Goal: Task Accomplishment & Management: Manage account settings

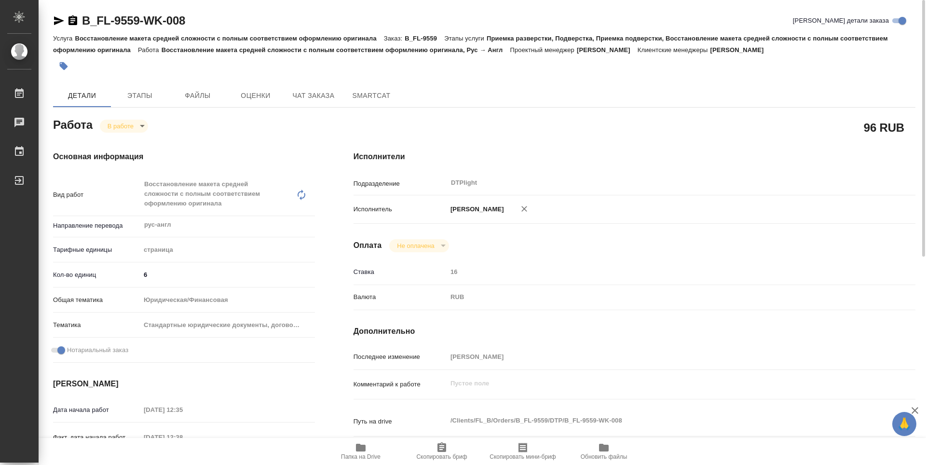
click at [288, 134] on div "Основная информация Вид работ Восстановление макета средней сложности с полным …" at bounding box center [184, 347] width 300 height 431
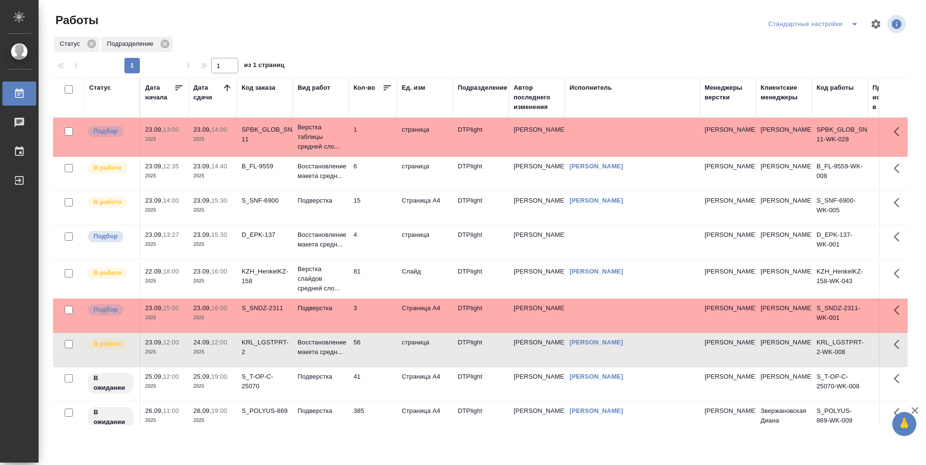
click at [380, 205] on td "15" at bounding box center [373, 208] width 48 height 34
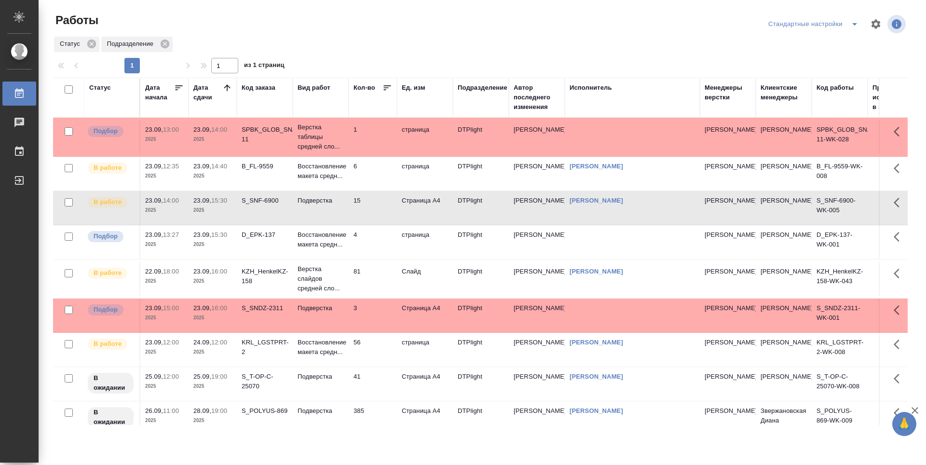
click at [369, 169] on td "6" at bounding box center [373, 174] width 48 height 34
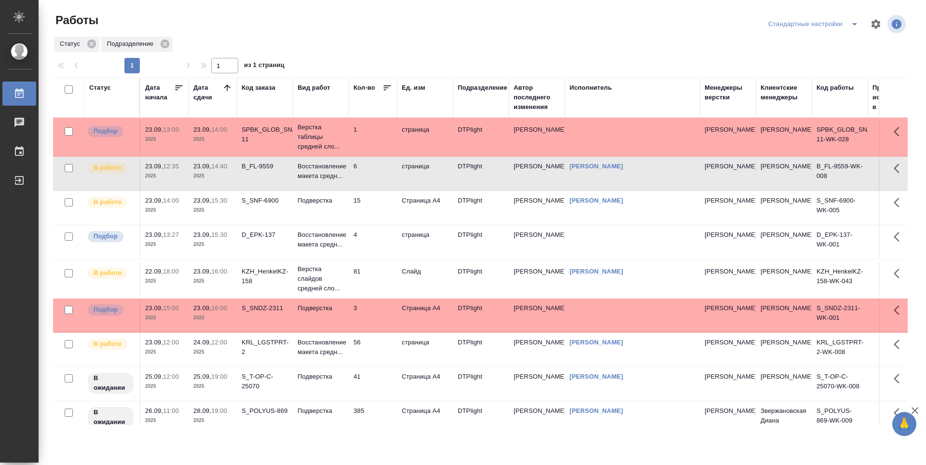
click at [377, 204] on td "15" at bounding box center [373, 208] width 48 height 34
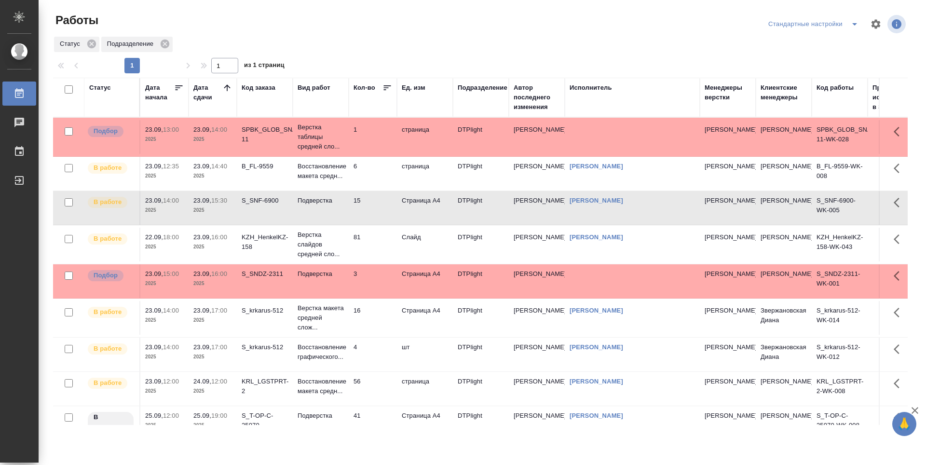
click at [374, 166] on td "6" at bounding box center [373, 174] width 48 height 34
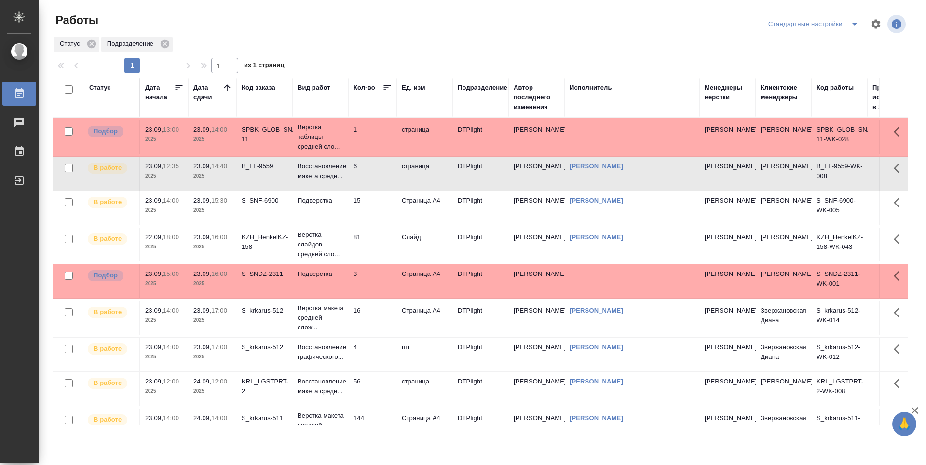
click at [373, 174] on td "6" at bounding box center [373, 174] width 48 height 34
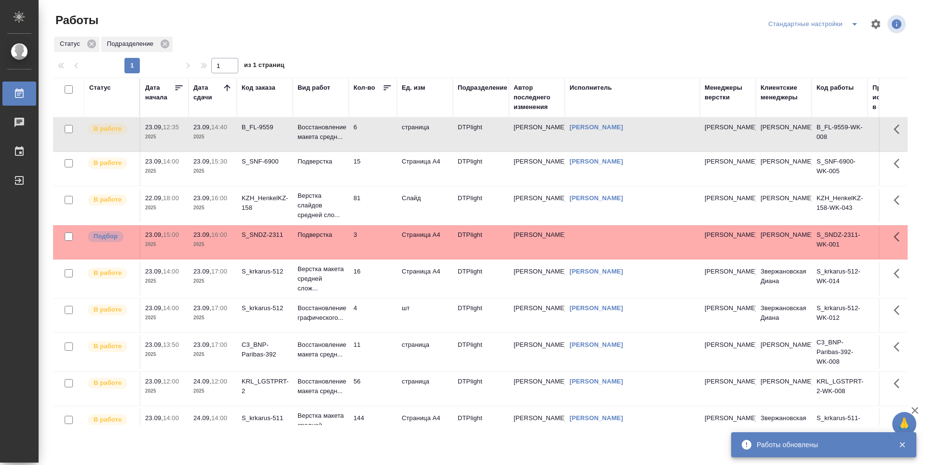
click at [384, 214] on td "81" at bounding box center [373, 206] width 48 height 34
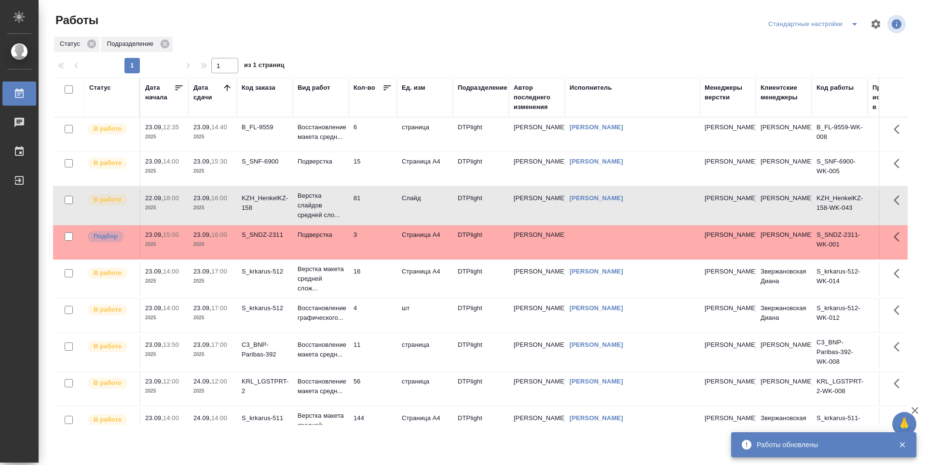
click at [374, 175] on td "15" at bounding box center [373, 169] width 48 height 34
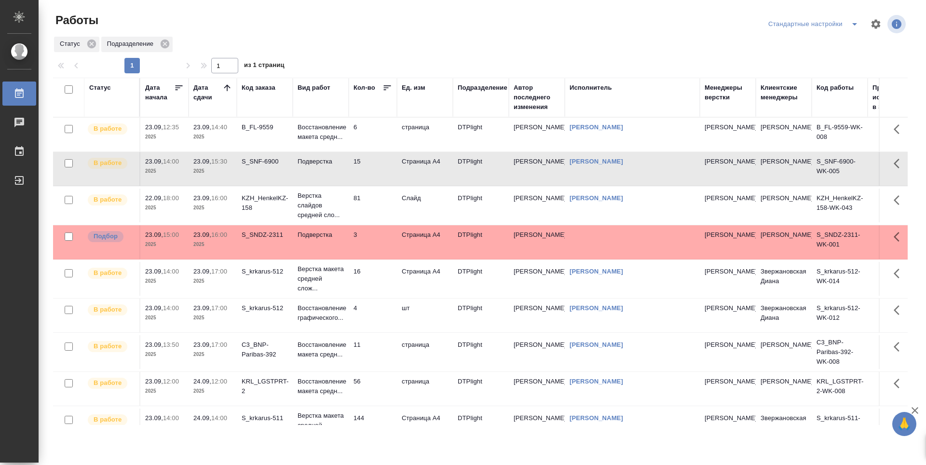
click at [374, 136] on td "6" at bounding box center [373, 135] width 48 height 34
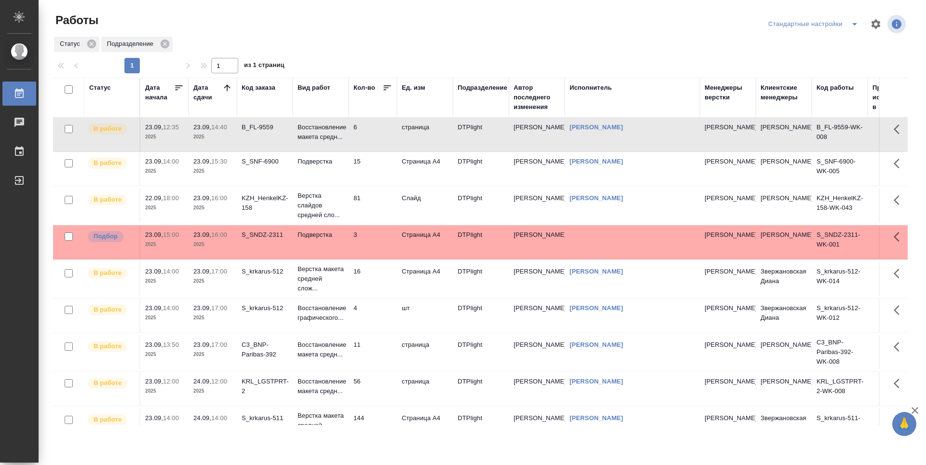
click at [378, 170] on td "15" at bounding box center [373, 169] width 48 height 34
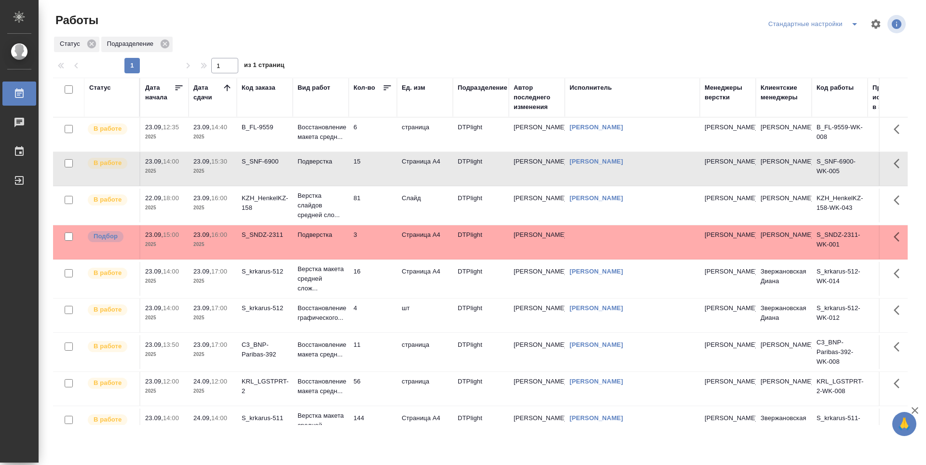
click at [432, 212] on td "Слайд" at bounding box center [425, 206] width 56 height 34
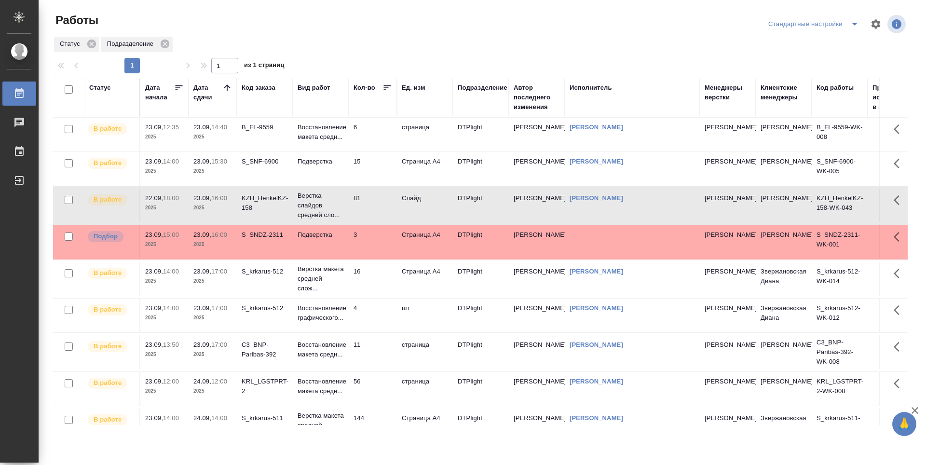
click at [370, 168] on td "15" at bounding box center [373, 169] width 48 height 34
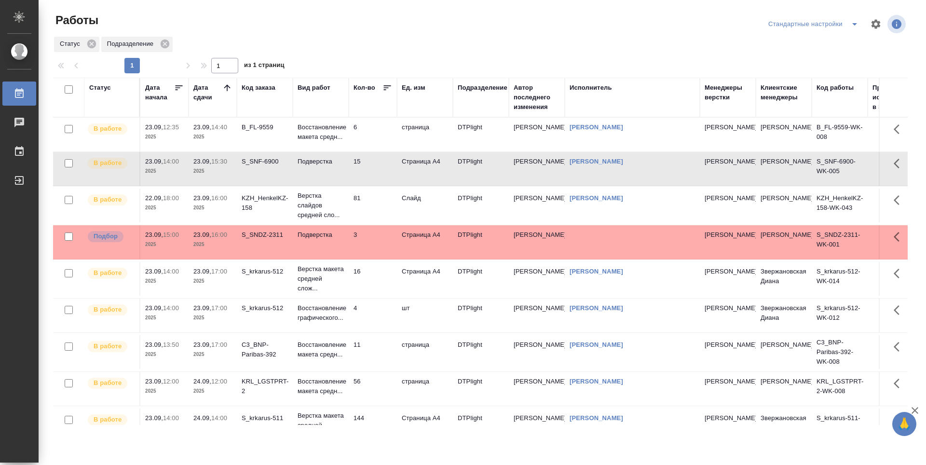
click at [320, 138] on p "Восстановление макета средн..." at bounding box center [321, 132] width 46 height 19
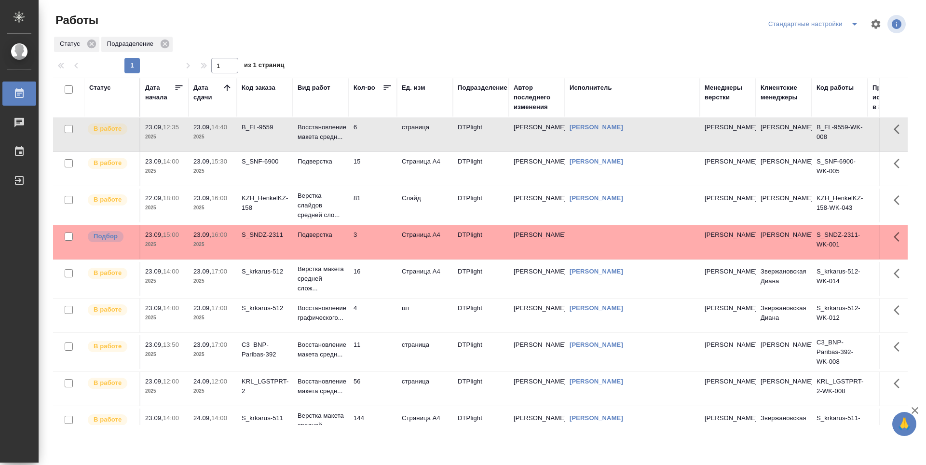
click at [164, 209] on p "2025" at bounding box center [164, 208] width 39 height 10
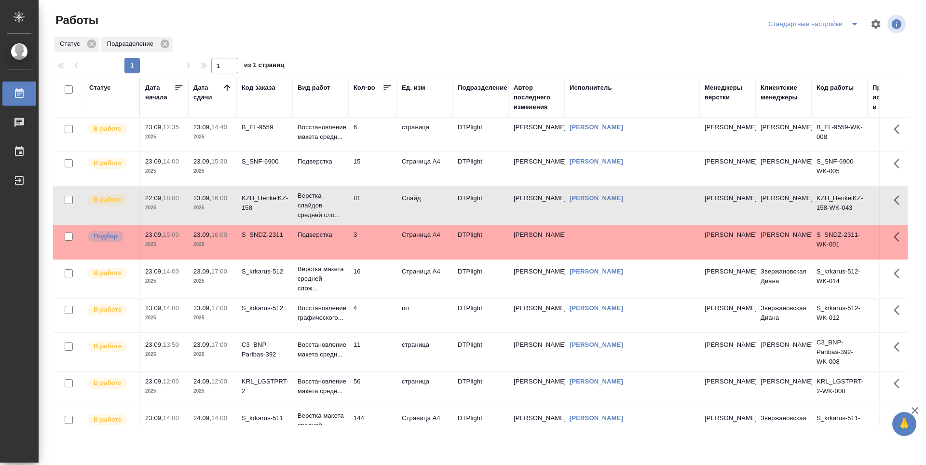
click at [204, 186] on tr "В работе 22.09, 18:00 2025 23.09, 16:00 2025 KZH_HenkelKZ-158 Верстка слайдов с…" at bounding box center [529, 205] width 953 height 39
click at [227, 164] on p "15:30" at bounding box center [219, 161] width 16 height 7
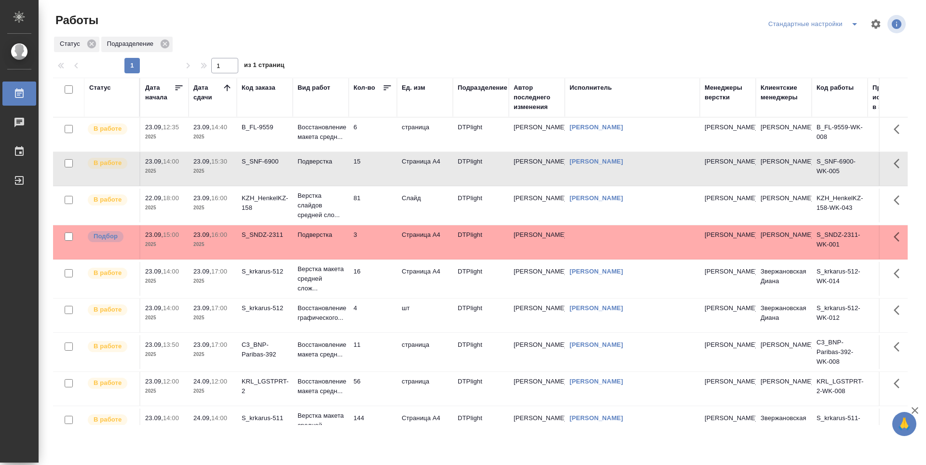
click at [273, 141] on td "B_FL-9559" at bounding box center [265, 135] width 56 height 34
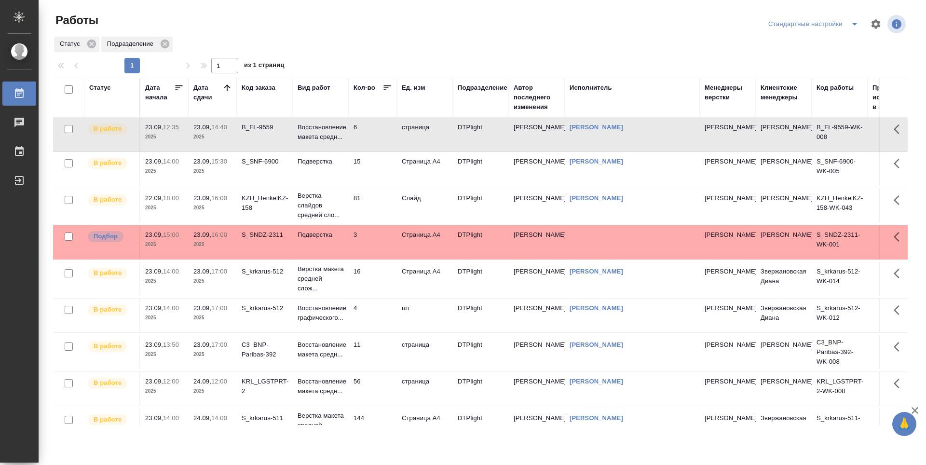
click at [335, 169] on td "Подверстка" at bounding box center [321, 169] width 56 height 34
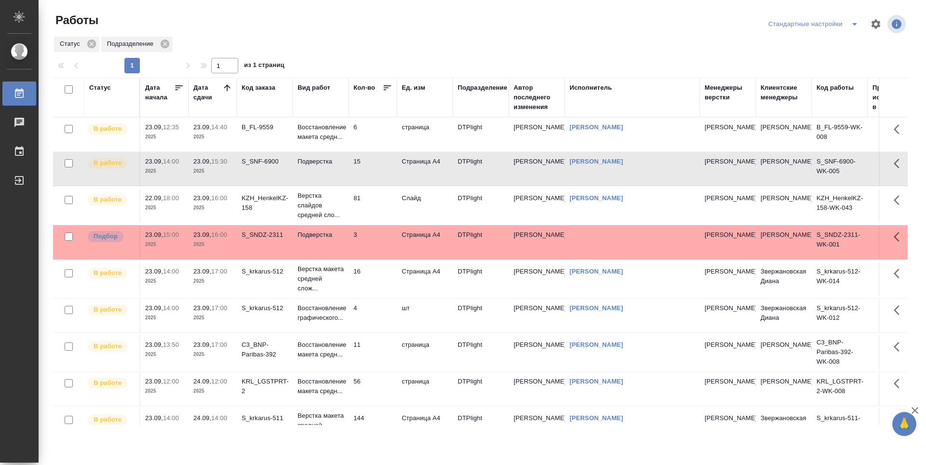
click at [382, 199] on td "81" at bounding box center [373, 206] width 48 height 34
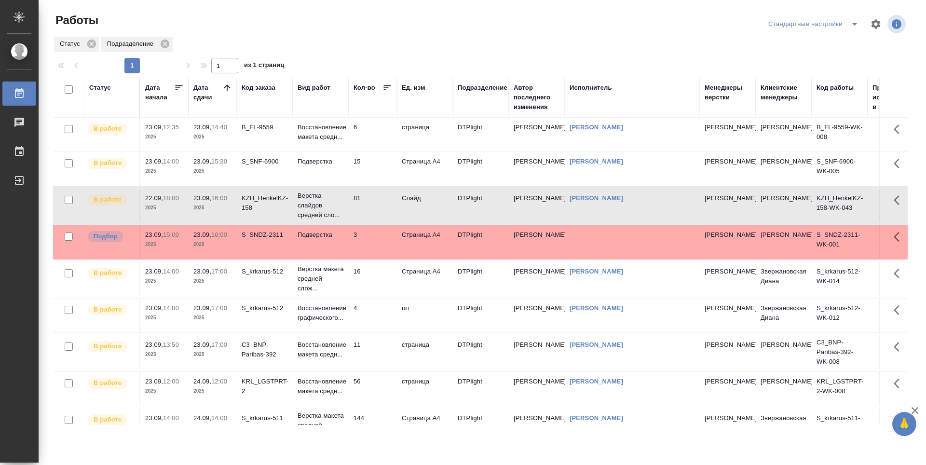
click at [378, 293] on td "16" at bounding box center [373, 279] width 48 height 34
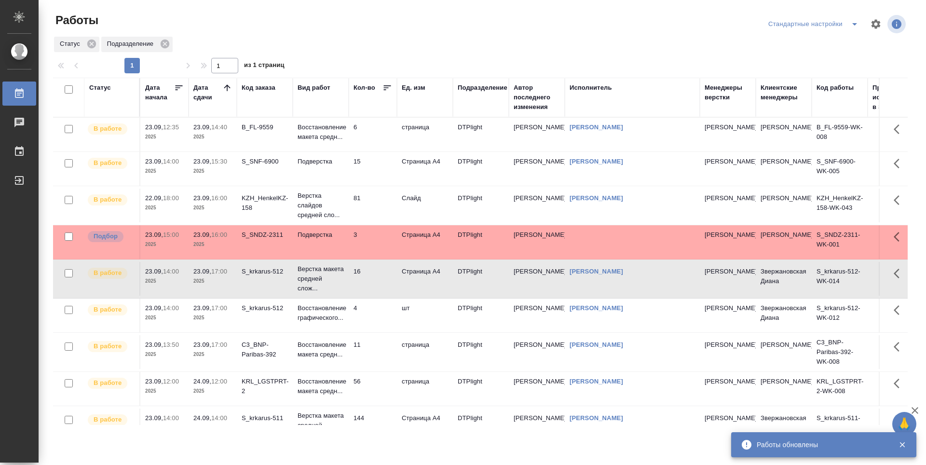
click at [368, 129] on td "6" at bounding box center [373, 135] width 48 height 34
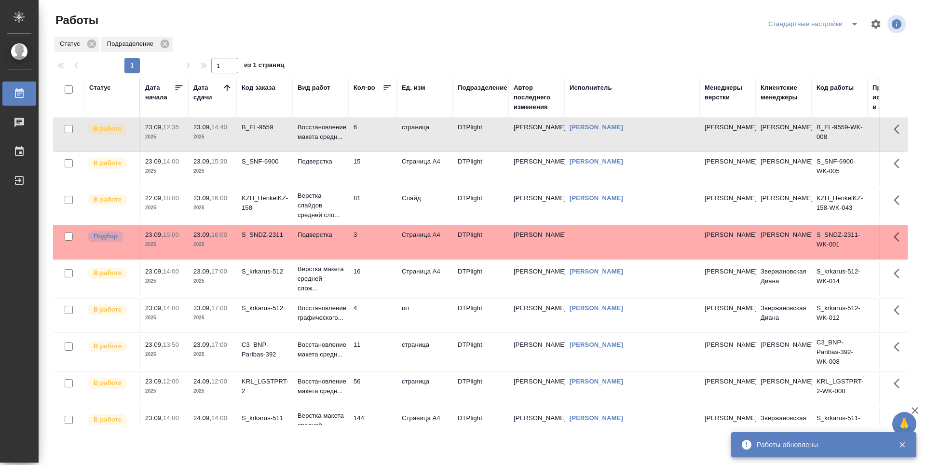
click at [417, 175] on td "Страница А4" at bounding box center [425, 169] width 56 height 34
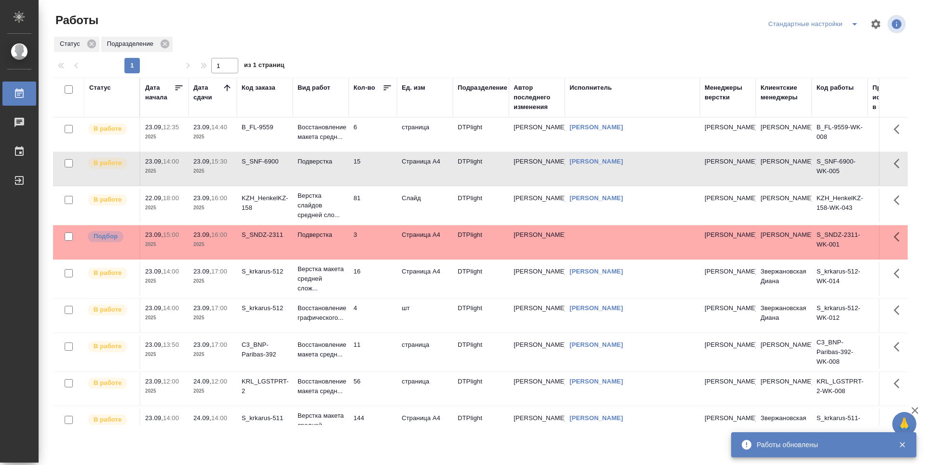
click at [386, 195] on td "81" at bounding box center [373, 206] width 48 height 34
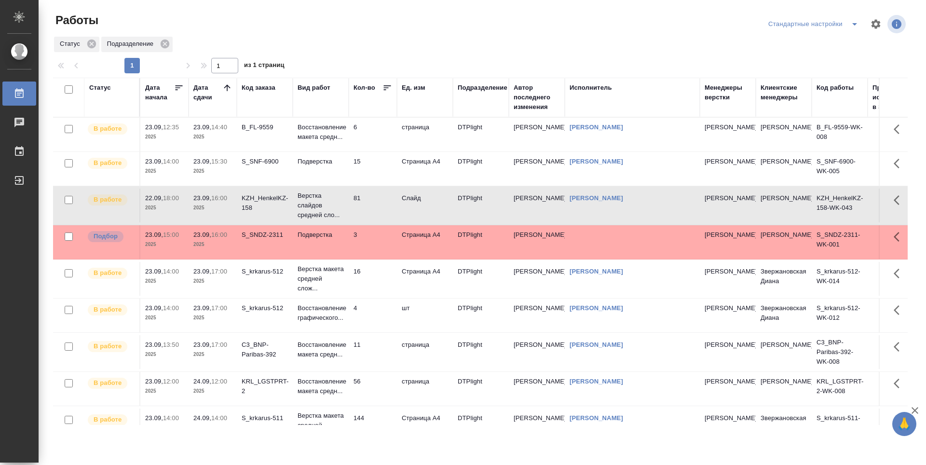
click at [317, 248] on td "Подверстка" at bounding box center [321, 242] width 56 height 34
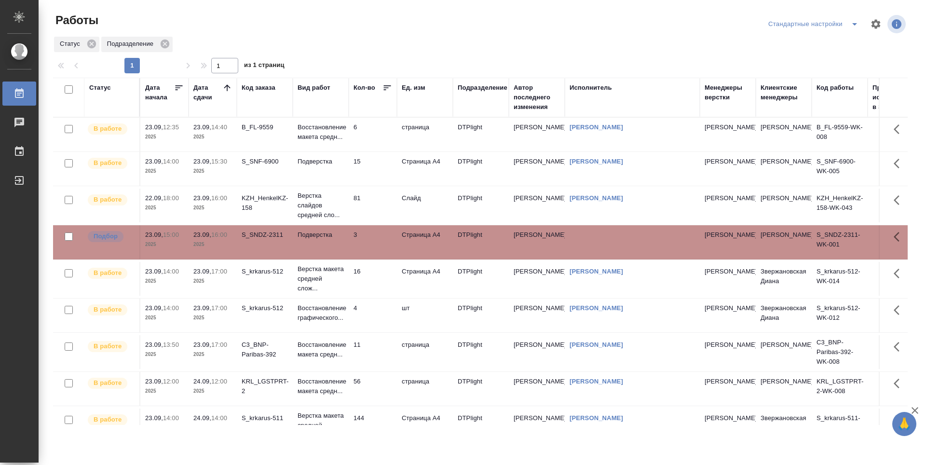
click at [259, 276] on div "S_krkarus-512" at bounding box center [265, 272] width 46 height 10
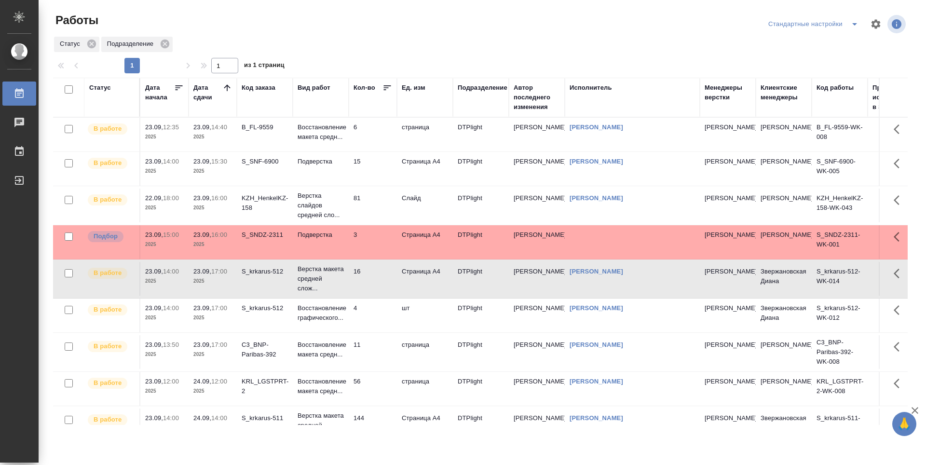
click at [212, 316] on p "2025" at bounding box center [212, 318] width 39 height 10
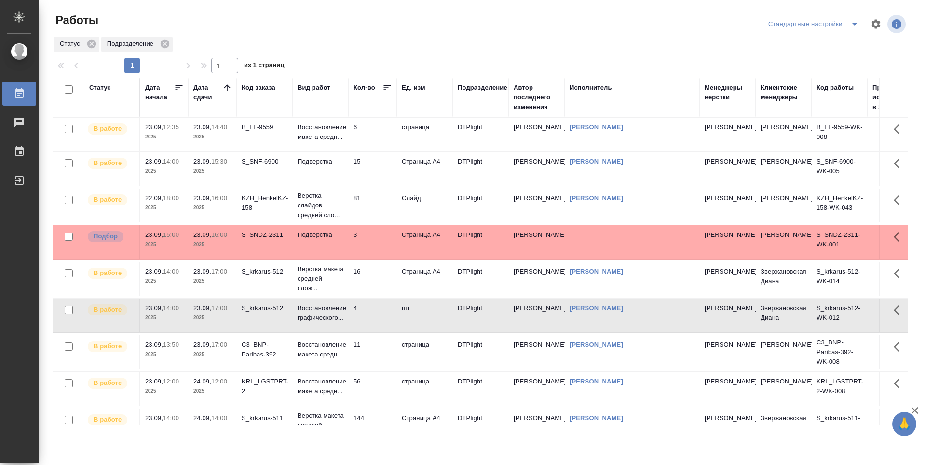
click at [153, 349] on span "23.09, 13:50" at bounding box center [164, 345] width 39 height 10
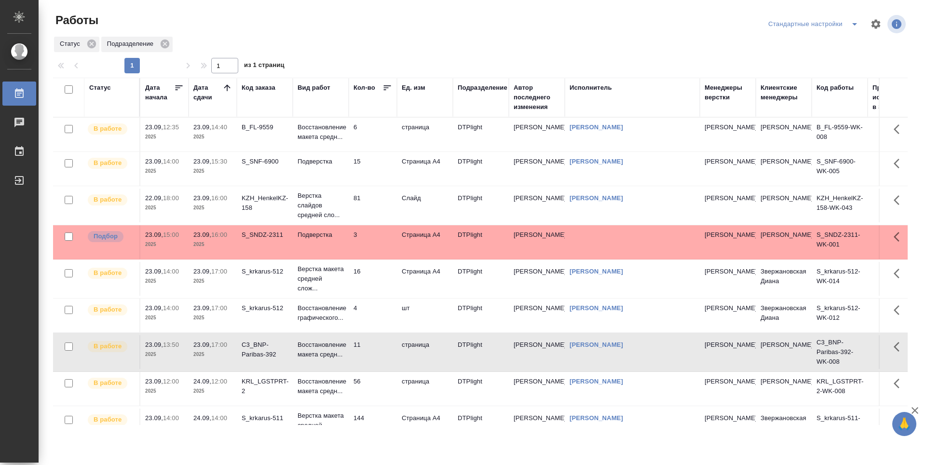
click at [118, 390] on td "В работе" at bounding box center [112, 389] width 56 height 34
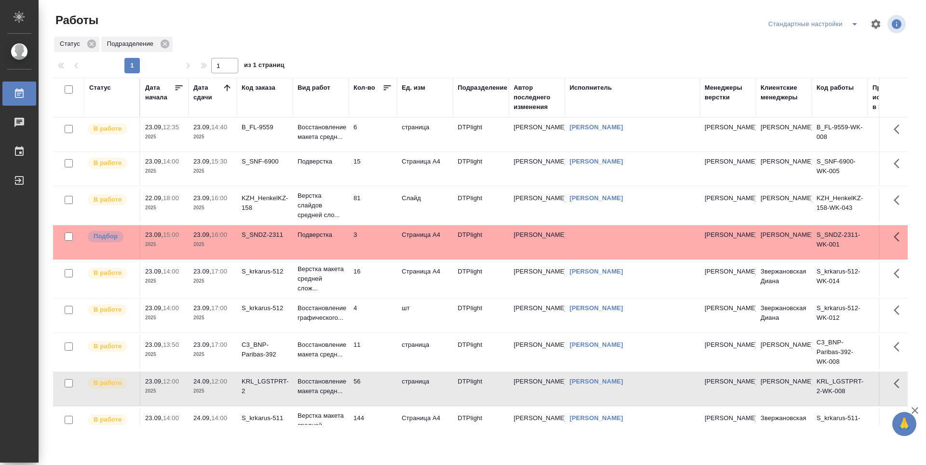
click at [172, 366] on td "23.09, 13:50 2025" at bounding box center [164, 352] width 48 height 34
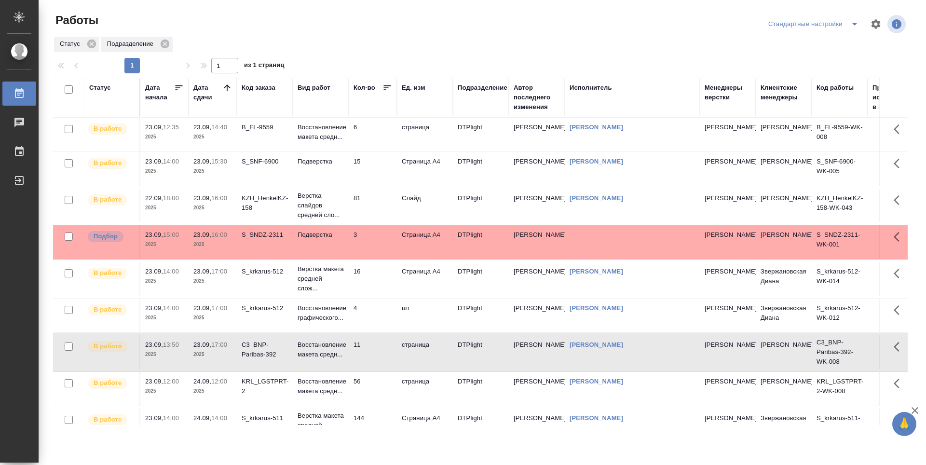
click at [213, 321] on p "2025" at bounding box center [212, 318] width 39 height 10
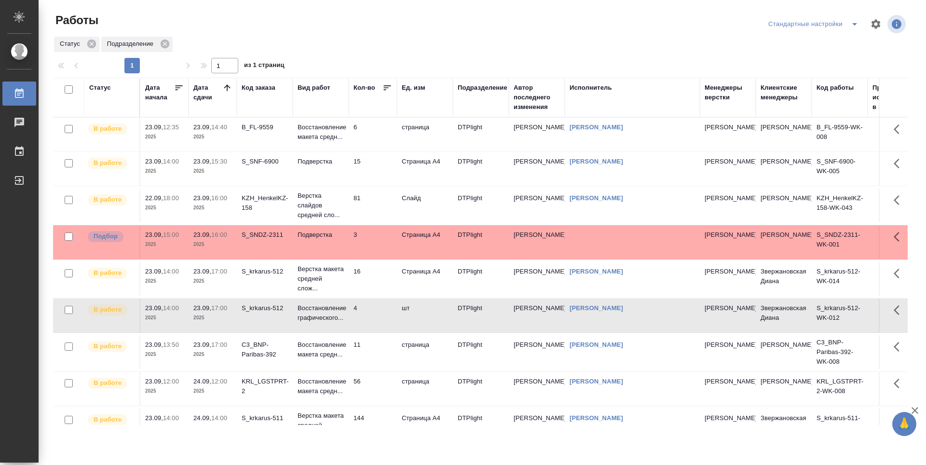
drag, startPoint x: 260, startPoint y: 282, endPoint x: 277, endPoint y: 278, distance: 17.3
click at [260, 281] on td "S_krkarus-512" at bounding box center [265, 279] width 56 height 34
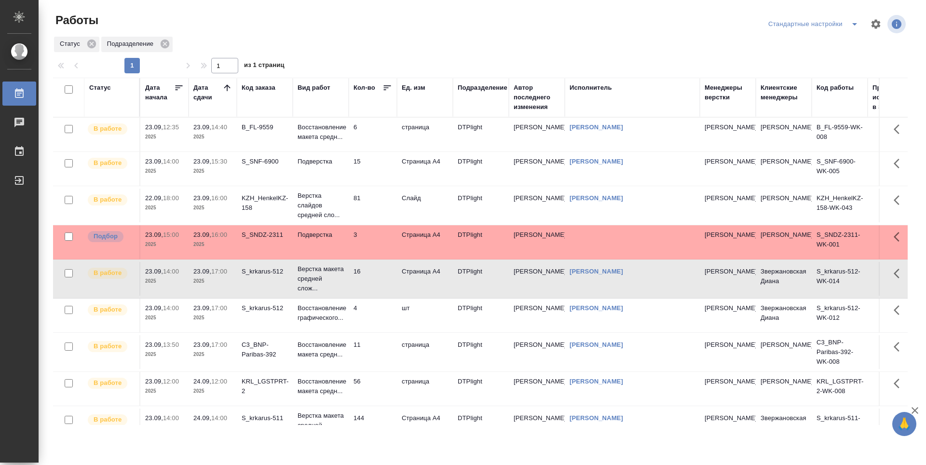
click at [321, 246] on td "Подверстка" at bounding box center [321, 242] width 56 height 34
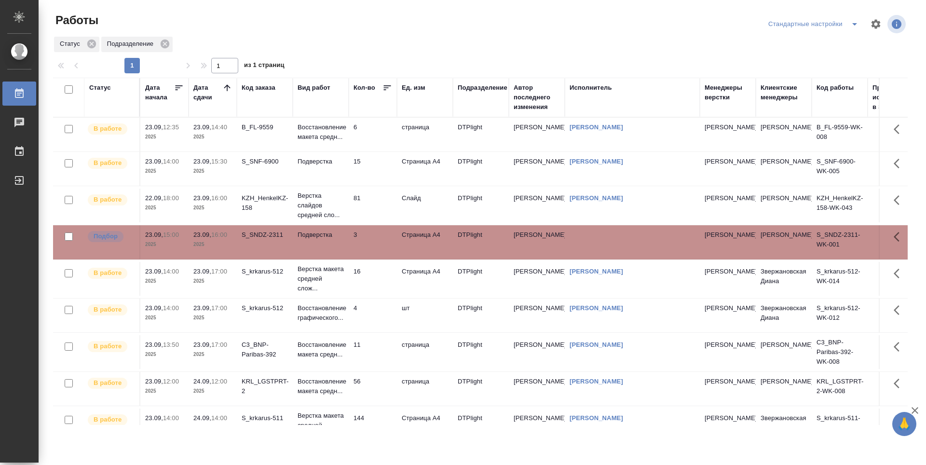
click at [386, 211] on td "81" at bounding box center [373, 206] width 48 height 34
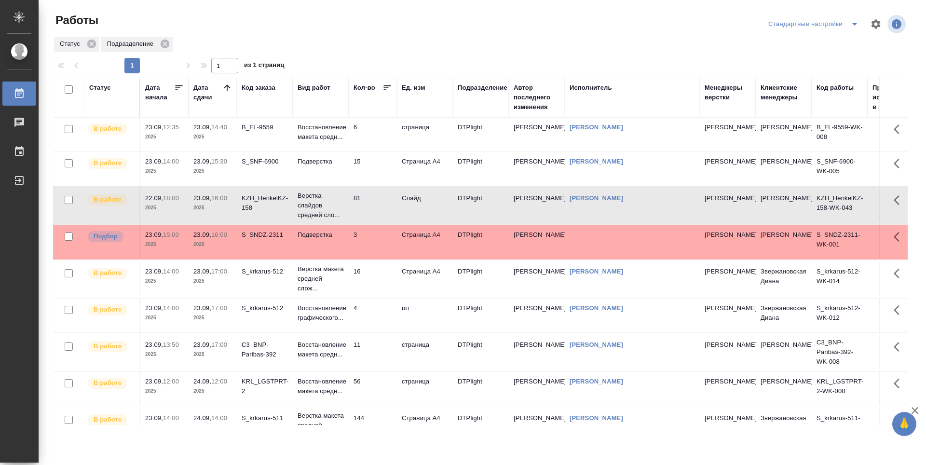
click at [432, 170] on td "Страница А4" at bounding box center [425, 169] width 56 height 34
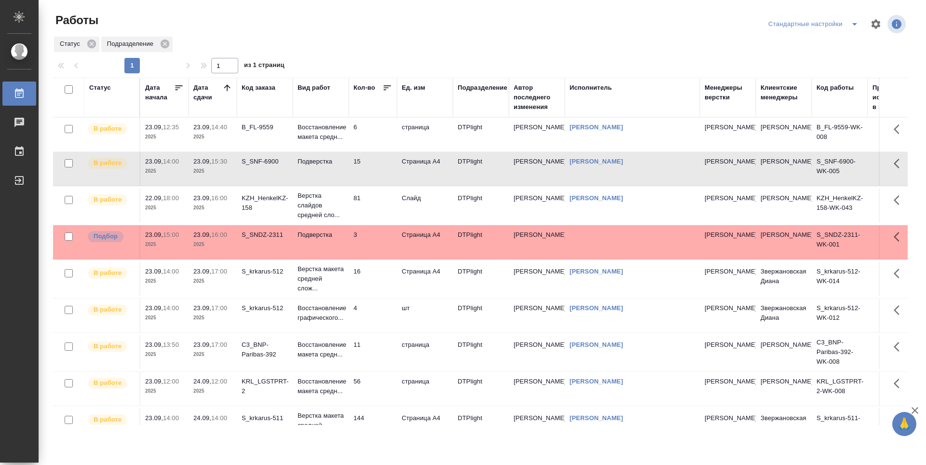
click at [478, 136] on td "DTPlight" at bounding box center [481, 135] width 56 height 34
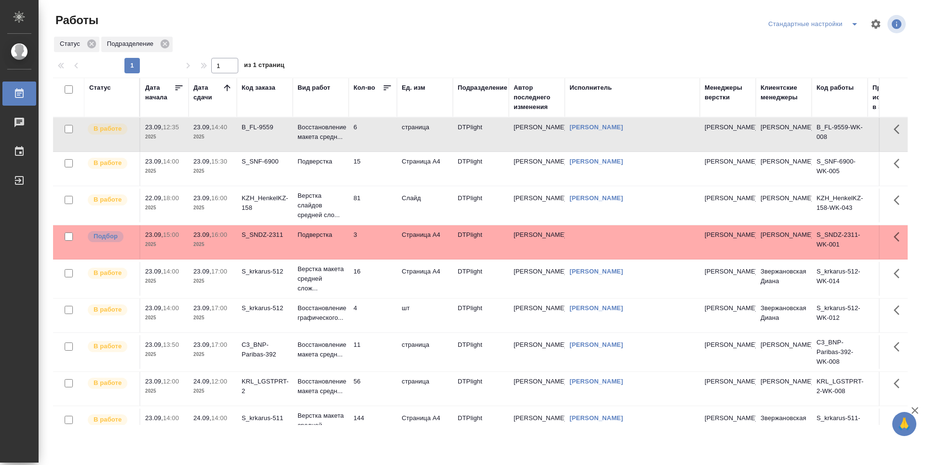
click at [534, 166] on td "[PERSON_NAME]" at bounding box center [537, 169] width 56 height 34
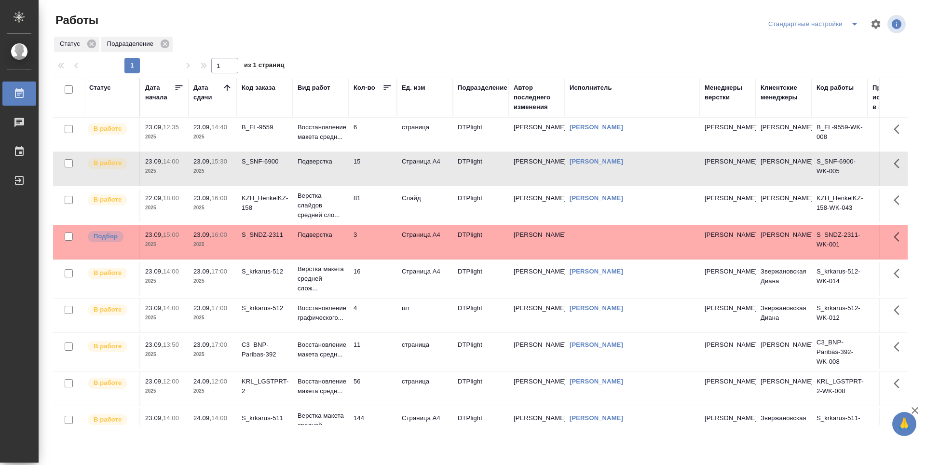
click at [679, 219] on td "[PERSON_NAME]" at bounding box center [632, 206] width 135 height 34
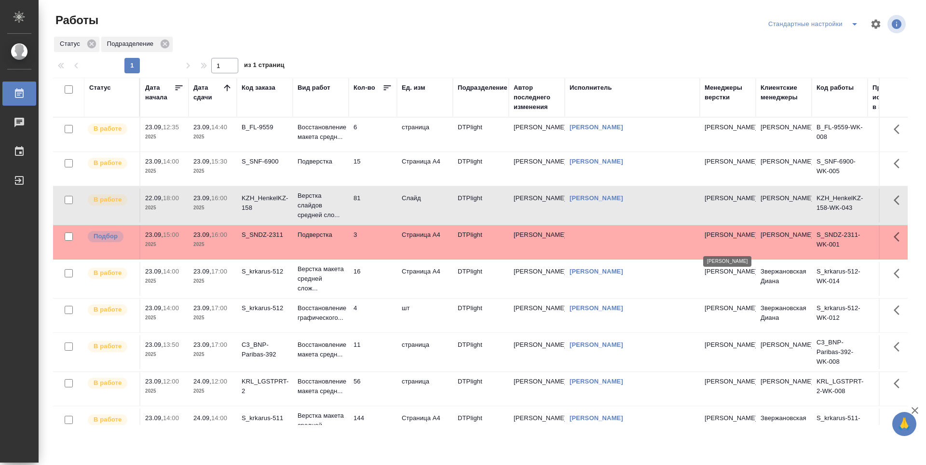
click at [718, 233] on p "Оксютович Ирина" at bounding box center [728, 235] width 46 height 10
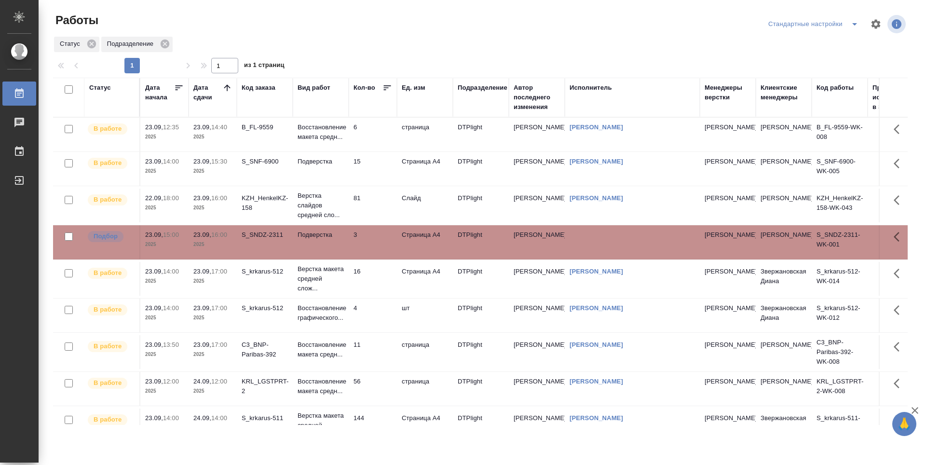
click at [790, 278] on td "Звержановская Диана" at bounding box center [784, 279] width 56 height 34
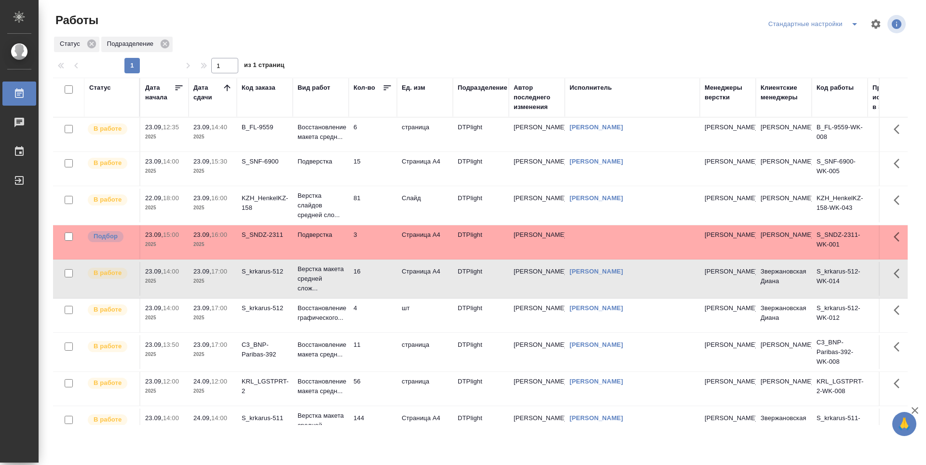
click at [832, 306] on td "S_krkarus-512-WK-012" at bounding box center [840, 316] width 56 height 34
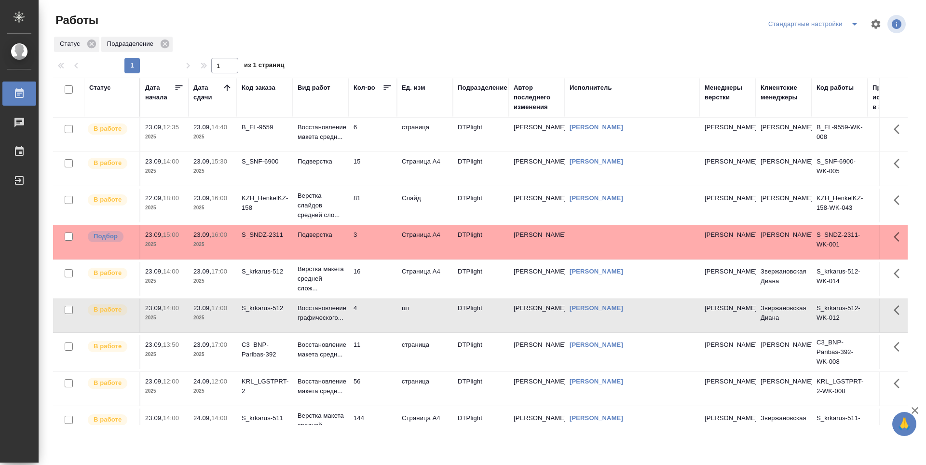
click at [782, 358] on td "[PERSON_NAME]" at bounding box center [784, 352] width 56 height 34
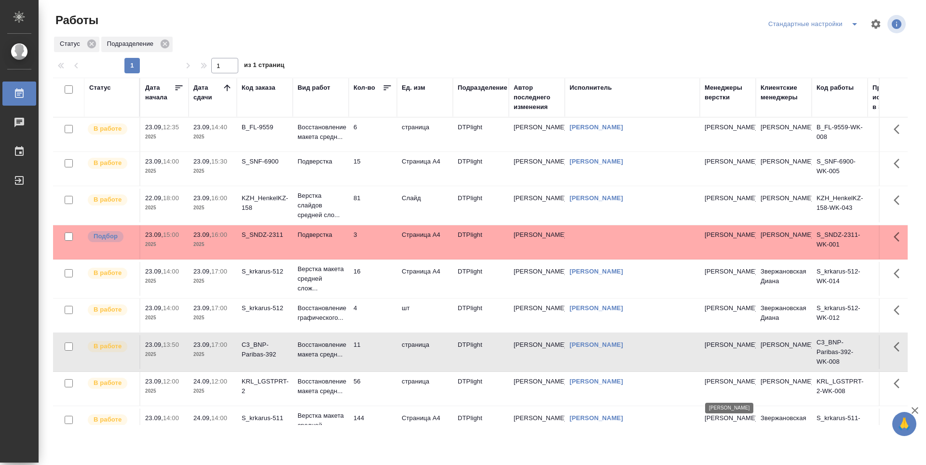
click at [716, 386] on p "[PERSON_NAME]" at bounding box center [728, 382] width 46 height 10
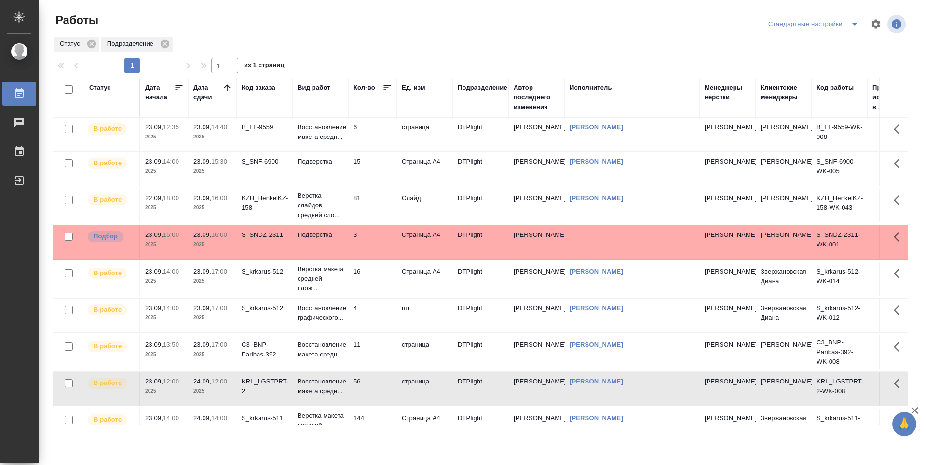
click at [132, 145] on td "В работе" at bounding box center [112, 135] width 56 height 34
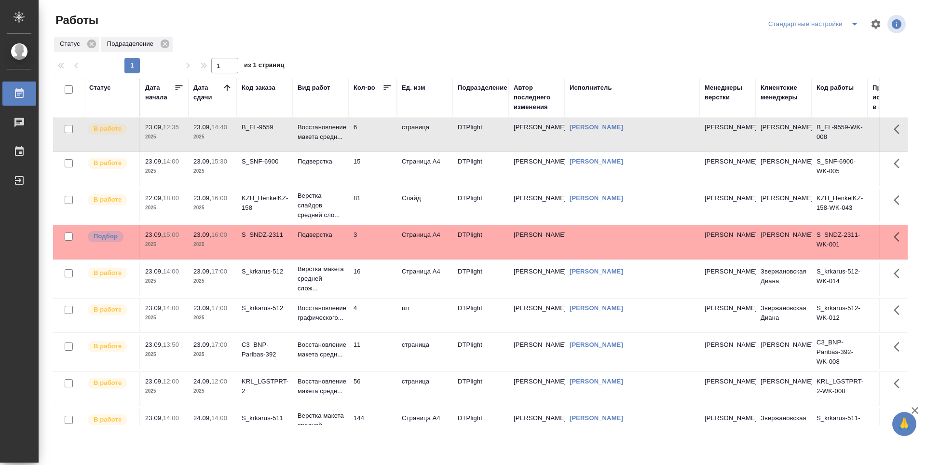
click at [157, 168] on p "2025" at bounding box center [164, 171] width 39 height 10
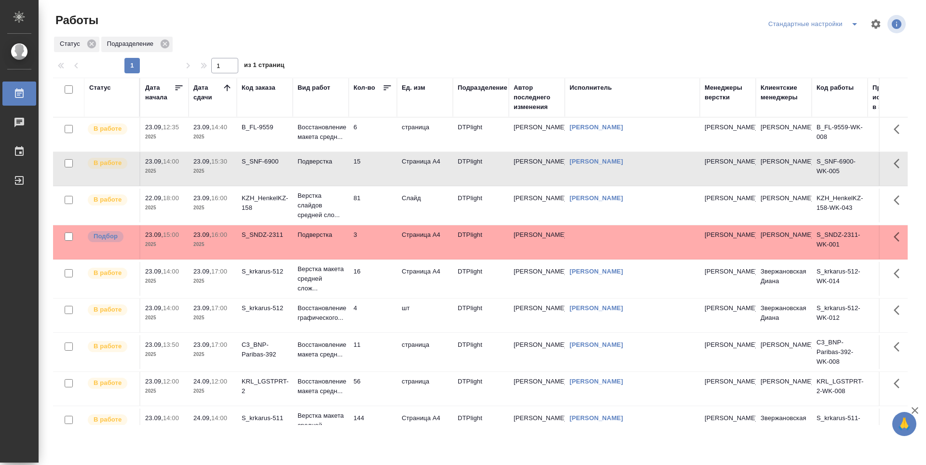
click at [204, 193] on td "23.09, 16:00 2025" at bounding box center [213, 206] width 48 height 34
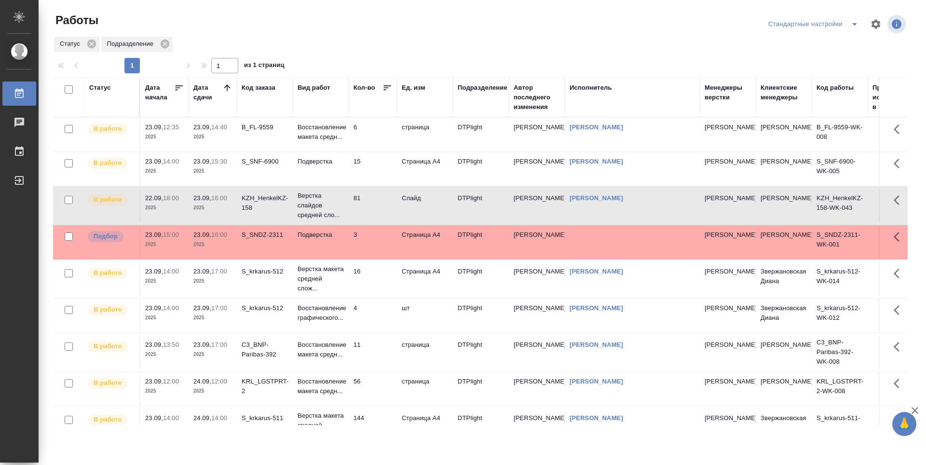
click at [271, 242] on td "S_SNDZ-2311" at bounding box center [265, 242] width 56 height 34
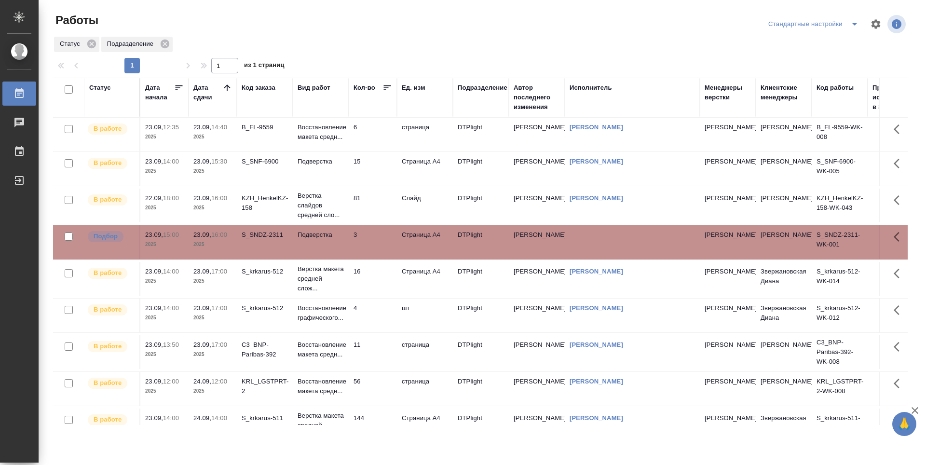
click at [334, 277] on p "Верстка макета средней слож..." at bounding box center [321, 278] width 46 height 29
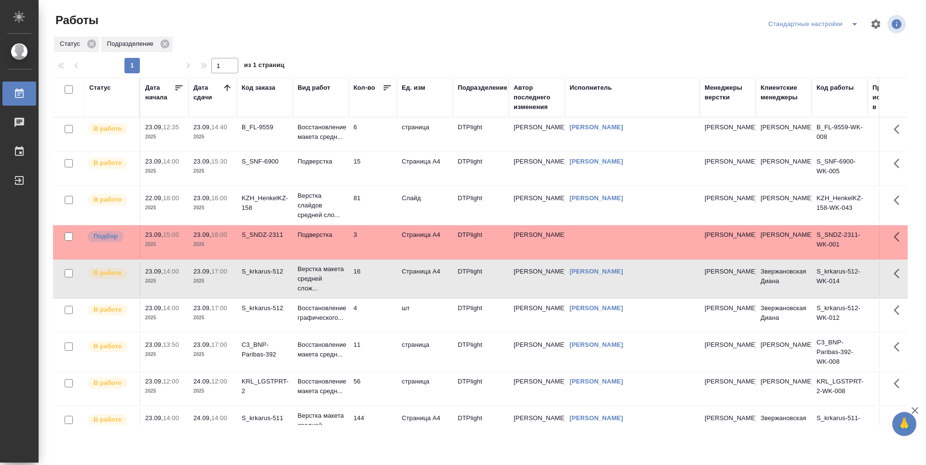
click at [378, 309] on td "4" at bounding box center [373, 316] width 48 height 34
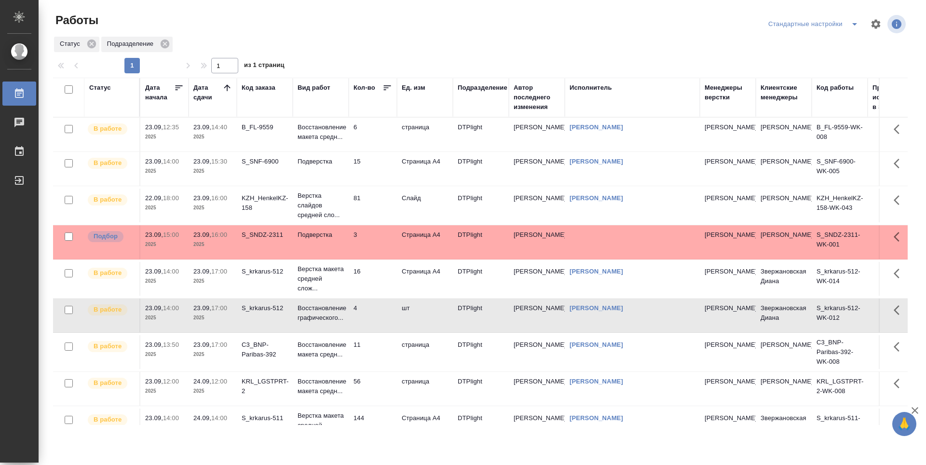
click at [411, 339] on td "страница" at bounding box center [425, 352] width 56 height 34
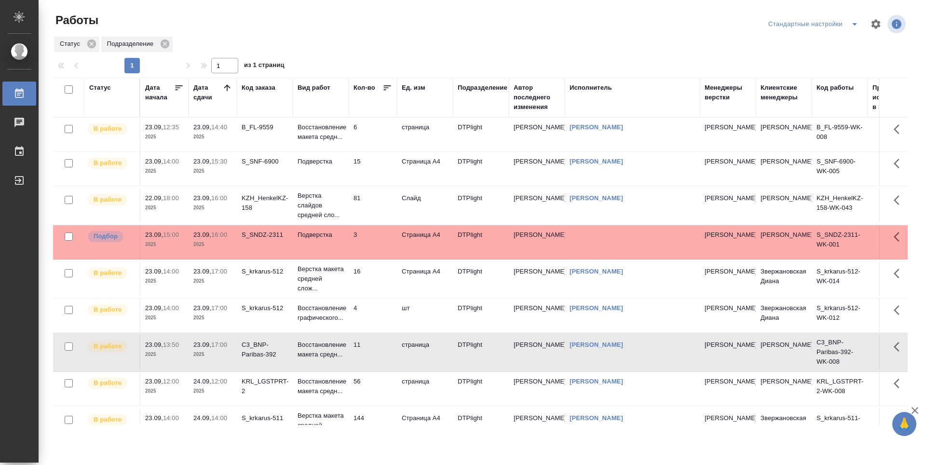
click at [469, 374] on td "DTPlight" at bounding box center [481, 389] width 56 height 34
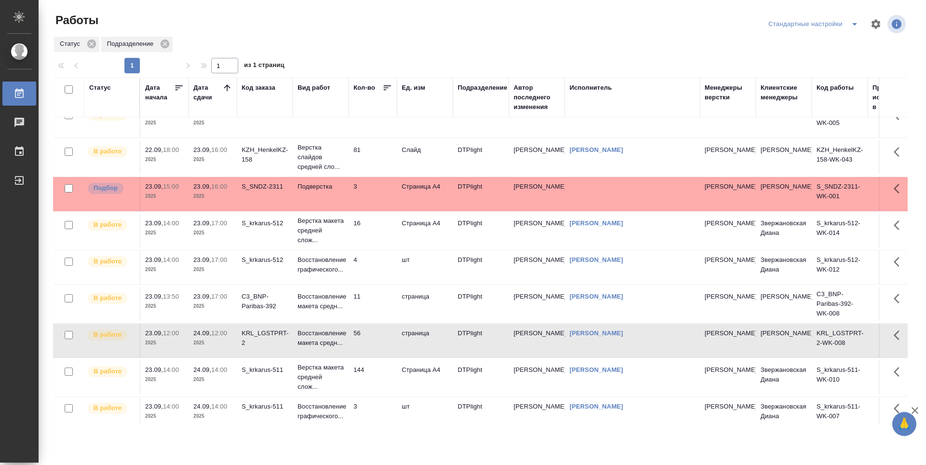
click at [543, 378] on td "Гусельников Роман" at bounding box center [537, 377] width 56 height 34
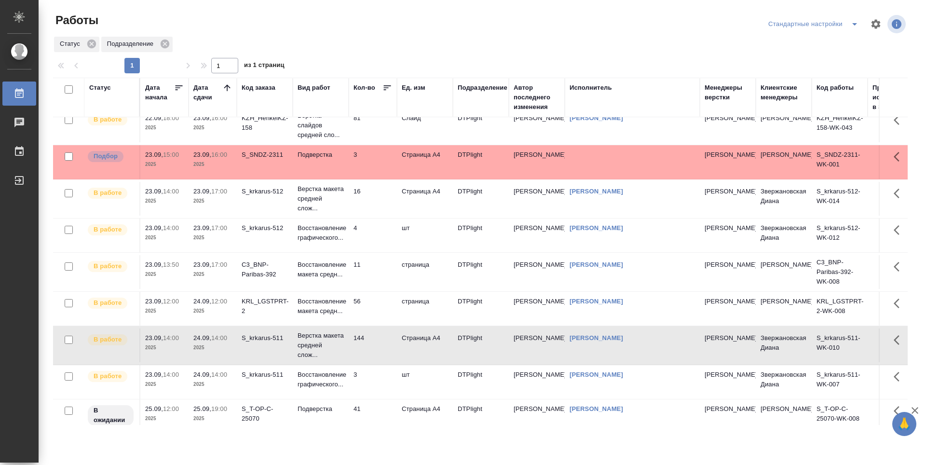
scroll to position [96, 0]
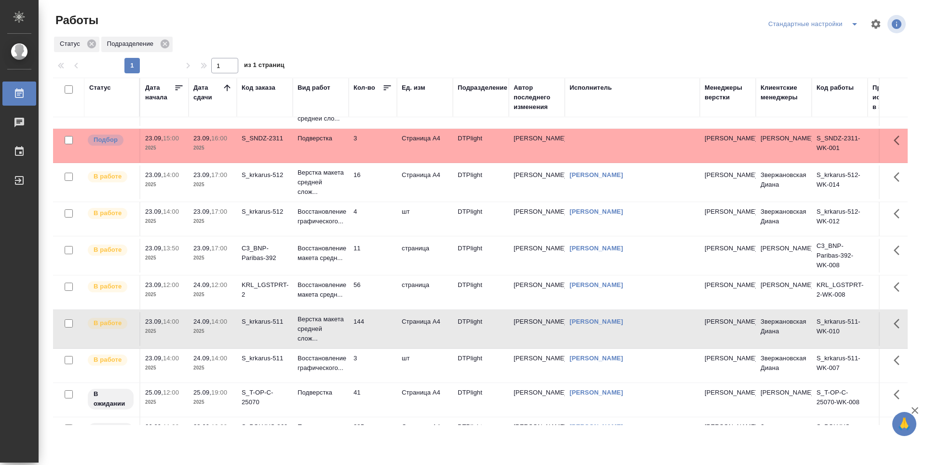
click at [654, 369] on td "Гусельников Роман" at bounding box center [632, 366] width 135 height 34
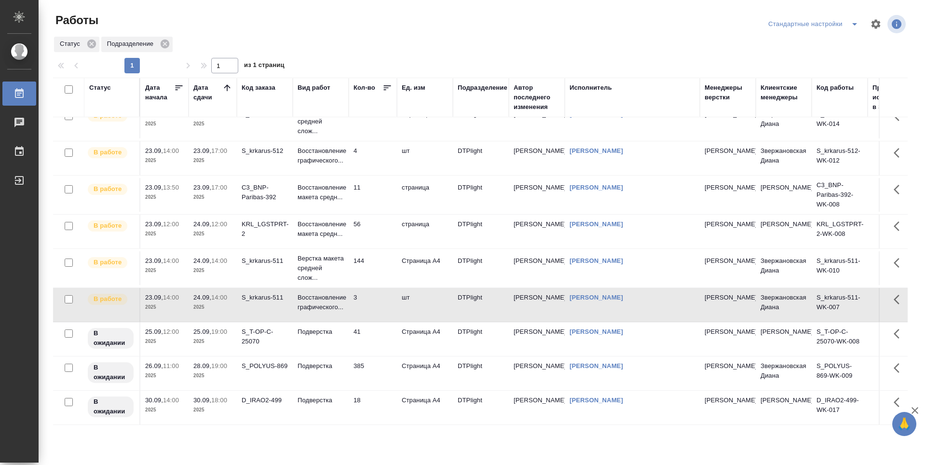
scroll to position [164, 0]
click at [728, 334] on p "[PERSON_NAME]" at bounding box center [728, 332] width 46 height 10
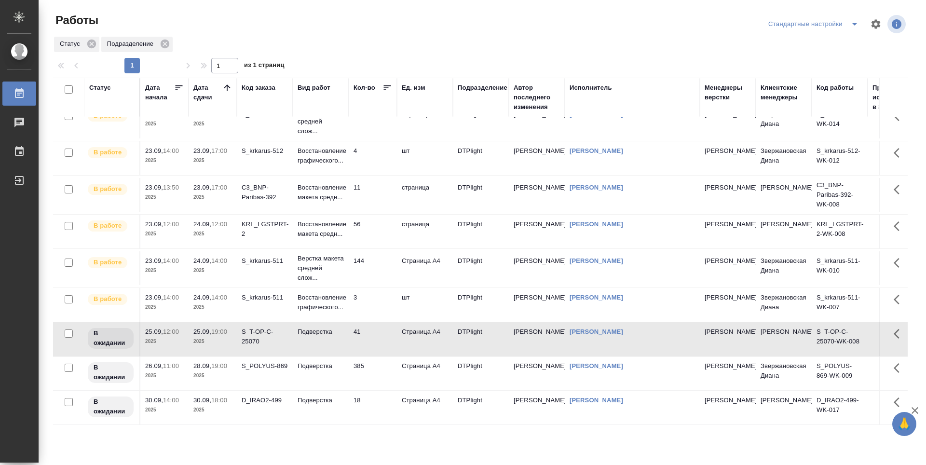
click at [782, 372] on td "Звержановская Диана" at bounding box center [784, 373] width 56 height 34
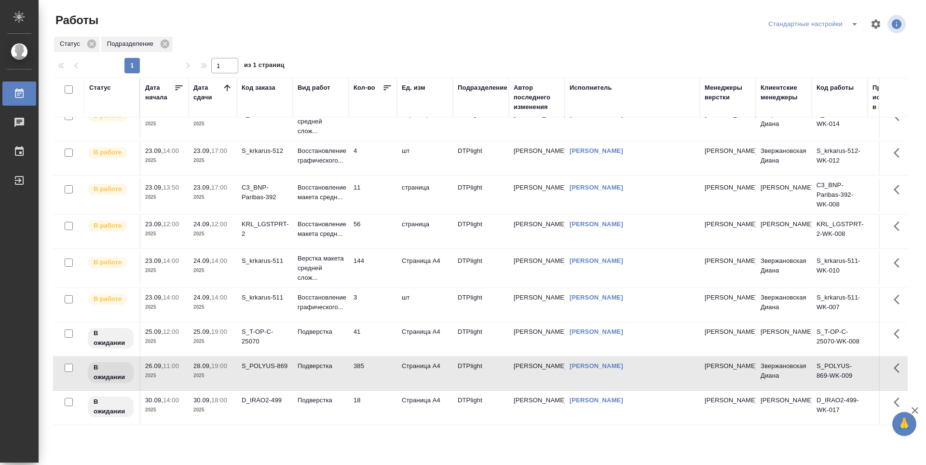
click at [825, 404] on td "D_IRAO2-499-WK-017" at bounding box center [840, 408] width 56 height 34
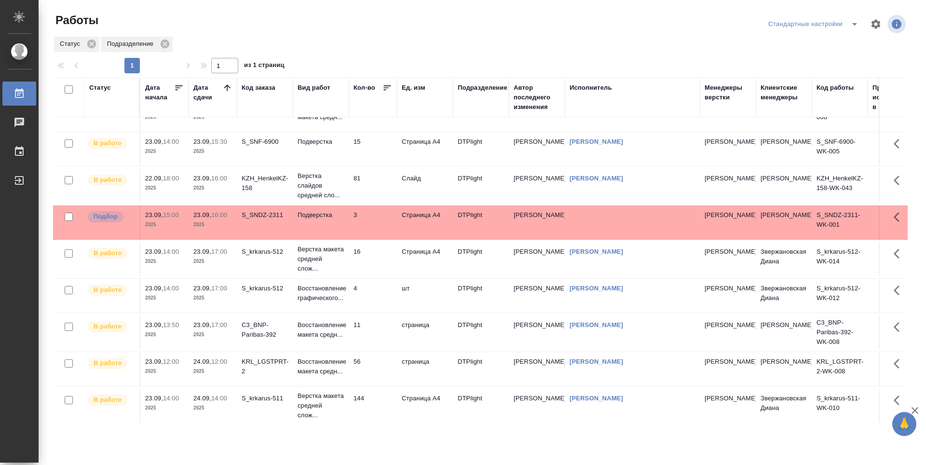
scroll to position [0, 0]
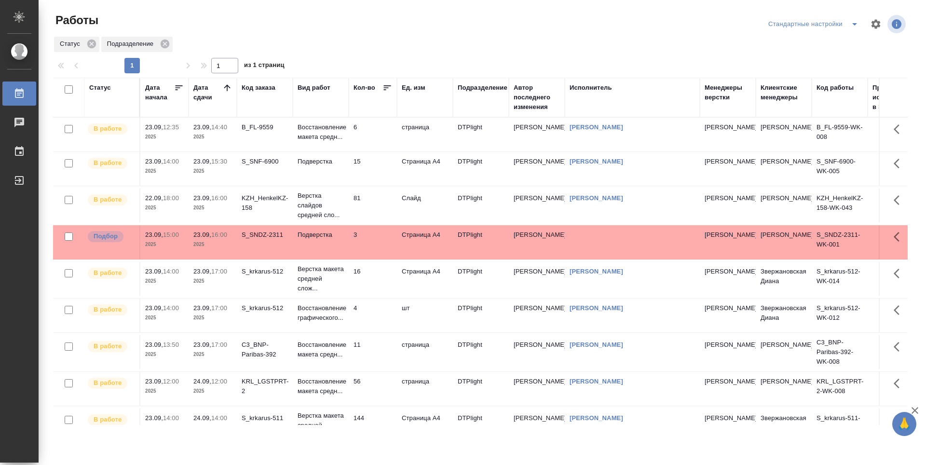
click at [375, 204] on td "81" at bounding box center [373, 206] width 48 height 34
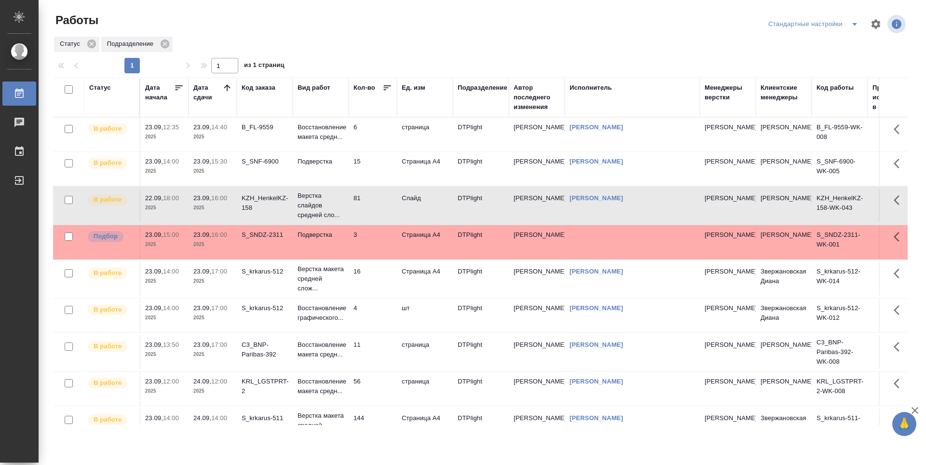
click at [371, 275] on td "16" at bounding box center [373, 279] width 48 height 34
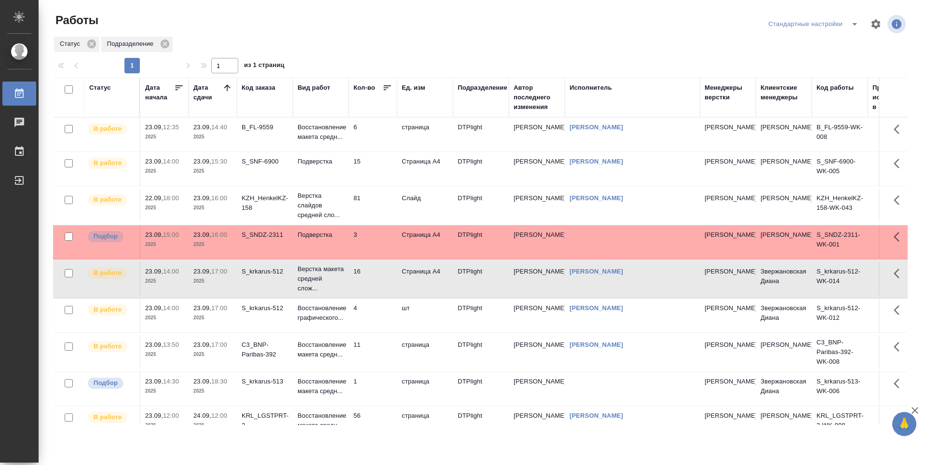
click at [377, 134] on td "6" at bounding box center [373, 135] width 48 height 34
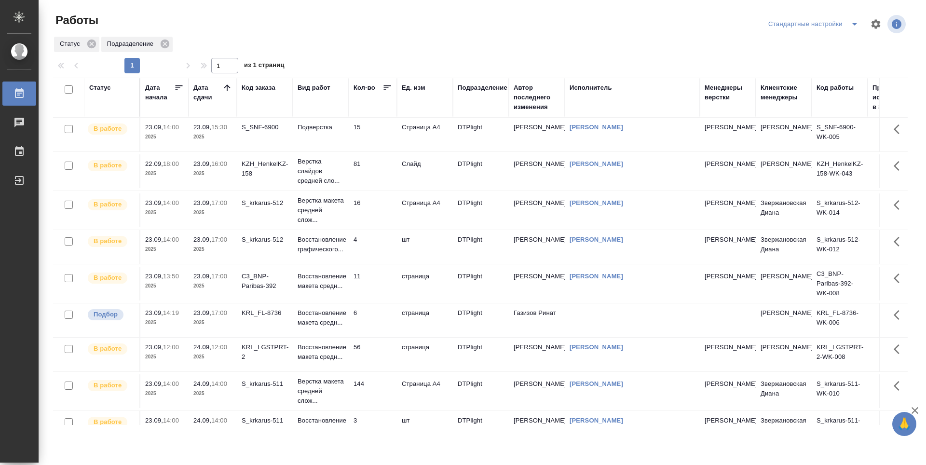
click at [387, 282] on td "11" at bounding box center [373, 284] width 48 height 34
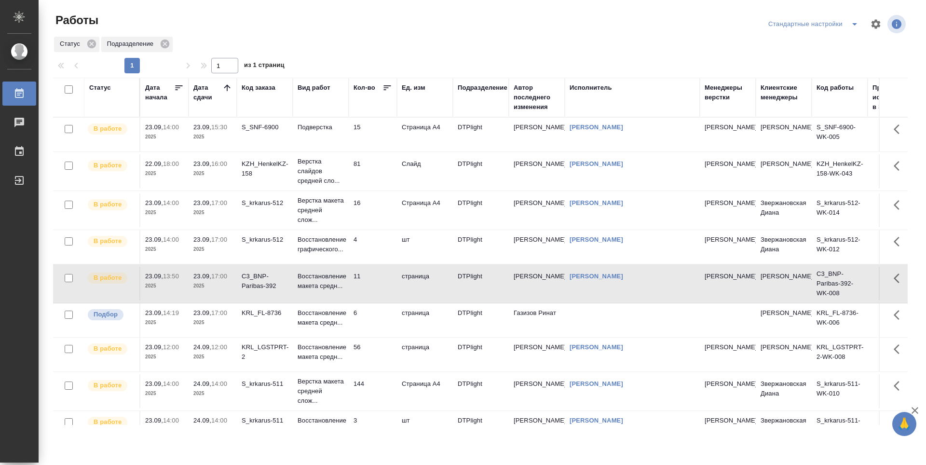
click at [370, 255] on td "4" at bounding box center [373, 247] width 48 height 34
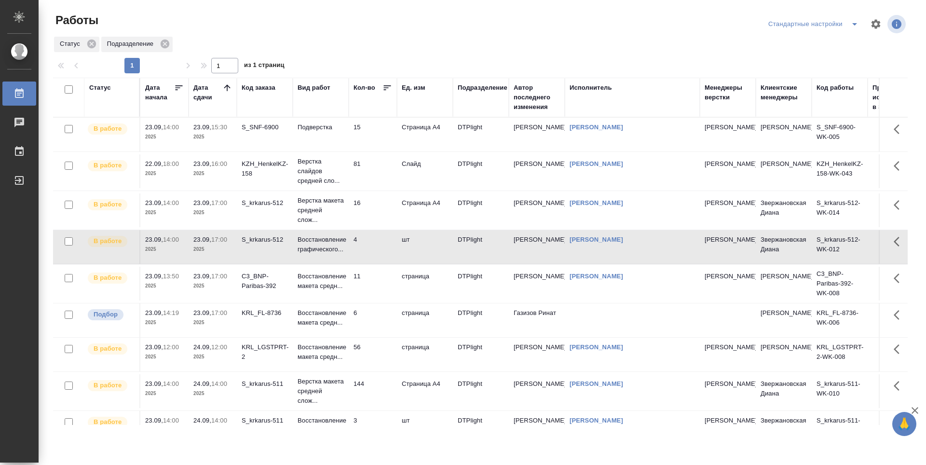
click at [377, 284] on td "11" at bounding box center [373, 284] width 48 height 34
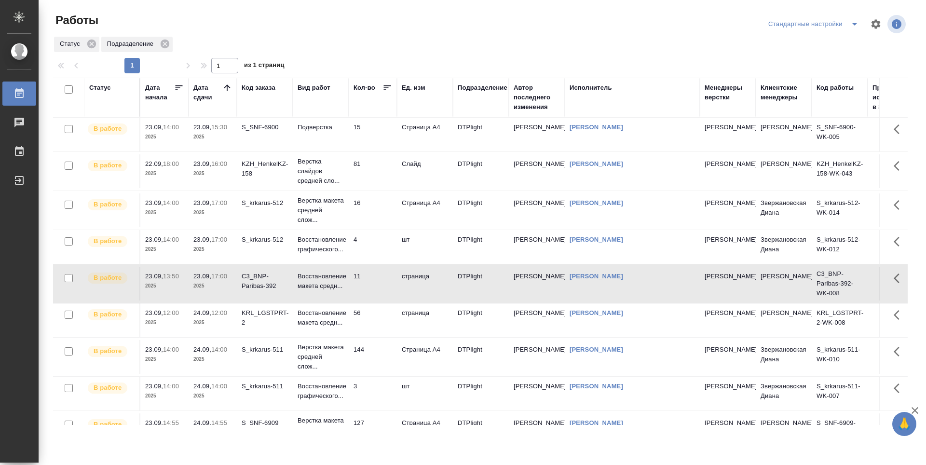
click at [375, 126] on td "15" at bounding box center [373, 135] width 48 height 34
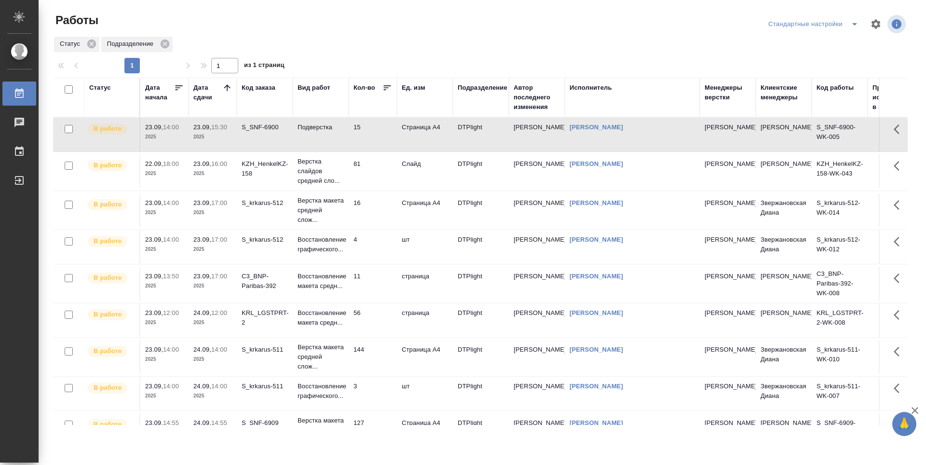
click at [496, 20] on div at bounding box center [484, 24] width 287 height 23
click at [424, 37] on div "Статус Подразделение" at bounding box center [480, 44] width 855 height 17
click at [270, 38] on div "Статус Подразделение" at bounding box center [480, 44] width 855 height 17
click at [281, 173] on div "KZH_HenkelKZ-158" at bounding box center [265, 168] width 46 height 19
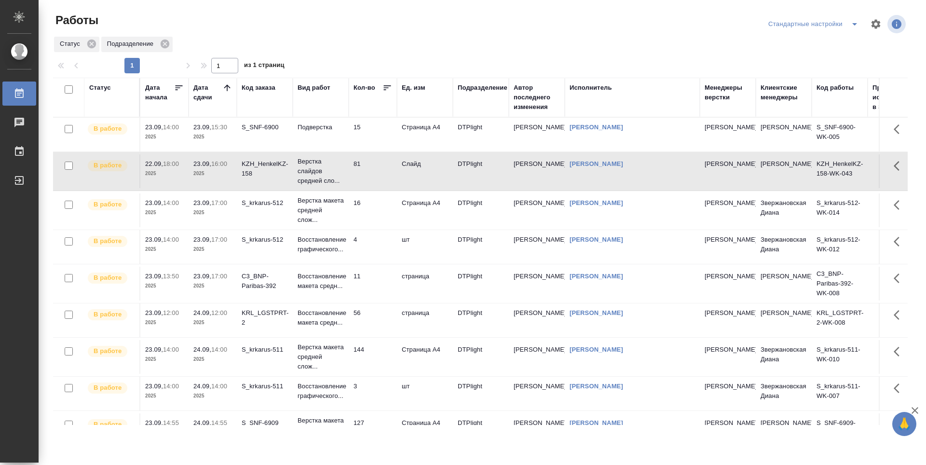
click at [364, 136] on td "15" at bounding box center [373, 135] width 48 height 34
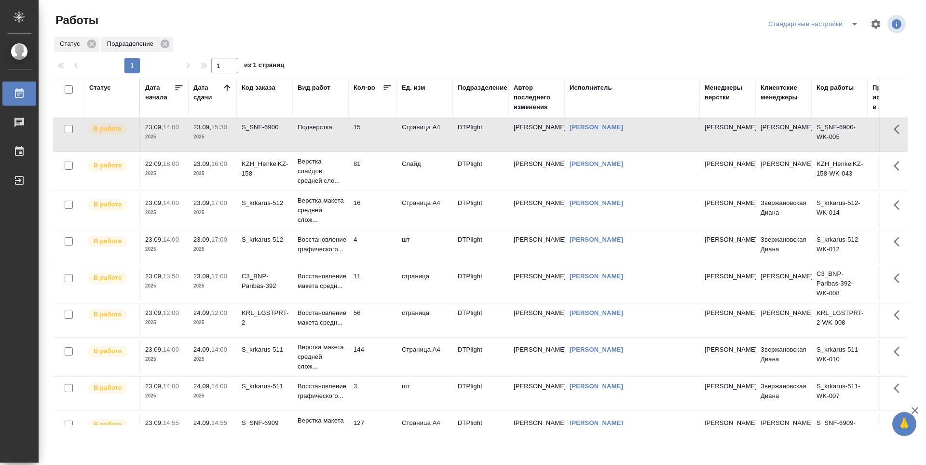
click at [367, 174] on td "81" at bounding box center [373, 171] width 48 height 34
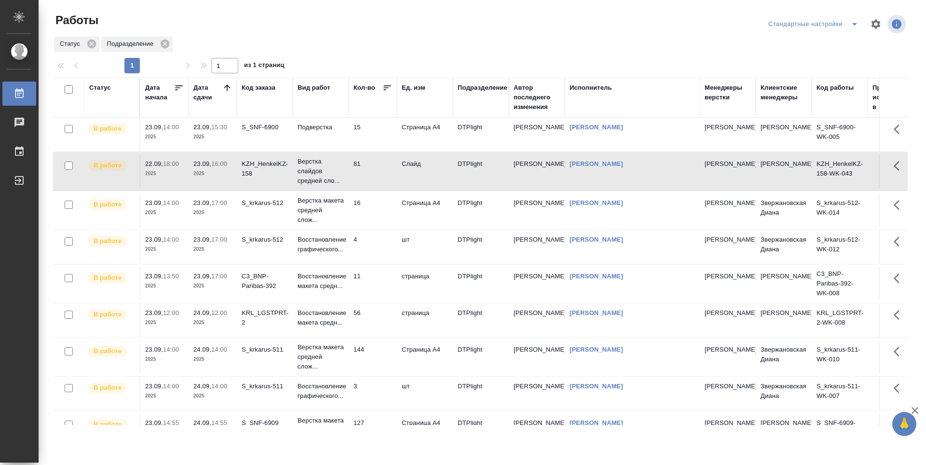
click at [364, 208] on td "16" at bounding box center [373, 210] width 48 height 34
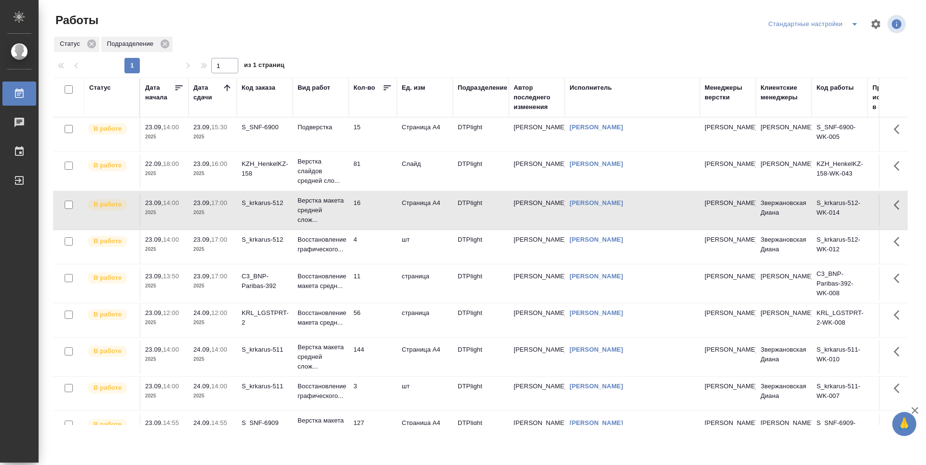
click at [370, 251] on td "4" at bounding box center [373, 247] width 48 height 34
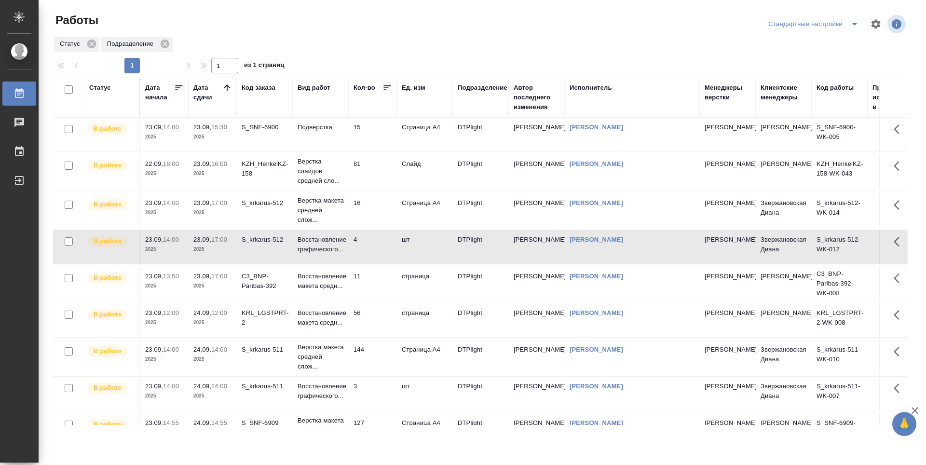
click at [373, 198] on td "16" at bounding box center [373, 210] width 48 height 34
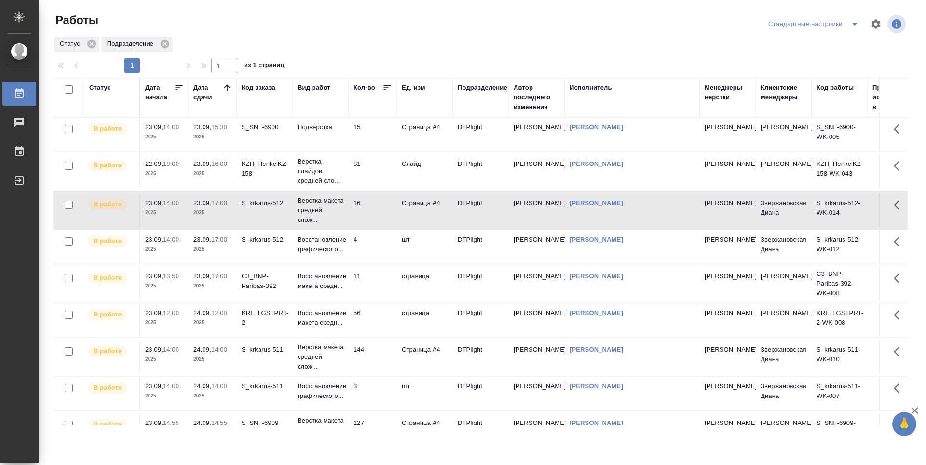
click at [372, 180] on td "81" at bounding box center [373, 171] width 48 height 34
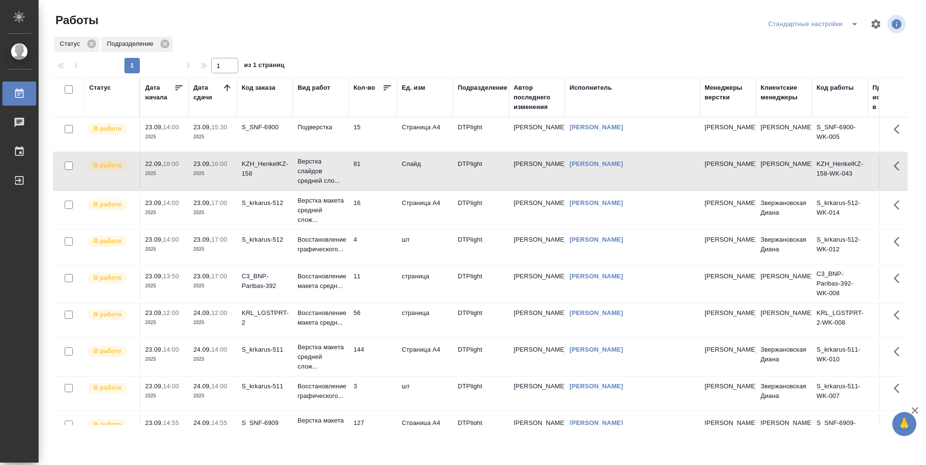
click at [372, 136] on td "15" at bounding box center [373, 135] width 48 height 34
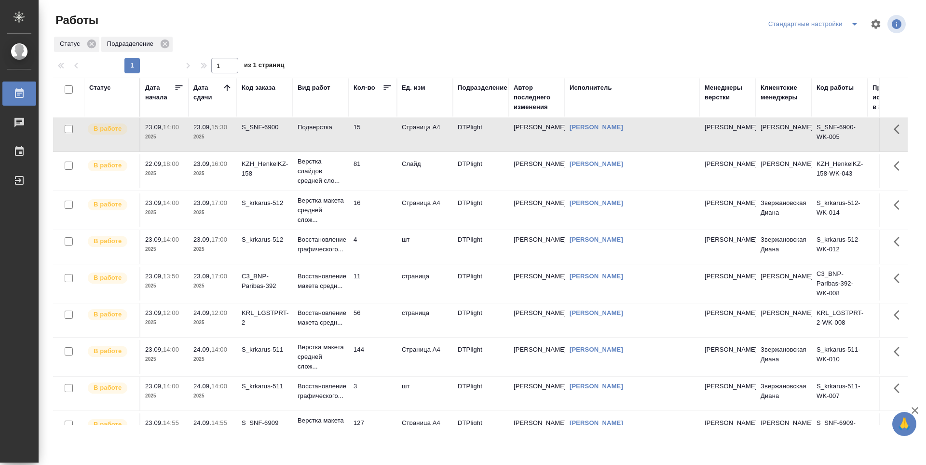
click at [378, 287] on td "11" at bounding box center [373, 284] width 48 height 34
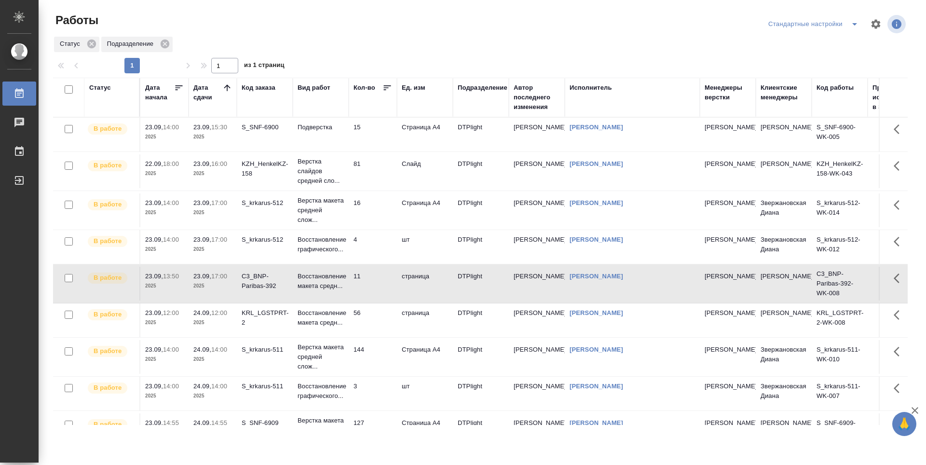
click at [357, 33] on div at bounding box center [484, 24] width 287 height 23
click at [336, 57] on div at bounding box center [484, 55] width 862 height 5
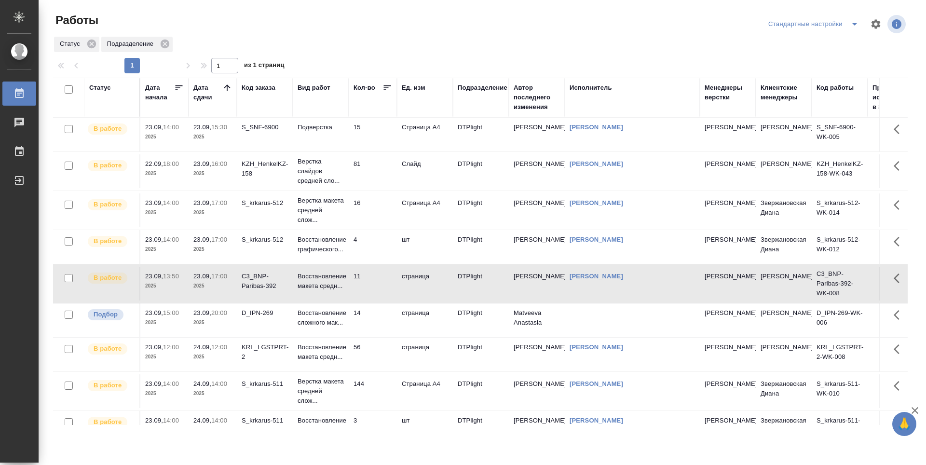
click at [391, 124] on td "15" at bounding box center [373, 135] width 48 height 34
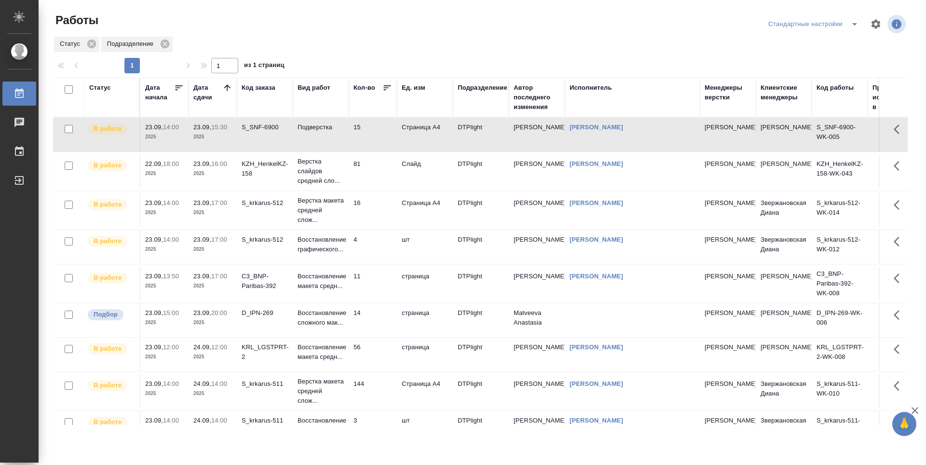
click at [383, 161] on td "81" at bounding box center [373, 171] width 48 height 34
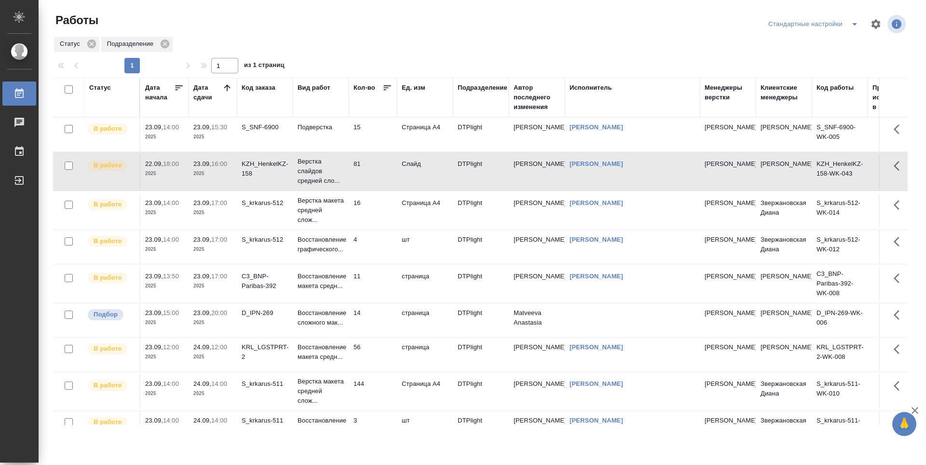
click at [382, 140] on td "15" at bounding box center [373, 135] width 48 height 34
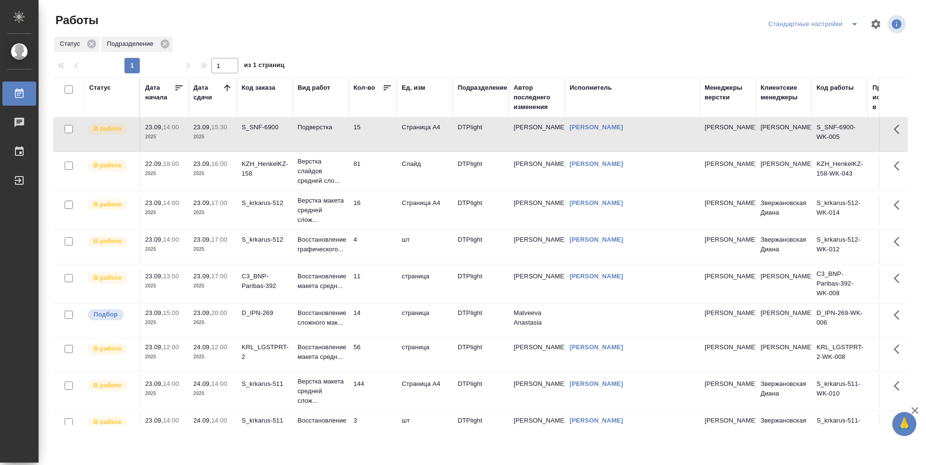
click at [375, 173] on td "81" at bounding box center [373, 171] width 48 height 34
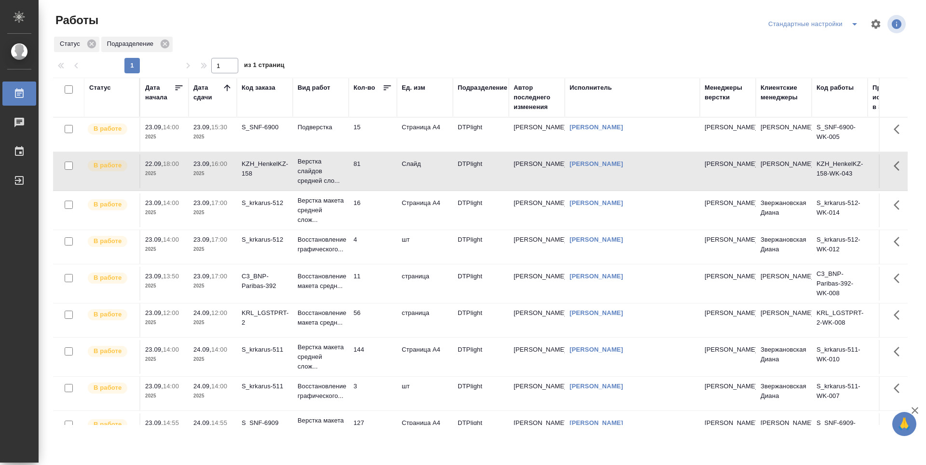
click at [384, 143] on td "15" at bounding box center [373, 135] width 48 height 34
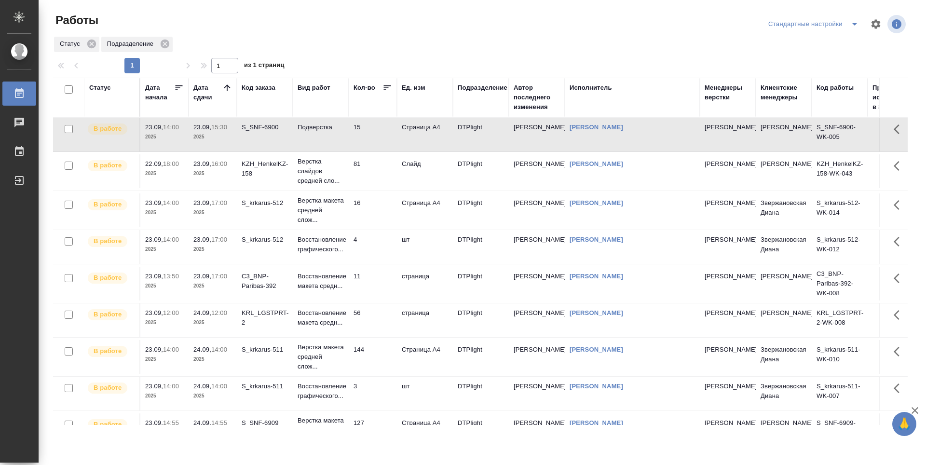
click at [379, 181] on td "81" at bounding box center [373, 171] width 48 height 34
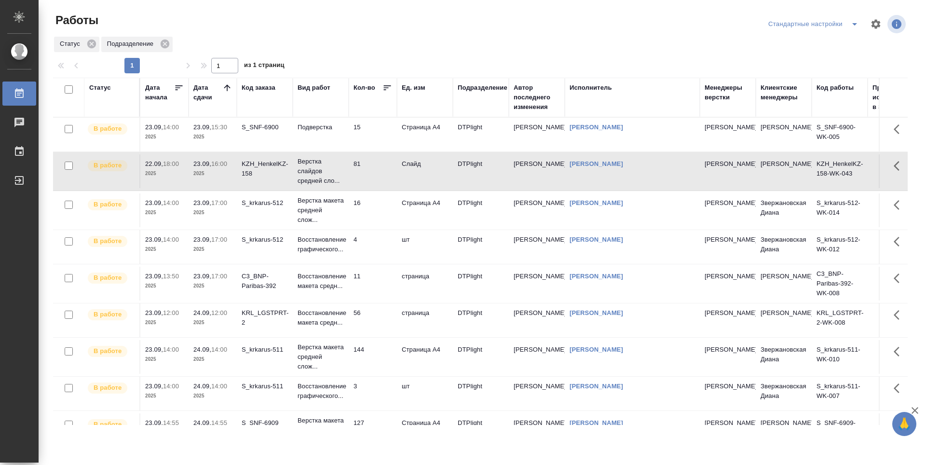
click at [374, 209] on td "16" at bounding box center [373, 210] width 48 height 34
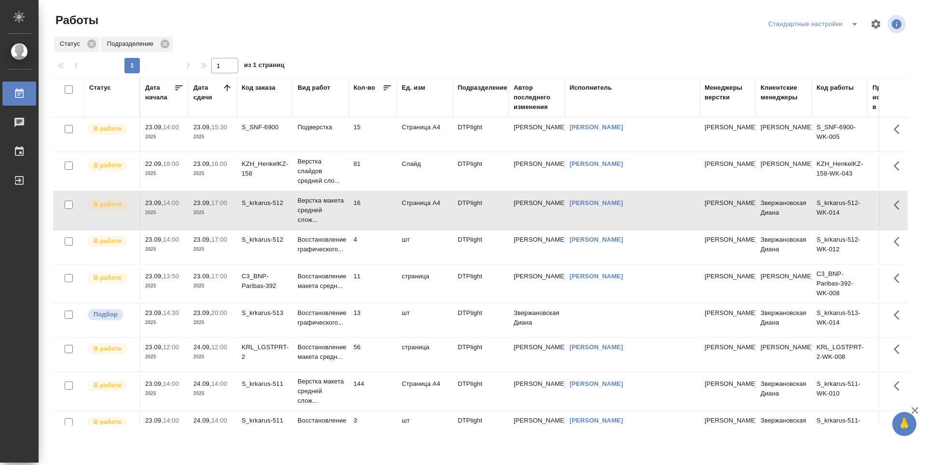
click at [374, 129] on td "15" at bounding box center [373, 135] width 48 height 34
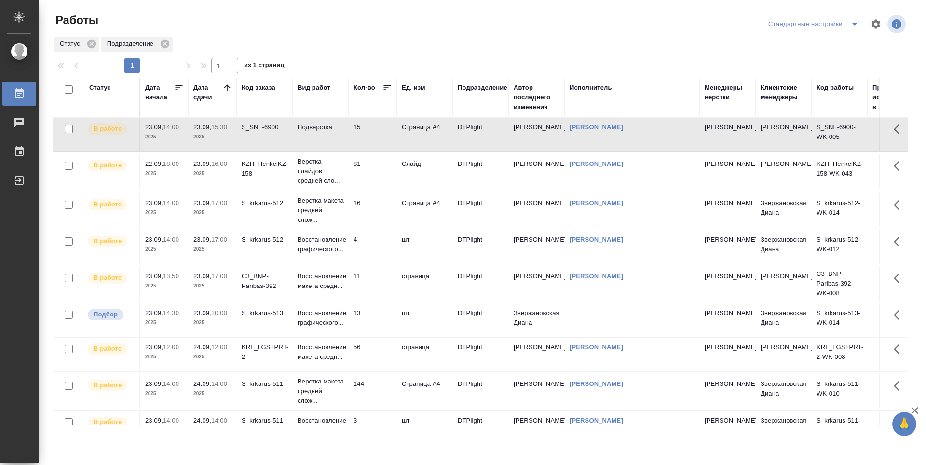
click at [374, 129] on td "15" at bounding box center [373, 135] width 48 height 34
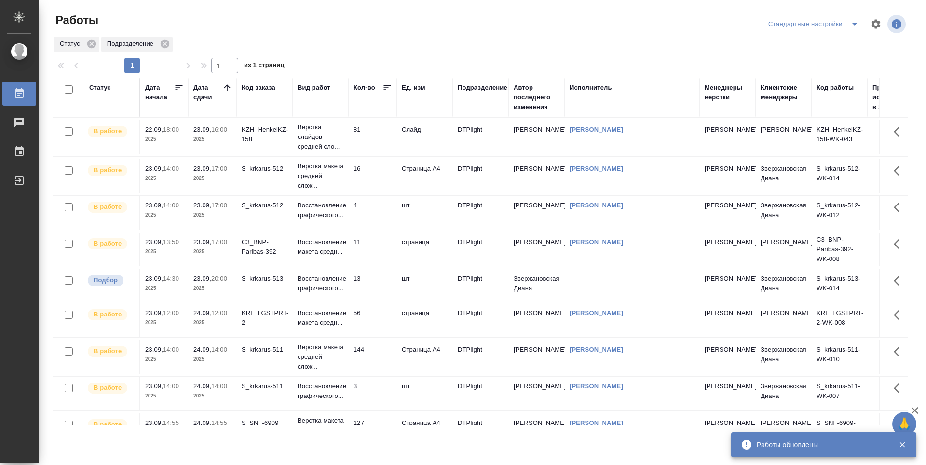
click at [378, 177] on td "16" at bounding box center [373, 176] width 48 height 34
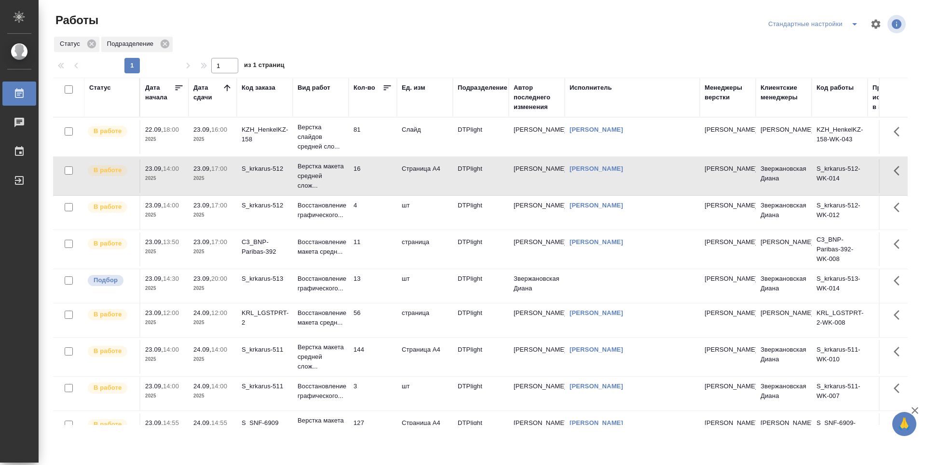
click at [374, 218] on td "4" at bounding box center [373, 213] width 48 height 34
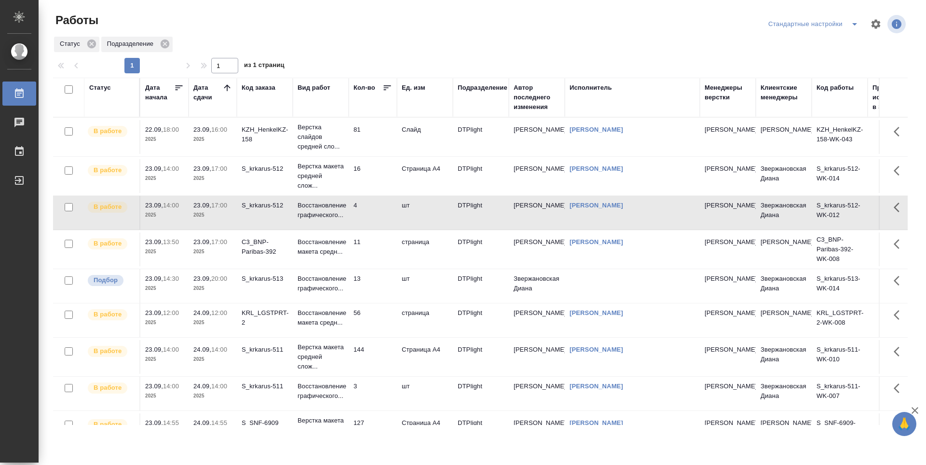
click at [220, 255] on p "2025" at bounding box center [212, 252] width 39 height 10
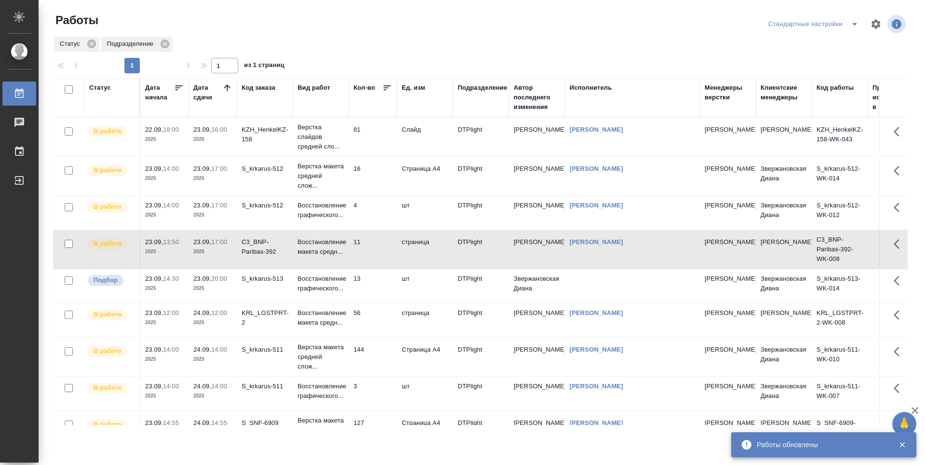
click at [377, 147] on td "81" at bounding box center [373, 137] width 48 height 34
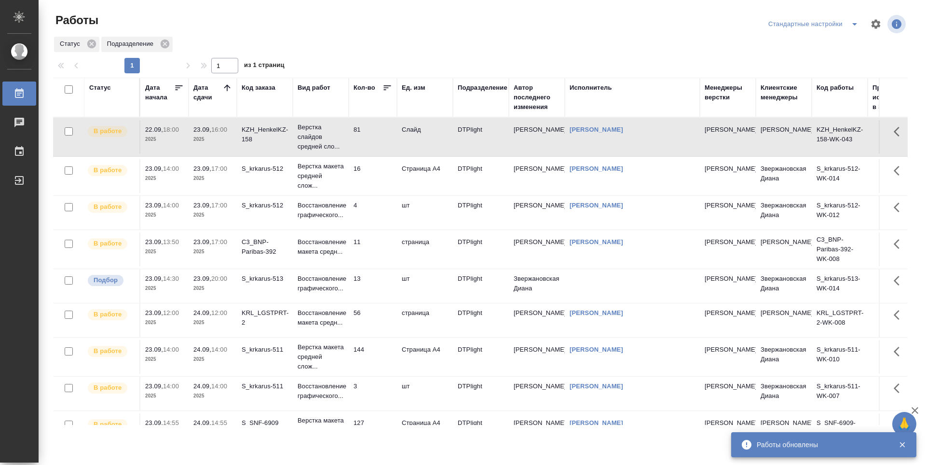
click at [387, 210] on td "4" at bounding box center [373, 213] width 48 height 34
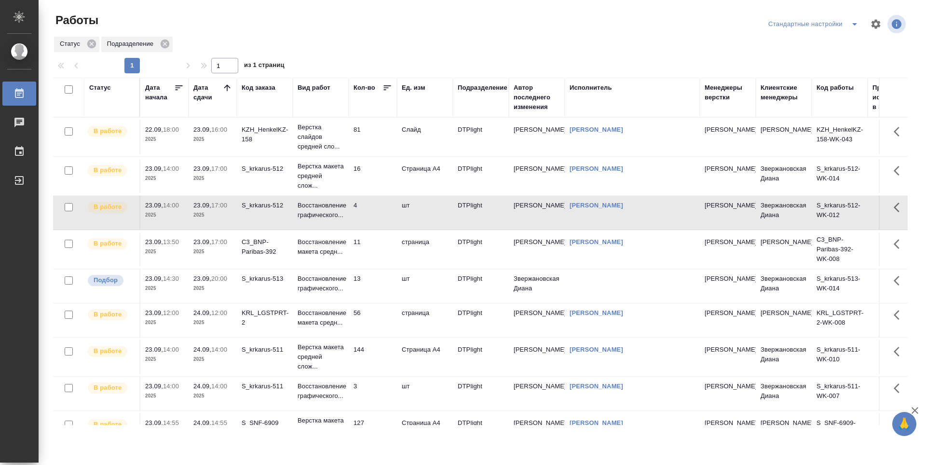
click at [376, 251] on td "11" at bounding box center [373, 249] width 48 height 34
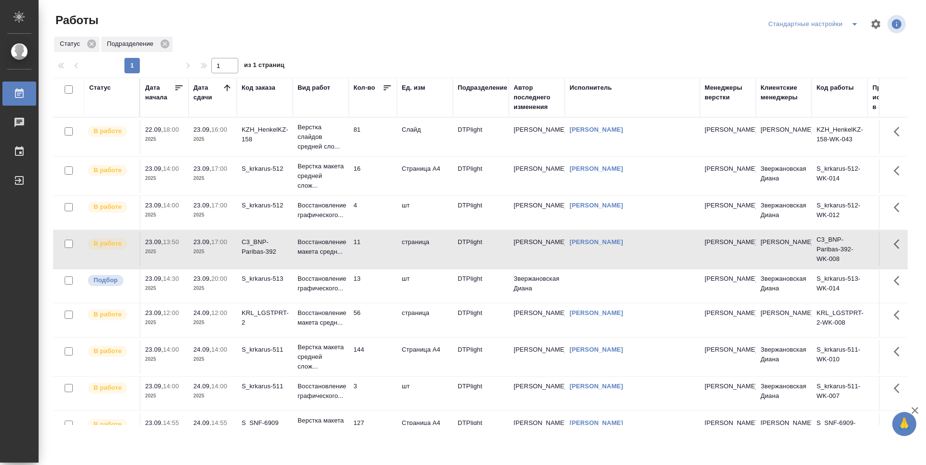
click at [368, 321] on td "56" at bounding box center [373, 320] width 48 height 34
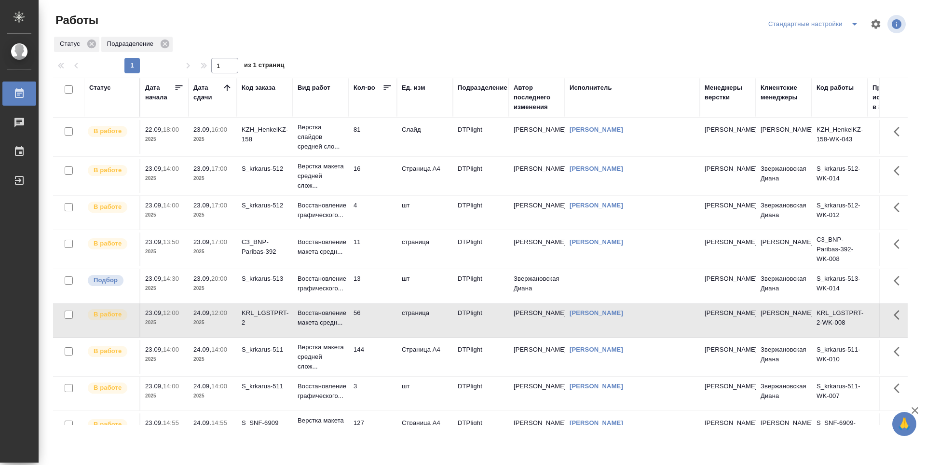
click at [376, 347] on td "144" at bounding box center [373, 357] width 48 height 34
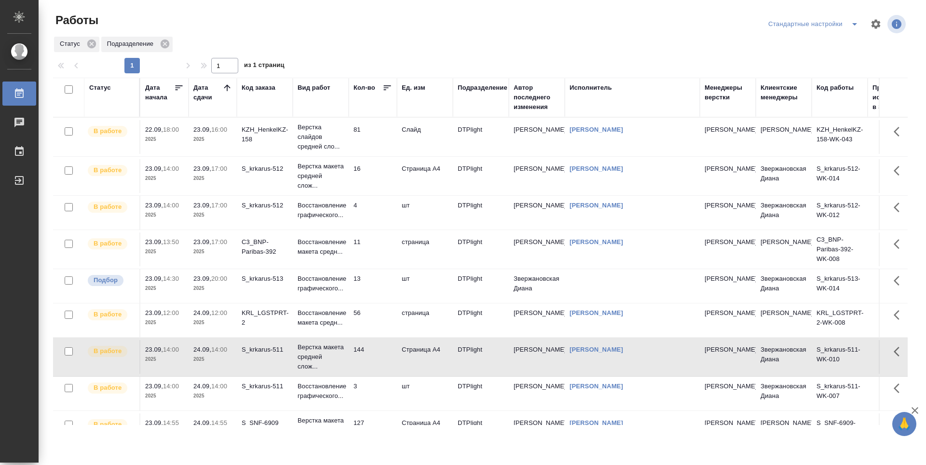
click at [376, 134] on td "81" at bounding box center [373, 137] width 48 height 34
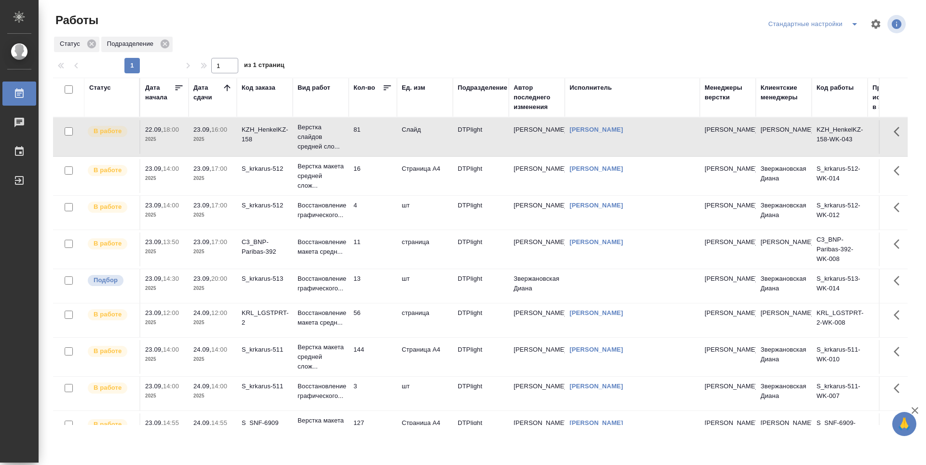
click at [376, 134] on td "81" at bounding box center [373, 137] width 48 height 34
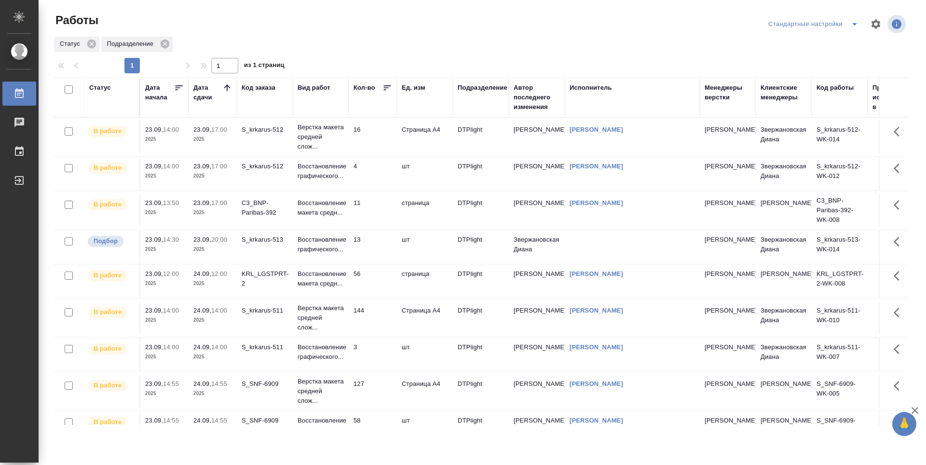
click at [381, 200] on td "11" at bounding box center [373, 210] width 48 height 34
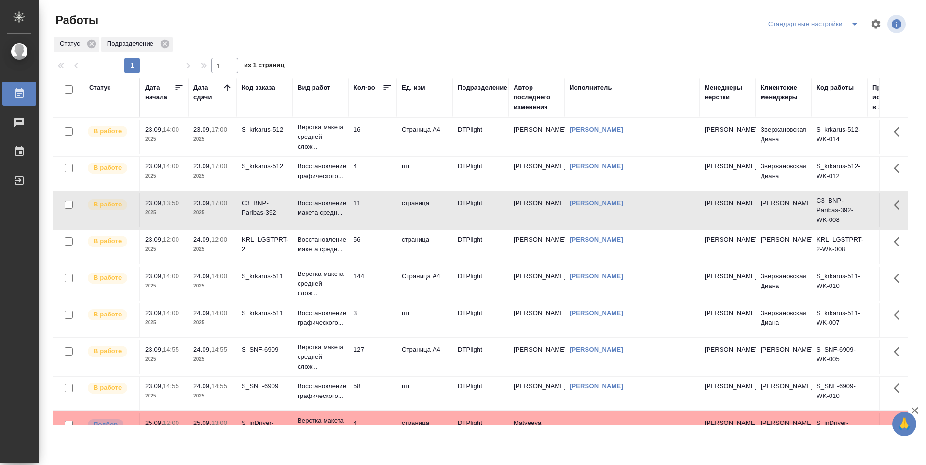
click at [381, 248] on td "56" at bounding box center [373, 247] width 48 height 34
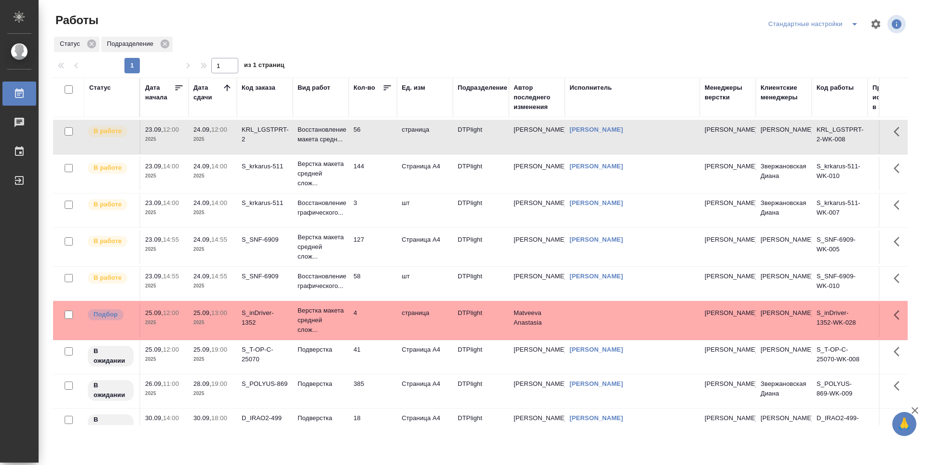
scroll to position [87, 0]
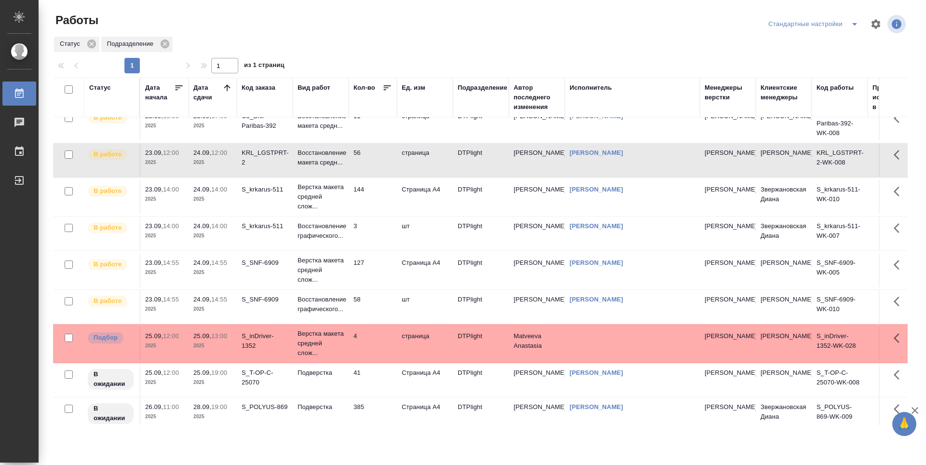
click at [382, 230] on td "3" at bounding box center [373, 234] width 48 height 34
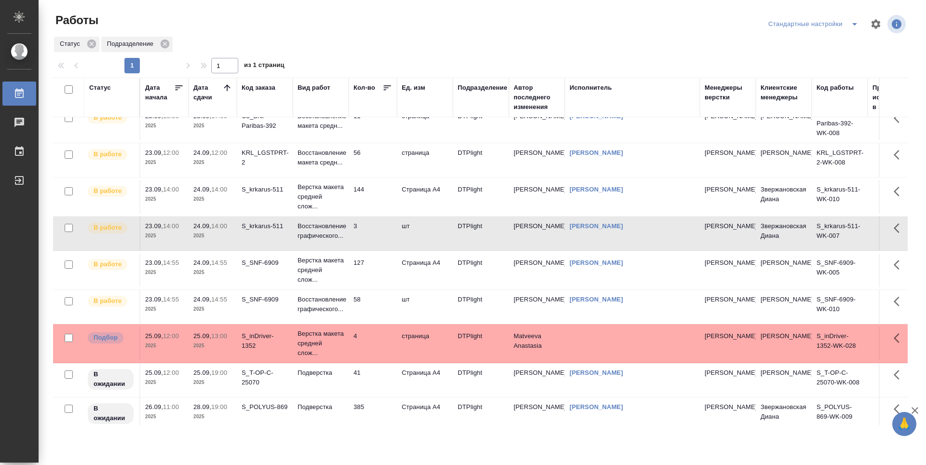
click at [375, 205] on td "144" at bounding box center [373, 197] width 48 height 34
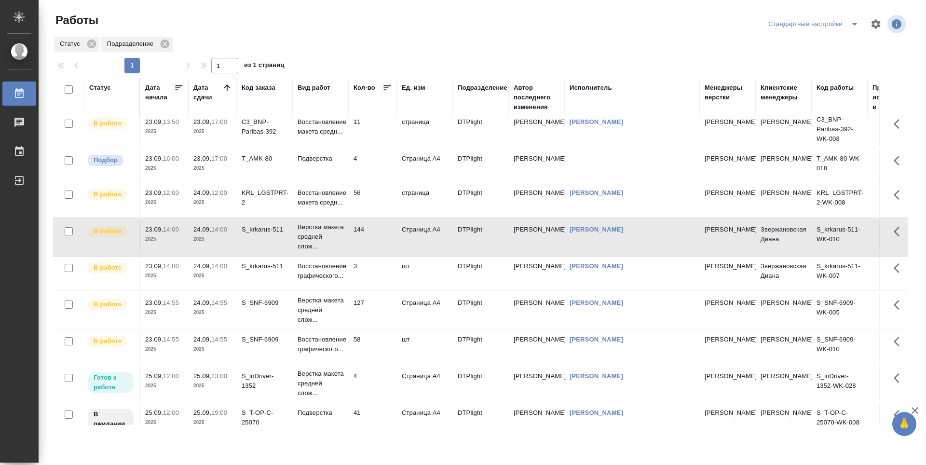
scroll to position [0, 0]
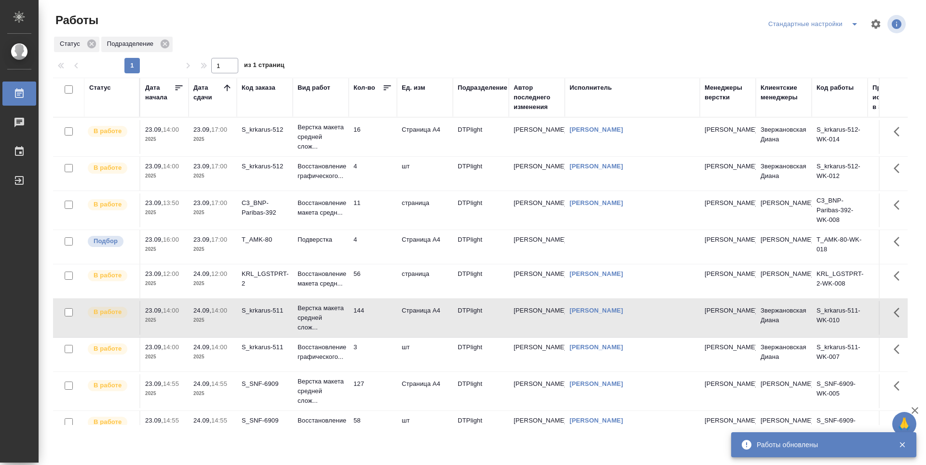
click at [390, 357] on td "3" at bounding box center [373, 355] width 48 height 34
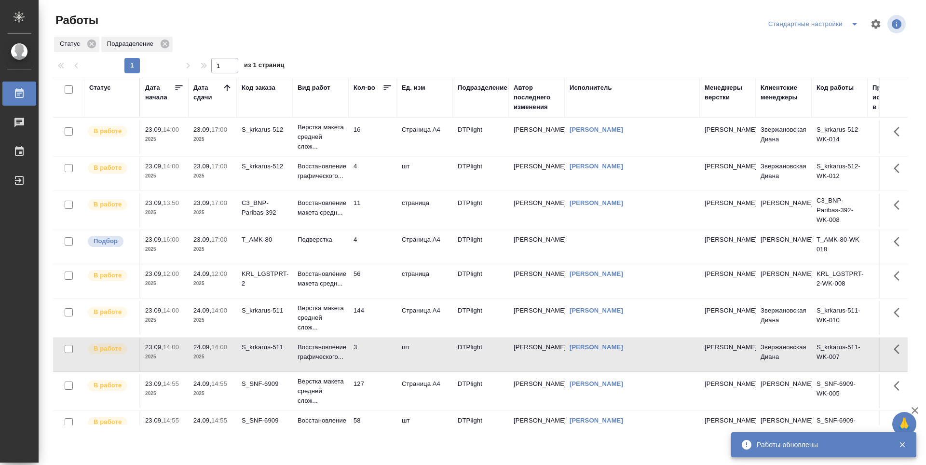
click at [390, 357] on td "3" at bounding box center [373, 355] width 48 height 34
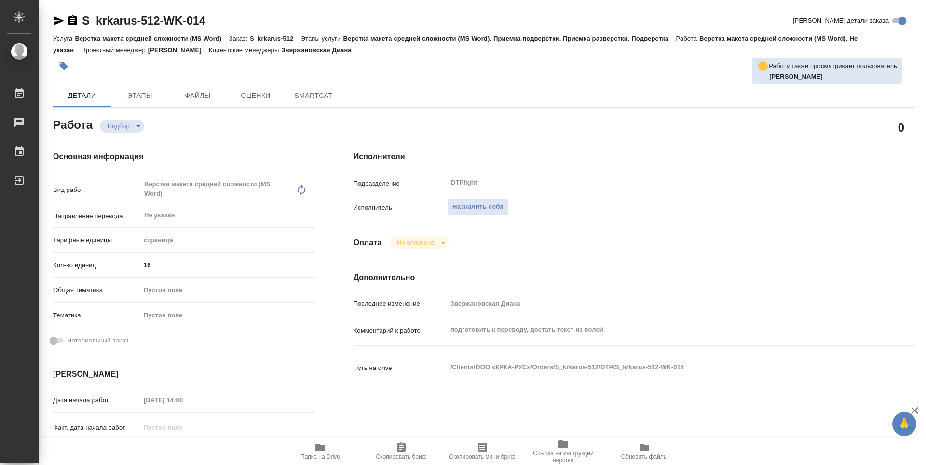
type textarea "x"
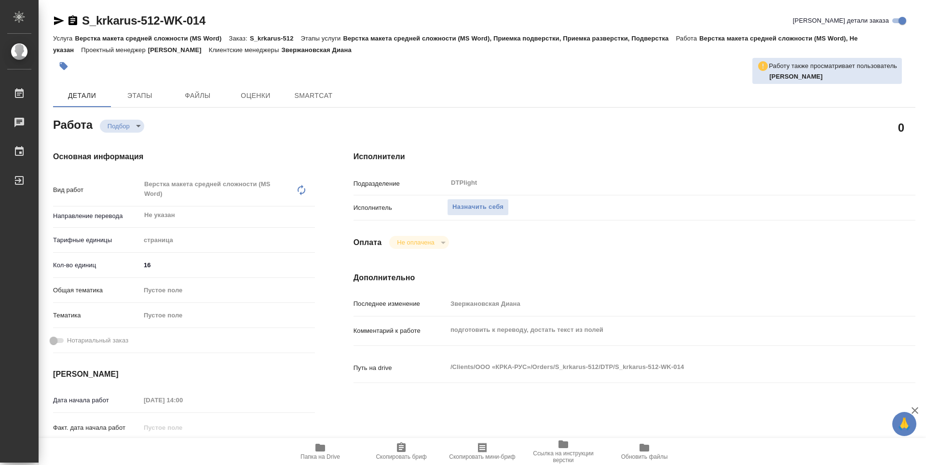
type textarea "x"
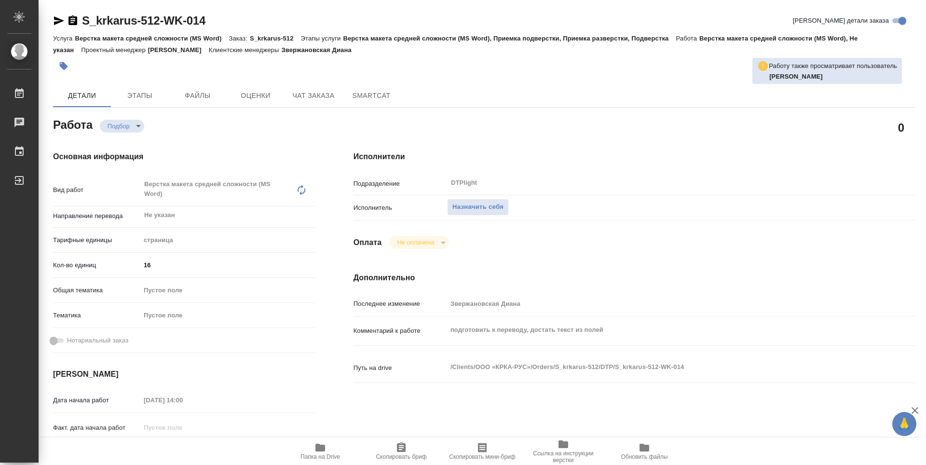
scroll to position [48, 0]
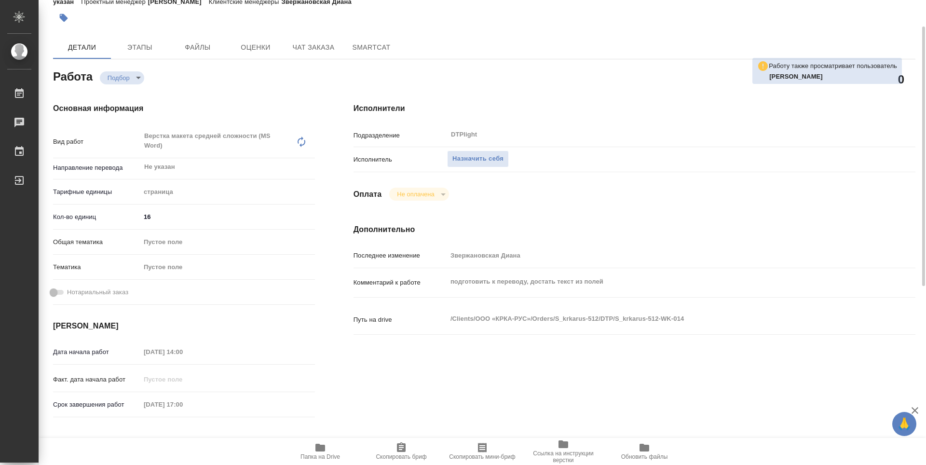
type textarea "x"
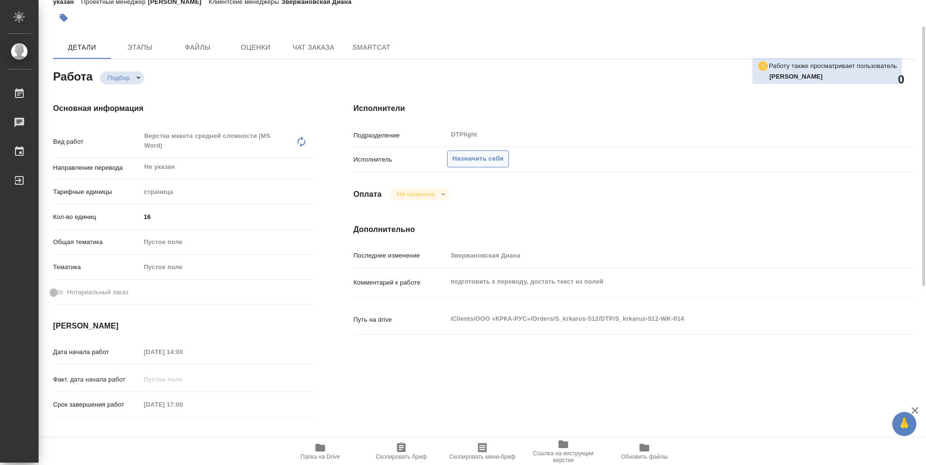
click at [460, 160] on span "Назначить себя" at bounding box center [477, 158] width 51 height 11
type textarea "x"
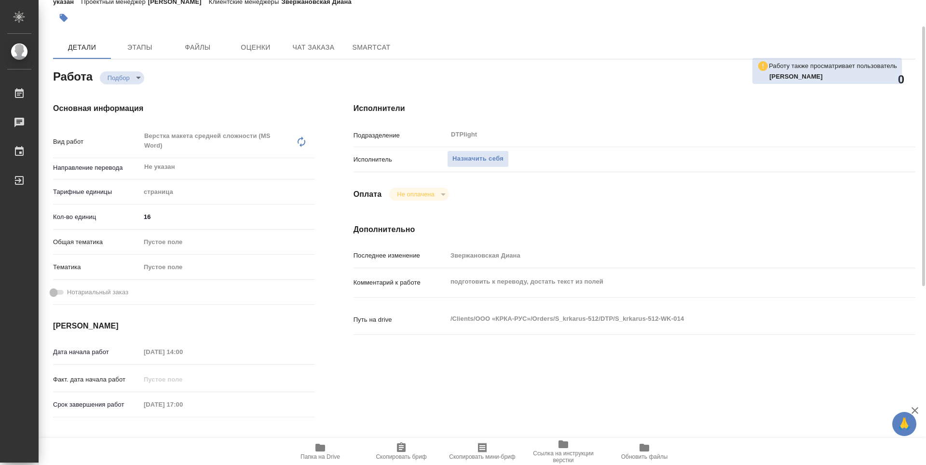
type textarea "x"
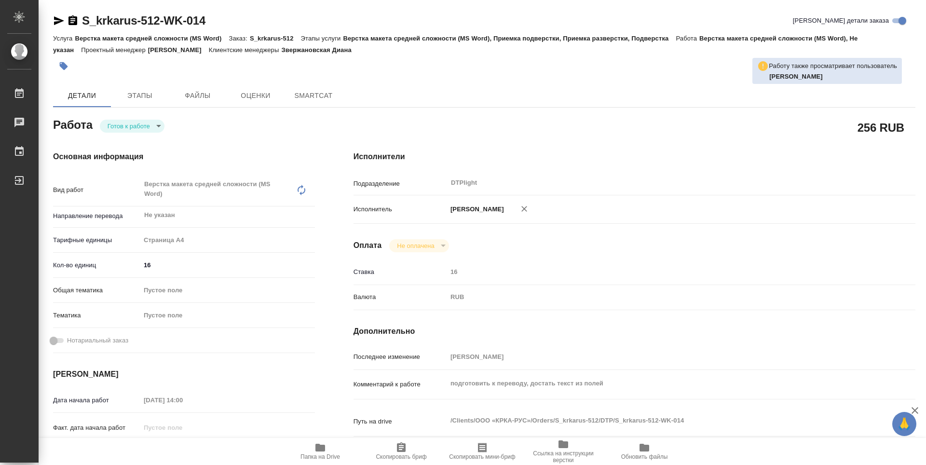
type textarea "x"
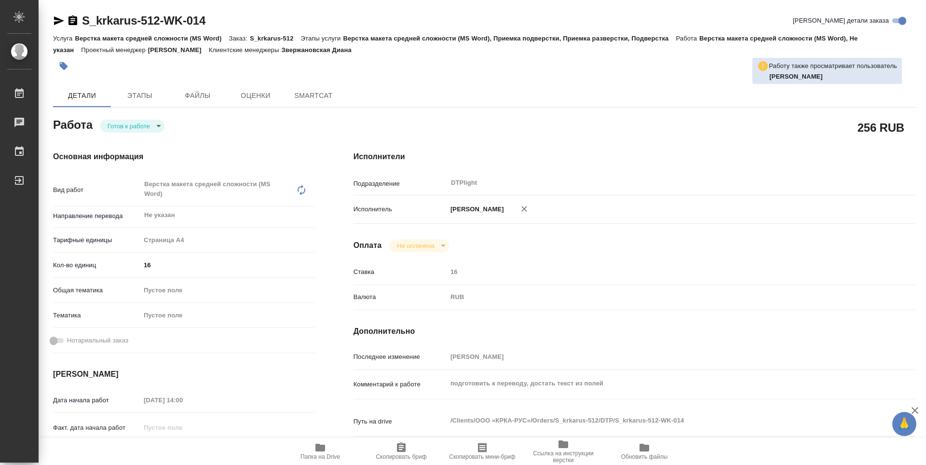
type textarea "x"
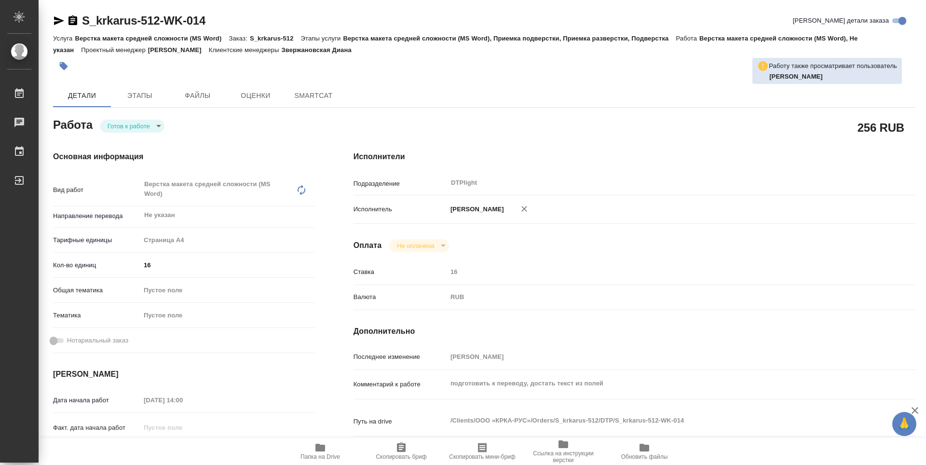
type textarea "x"
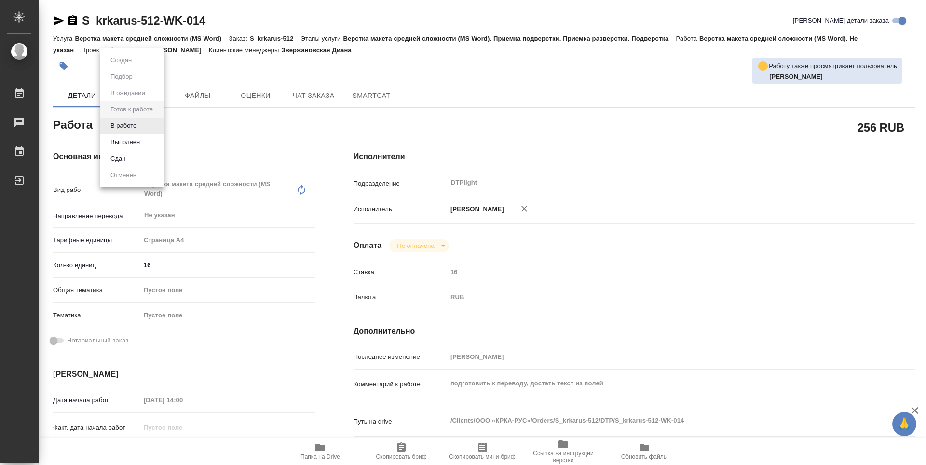
click at [148, 121] on body "🙏 .cls-1 fill:#fff; AWATERA Guselnikov Roman Работы Чаты График Выйти S_krkarus…" at bounding box center [463, 232] width 926 height 465
click at [119, 128] on button "В работе" at bounding box center [124, 126] width 32 height 11
type textarea "x"
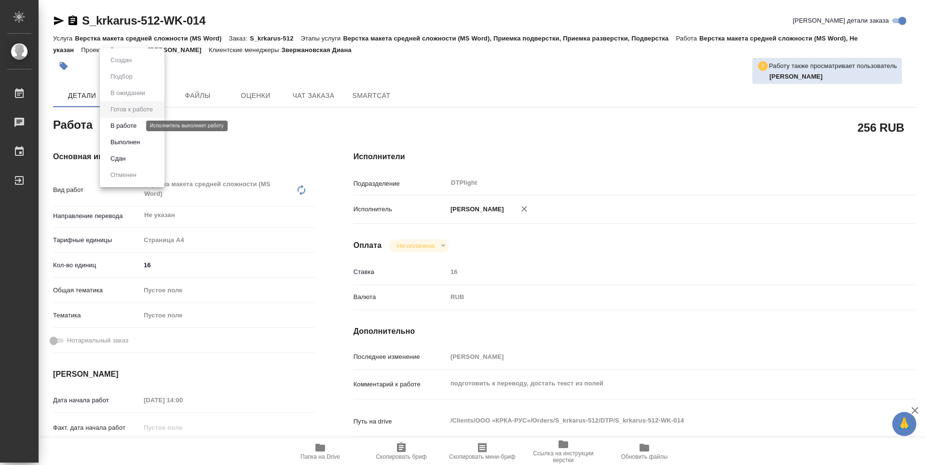
type textarea "x"
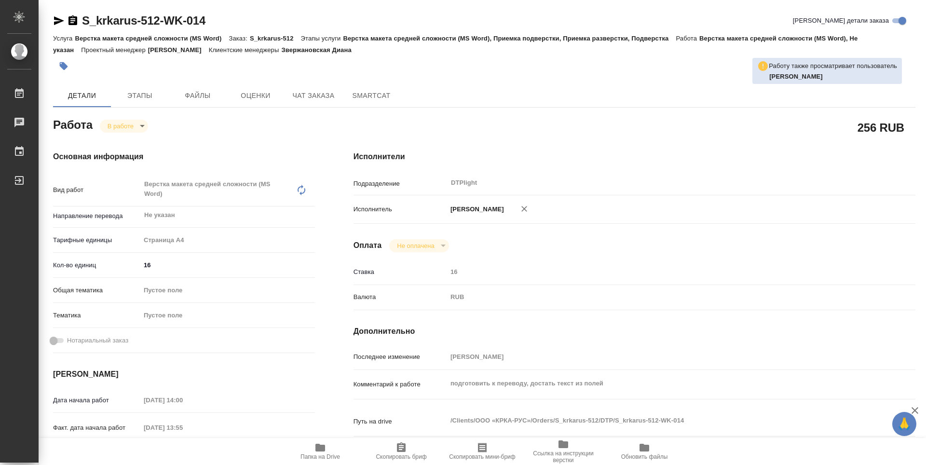
type textarea "x"
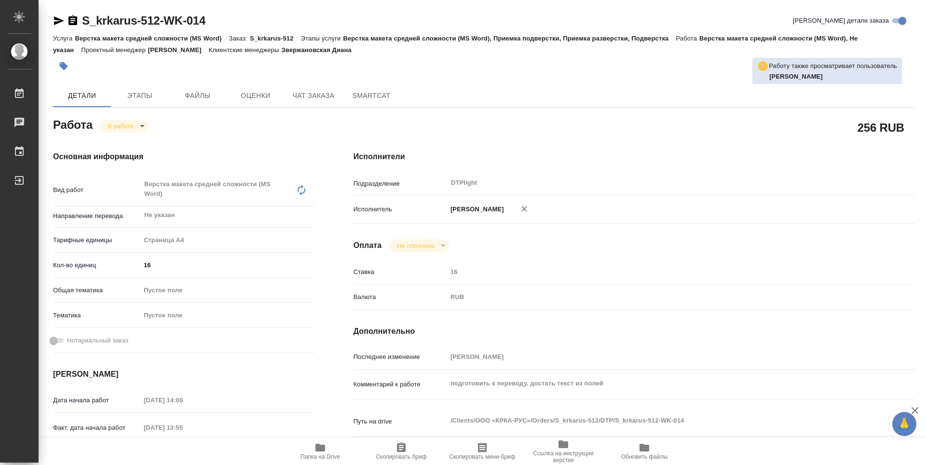
type textarea "x"
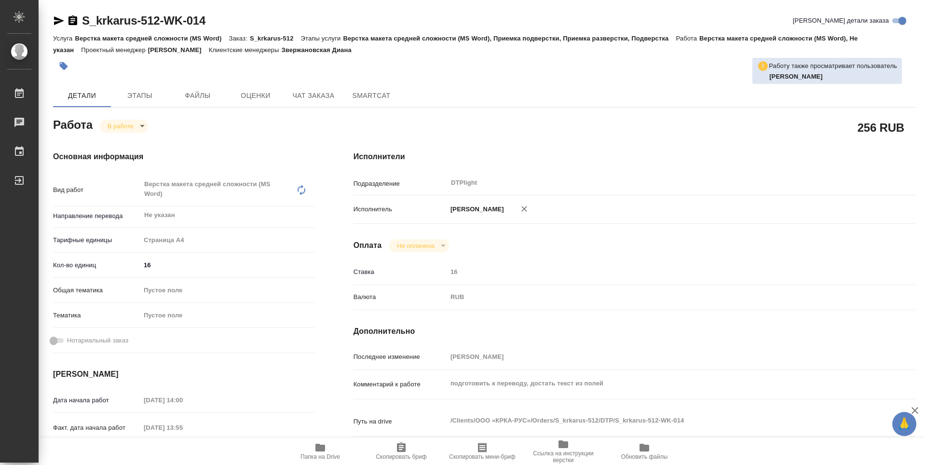
type textarea "x"
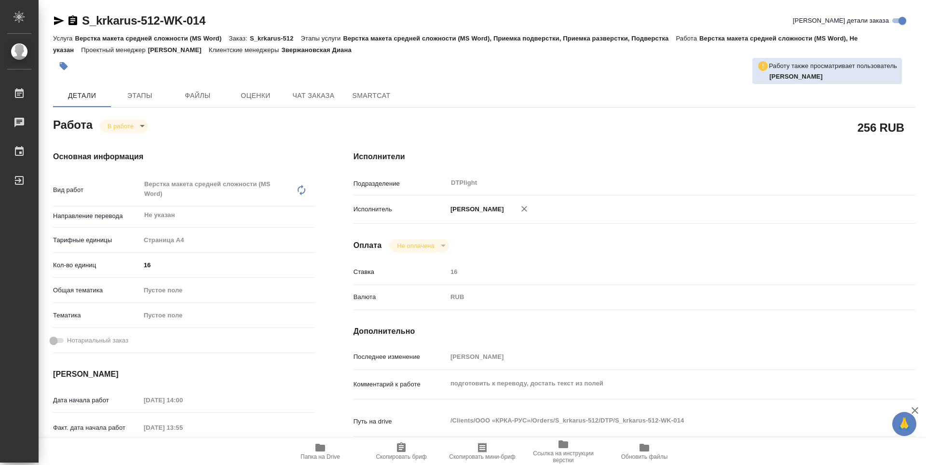
type textarea "x"
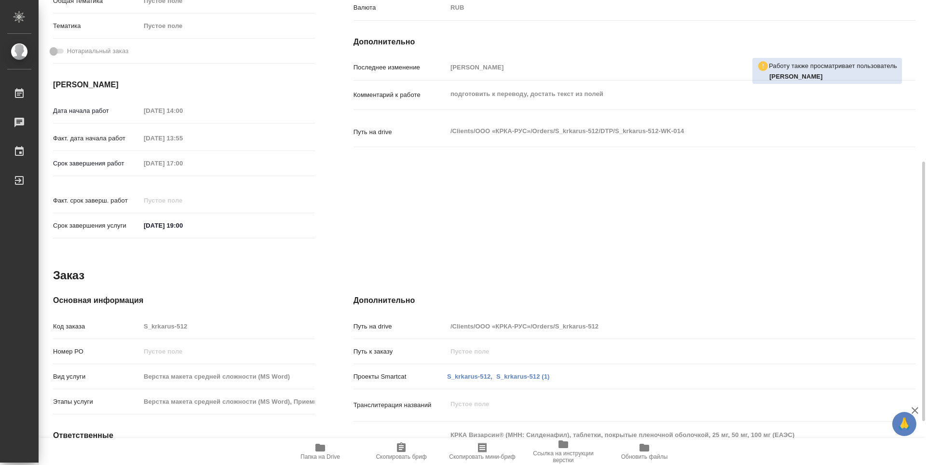
scroll to position [368, 0]
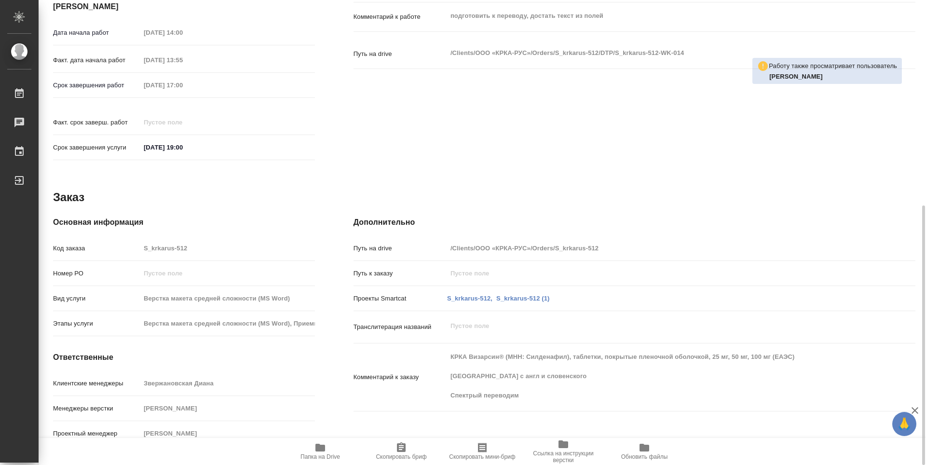
type textarea "x"
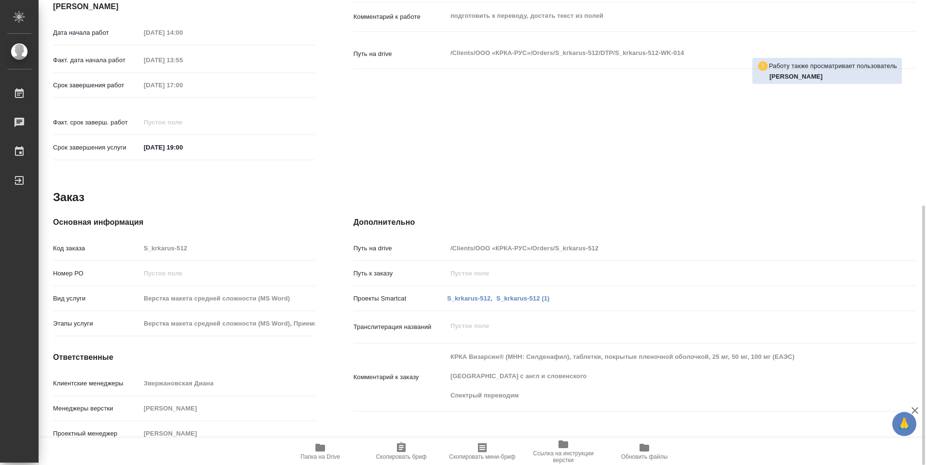
click at [322, 454] on span "Папка на Drive" at bounding box center [320, 456] width 40 height 7
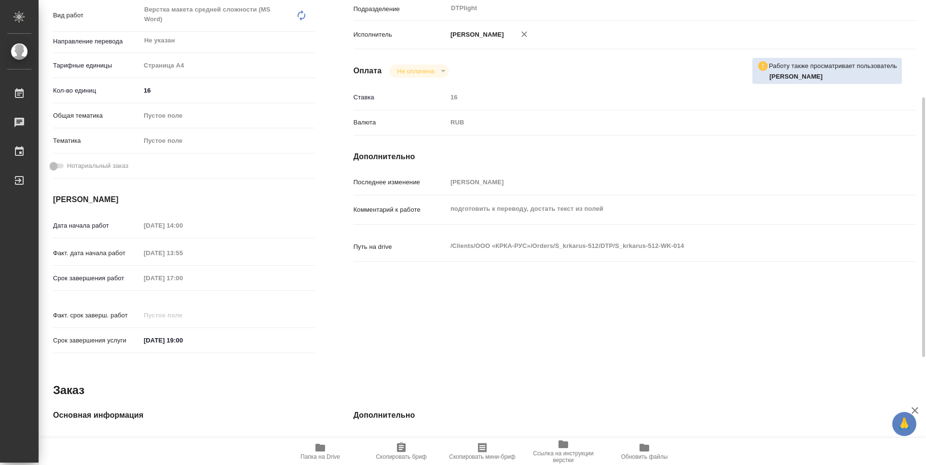
scroll to position [0, 0]
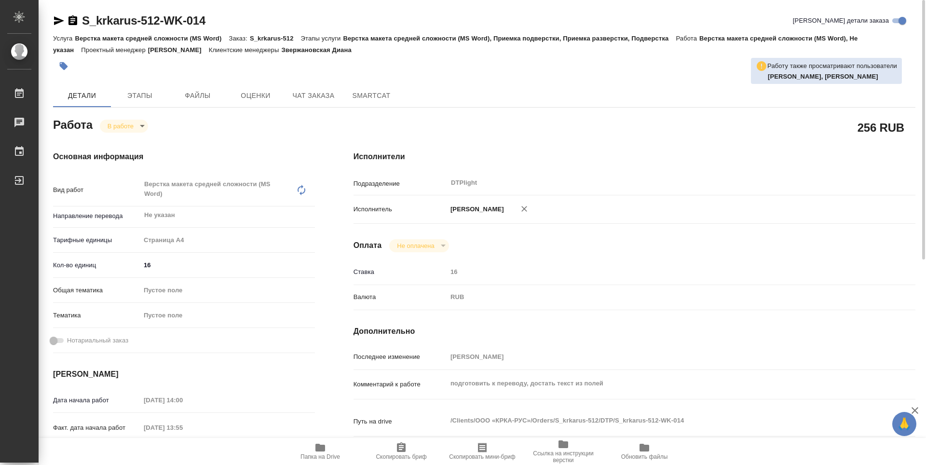
click at [72, 18] on icon "button" at bounding box center [72, 20] width 9 height 10
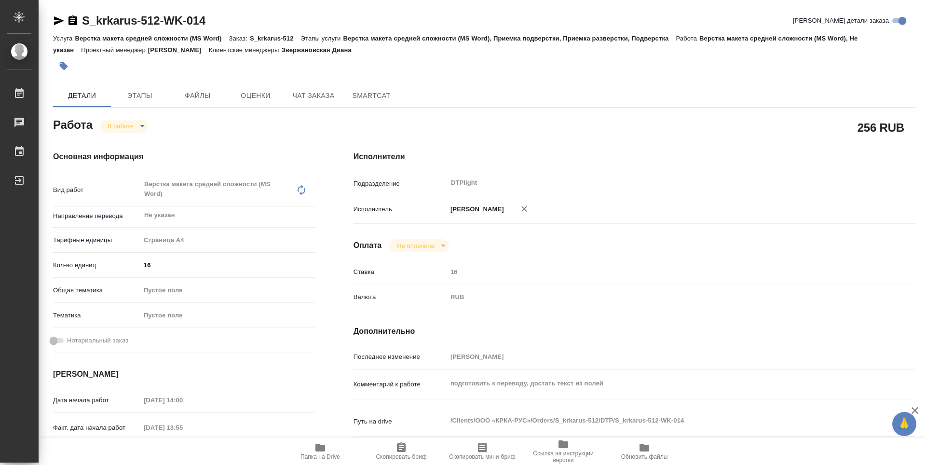
type textarea "x"
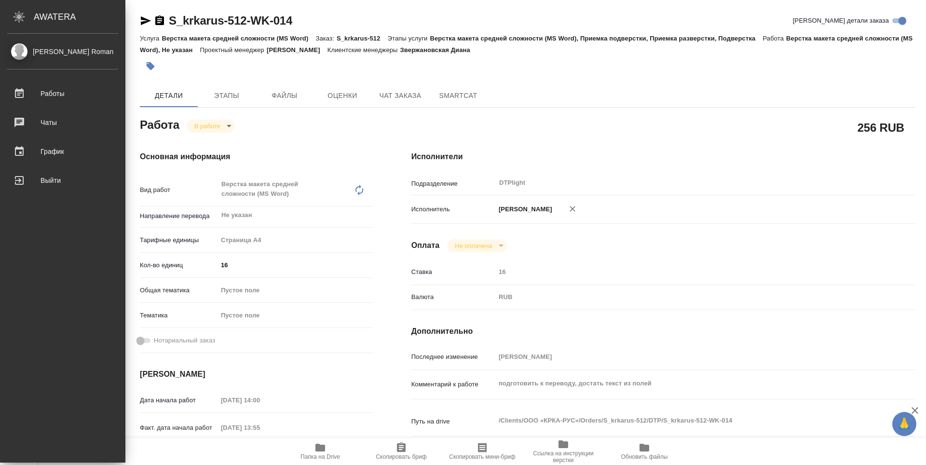
type textarea "x"
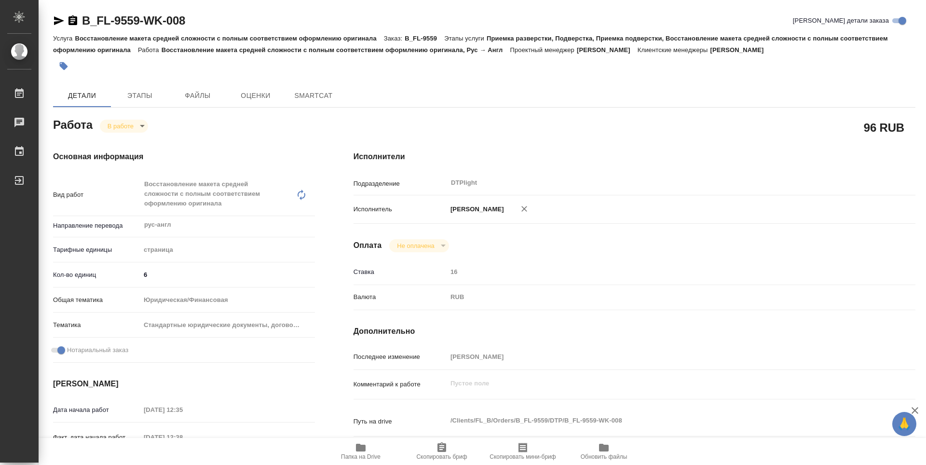
type textarea "x"
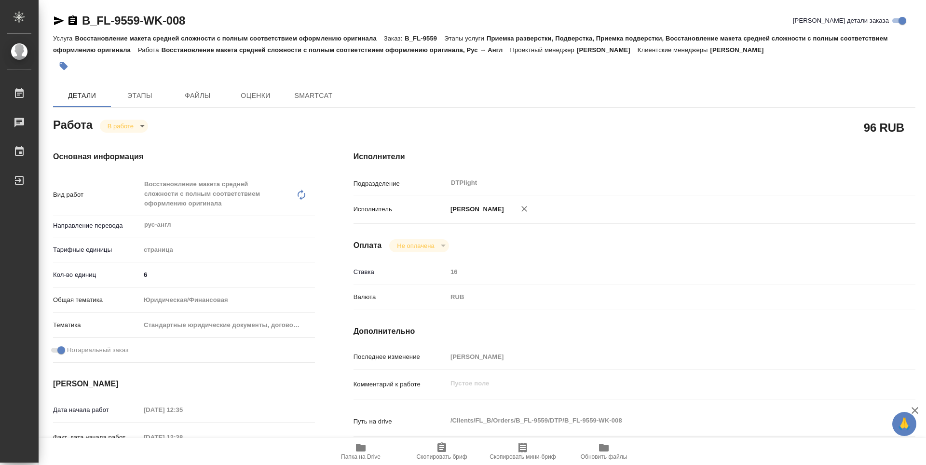
type textarea "x"
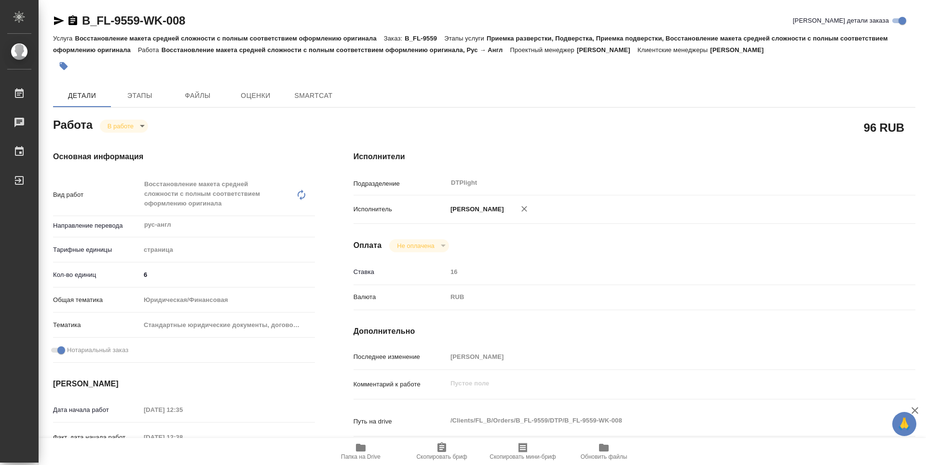
type textarea "x"
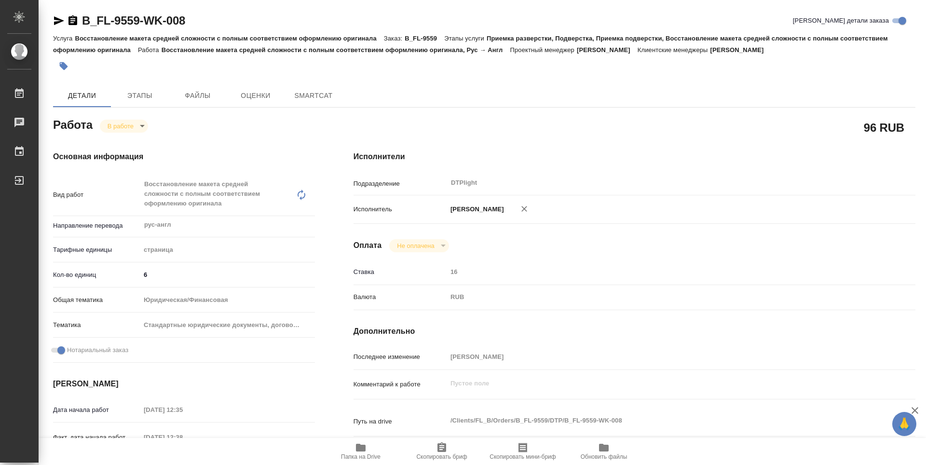
type textarea "x"
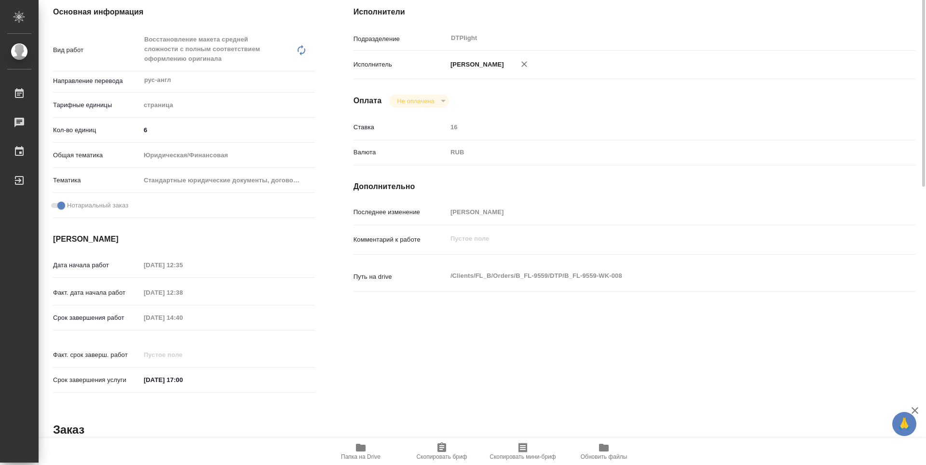
type textarea "x"
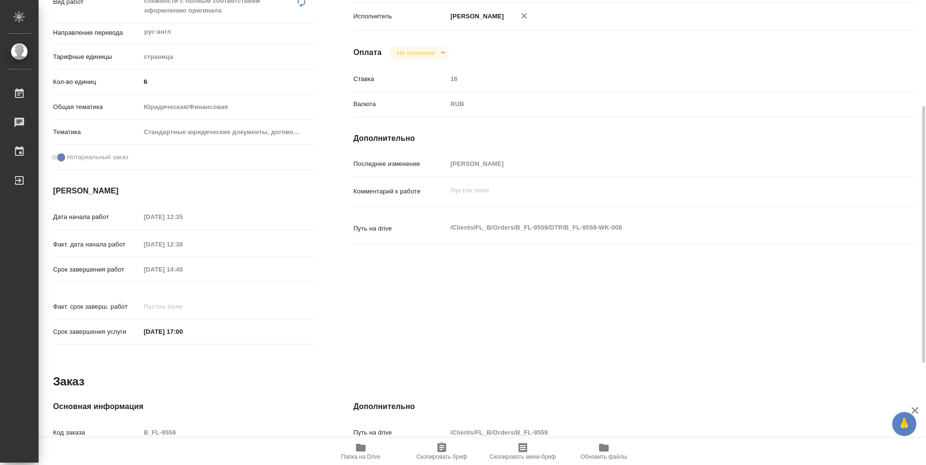
scroll to position [377, 0]
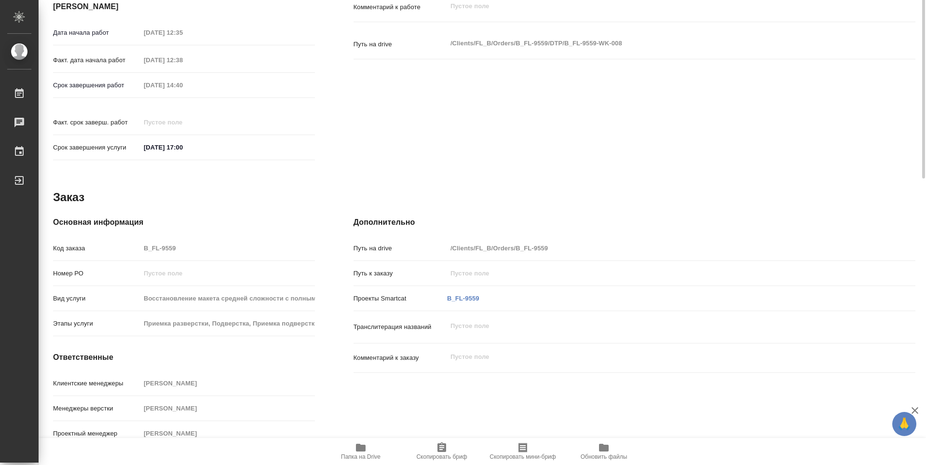
type textarea "x"
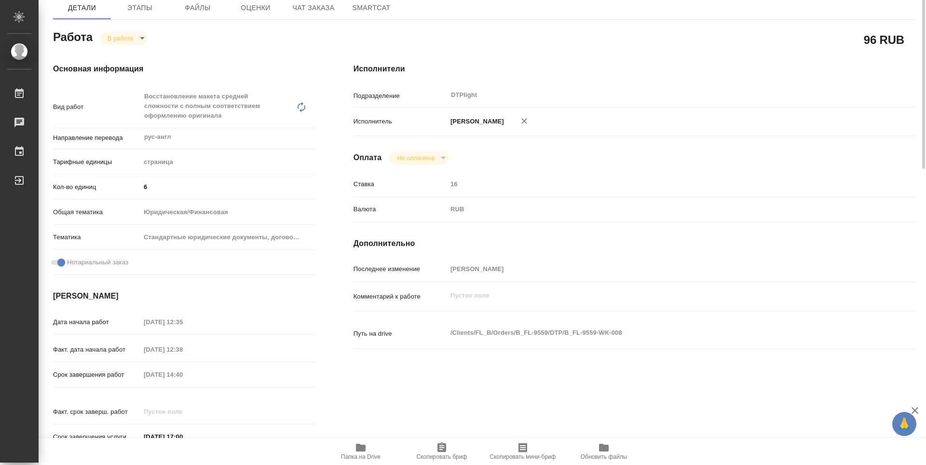
scroll to position [0, 0]
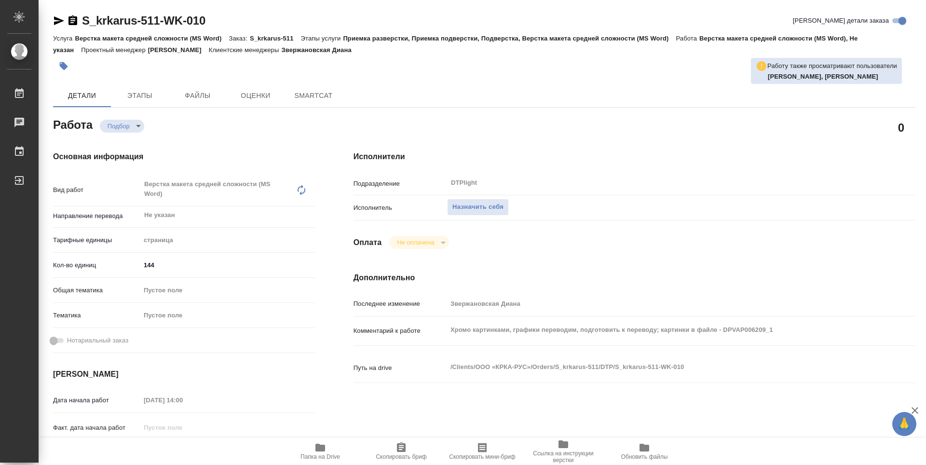
type textarea "x"
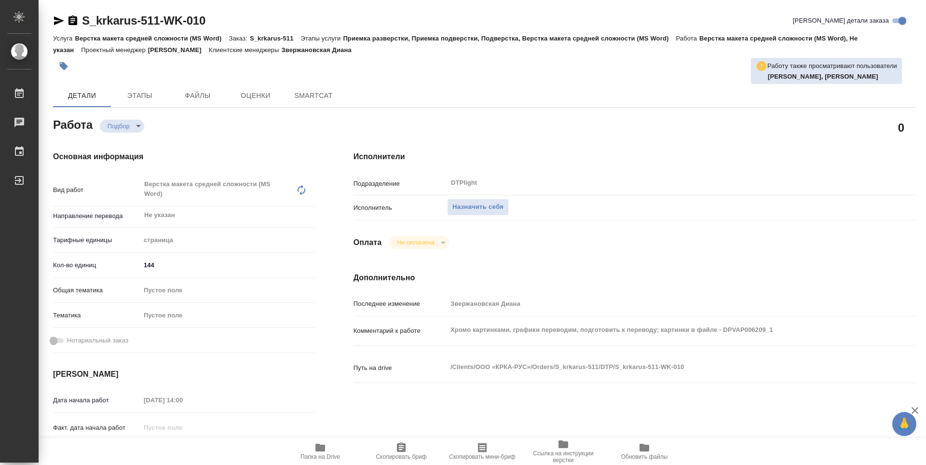
type textarea "x"
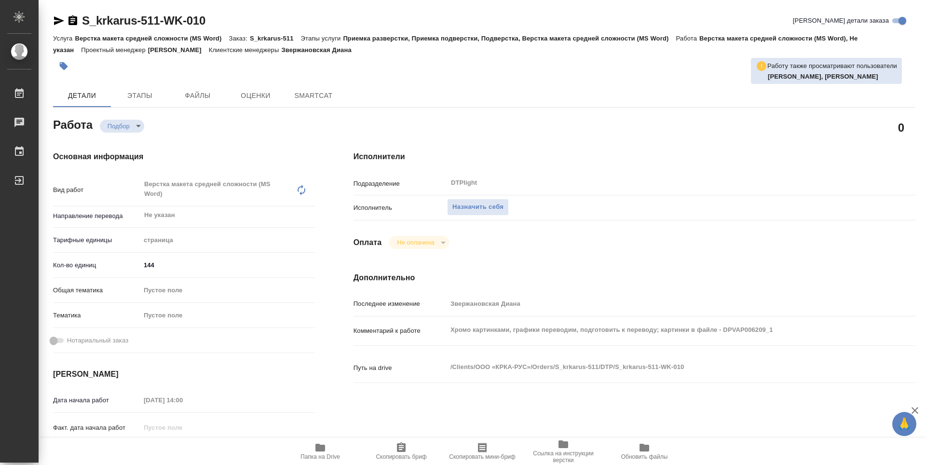
type textarea "x"
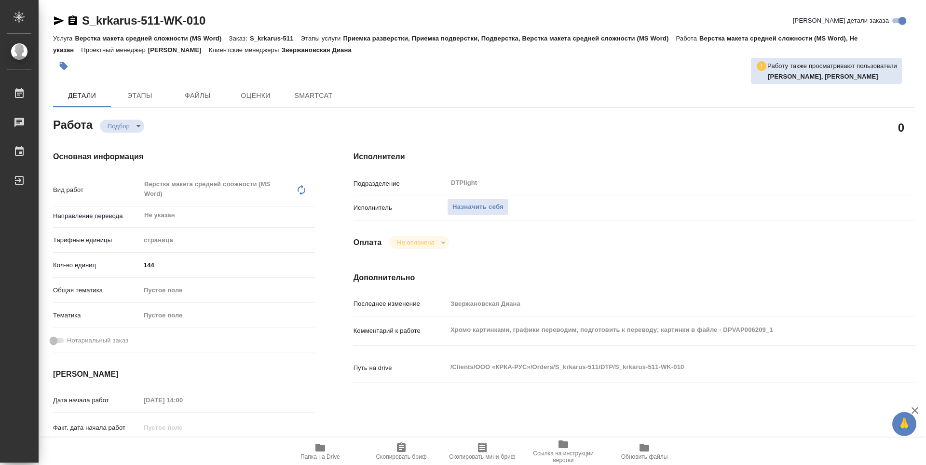
type textarea "x"
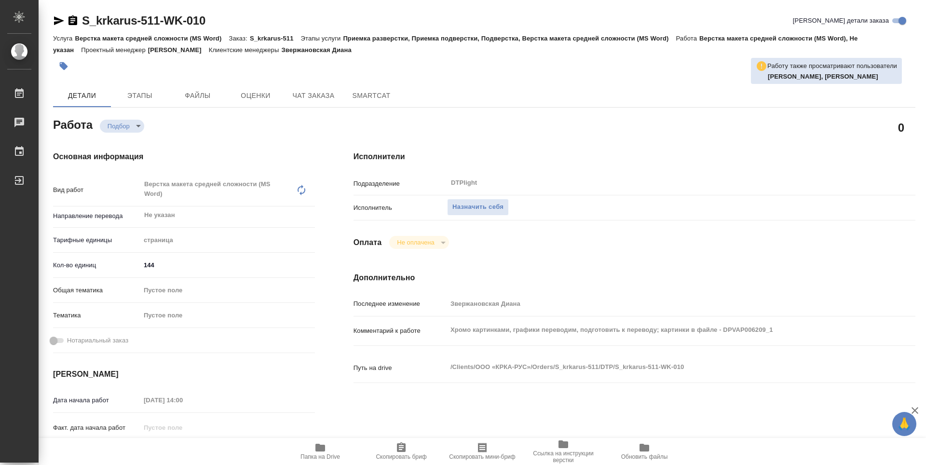
type textarea "x"
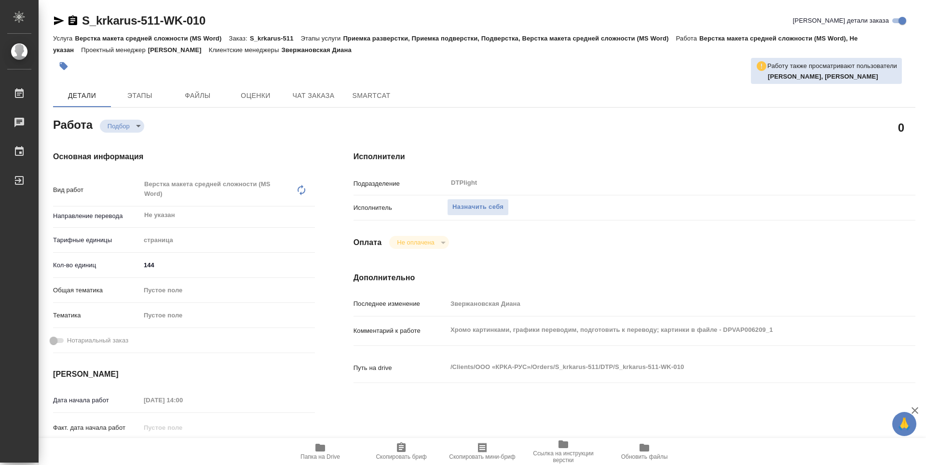
type textarea "x"
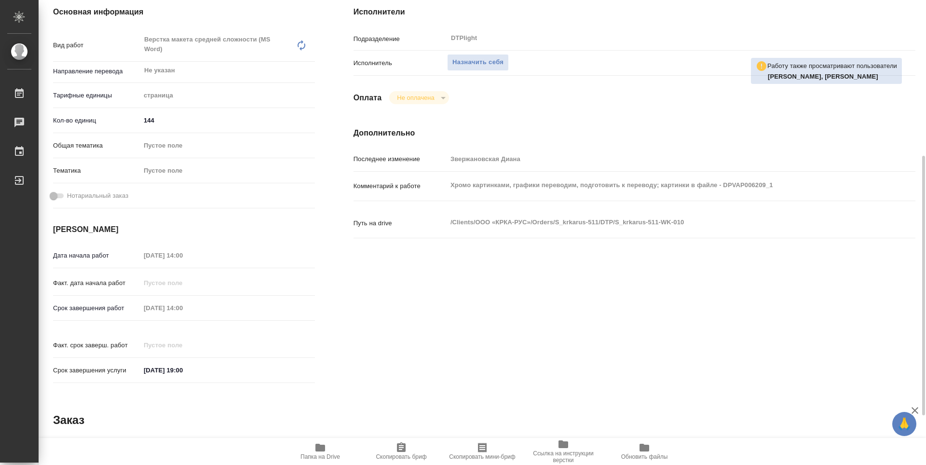
scroll to position [193, 0]
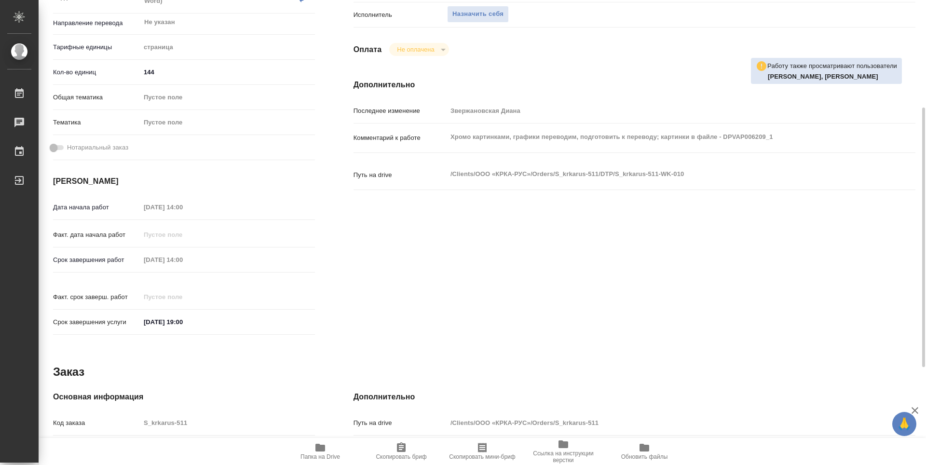
click at [328, 452] on span "Папка на Drive" at bounding box center [320, 451] width 69 height 18
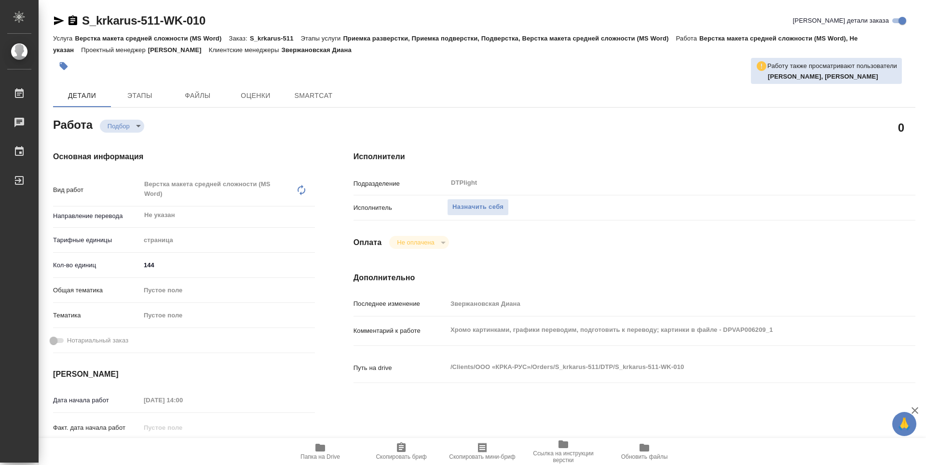
type textarea "x"
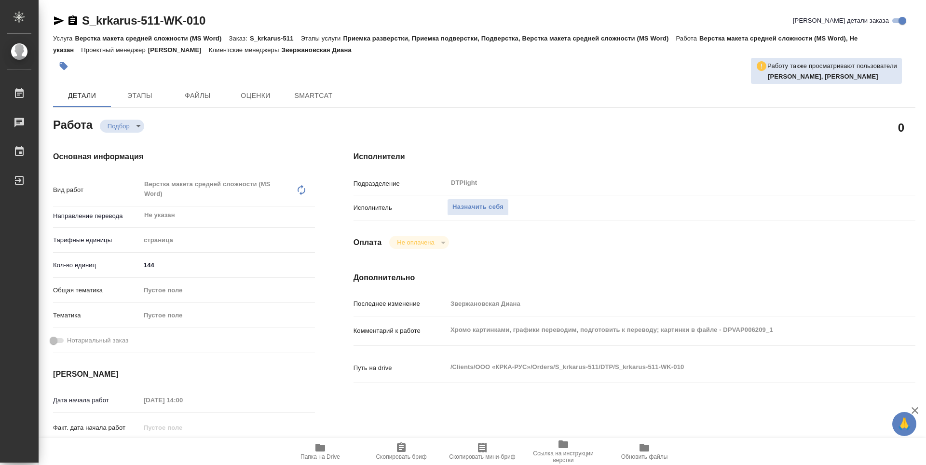
type textarea "x"
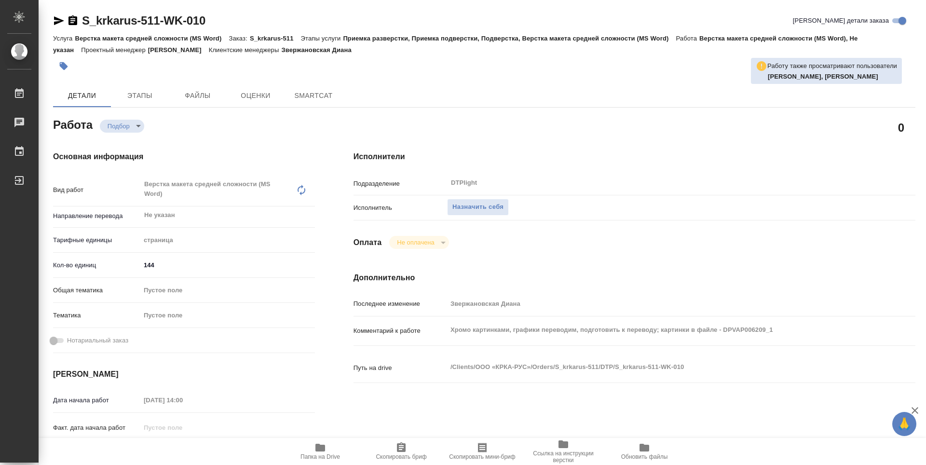
type textarea "x"
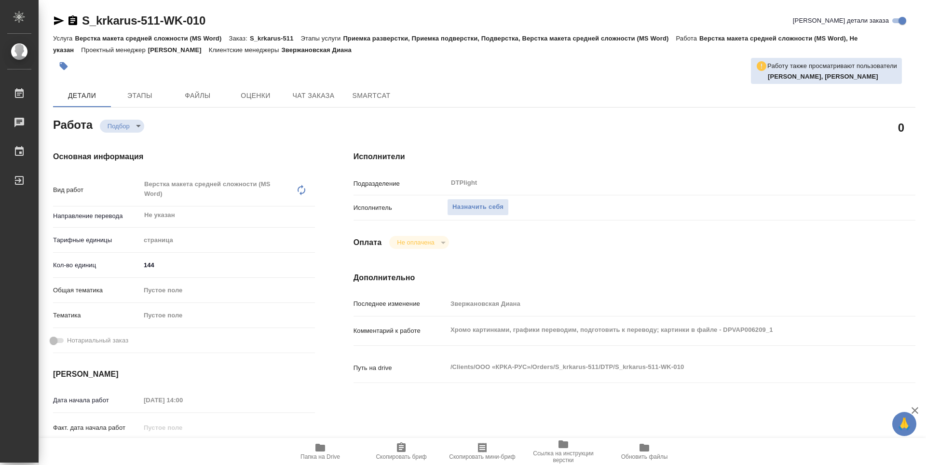
type textarea "x"
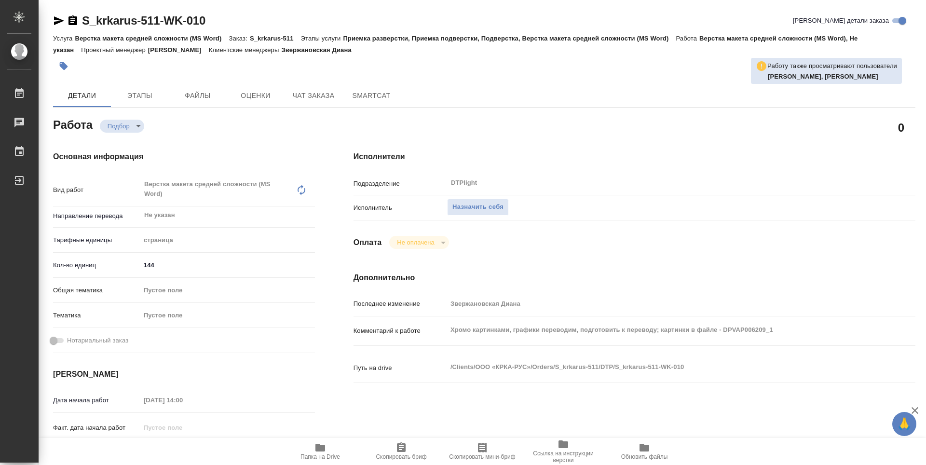
type textarea "x"
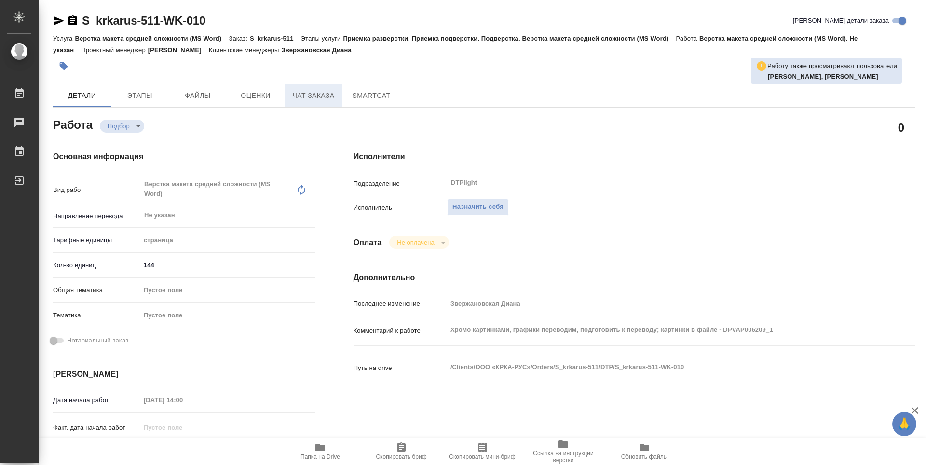
click at [313, 95] on span "Чат заказа" at bounding box center [313, 96] width 46 height 12
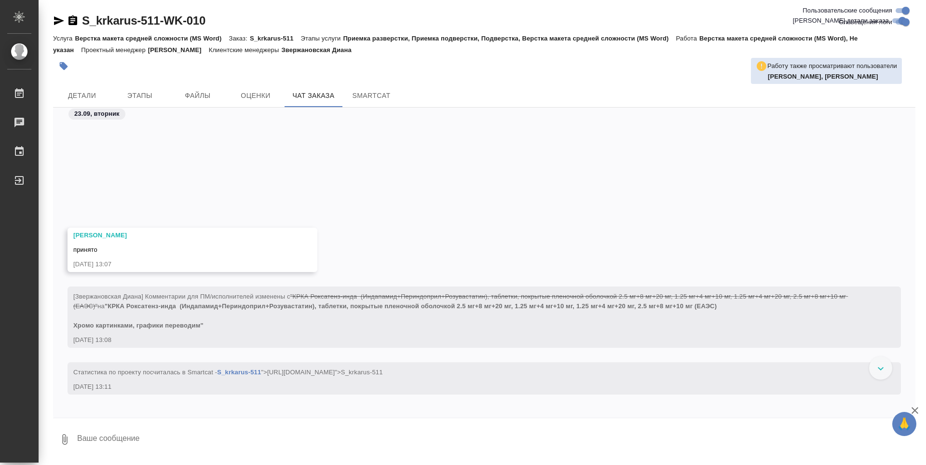
scroll to position [965, 0]
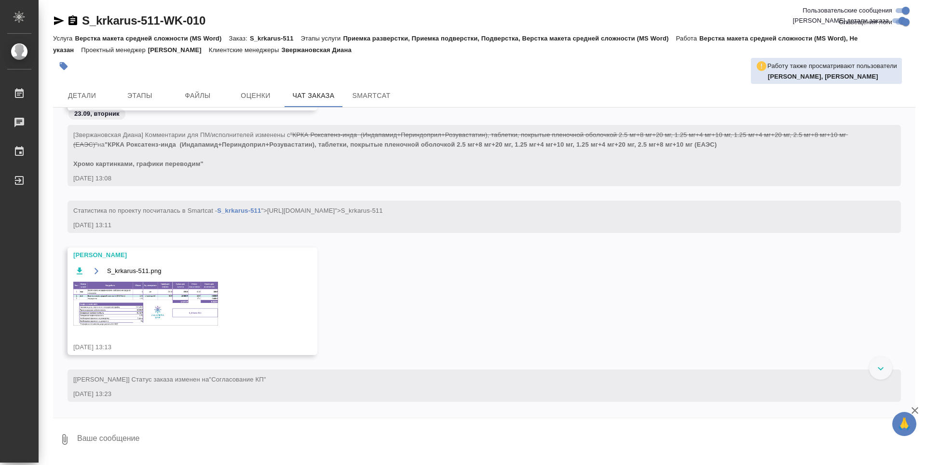
click at [124, 292] on img at bounding box center [145, 304] width 145 height 44
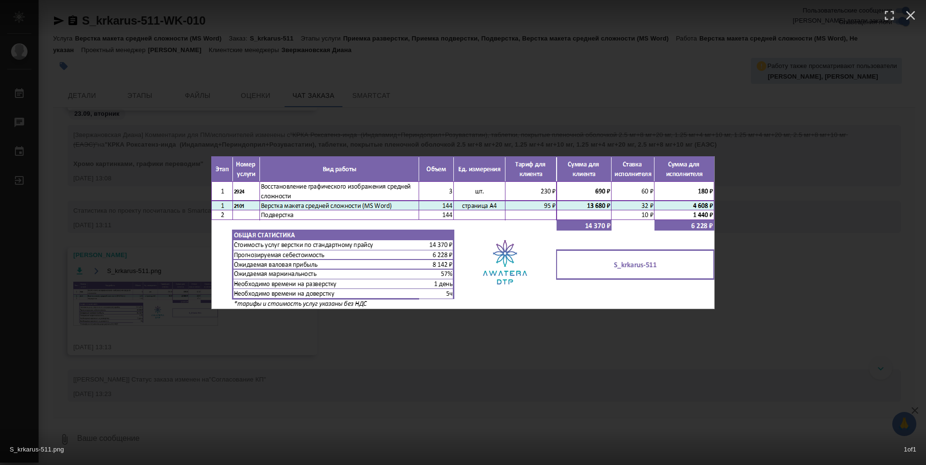
click at [384, 326] on div "S_krkarus-511.png 1 of 1" at bounding box center [463, 232] width 926 height 465
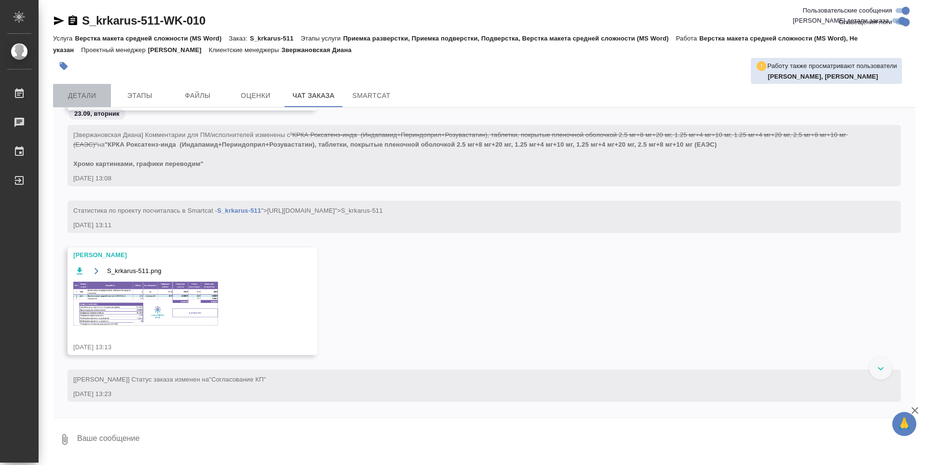
click at [88, 98] on span "Детали" at bounding box center [82, 96] width 46 height 12
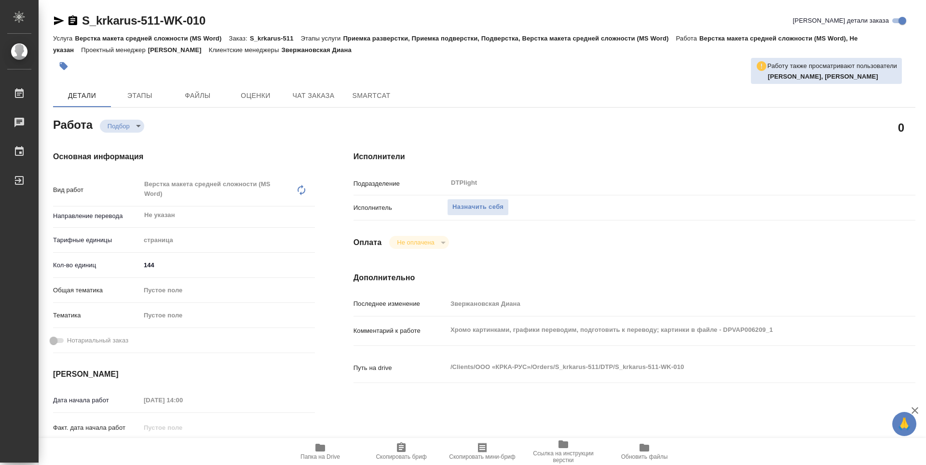
type textarea "x"
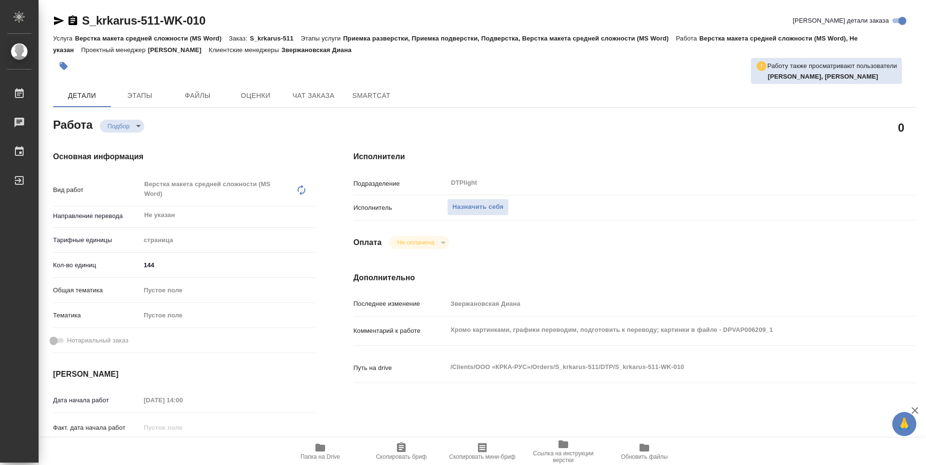
type textarea "x"
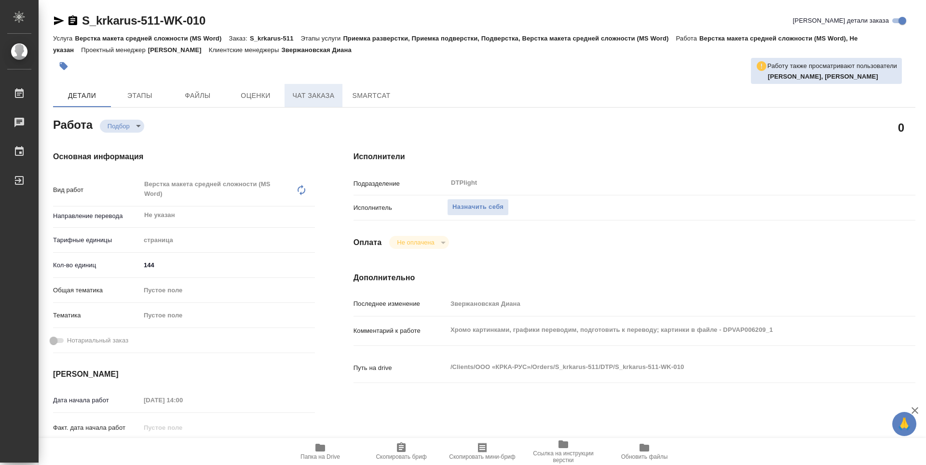
click at [300, 98] on span "Чат заказа" at bounding box center [313, 96] width 46 height 12
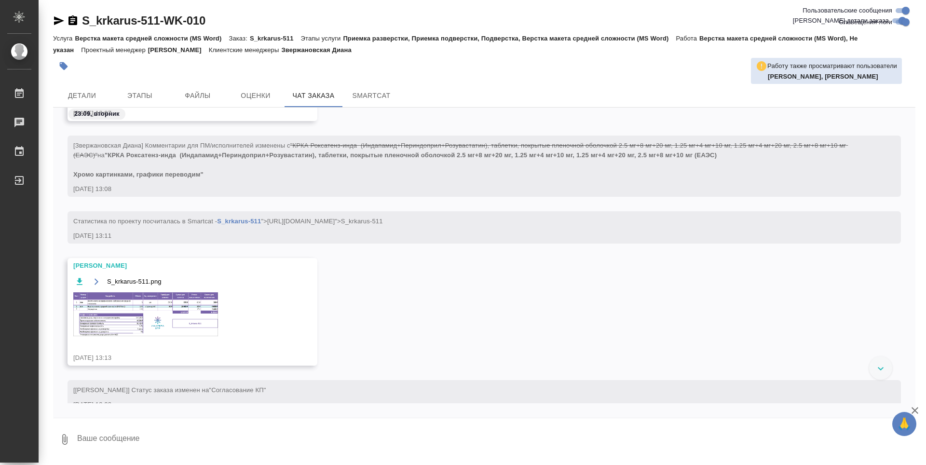
scroll to position [2907, 0]
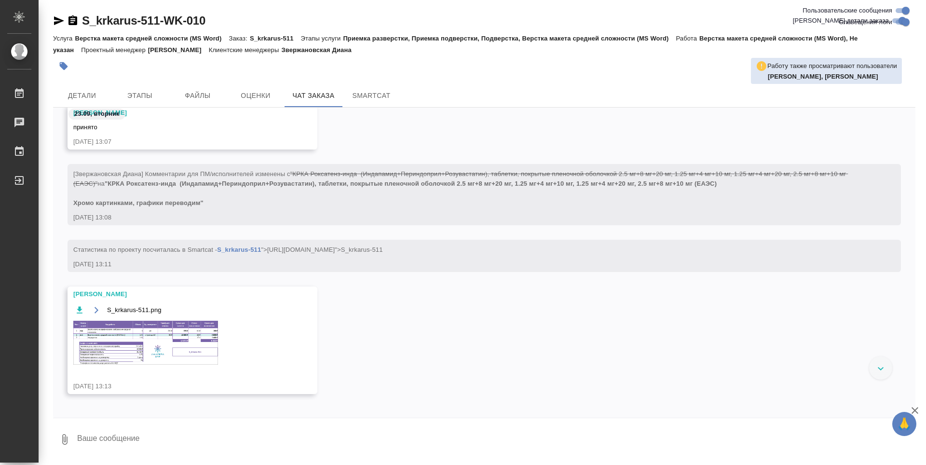
click at [171, 328] on img at bounding box center [145, 343] width 145 height 44
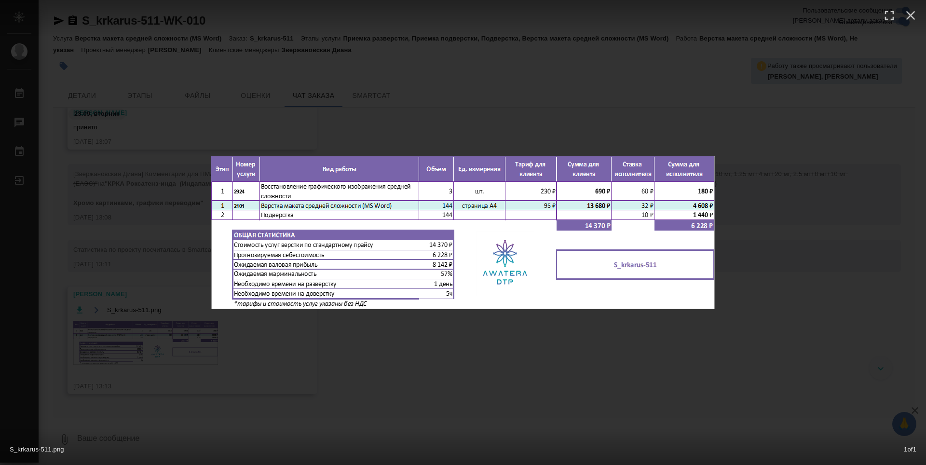
click at [170, 70] on div "S_krkarus-511.png 1 of 1" at bounding box center [463, 232] width 926 height 465
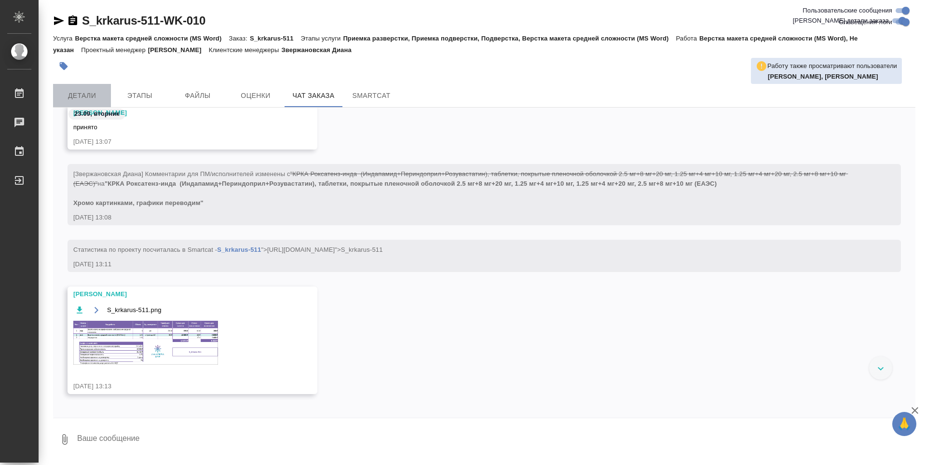
click at [95, 91] on span "Детали" at bounding box center [82, 96] width 46 height 12
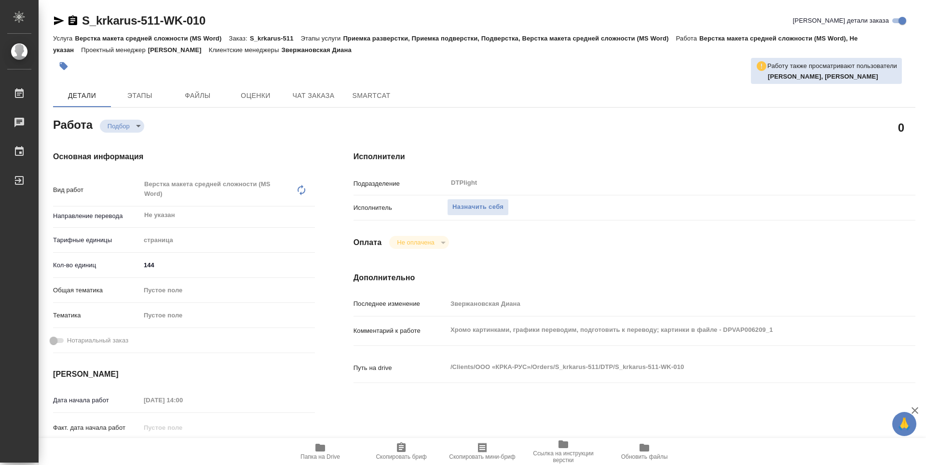
type textarea "x"
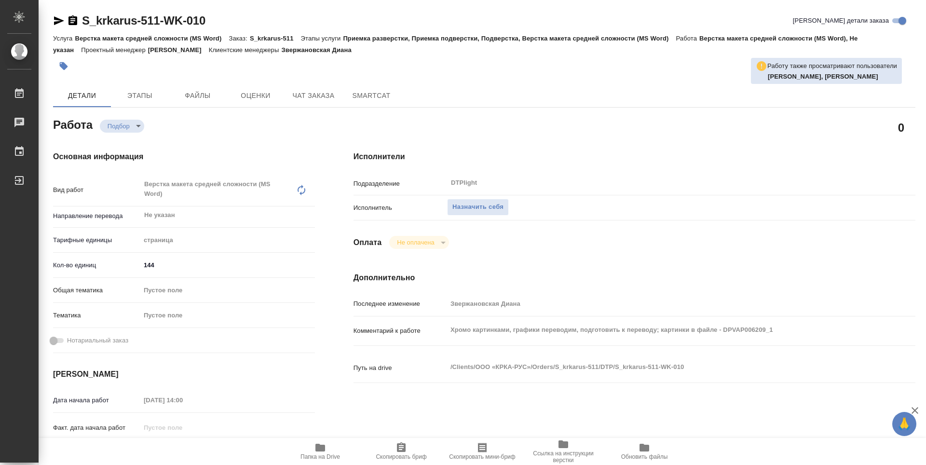
type textarea "x"
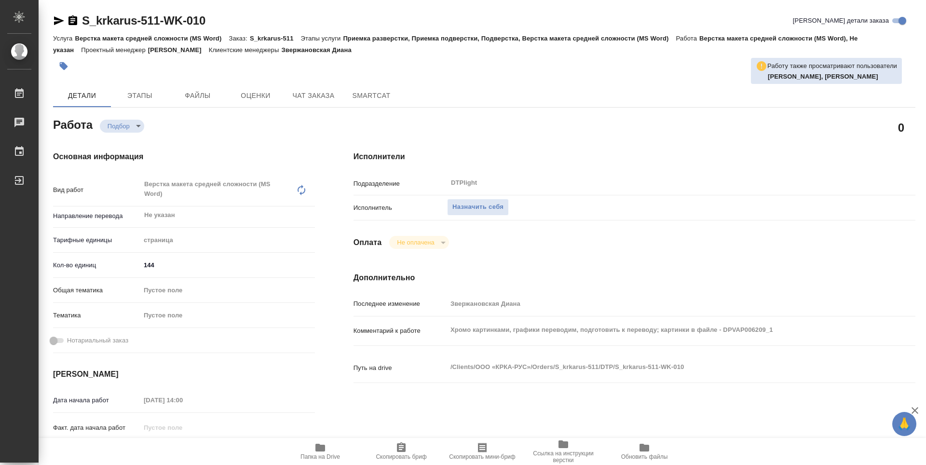
scroll to position [48, 0]
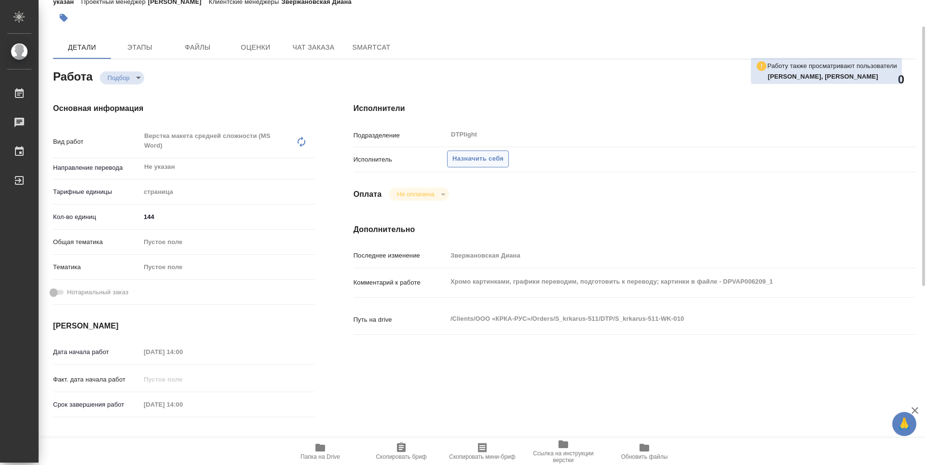
click at [467, 164] on button "Назначить себя" at bounding box center [478, 158] width 62 height 17
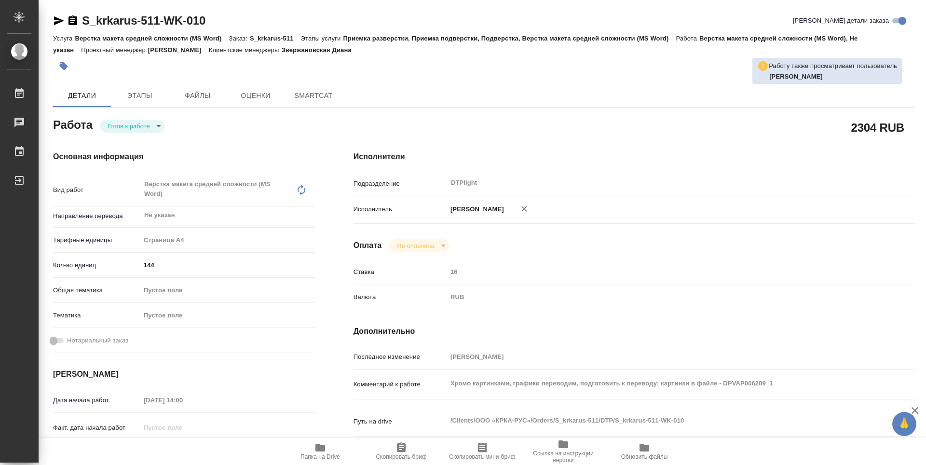
type textarea "x"
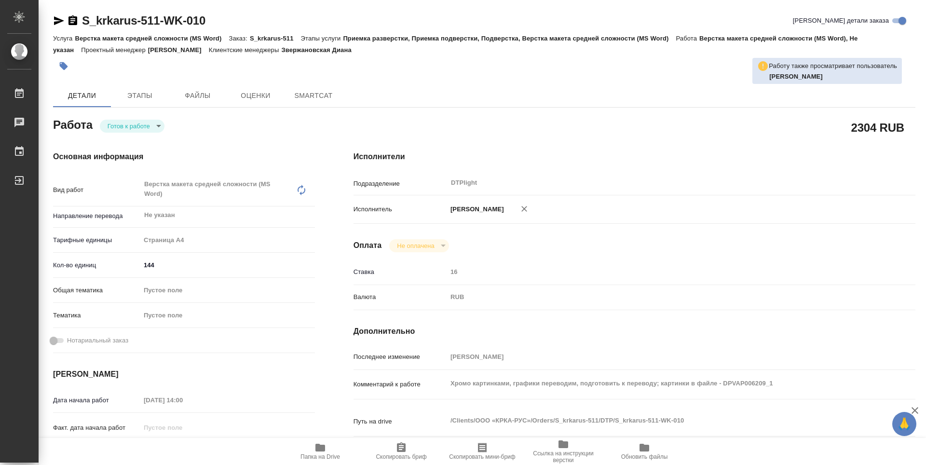
type textarea "x"
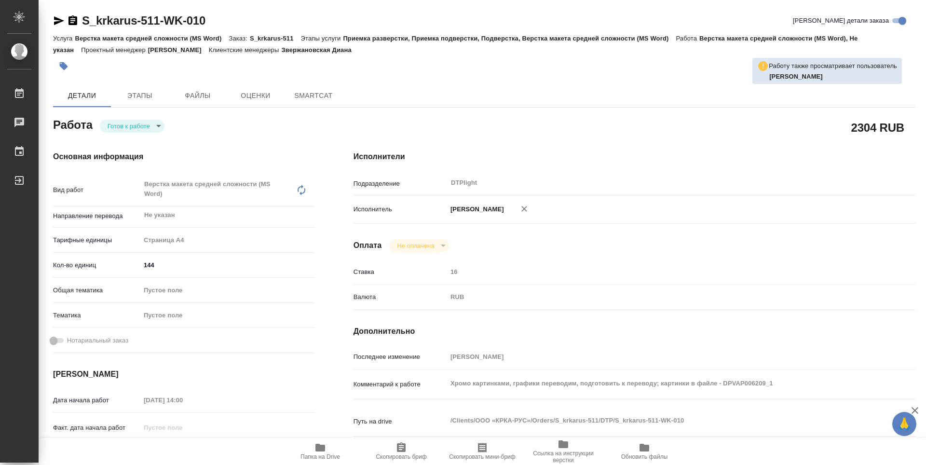
type textarea "x"
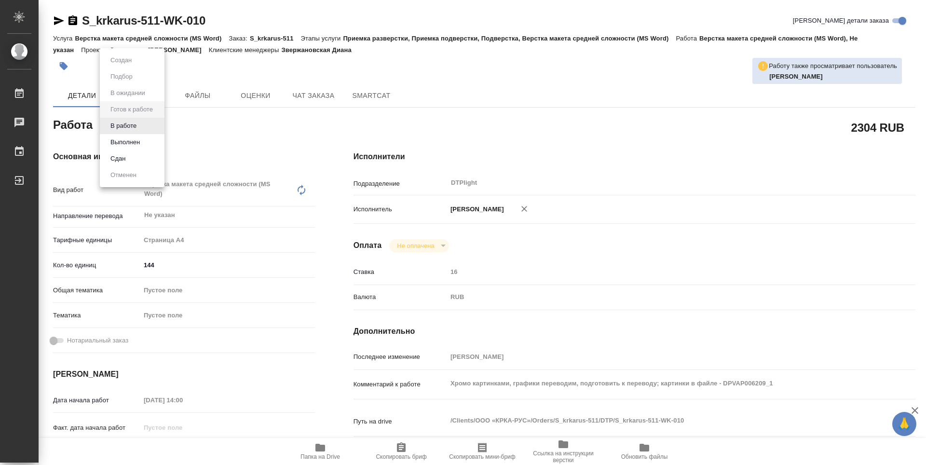
click at [155, 123] on body "🙏 .cls-1 fill:#fff; AWATERA Guselnikov Roman Работы Чаты График Выйти S_krkarus…" at bounding box center [463, 232] width 926 height 465
type textarea "x"
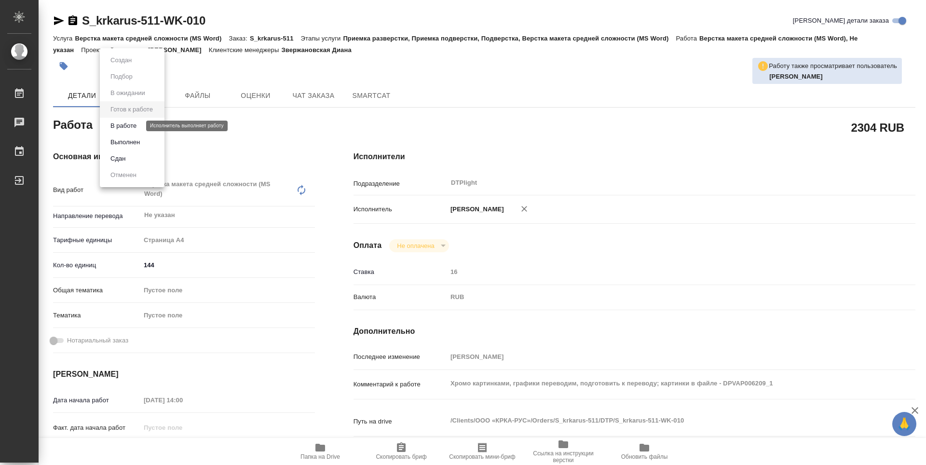
type textarea "x"
click at [131, 129] on button "В работе" at bounding box center [124, 126] width 32 height 11
type textarea "x"
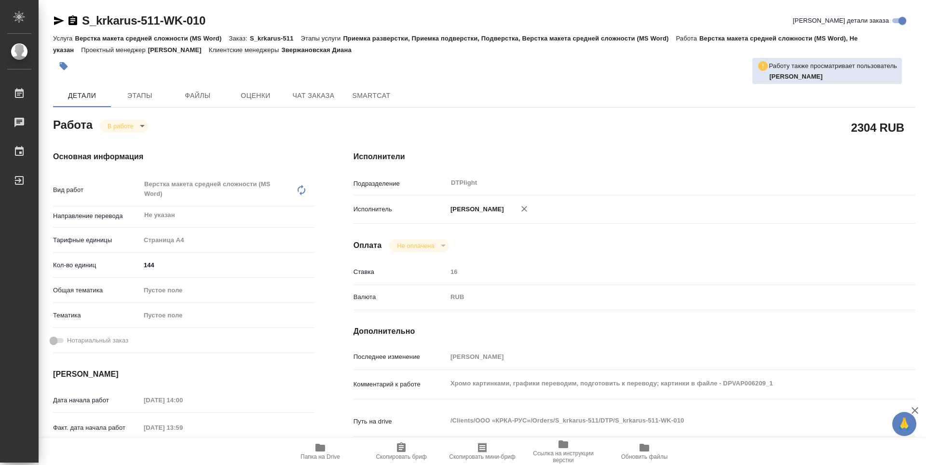
type textarea "x"
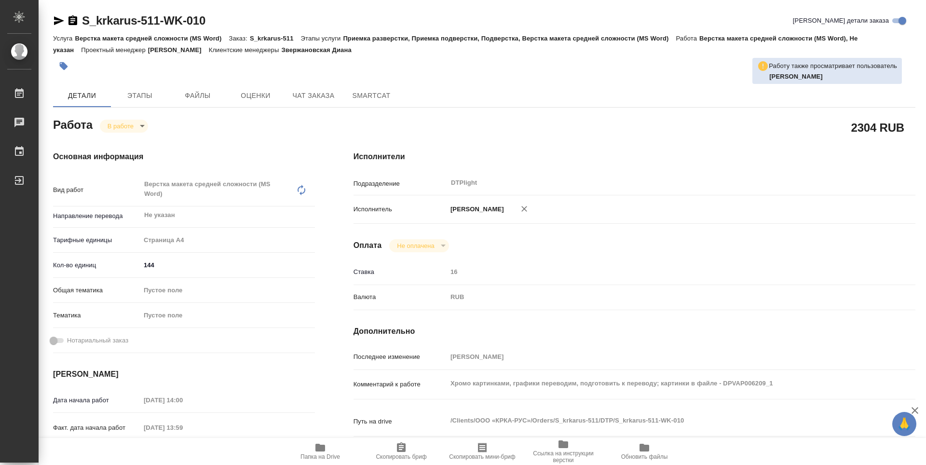
type textarea "x"
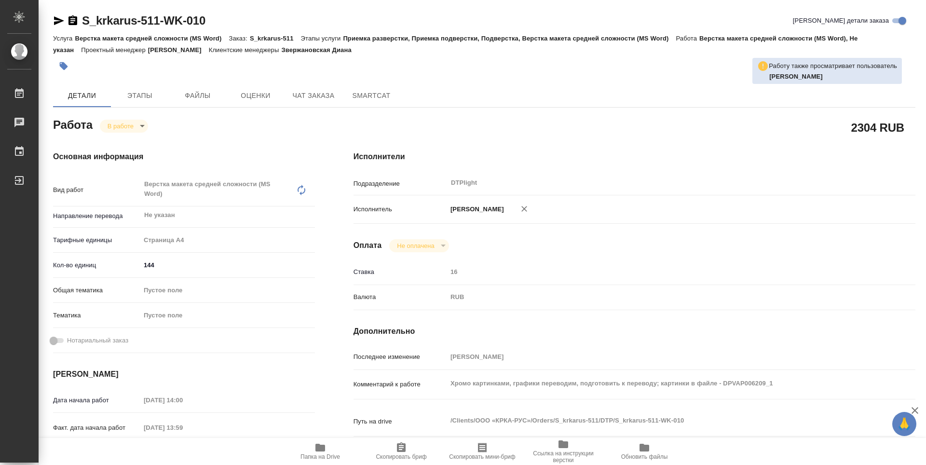
type textarea "x"
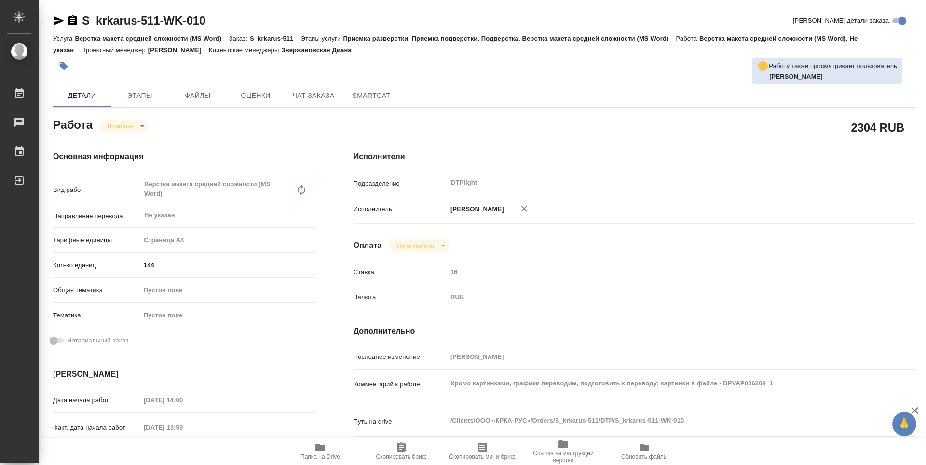
type textarea "x"
click at [71, 23] on icon "button" at bounding box center [73, 21] width 12 height 12
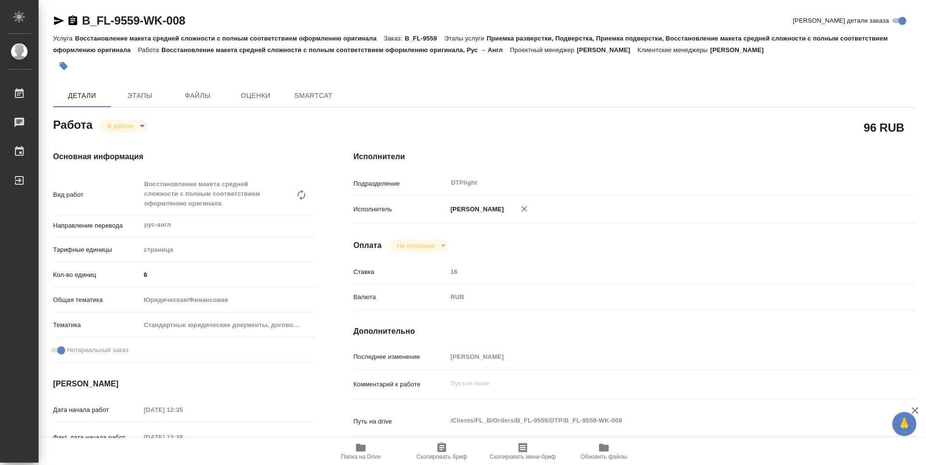
type textarea "x"
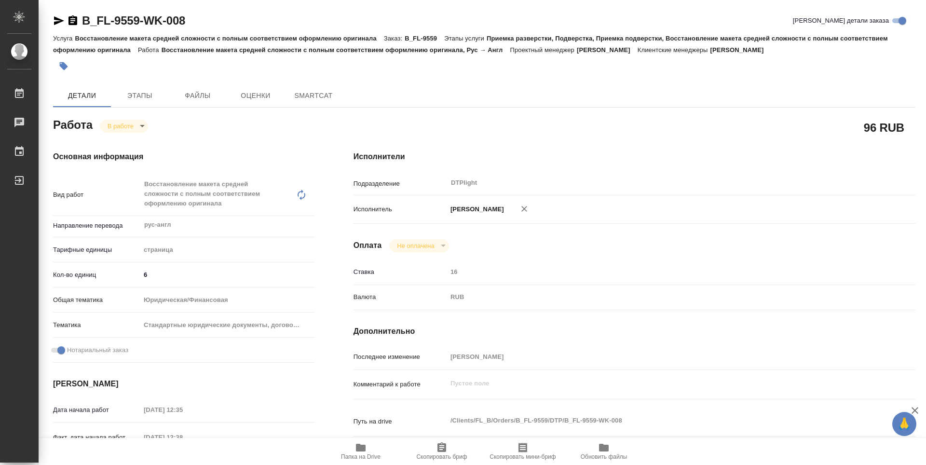
type textarea "x"
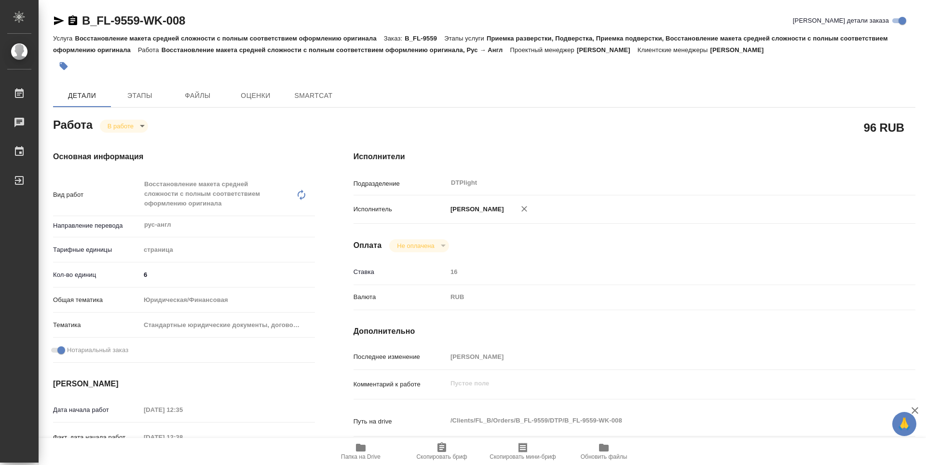
type textarea "x"
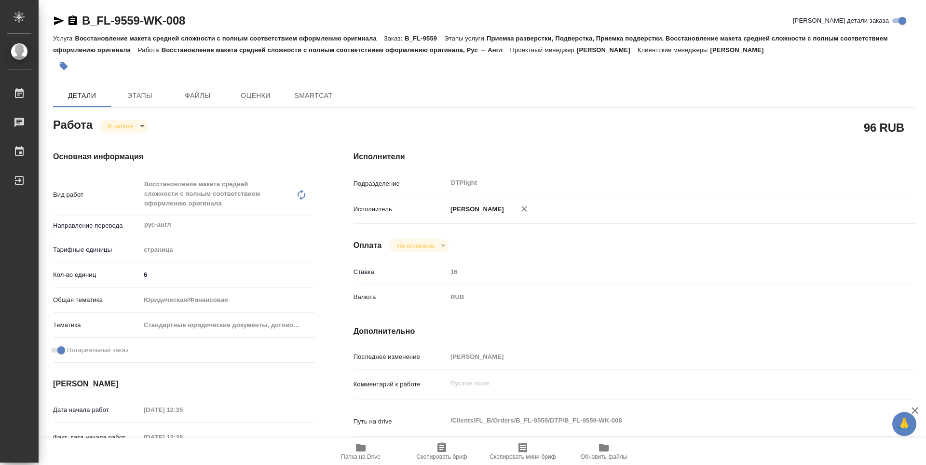
type textarea "x"
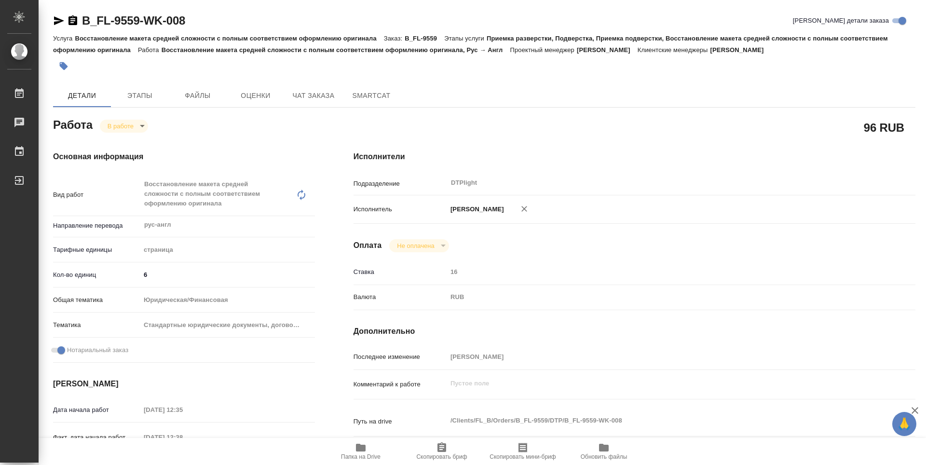
type textarea "x"
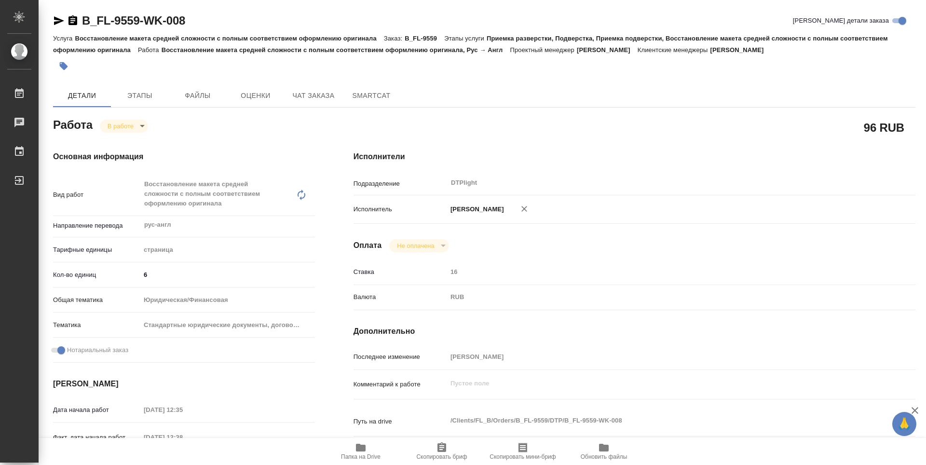
type textarea "x"
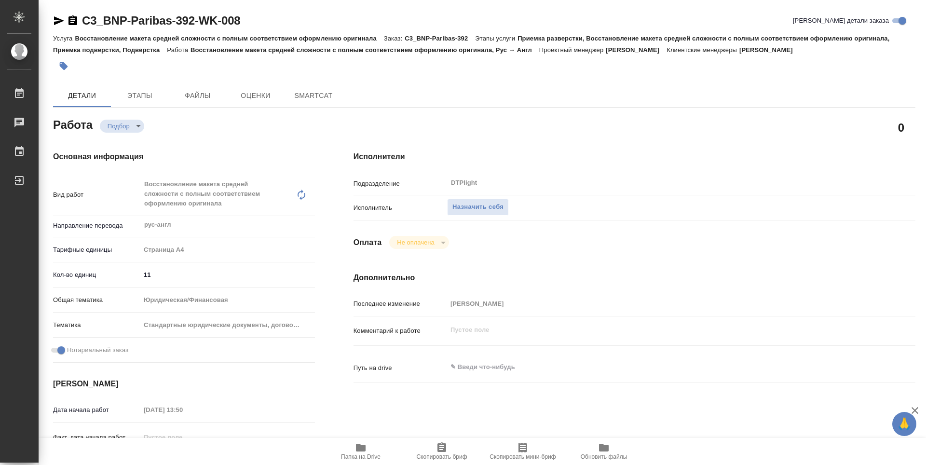
type textarea "x"
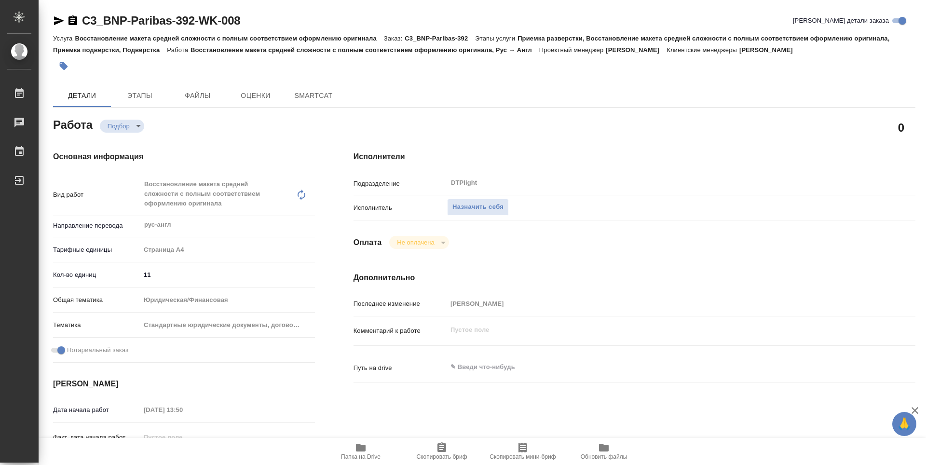
type textarea "x"
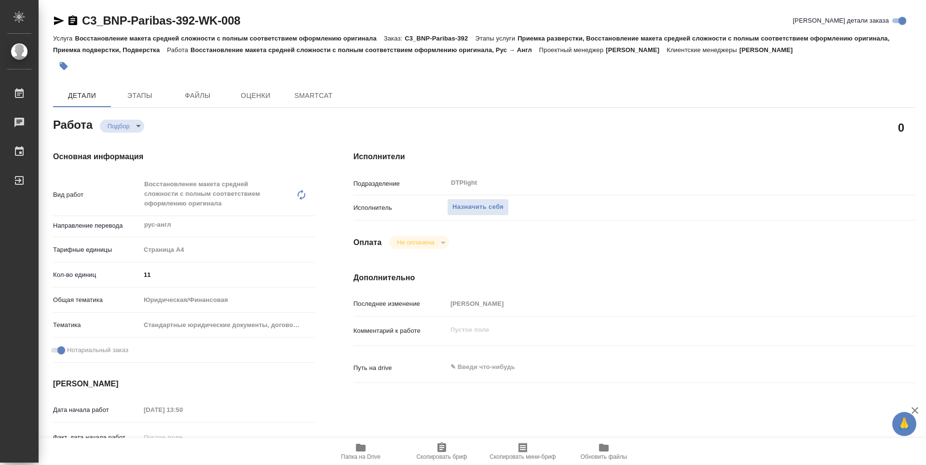
type textarea "x"
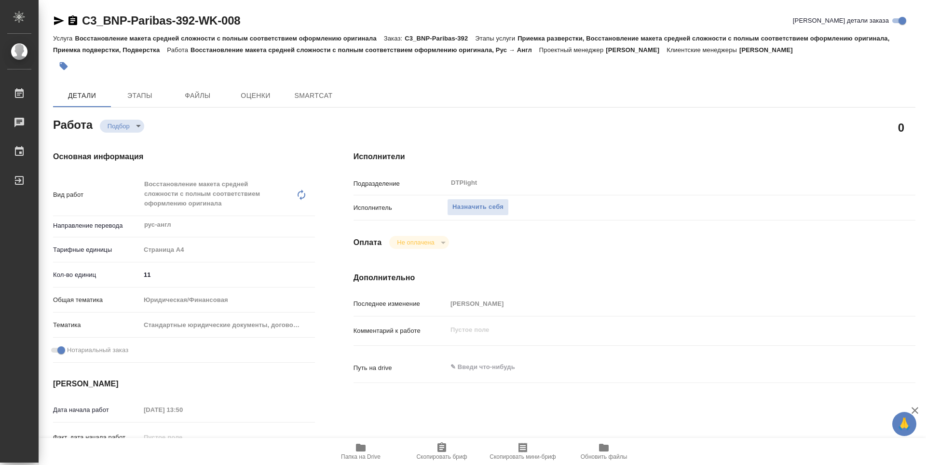
type textarea "x"
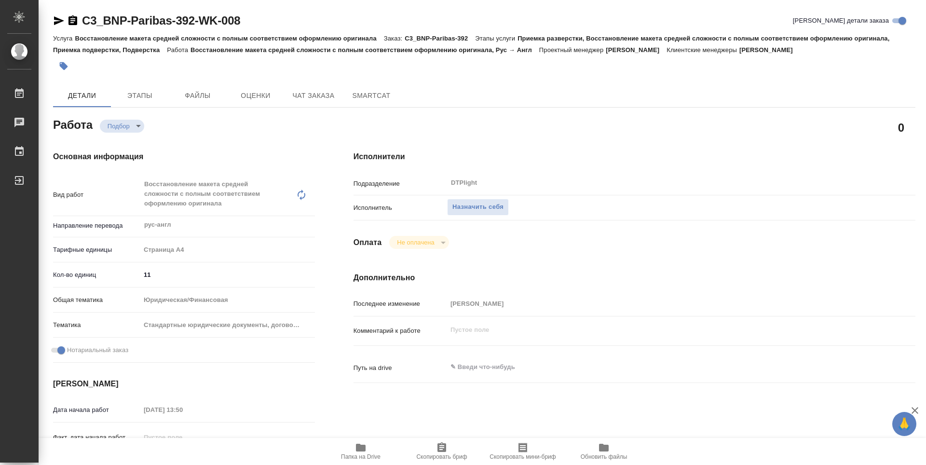
click at [363, 452] on icon "button" at bounding box center [361, 448] width 12 height 12
type textarea "x"
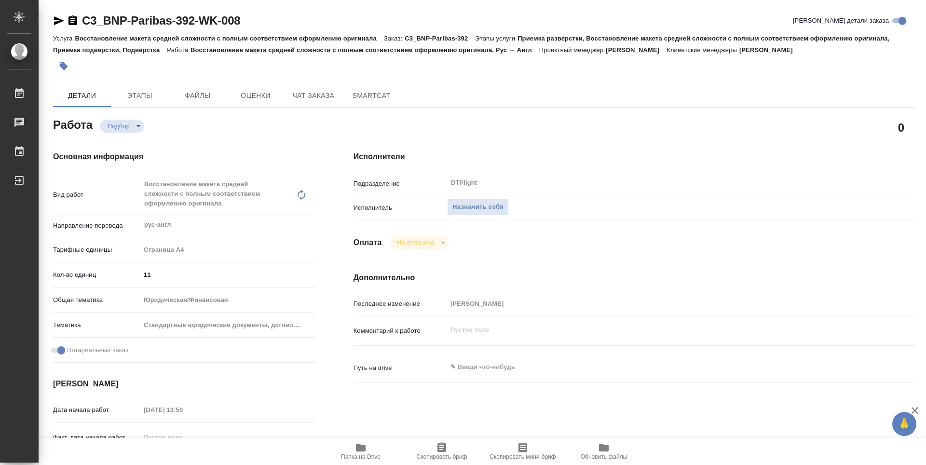
type textarea "x"
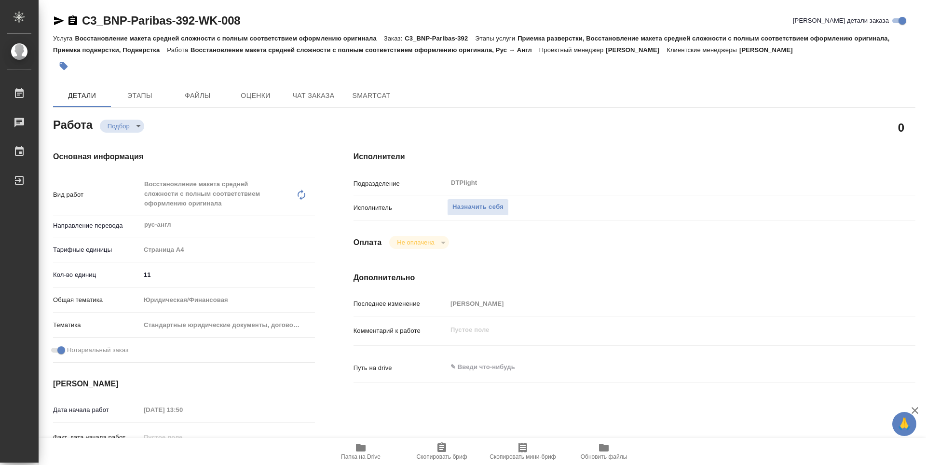
type textarea "x"
click at [479, 204] on span "Назначить себя" at bounding box center [477, 207] width 51 height 11
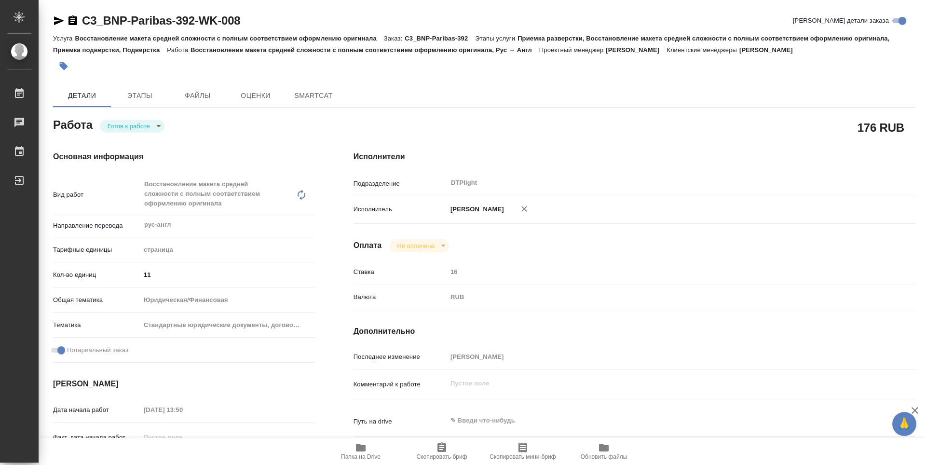
type textarea "x"
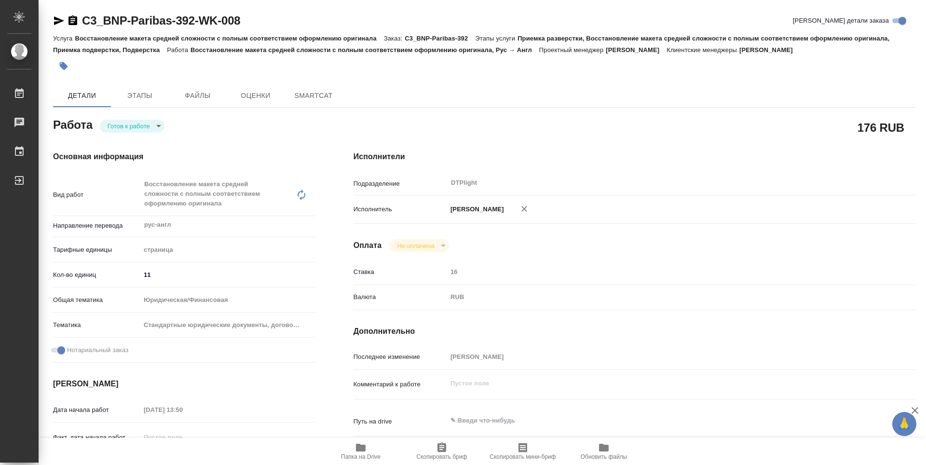
type textarea "x"
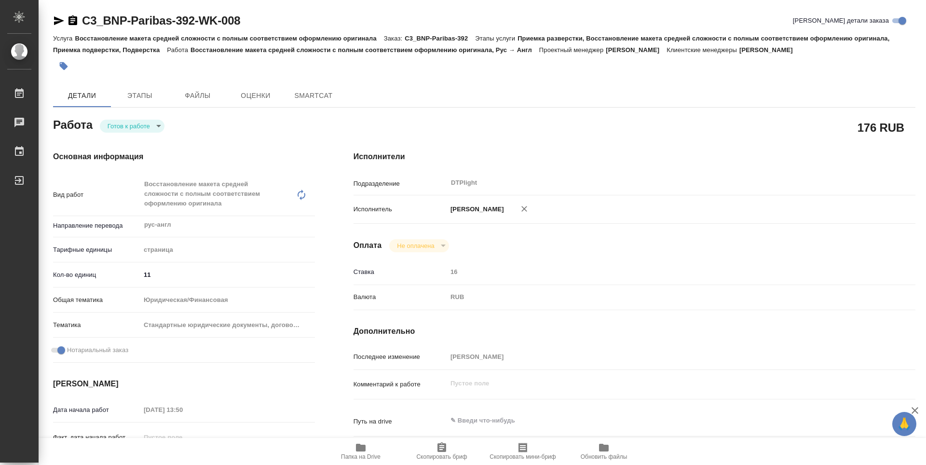
type textarea "x"
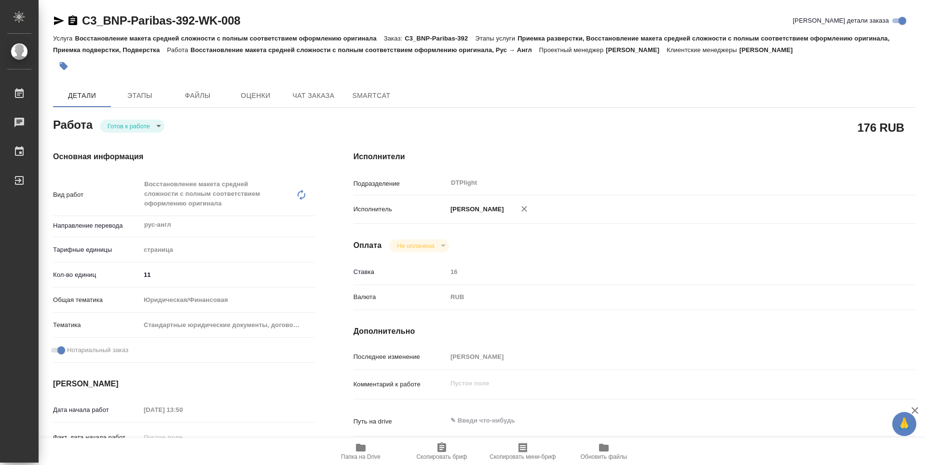
click at [150, 122] on body "🙏 .cls-1 fill:#fff; AWATERA Guselnikov Roman Работы Чаты График Выйти C3_BNP-Pa…" at bounding box center [463, 232] width 926 height 465
click at [126, 130] on button "В работе" at bounding box center [124, 126] width 32 height 11
type textarea "x"
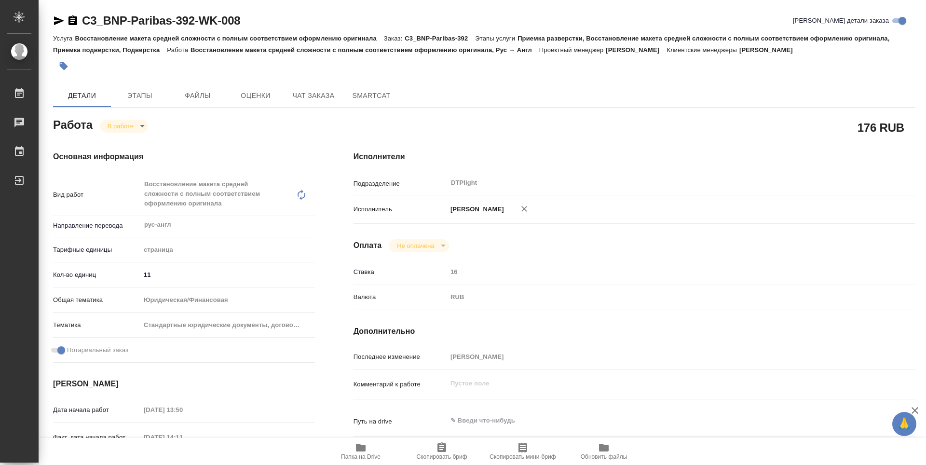
type textarea "x"
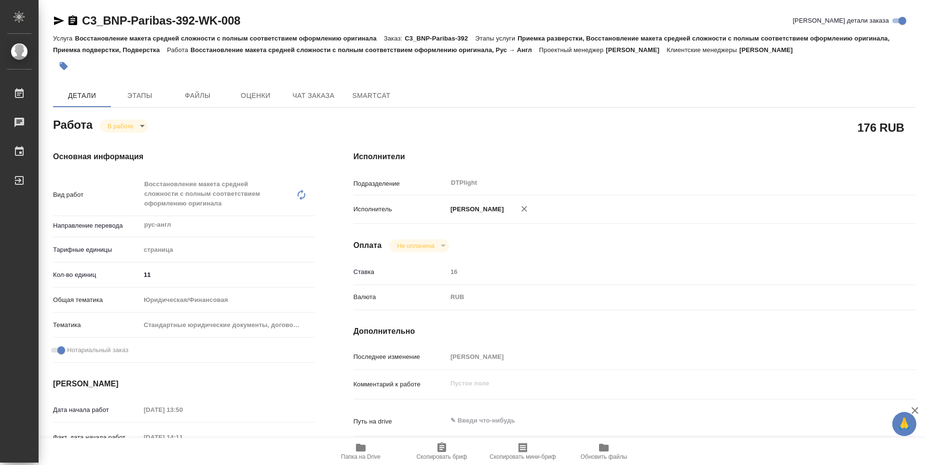
type textarea "x"
click at [72, 19] on icon "button" at bounding box center [72, 20] width 9 height 10
click at [399, 104] on button "SmartCat" at bounding box center [371, 95] width 58 height 23
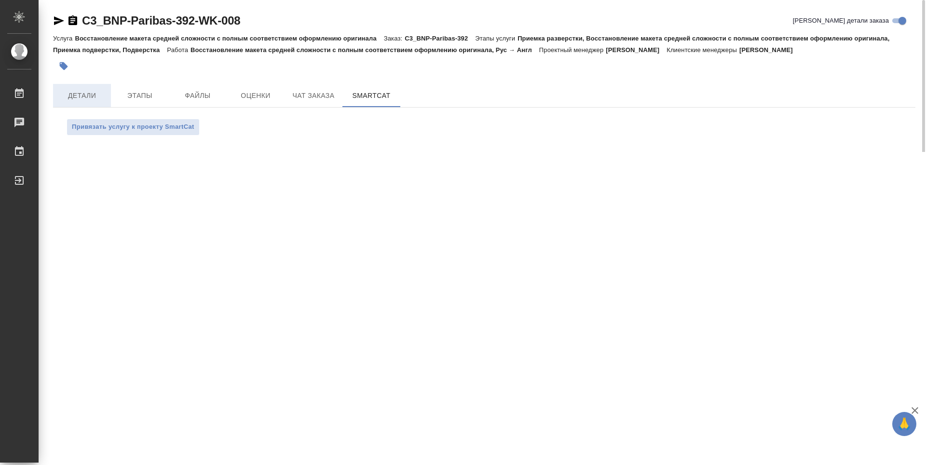
click at [88, 93] on span "Детали" at bounding box center [82, 96] width 46 height 12
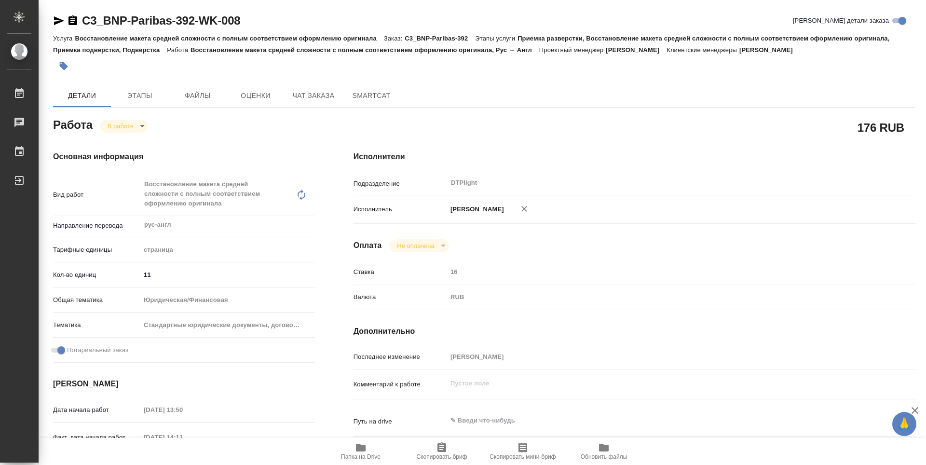
type textarea "x"
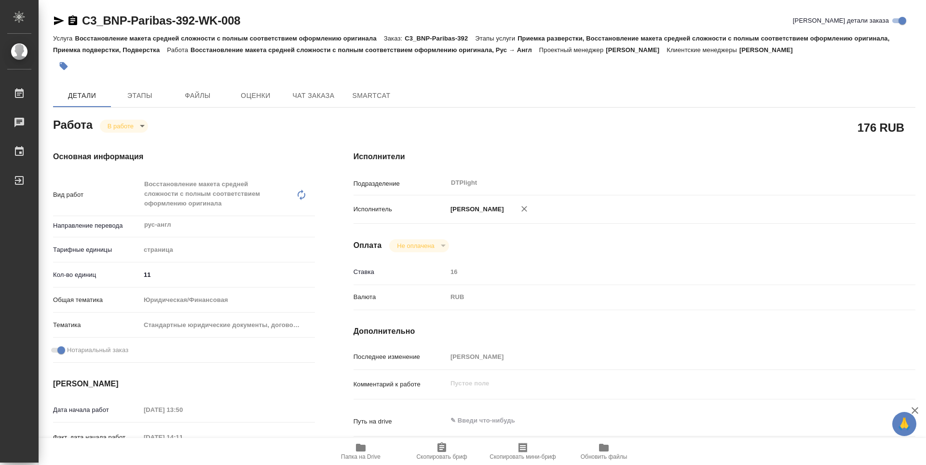
type textarea "x"
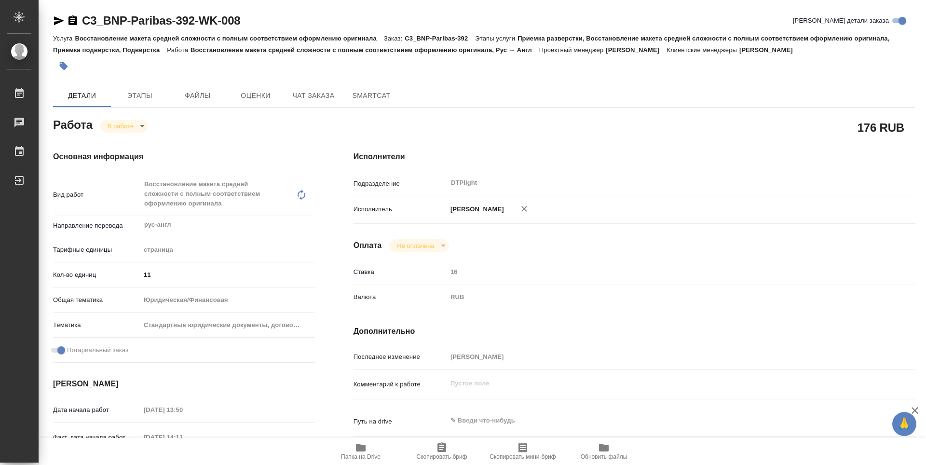
type textarea "x"
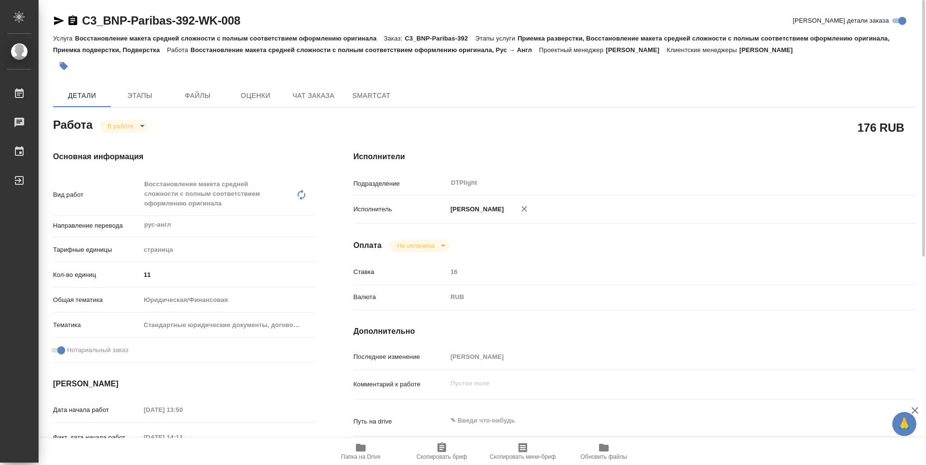
type textarea "x"
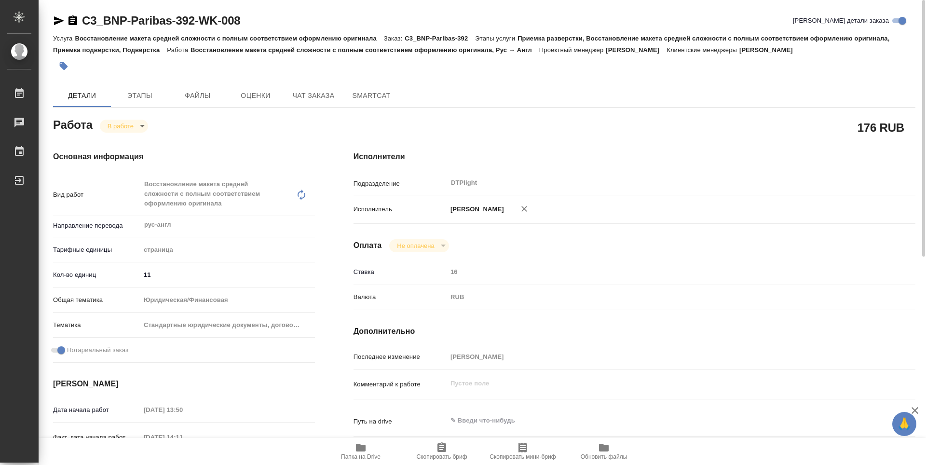
click at [307, 126] on div "Работа В работе inProgress" at bounding box center [184, 123] width 262 height 17
type textarea "x"
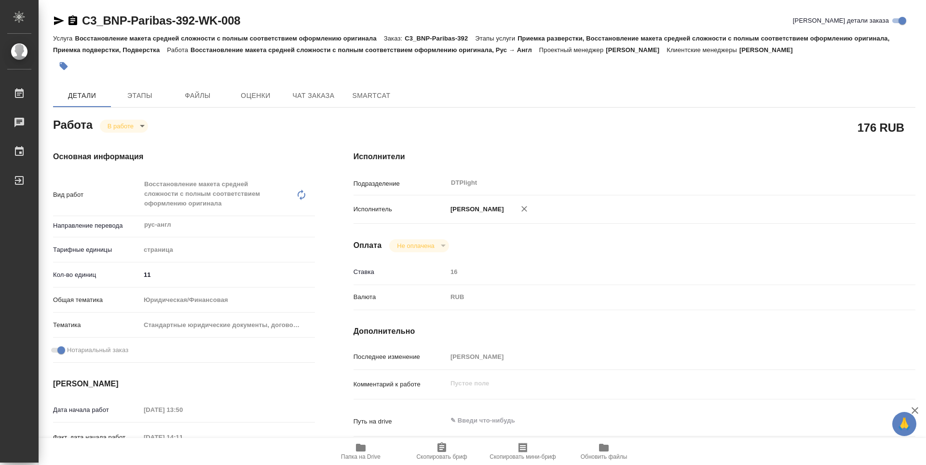
type textarea "x"
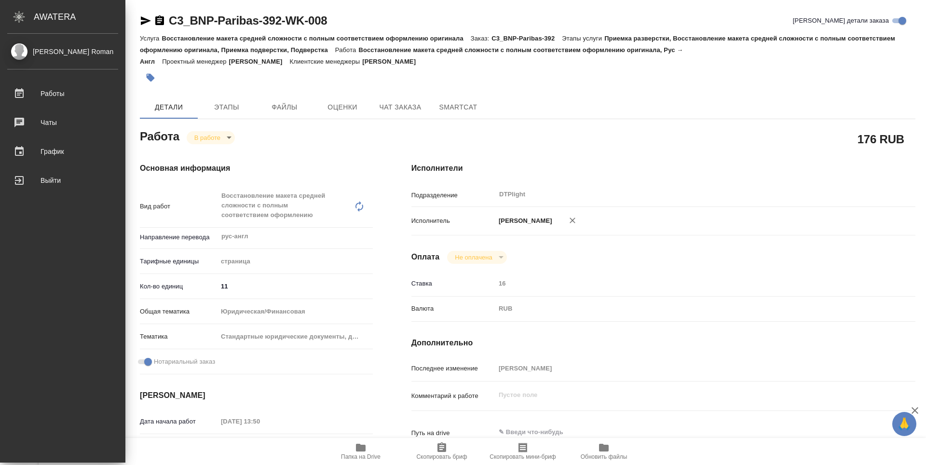
type textarea "x"
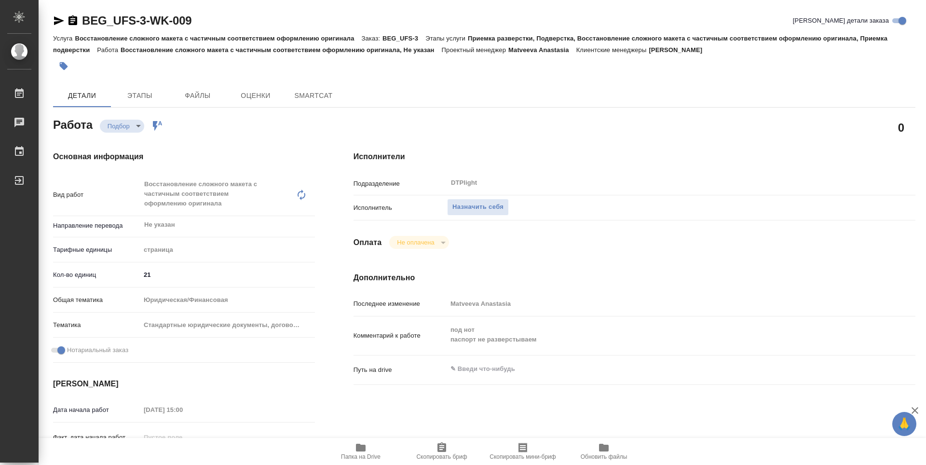
type textarea "x"
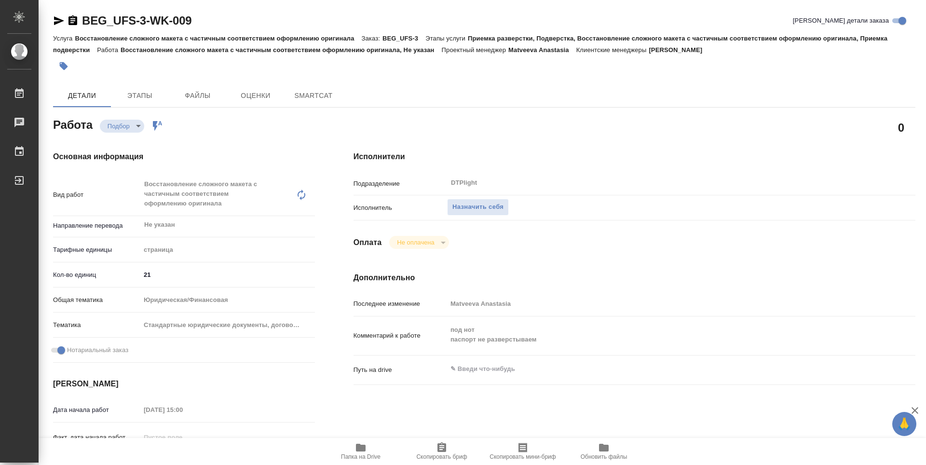
type textarea "x"
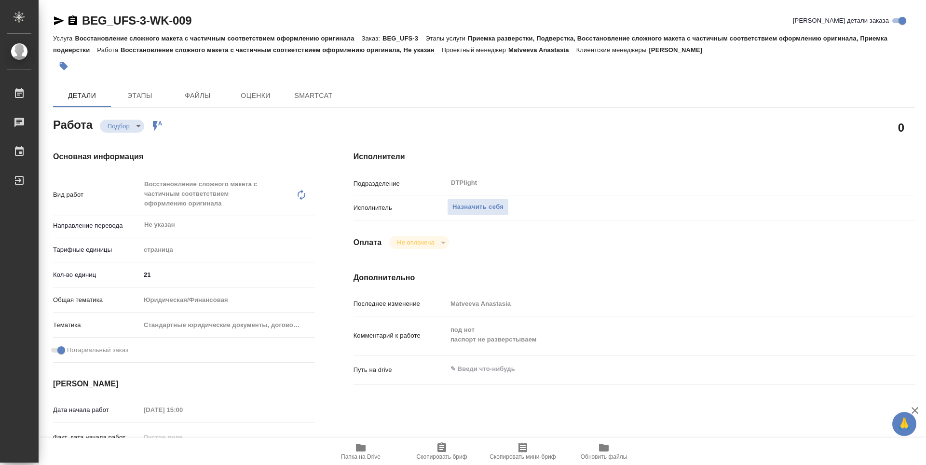
type textarea "x"
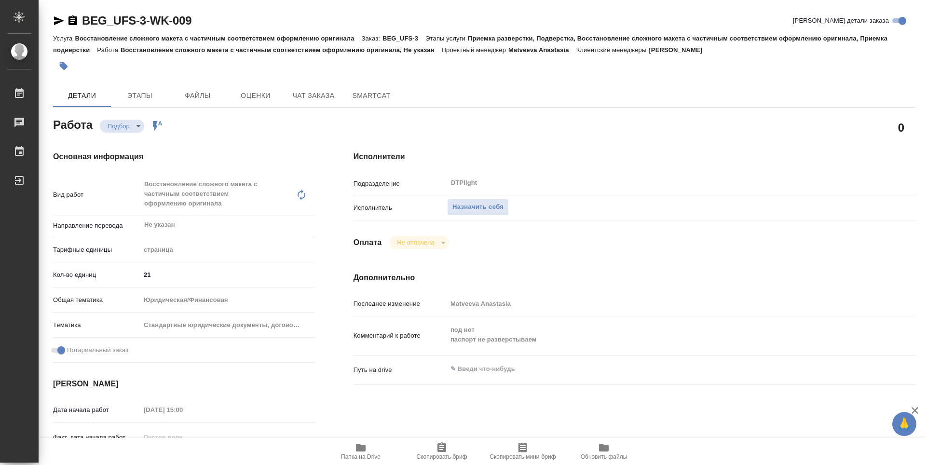
type textarea "x"
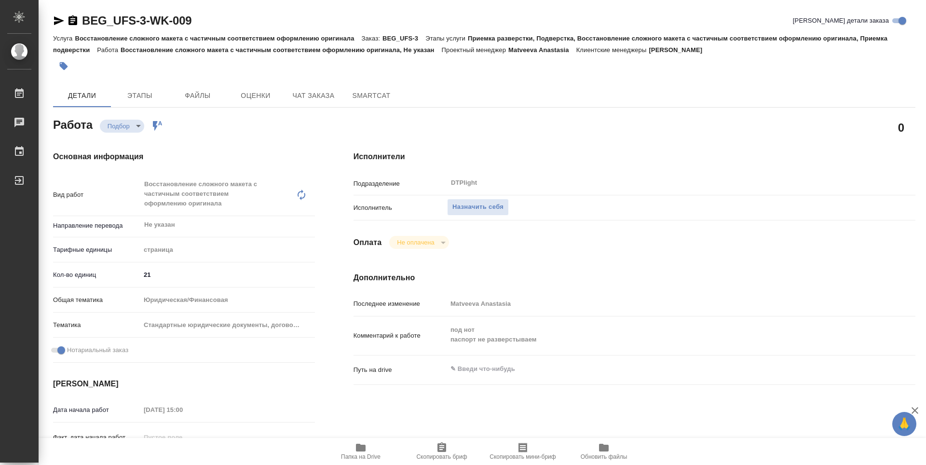
click at [356, 457] on span "Папка на Drive" at bounding box center [361, 456] width 40 height 7
type textarea "x"
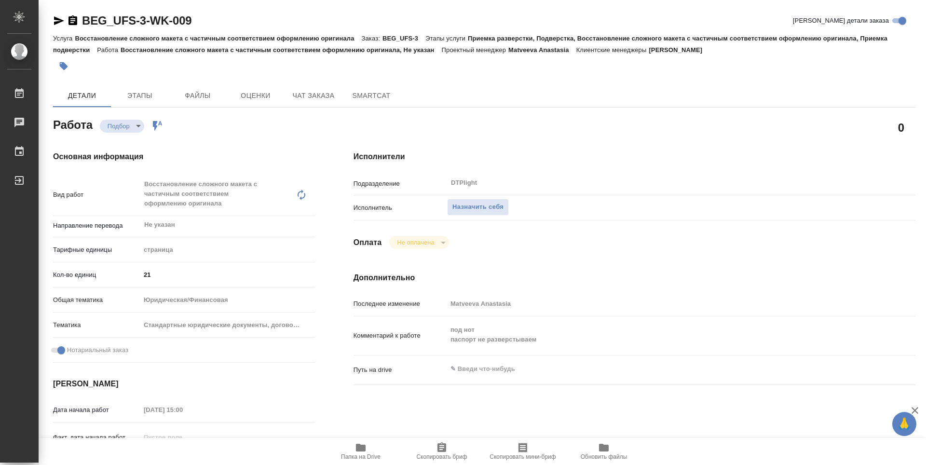
type textarea "x"
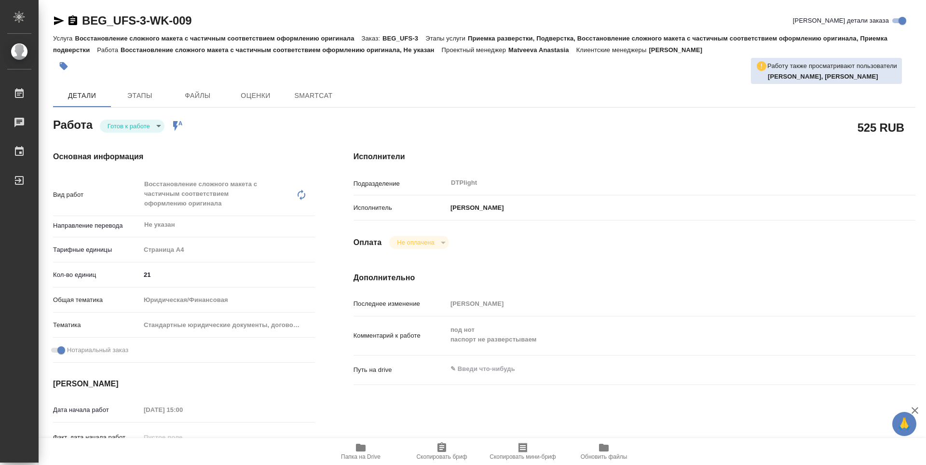
type textarea "x"
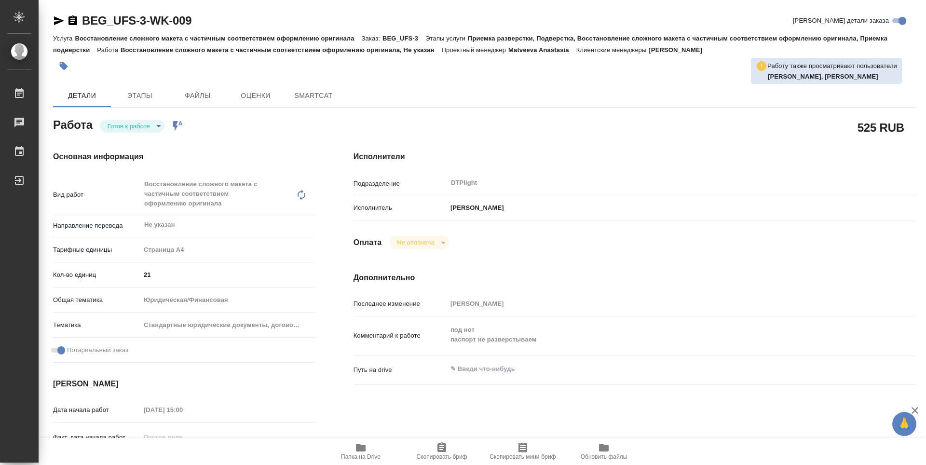
type textarea "x"
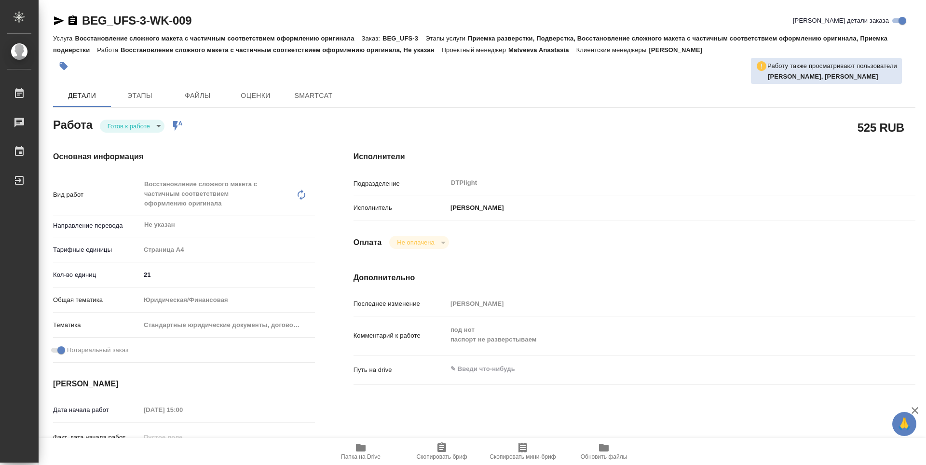
type textarea "x"
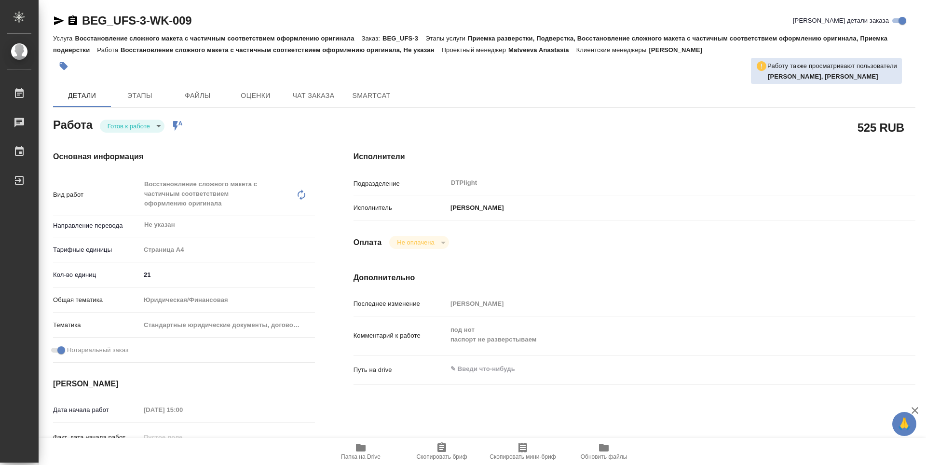
type textarea "x"
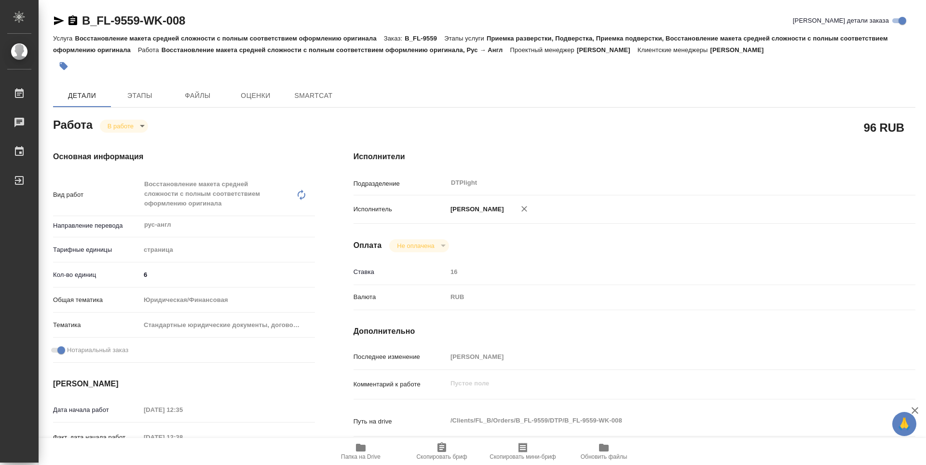
type textarea "x"
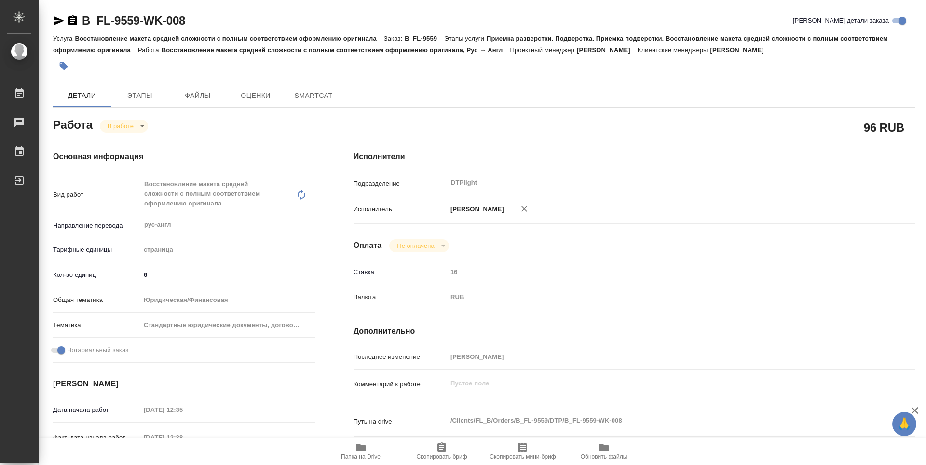
type textarea "x"
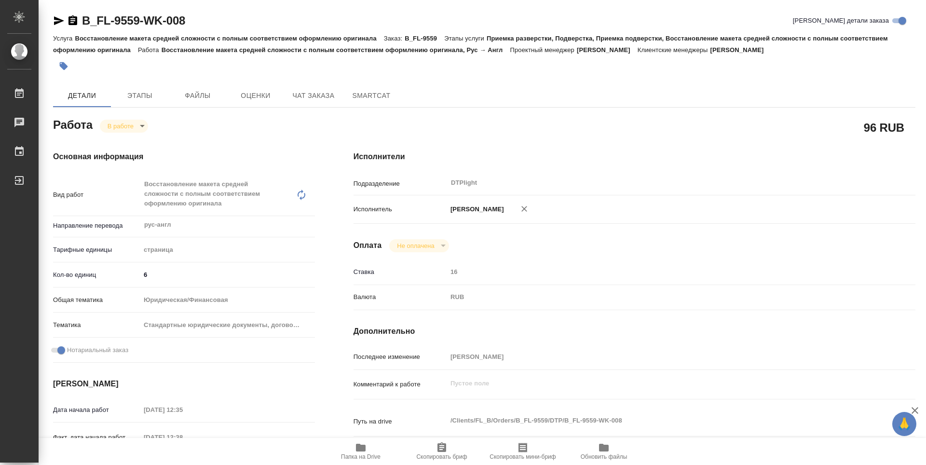
click at [371, 454] on span "Папка на Drive" at bounding box center [361, 456] width 40 height 7
type textarea "x"
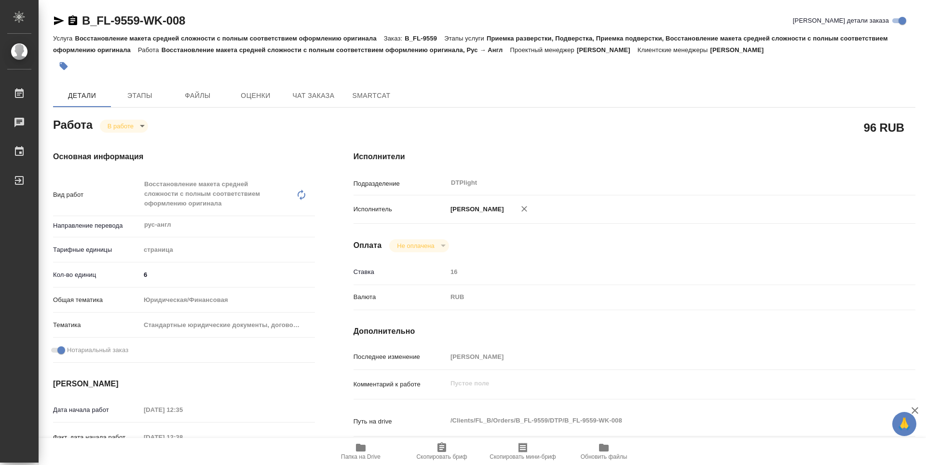
type textarea "x"
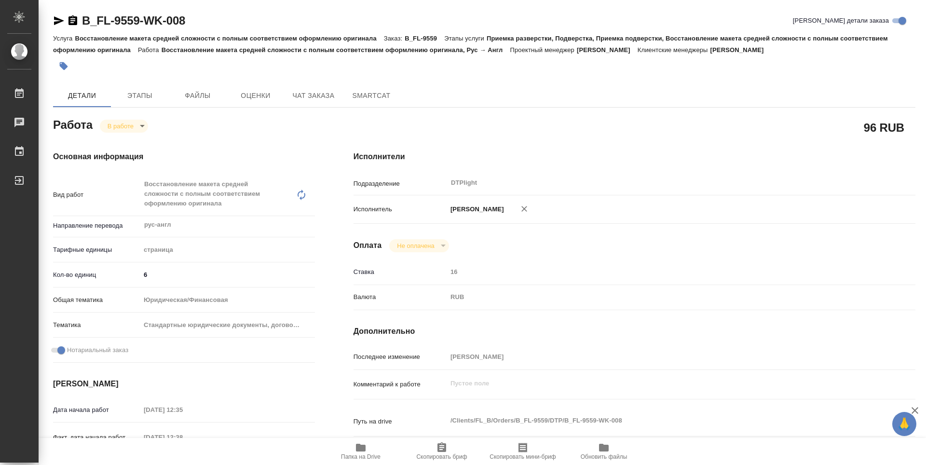
type textarea "x"
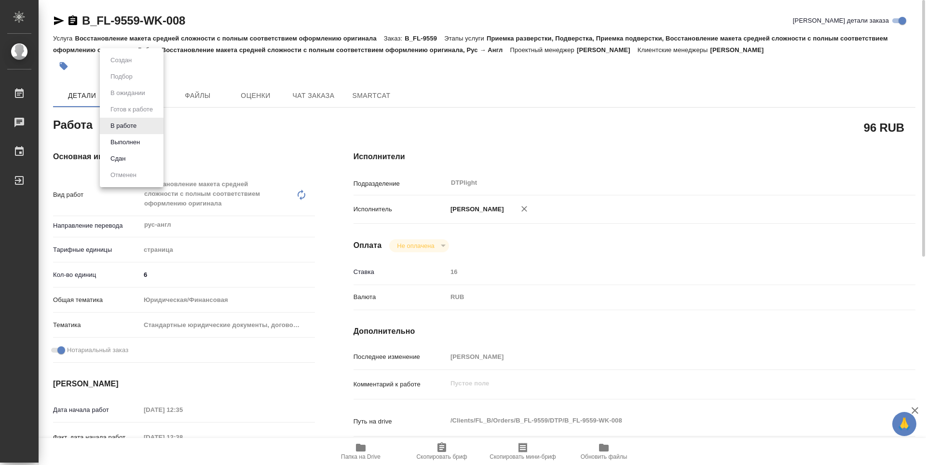
click at [141, 125] on body "🙏 .cls-1 fill:#fff; AWATERA Guselnikov Roman Работы 0 Чаты График Выйти B_FL-95…" at bounding box center [463, 232] width 926 height 465
click at [125, 143] on button "Выполнен" at bounding box center [125, 142] width 35 height 11
type textarea "x"
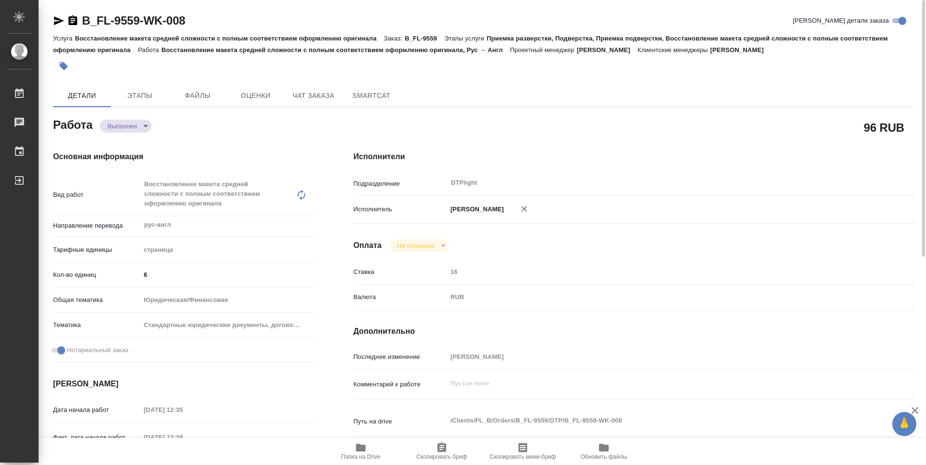
type textarea "x"
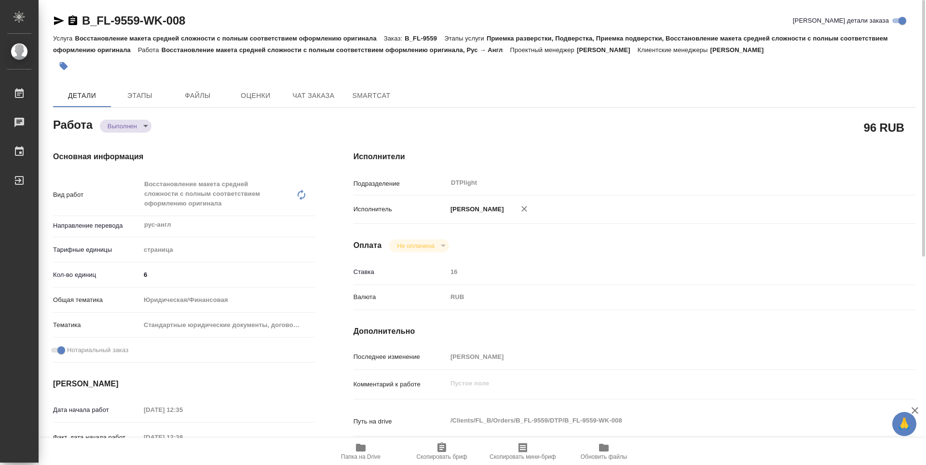
type textarea "x"
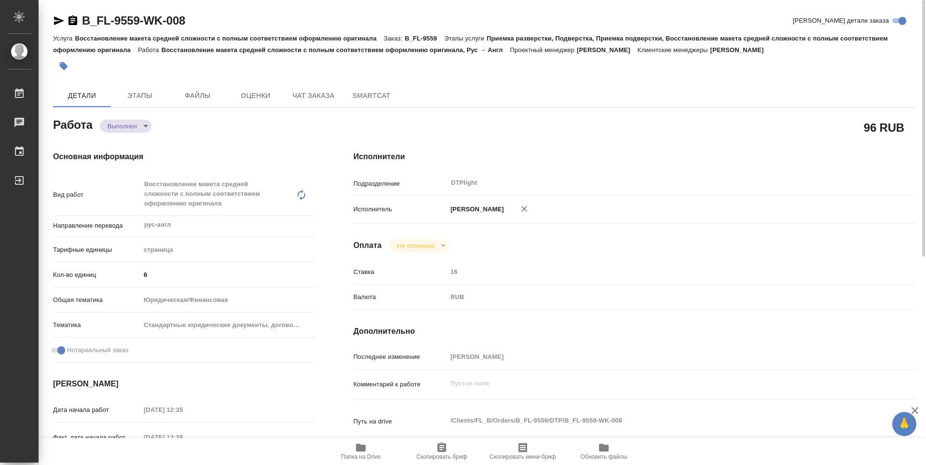
type textarea "x"
click at [73, 21] on icon "button" at bounding box center [72, 20] width 9 height 10
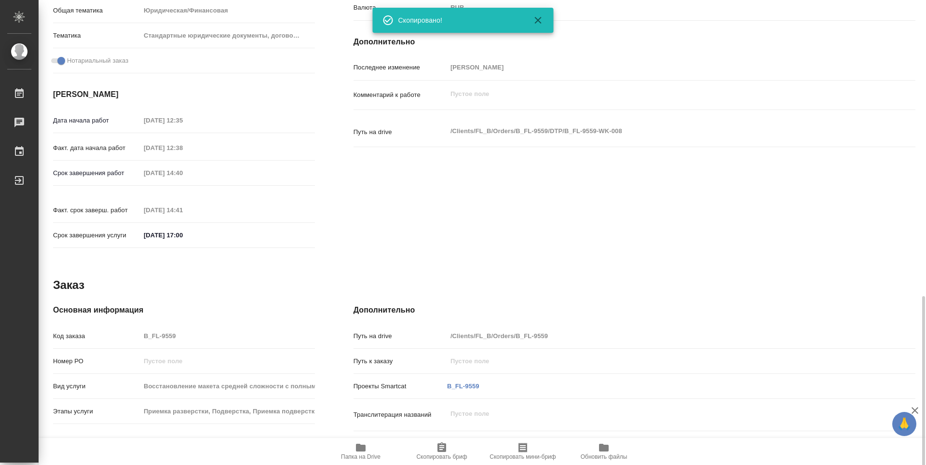
scroll to position [377, 0]
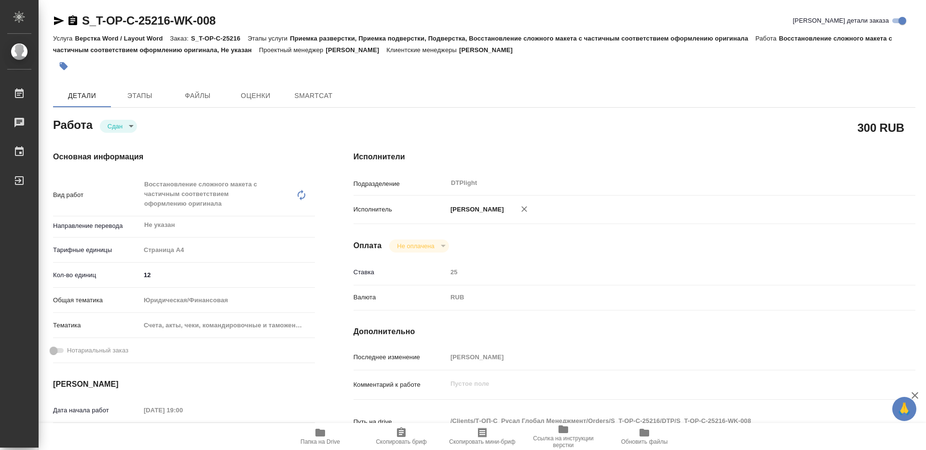
type textarea "x"
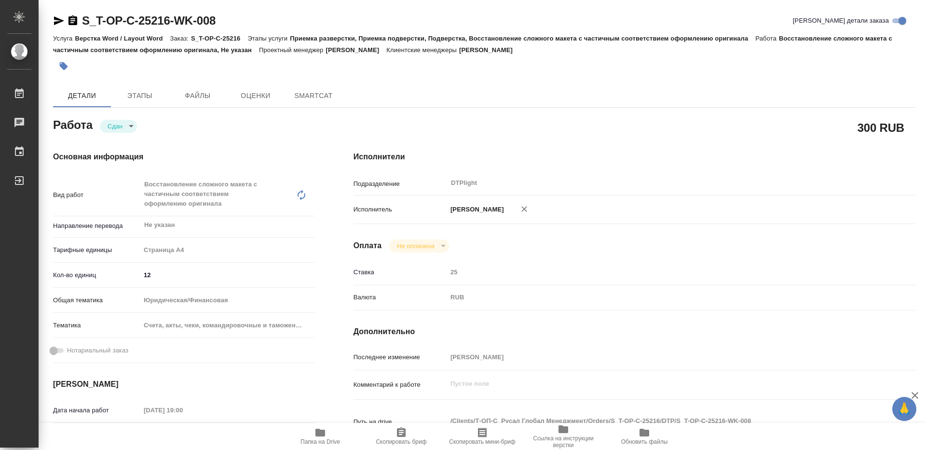
type textarea "x"
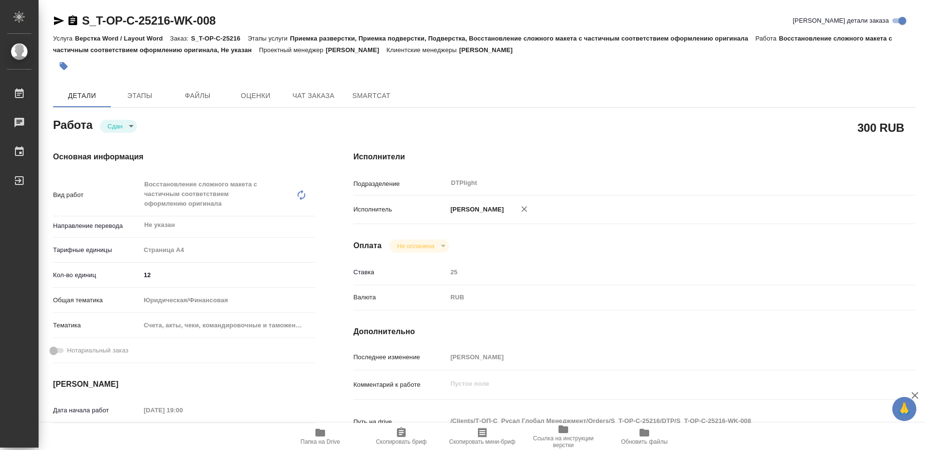
type textarea "x"
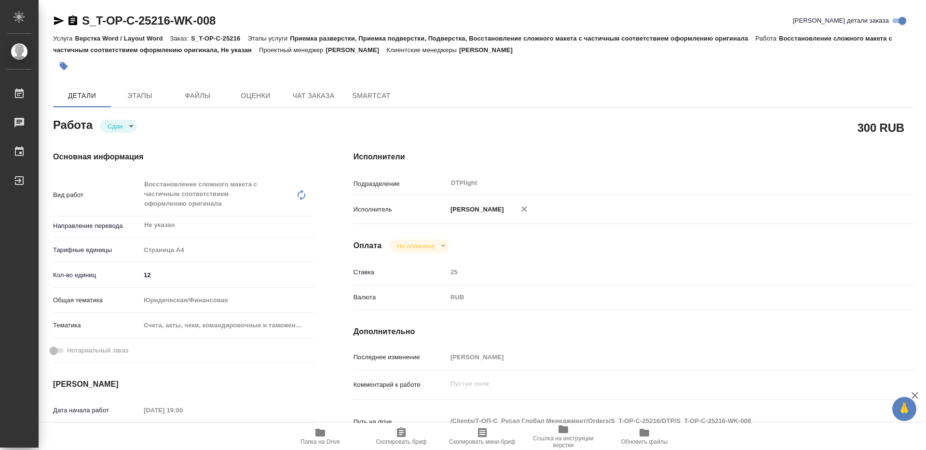
type textarea "x"
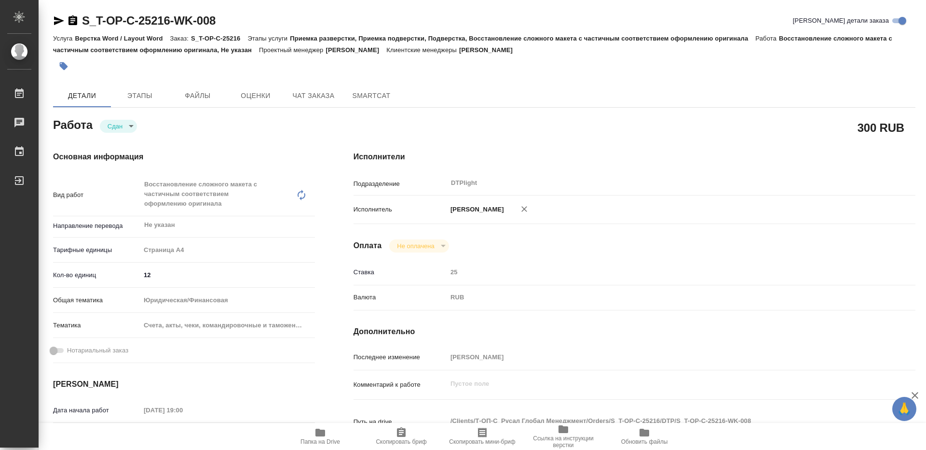
type textarea "x"
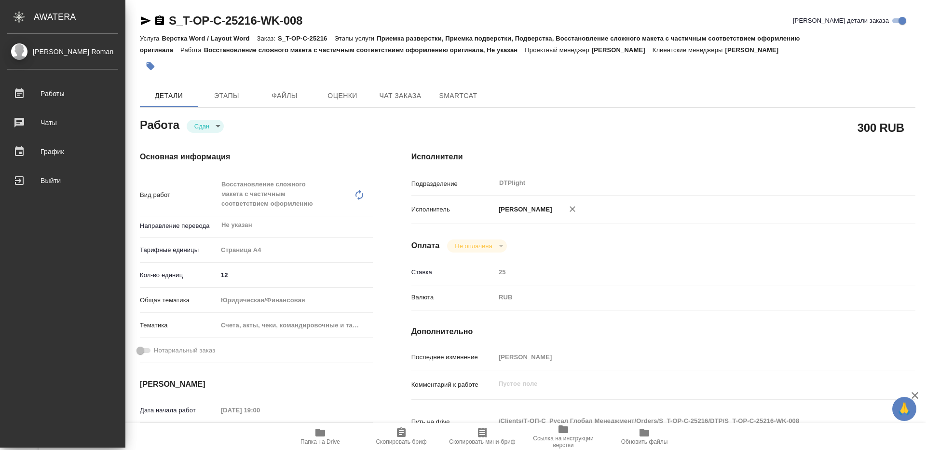
type textarea "x"
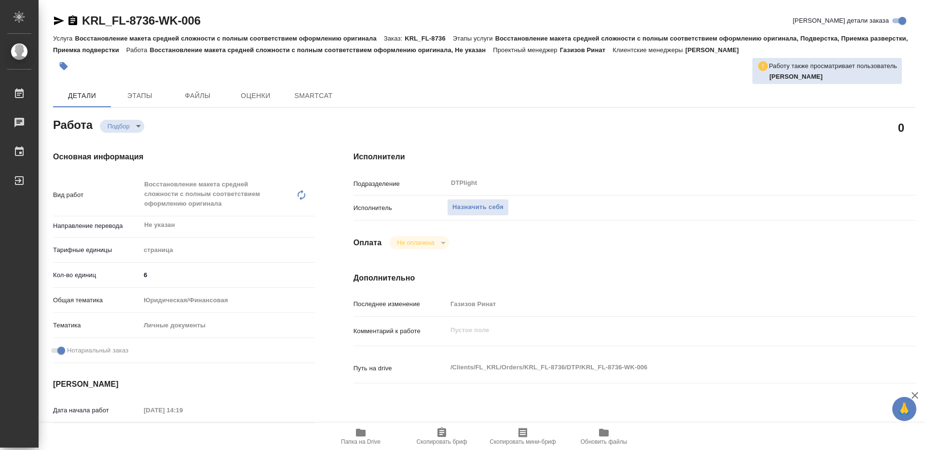
type textarea "x"
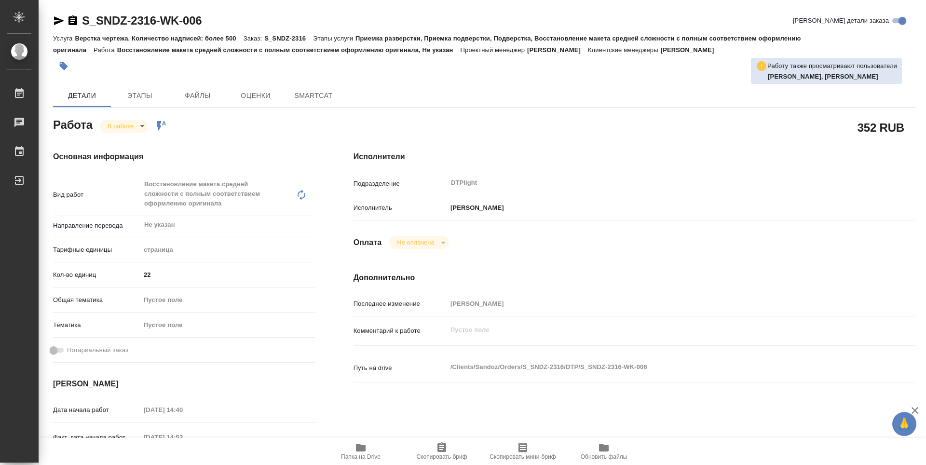
type textarea "x"
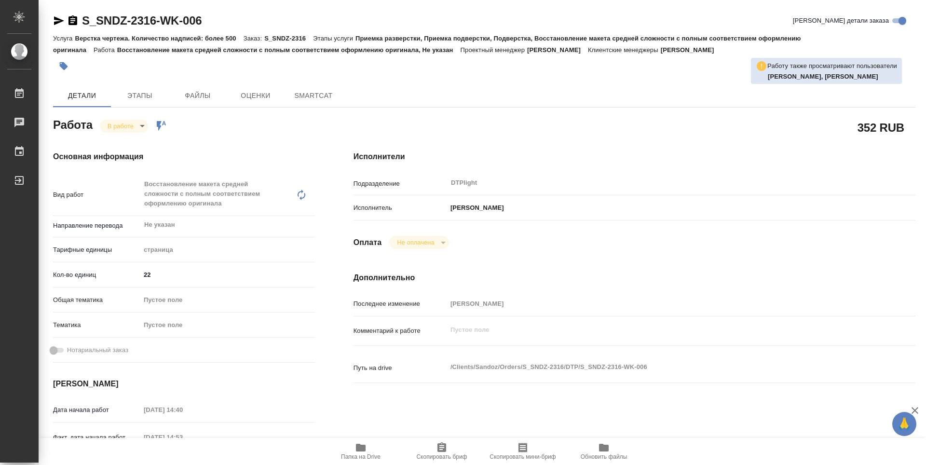
type textarea "x"
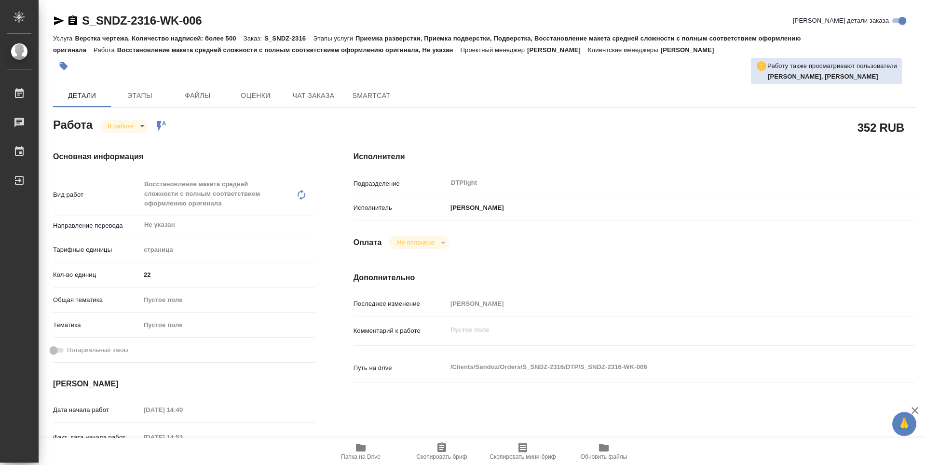
type textarea "x"
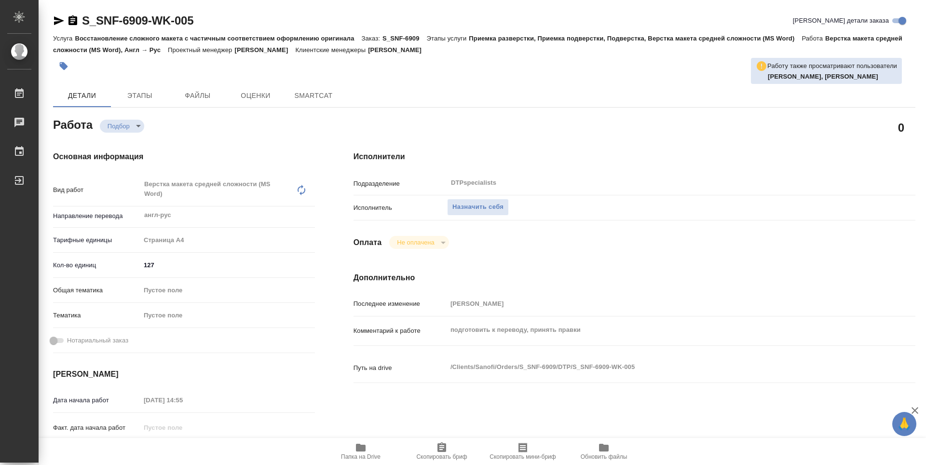
type textarea "x"
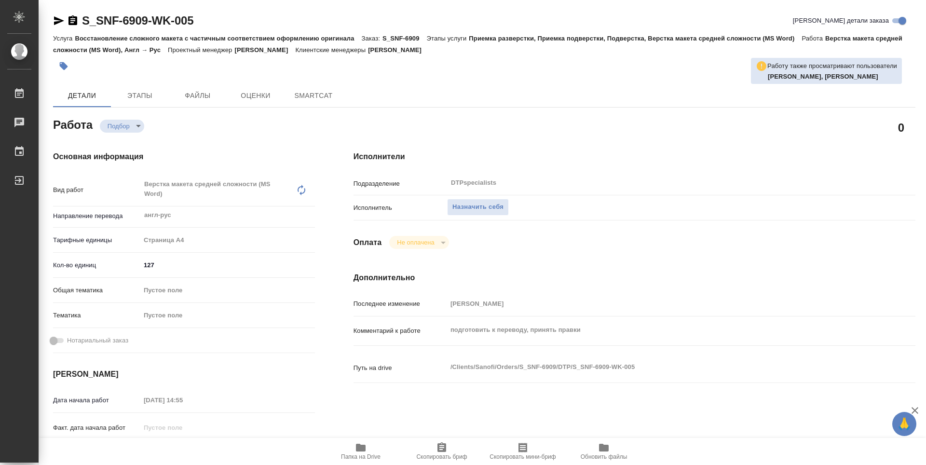
type textarea "x"
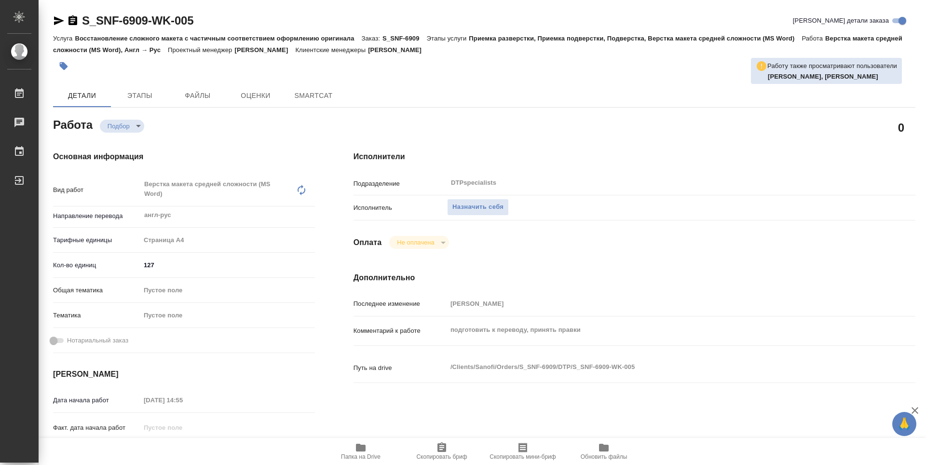
type textarea "x"
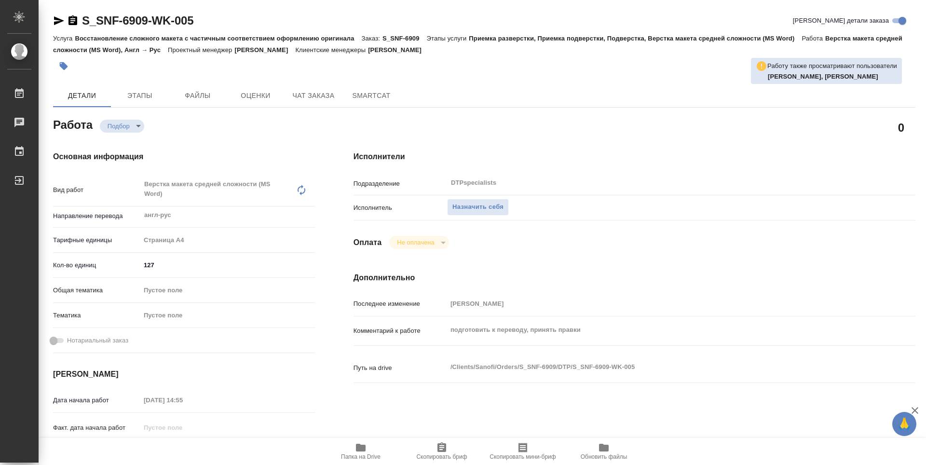
type textarea "x"
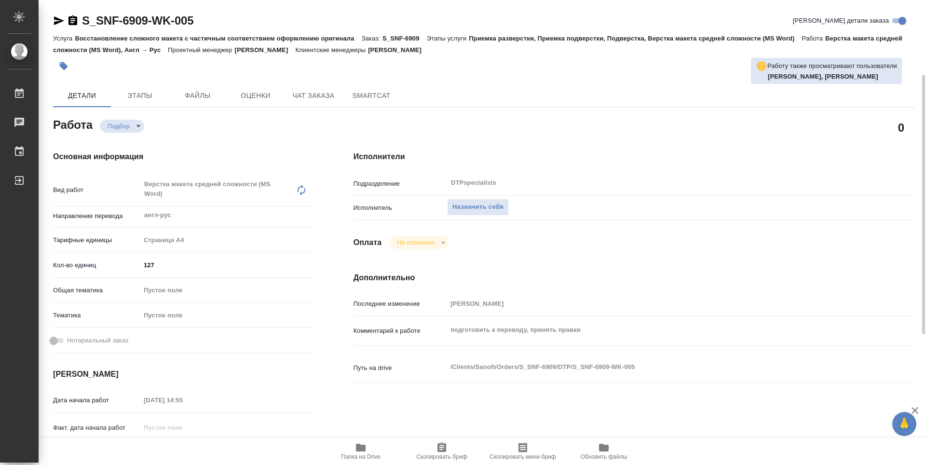
scroll to position [48, 0]
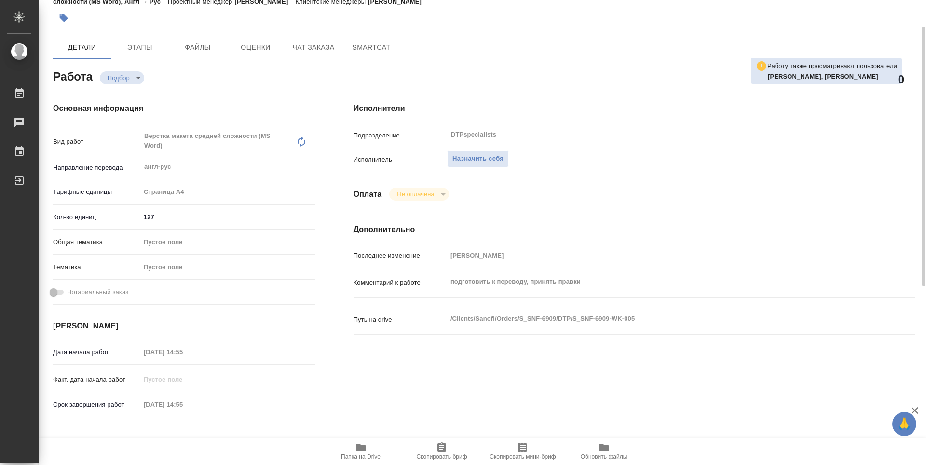
type textarea "x"
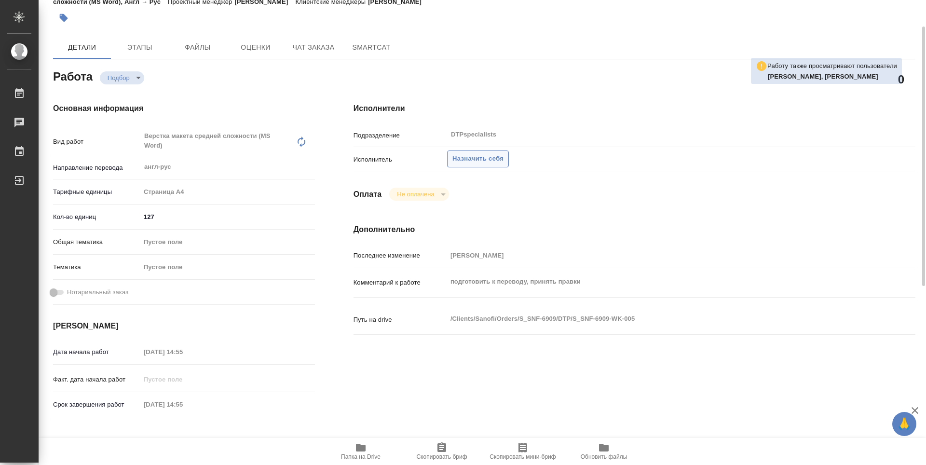
click at [491, 163] on span "Назначить себя" at bounding box center [477, 158] width 51 height 11
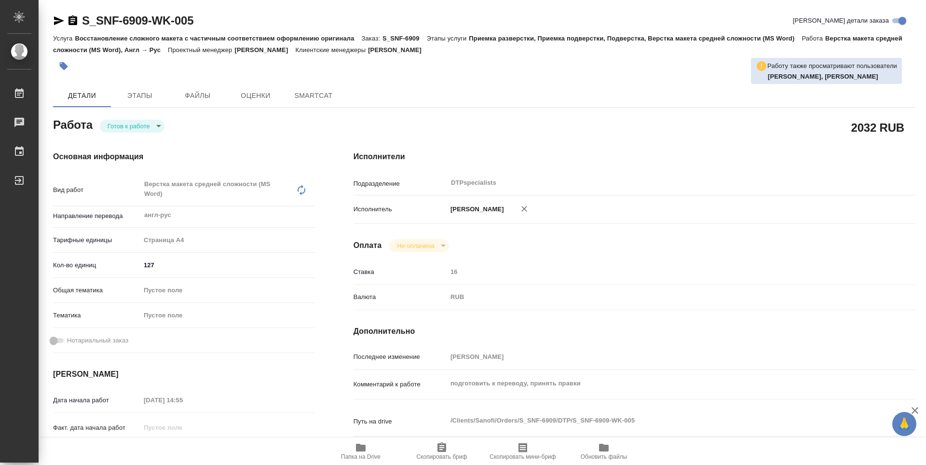
type textarea "x"
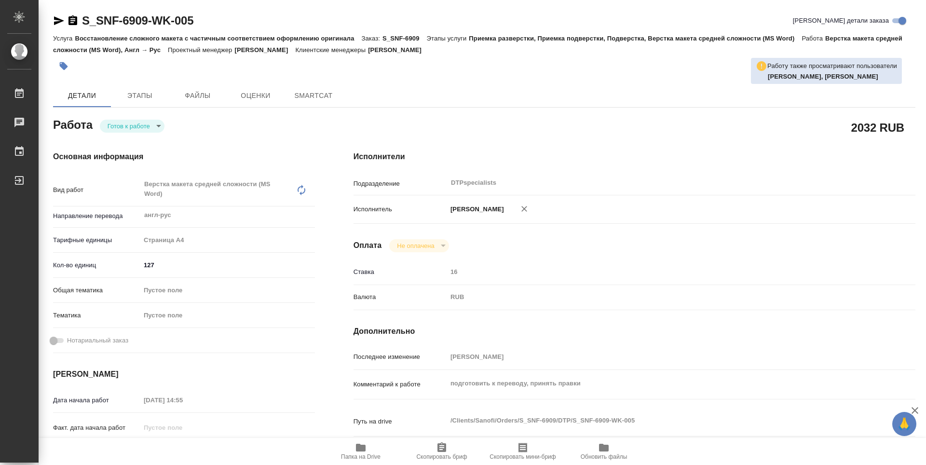
type textarea "x"
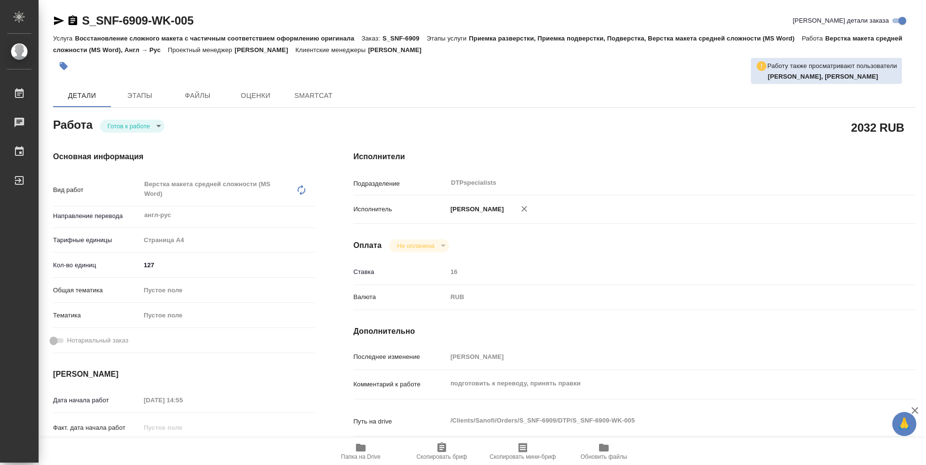
type textarea "x"
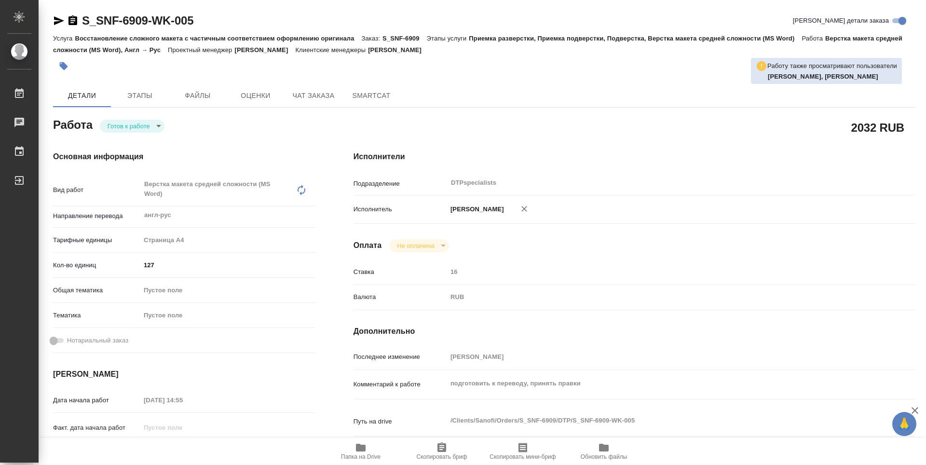
scroll to position [48, 0]
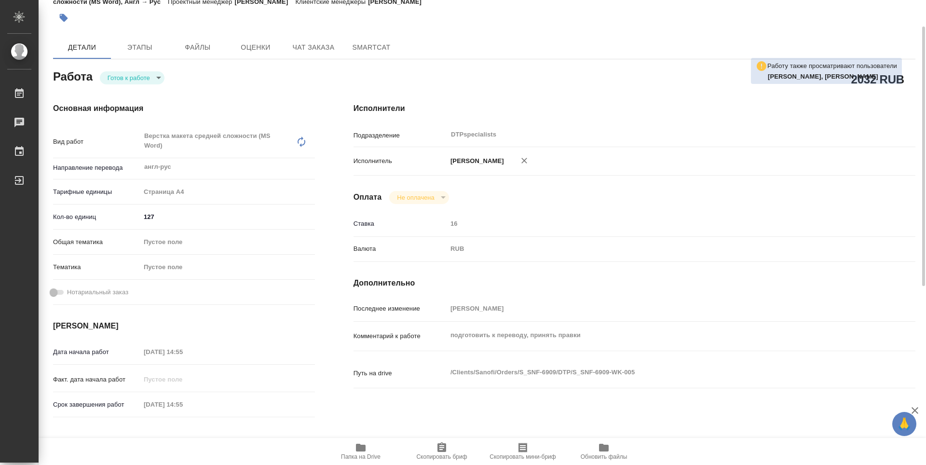
type textarea "x"
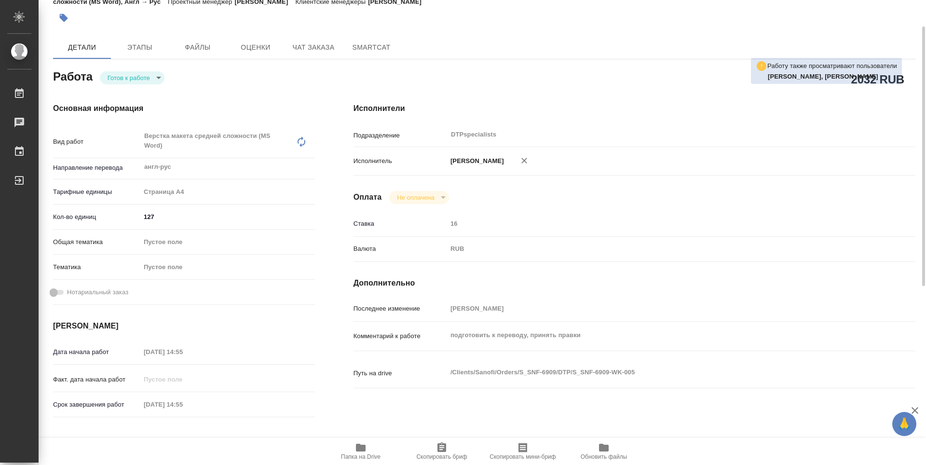
type textarea "x"
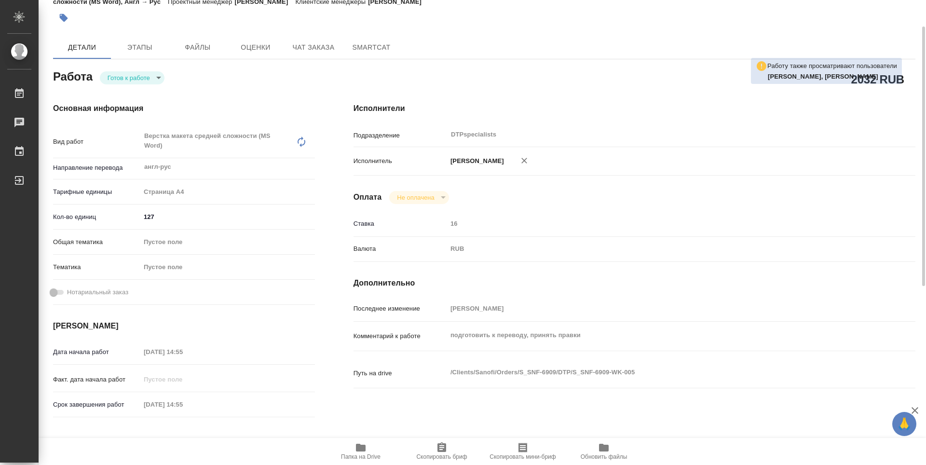
click at [159, 77] on body "🙏 .cls-1 fill:#fff; AWATERA Guselnikov Roman Работы Чаты График Выйти S_SNF-690…" at bounding box center [463, 232] width 926 height 465
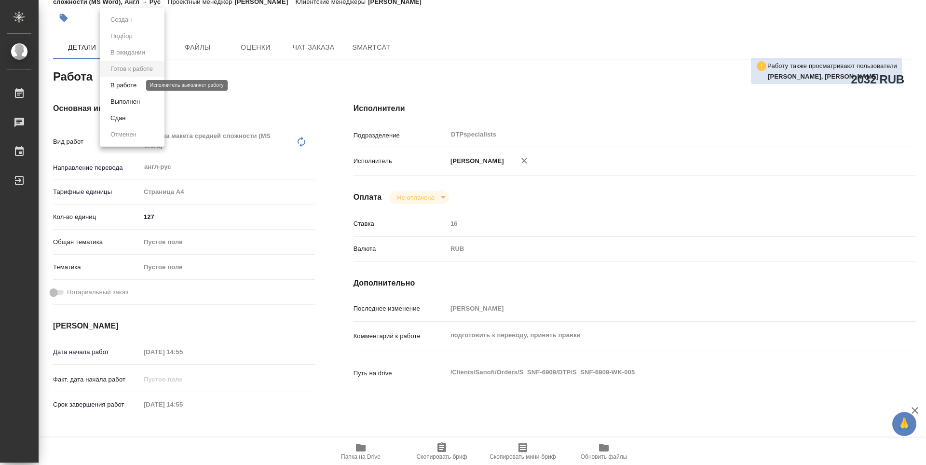
click at [111, 81] on button "В работе" at bounding box center [124, 85] width 32 height 11
type textarea "x"
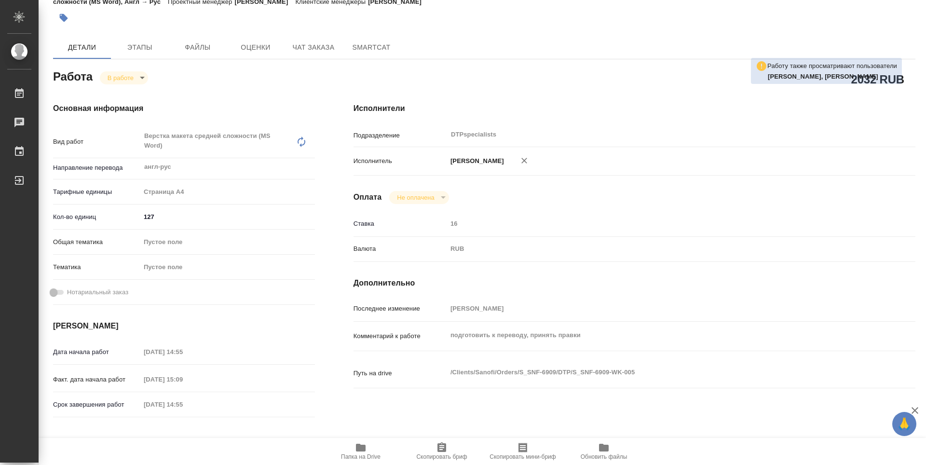
type textarea "x"
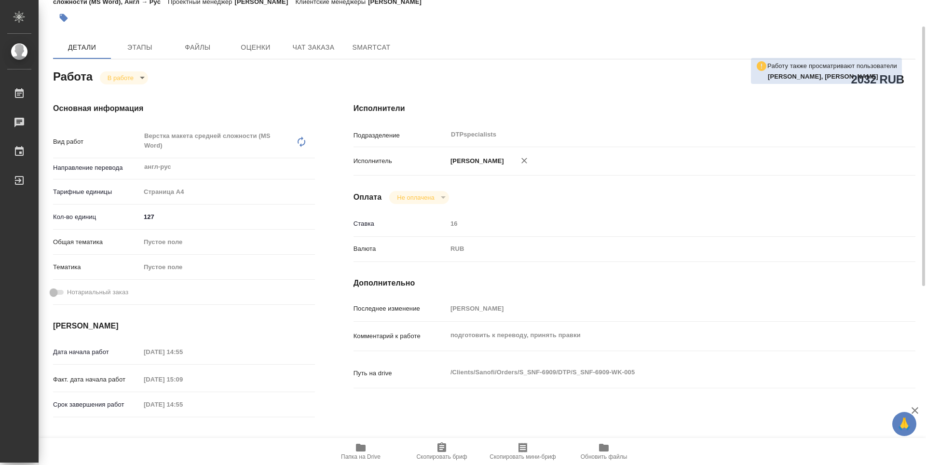
type textarea "x"
click at [363, 447] on icon "button" at bounding box center [361, 448] width 10 height 8
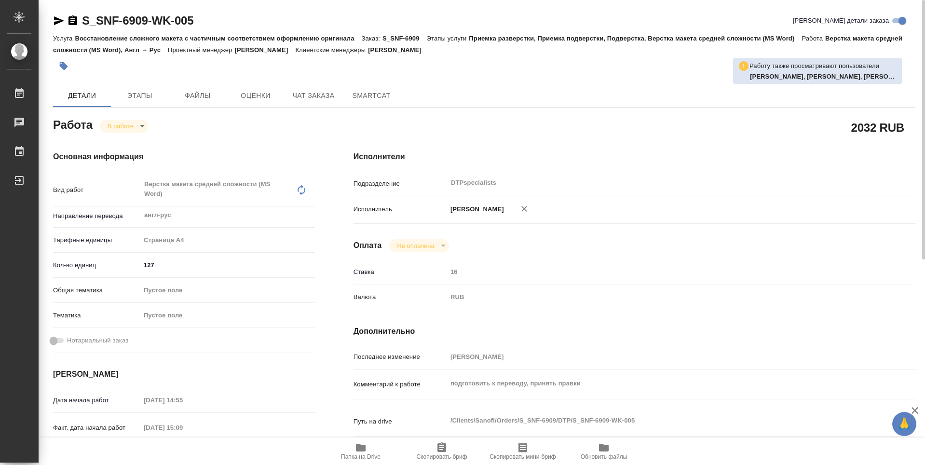
click at [75, 25] on icon "button" at bounding box center [72, 20] width 9 height 10
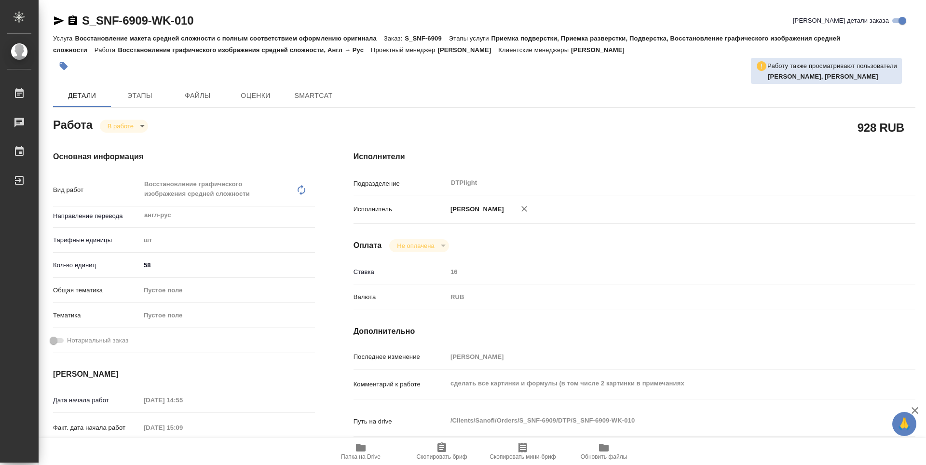
type textarea "x"
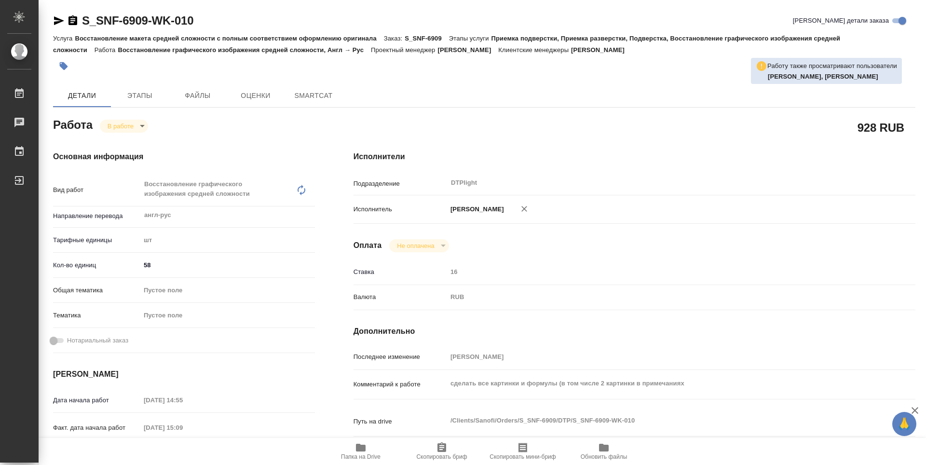
type textarea "x"
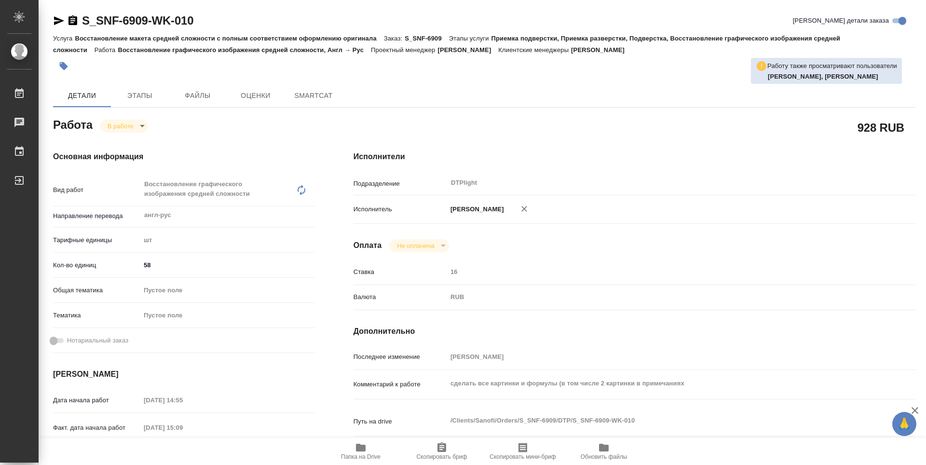
type textarea "x"
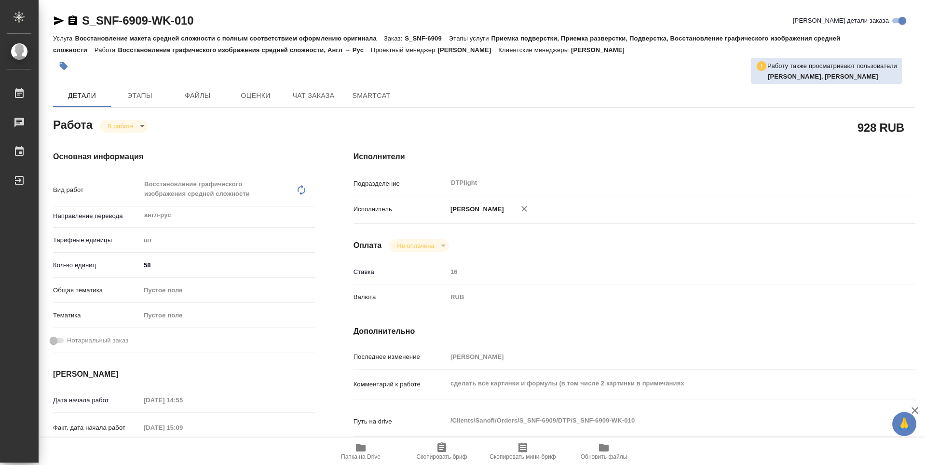
scroll to position [48, 0]
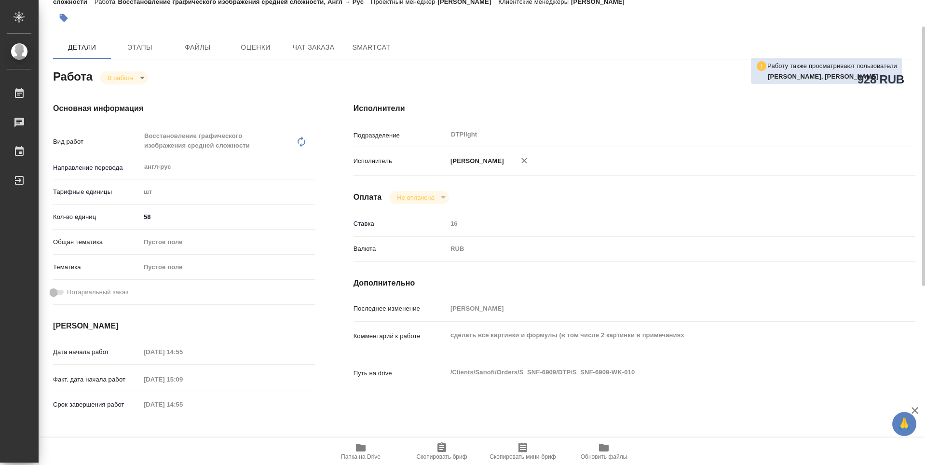
type textarea "x"
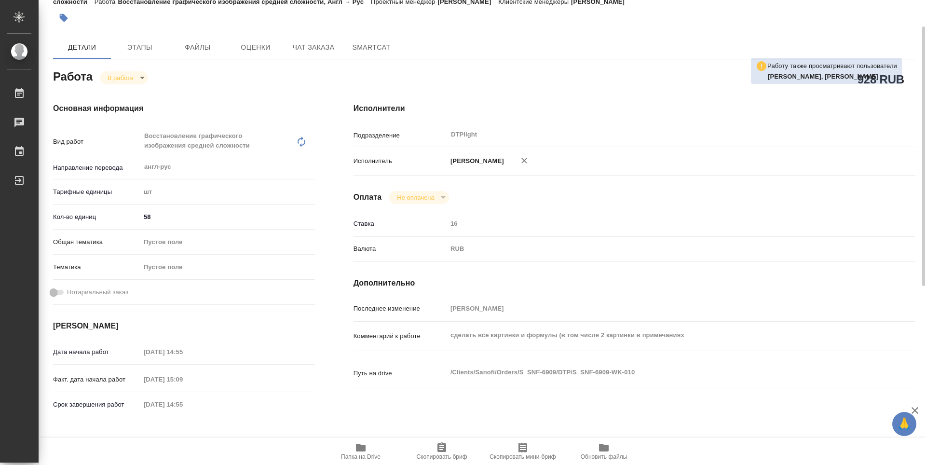
type textarea "x"
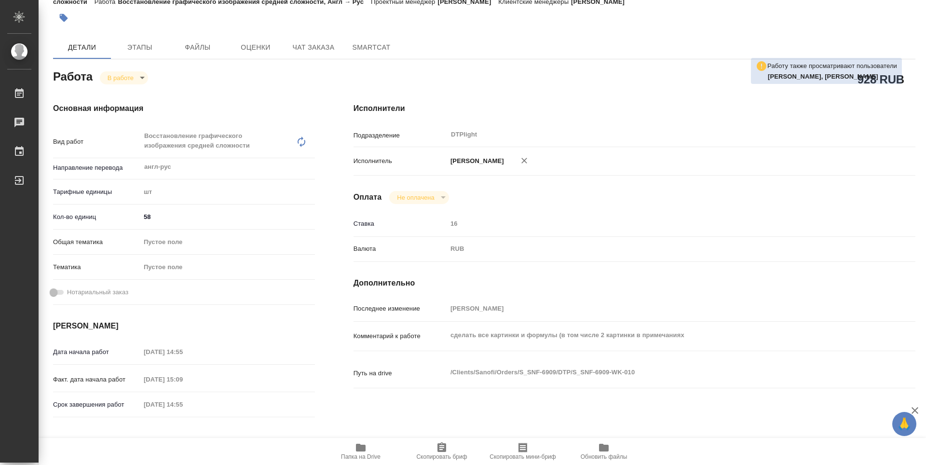
type textarea "x"
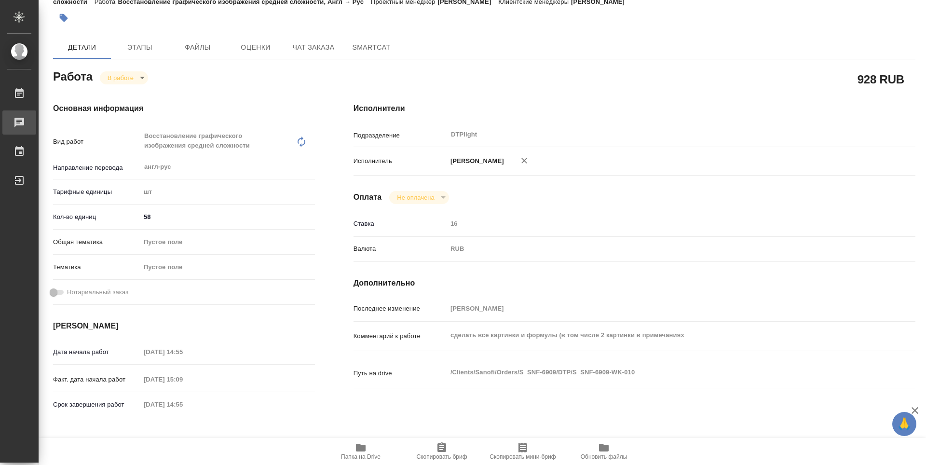
type textarea "x"
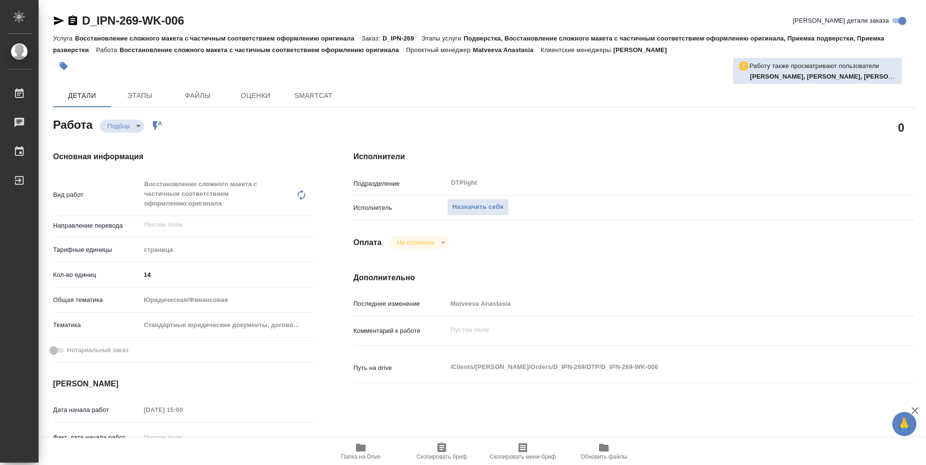
type textarea "x"
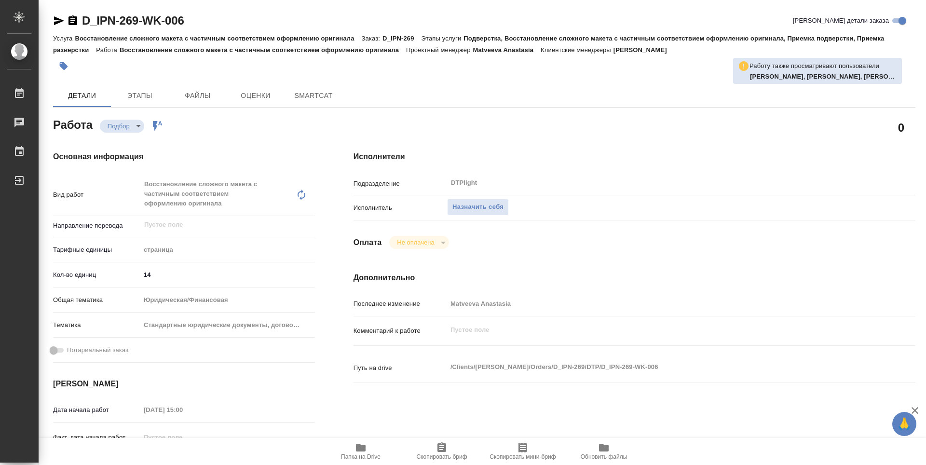
type textarea "x"
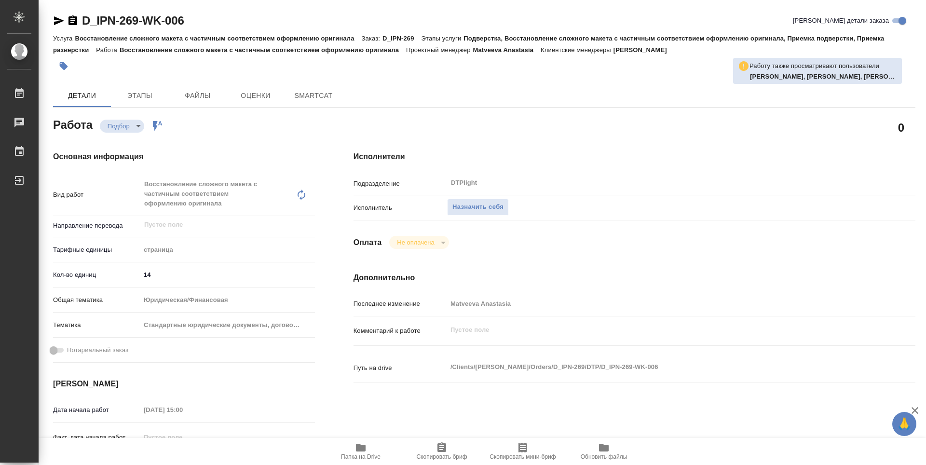
type textarea "x"
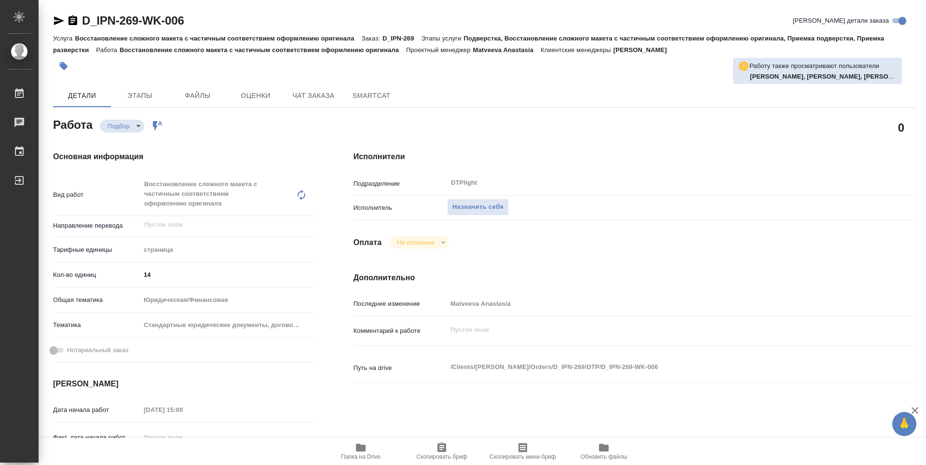
type textarea "x"
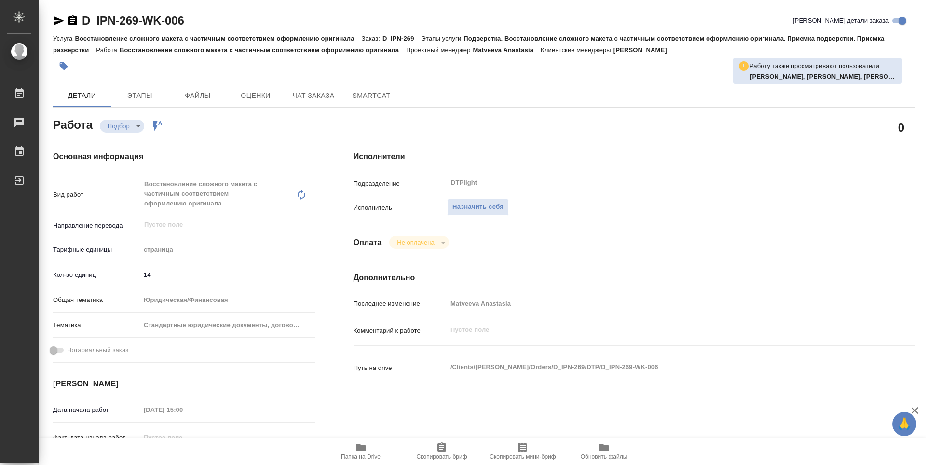
scroll to position [96, 0]
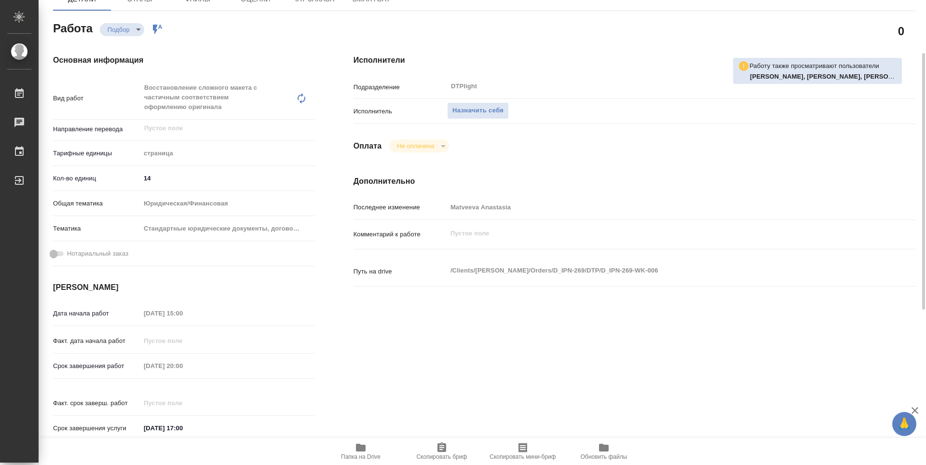
type textarea "x"
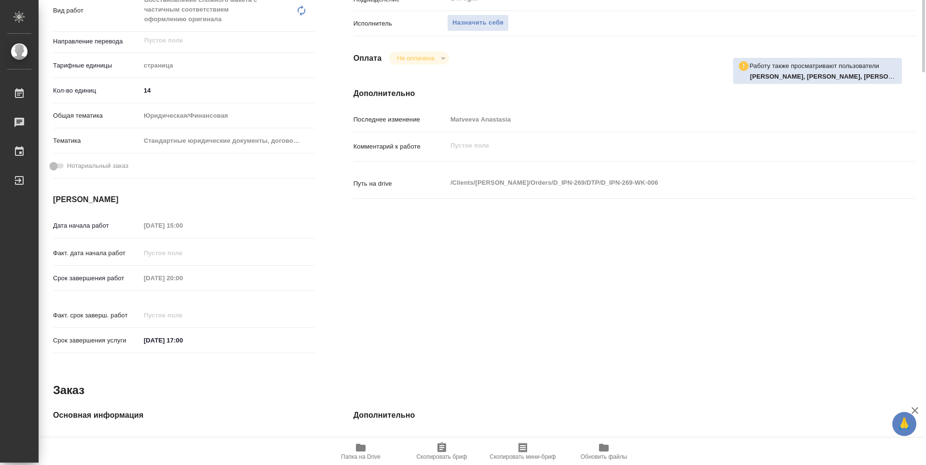
scroll to position [0, 0]
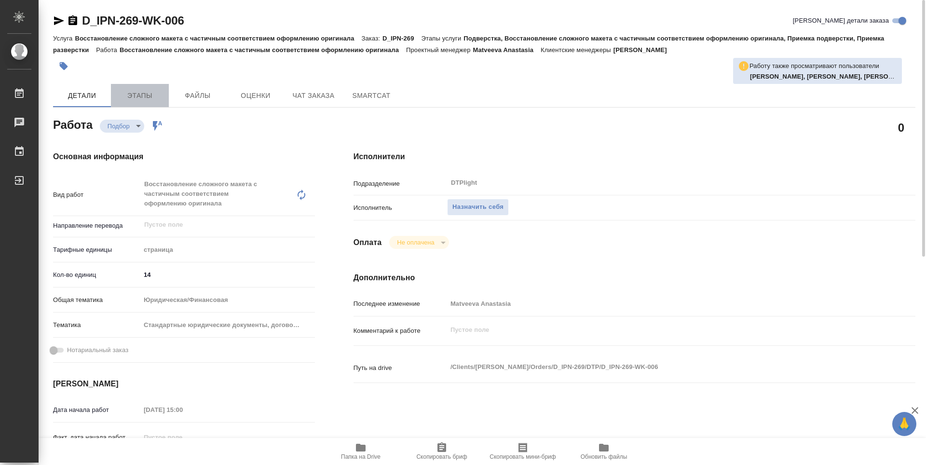
click at [149, 91] on span "Этапы" at bounding box center [140, 96] width 46 height 12
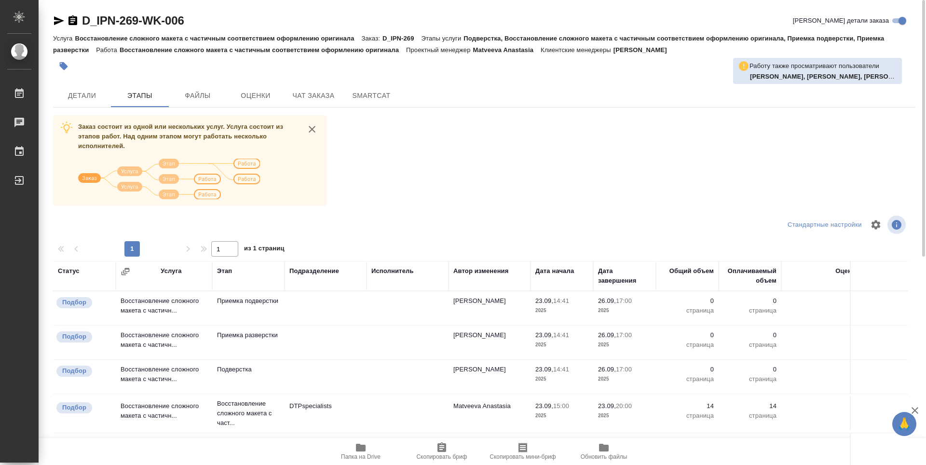
click at [86, 83] on div "D_IPN-269-WK-006 Кратко детали заказа Услуга Восстановление сложного макета с ч…" at bounding box center [484, 251] width 873 height 503
click at [87, 87] on button "Детали" at bounding box center [82, 95] width 58 height 23
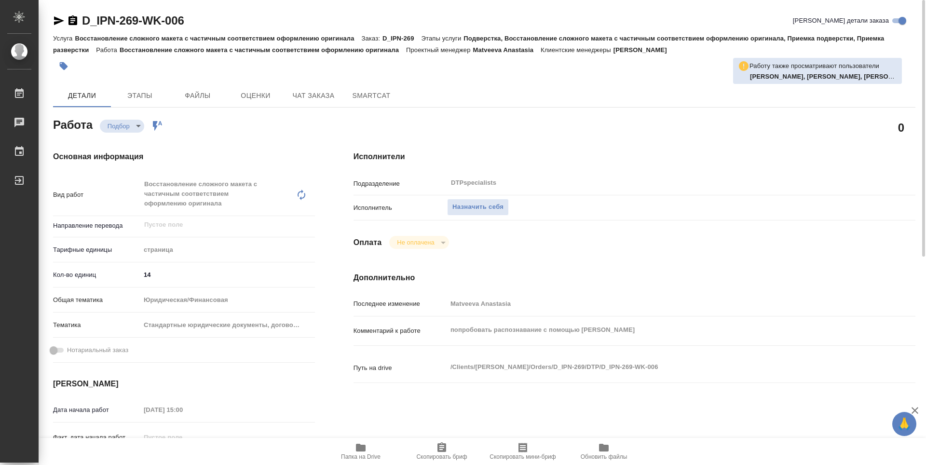
type textarea "x"
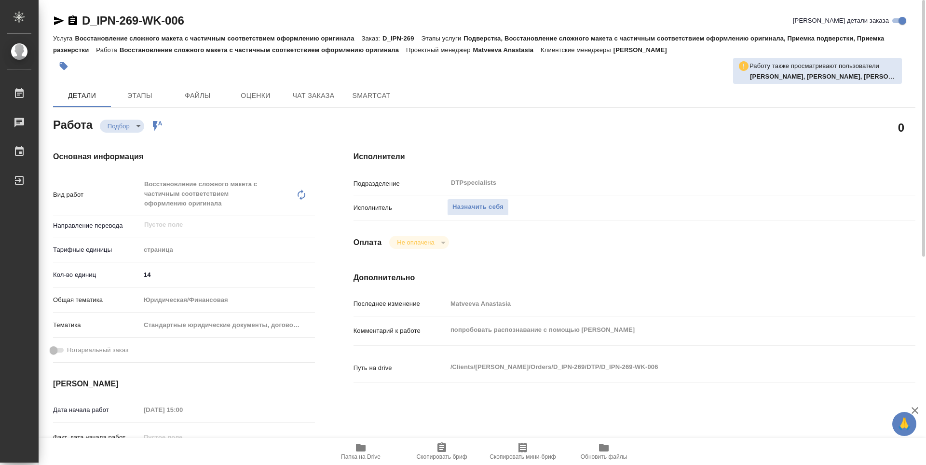
type textarea "x"
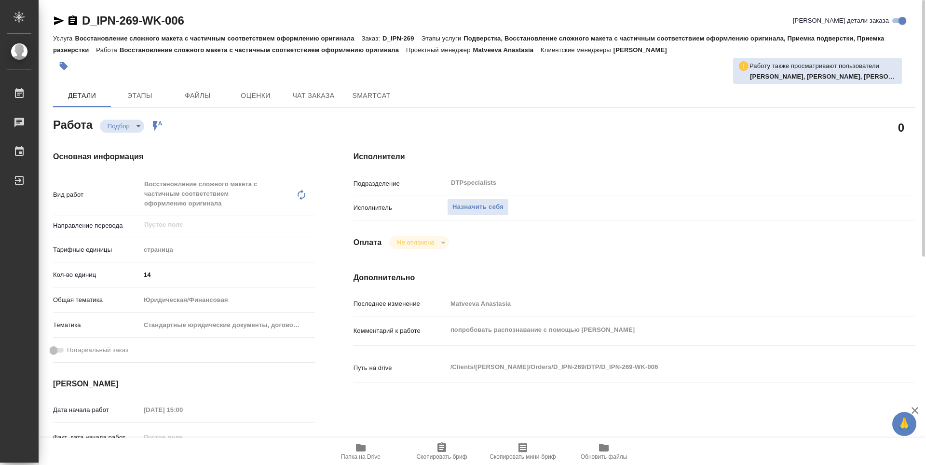
type textarea "x"
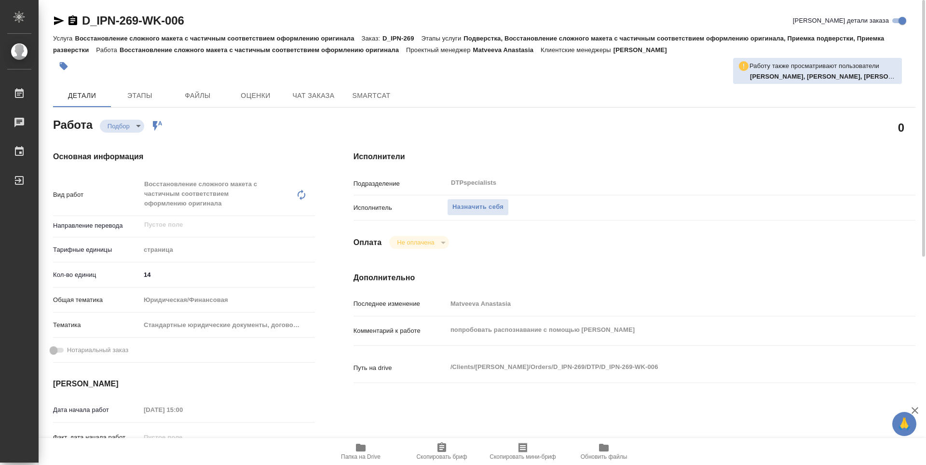
click at [329, 141] on div "Основная информация Вид работ Восстановление сложного макета с частичным соотве…" at bounding box center [184, 347] width 300 height 431
type textarea "x"
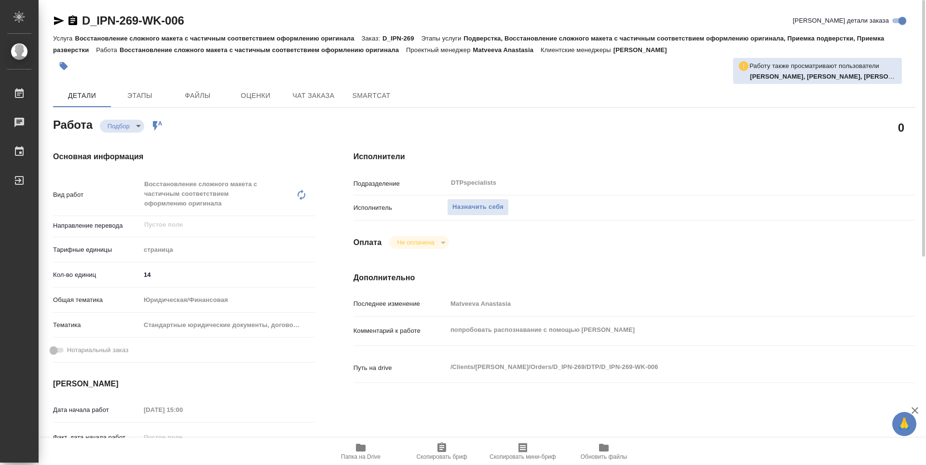
type textarea "x"
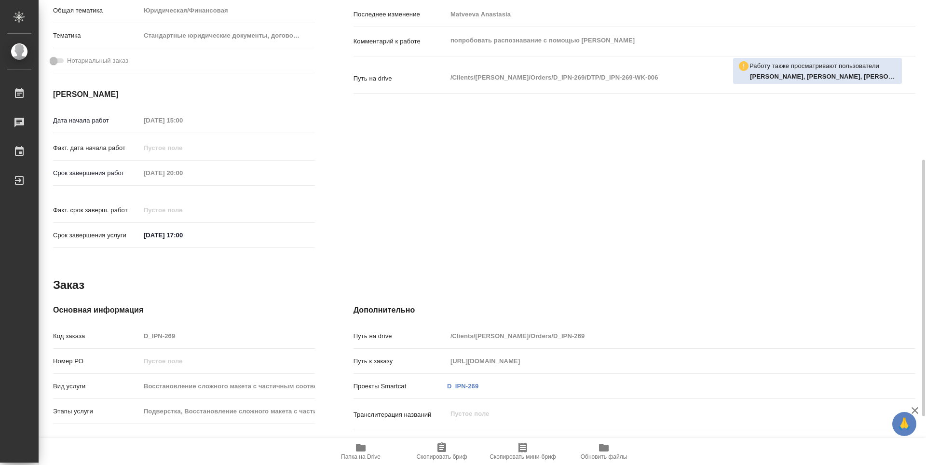
scroll to position [377, 0]
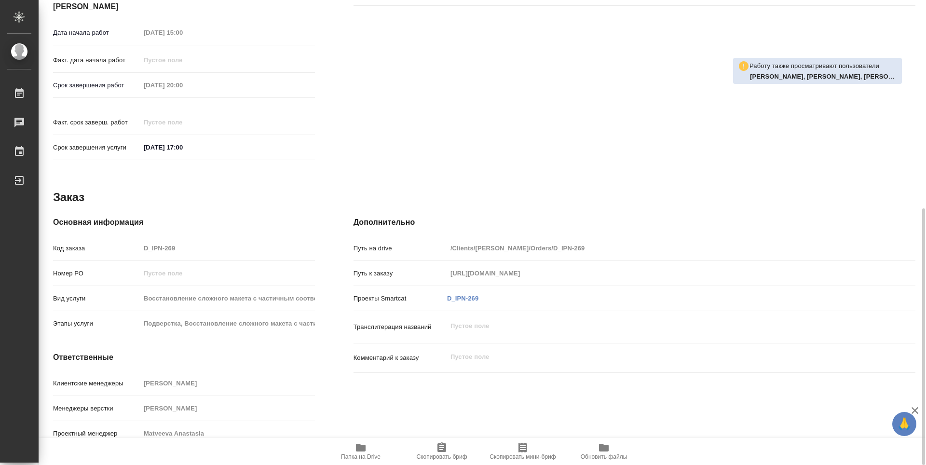
click at [359, 456] on span "Папка на Drive" at bounding box center [361, 456] width 40 height 7
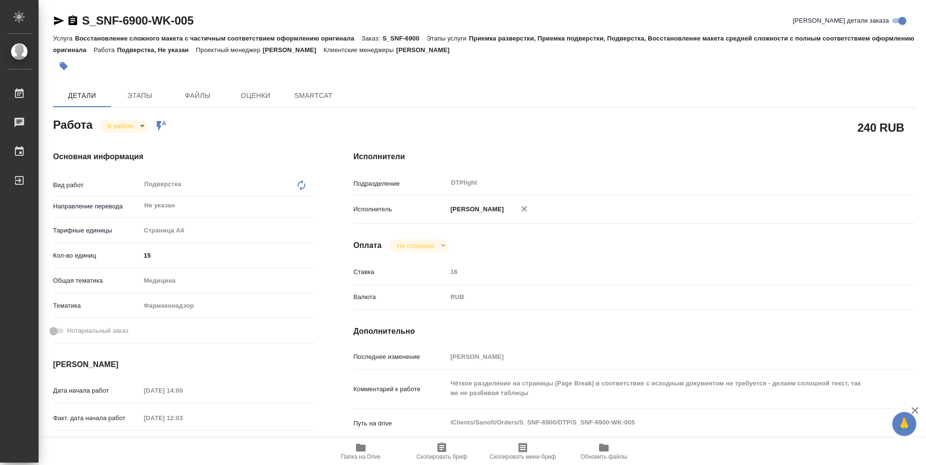
type textarea "x"
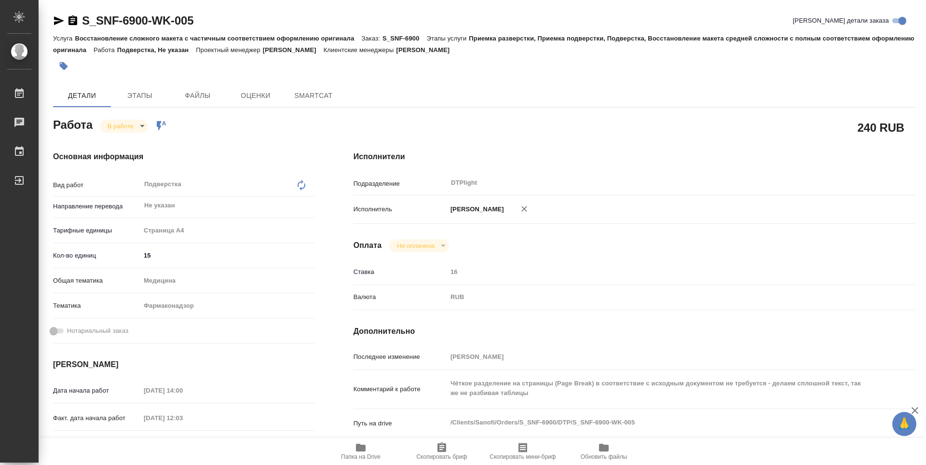
type textarea "x"
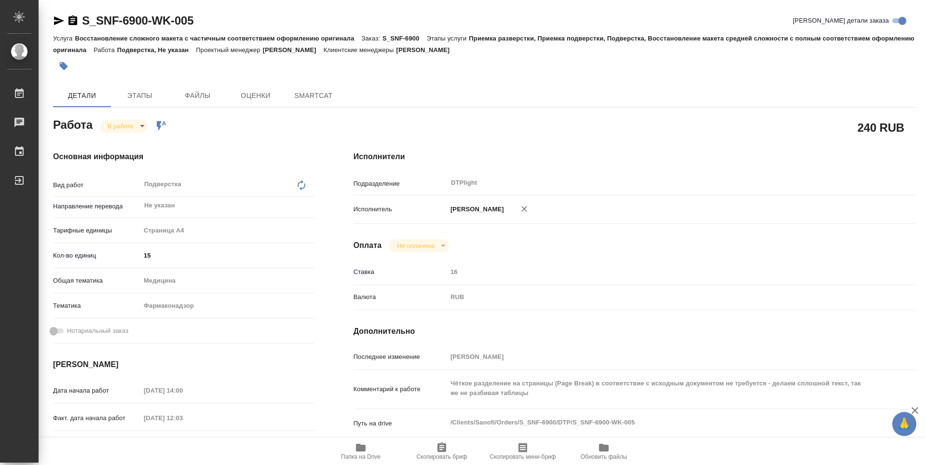
type textarea "x"
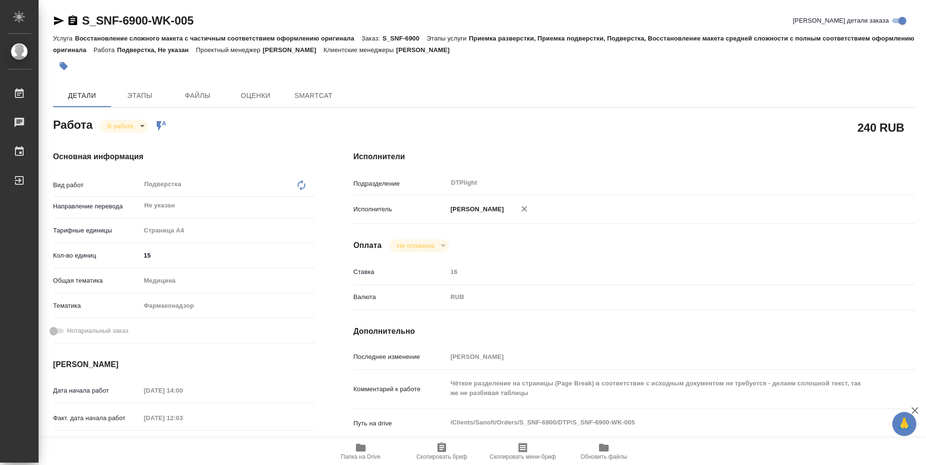
type textarea "x"
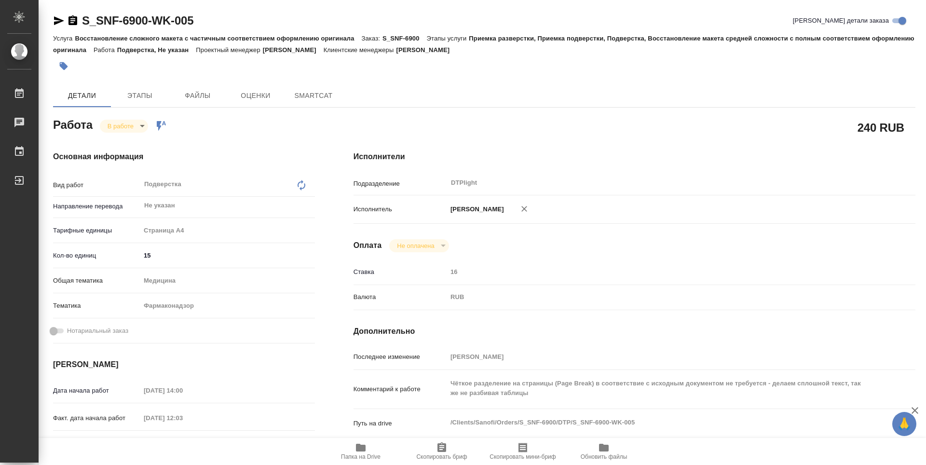
type textarea "x"
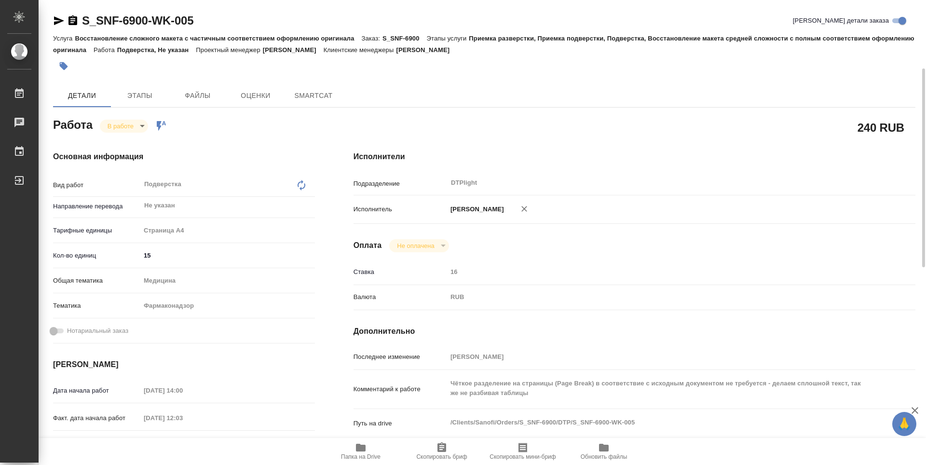
scroll to position [48, 0]
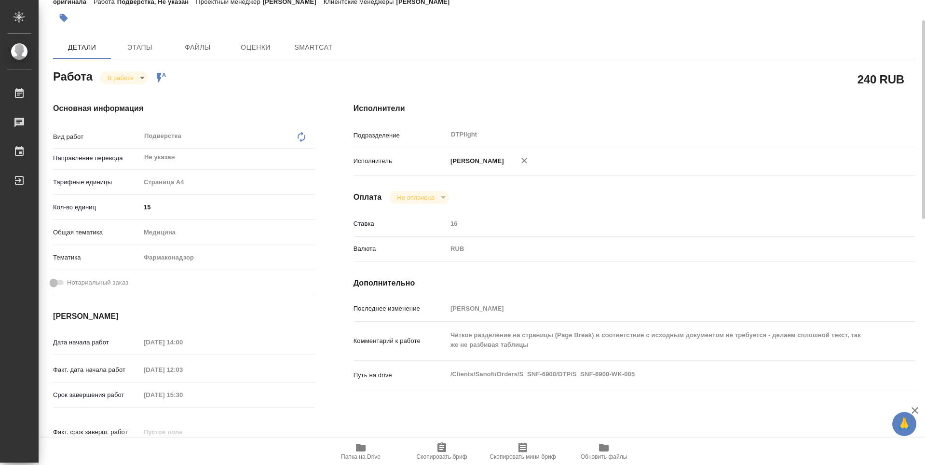
type textarea "x"
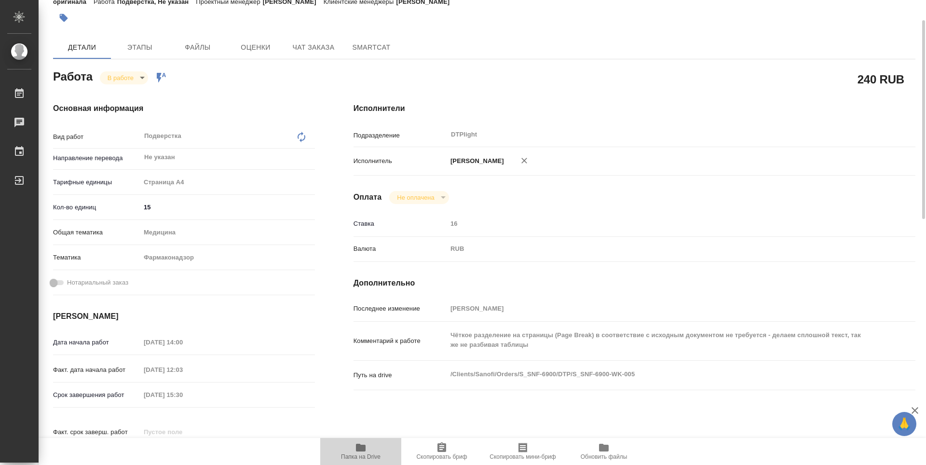
click at [364, 455] on span "Папка на Drive" at bounding box center [361, 456] width 40 height 7
type textarea "x"
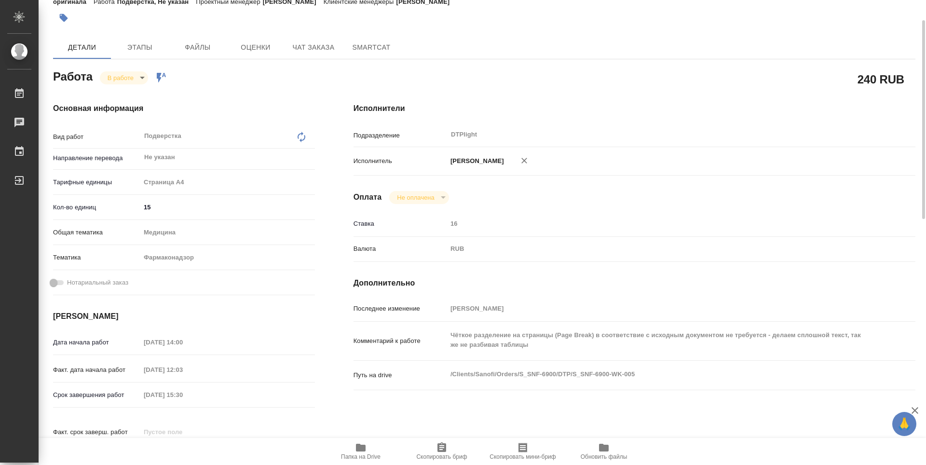
type textarea "x"
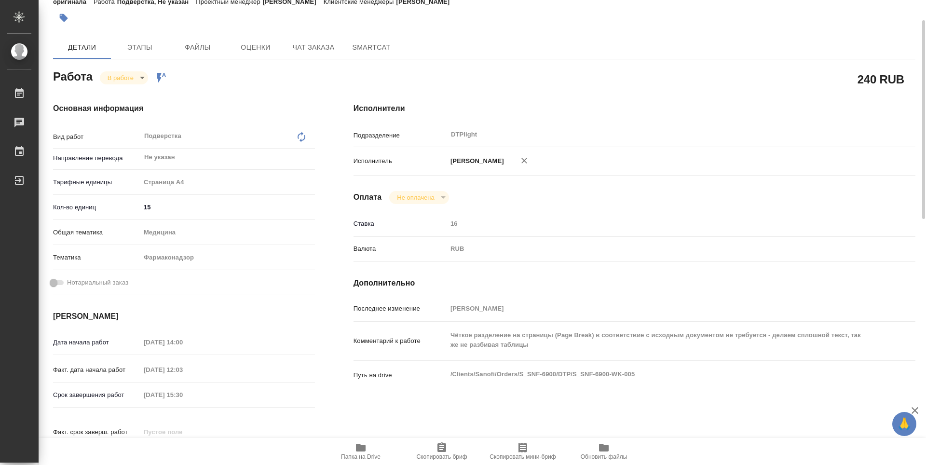
type textarea "x"
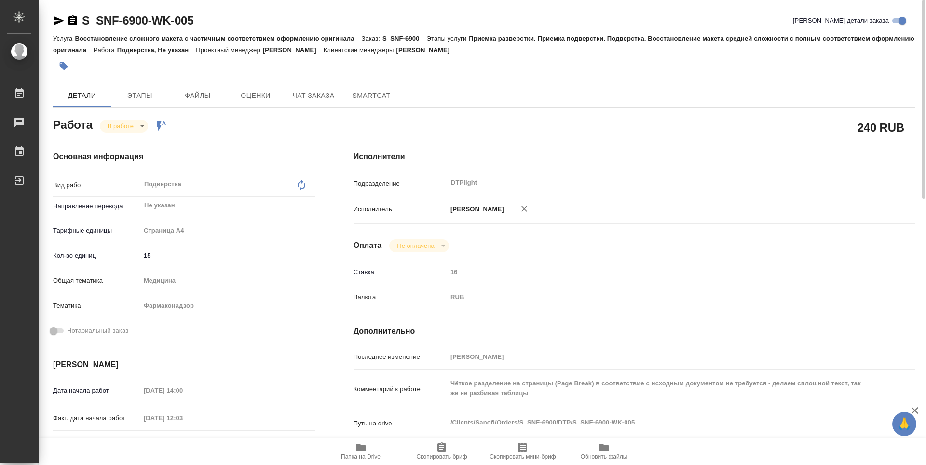
click at [130, 120] on body "🙏 .cls-1 fill:#fff; AWATERA Guselnikov Roman Работы 0 Чаты График Выйти S_SNF-6…" at bounding box center [463, 232] width 926 height 465
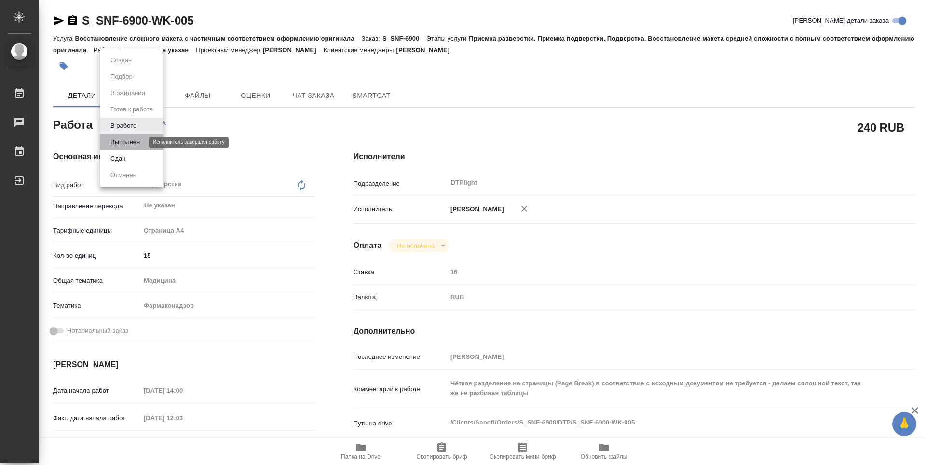
click at [130, 137] on button "Выполнен" at bounding box center [125, 142] width 35 height 11
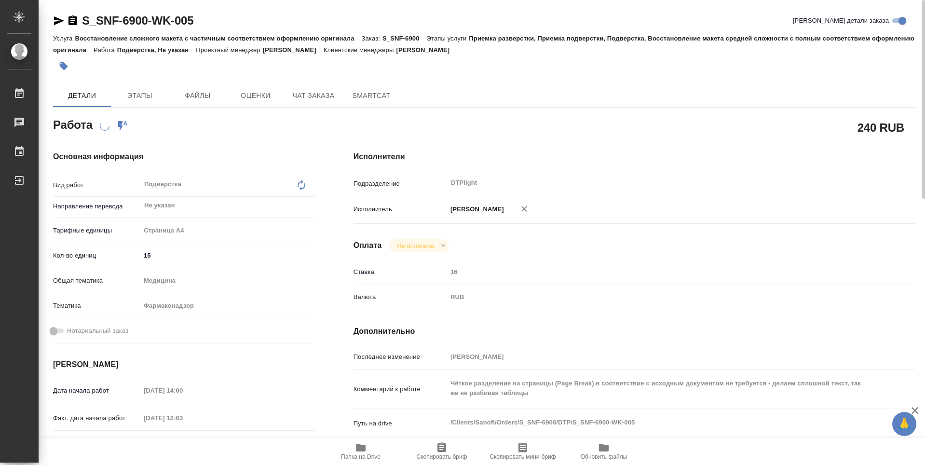
click at [71, 20] on icon "button" at bounding box center [72, 20] width 9 height 10
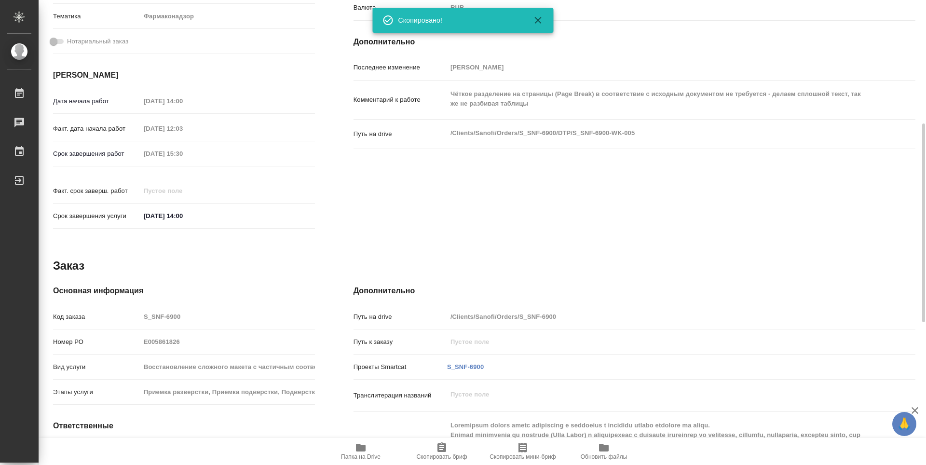
scroll to position [579, 0]
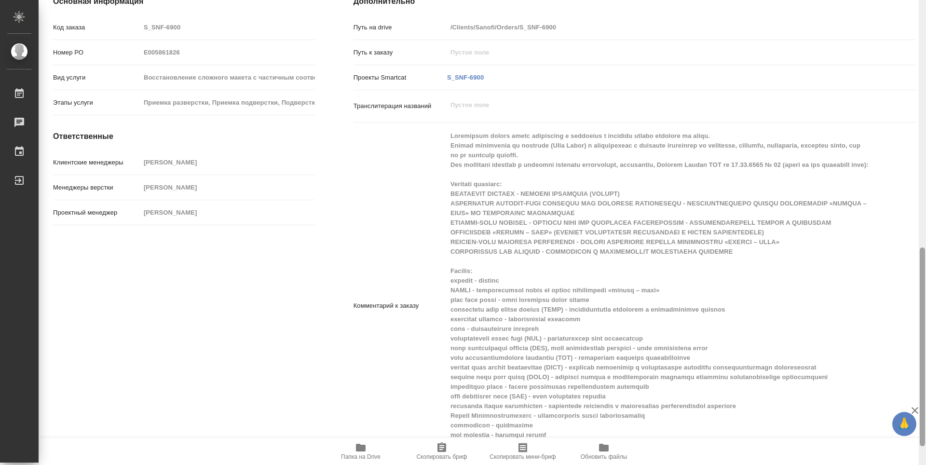
type textarea "x"
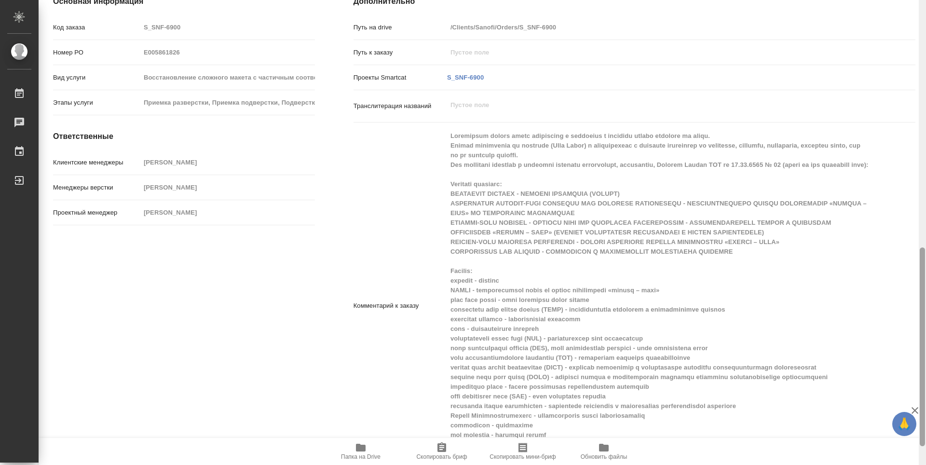
type textarea "x"
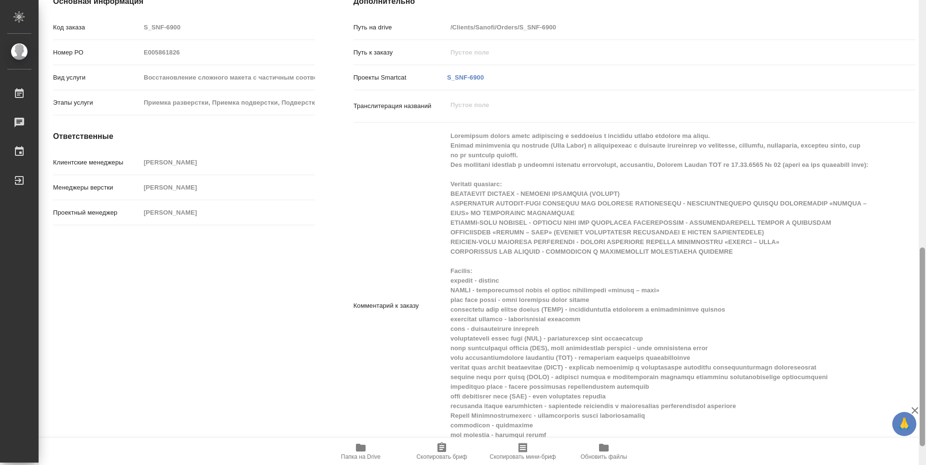
type textarea "x"
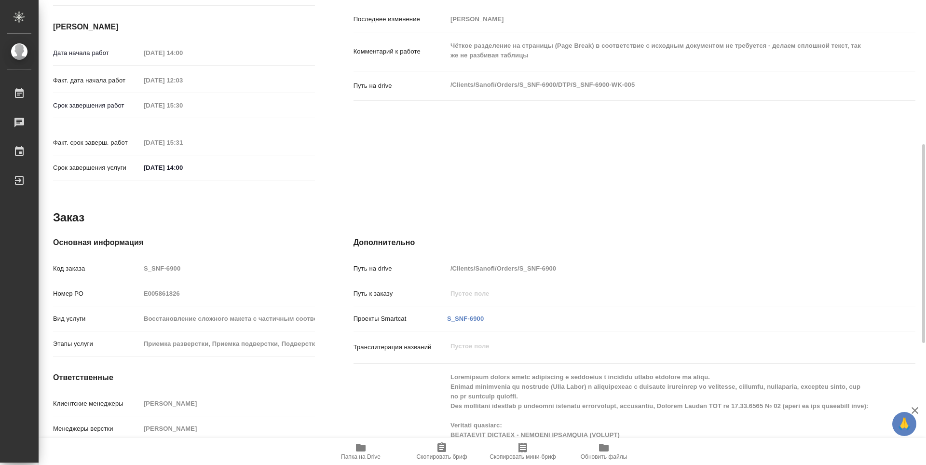
scroll to position [622, 0]
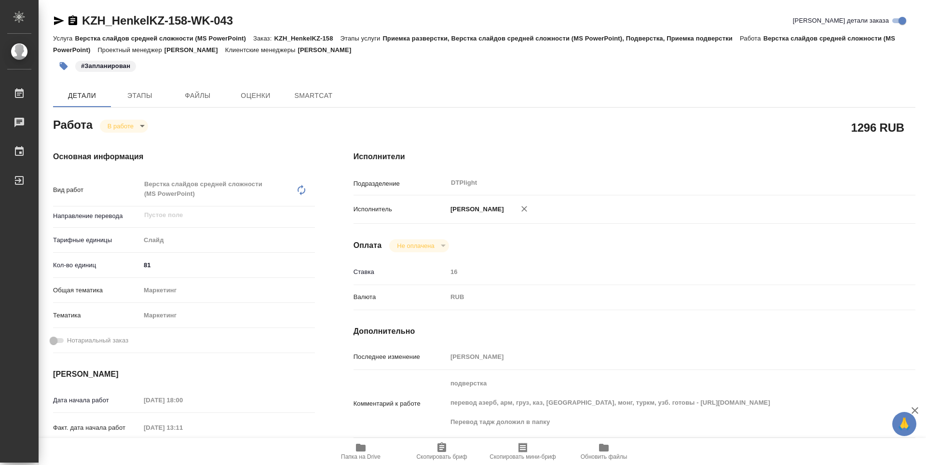
type textarea "x"
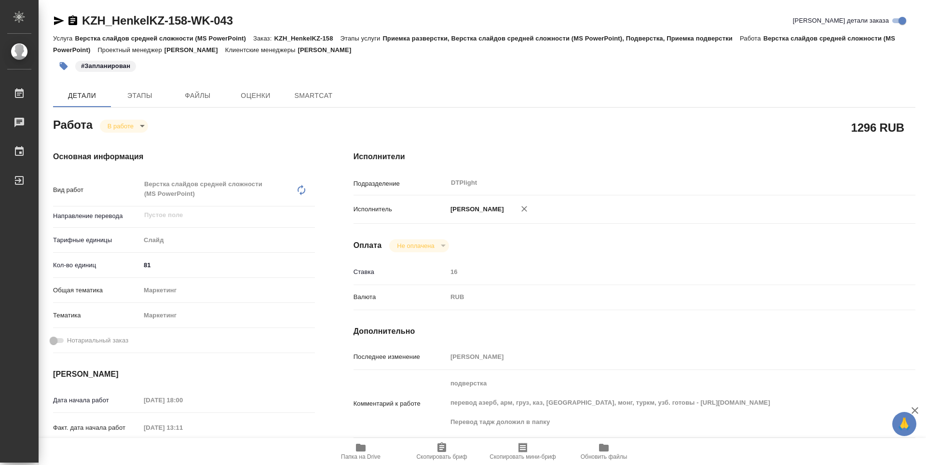
type textarea "x"
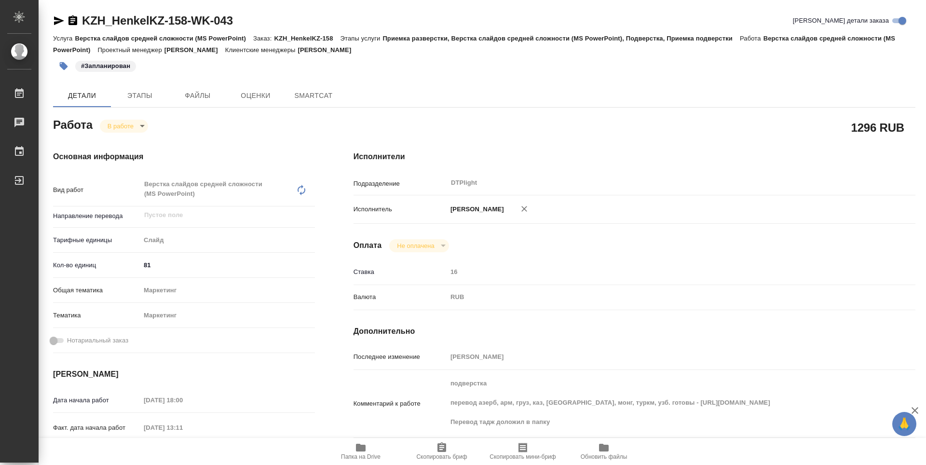
type textarea "x"
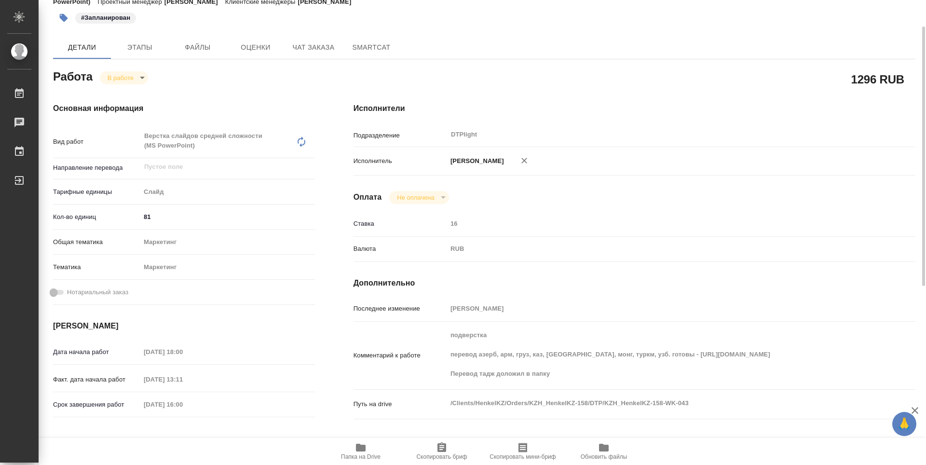
type textarea "x"
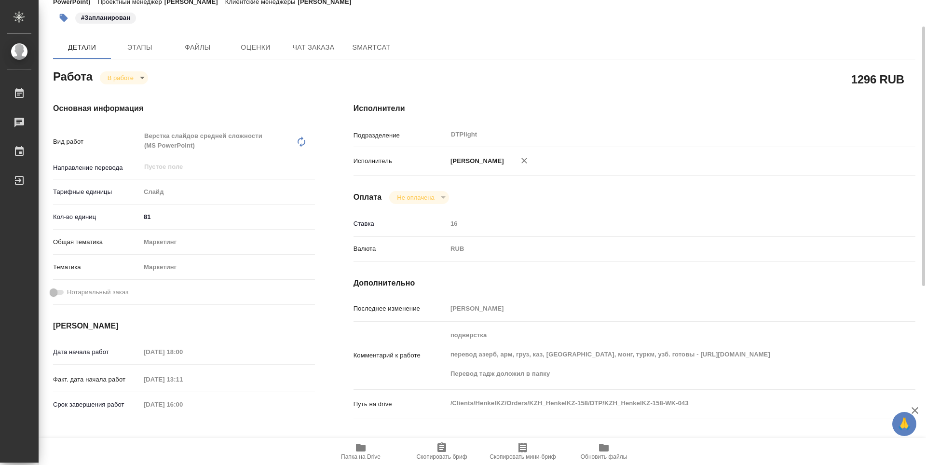
scroll to position [145, 0]
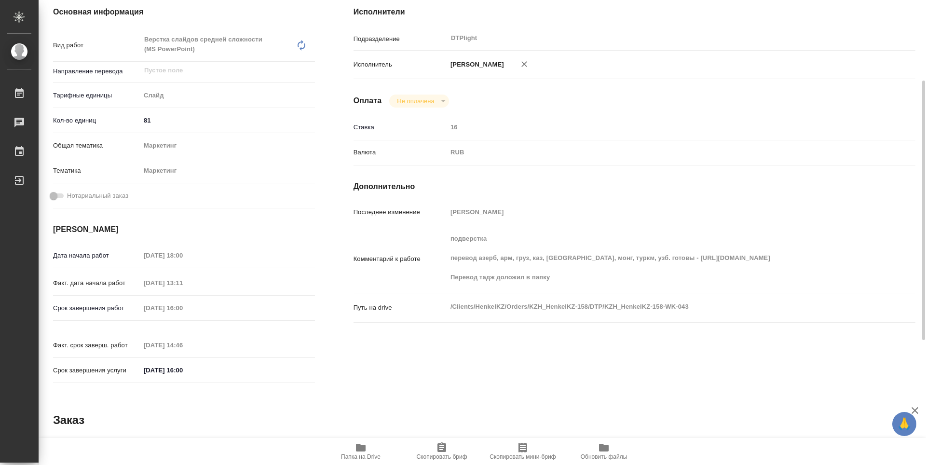
click at [363, 446] on icon "button" at bounding box center [361, 448] width 10 height 8
type textarea "x"
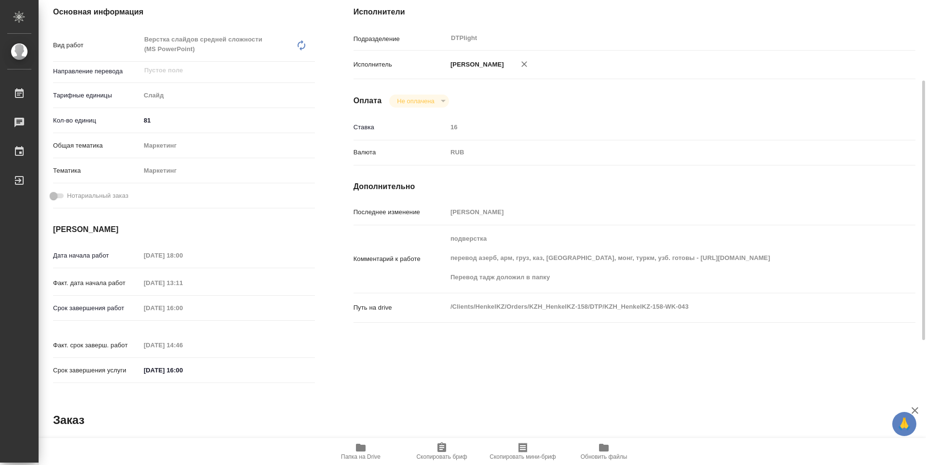
type textarea "x"
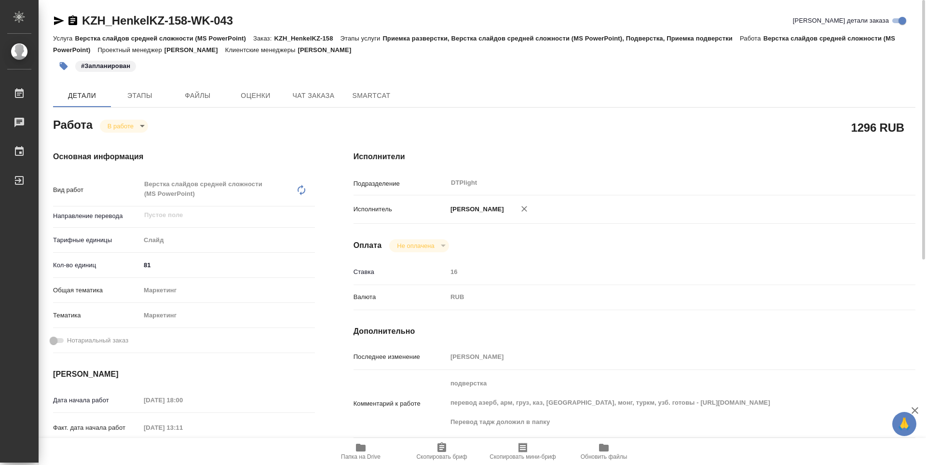
click at [135, 124] on body "🙏 .cls-1 fill:#fff; AWATERA Guselnikov Roman Работы 0 Чаты График Выйти KZH_Hen…" at bounding box center [463, 232] width 926 height 465
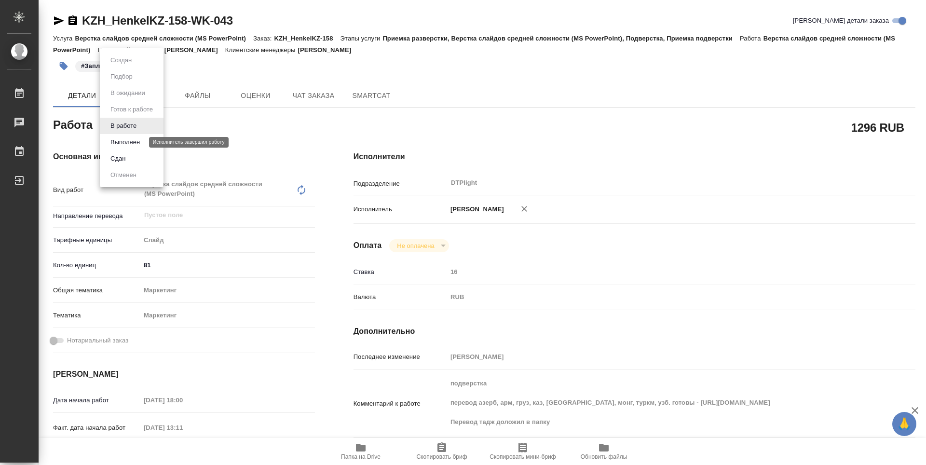
click at [131, 142] on button "Выполнен" at bounding box center [125, 142] width 35 height 11
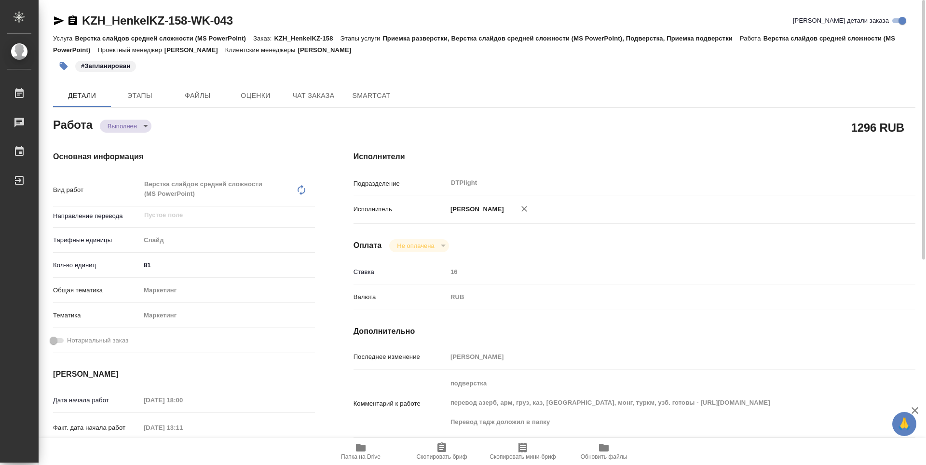
type textarea "x"
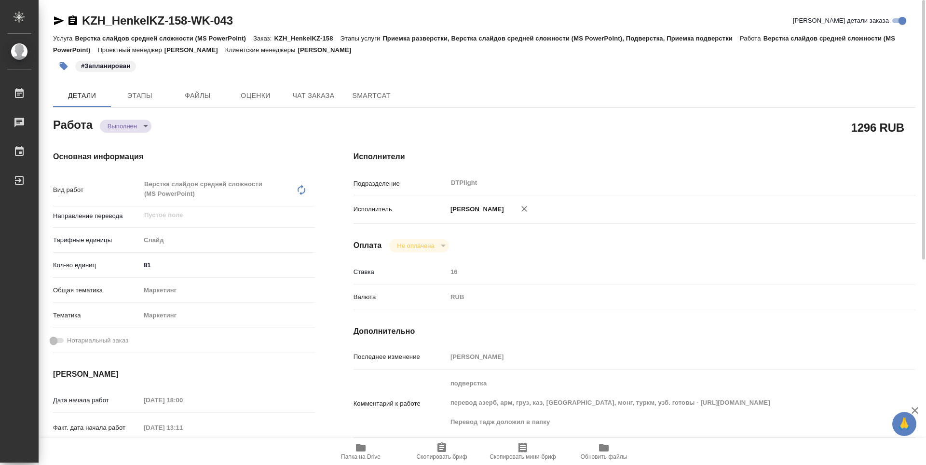
type textarea "x"
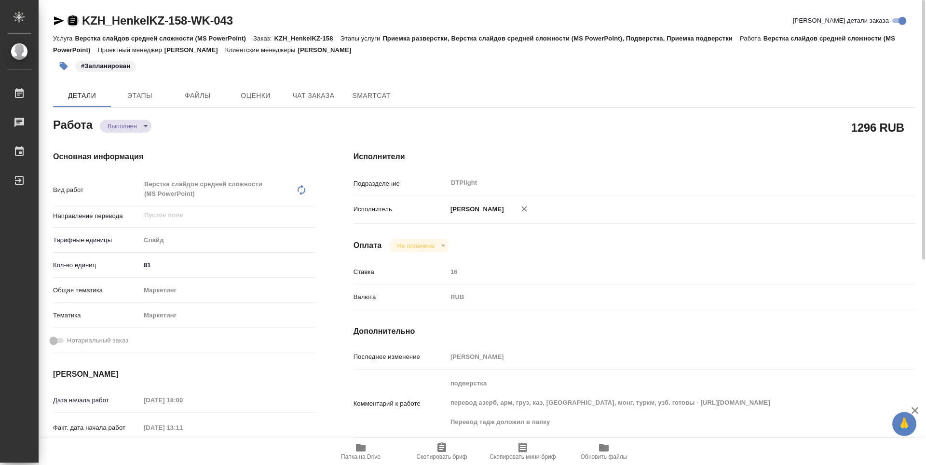
click at [72, 22] on icon "button" at bounding box center [72, 20] width 9 height 10
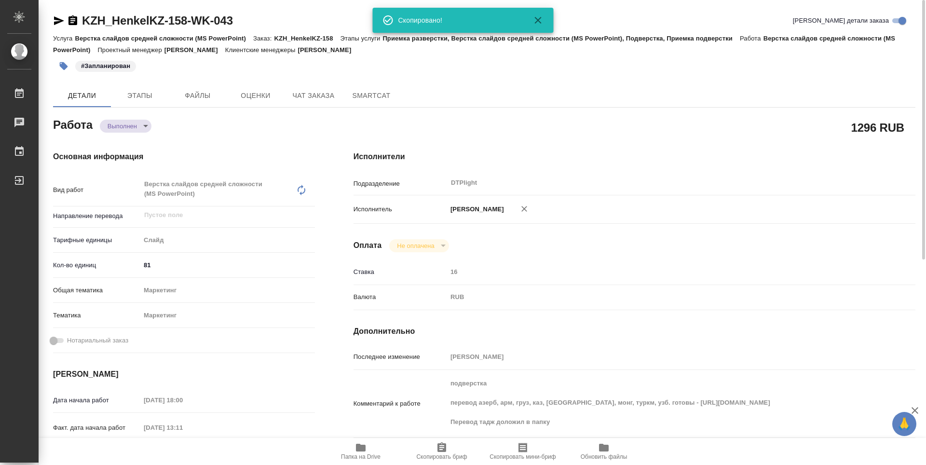
type textarea "x"
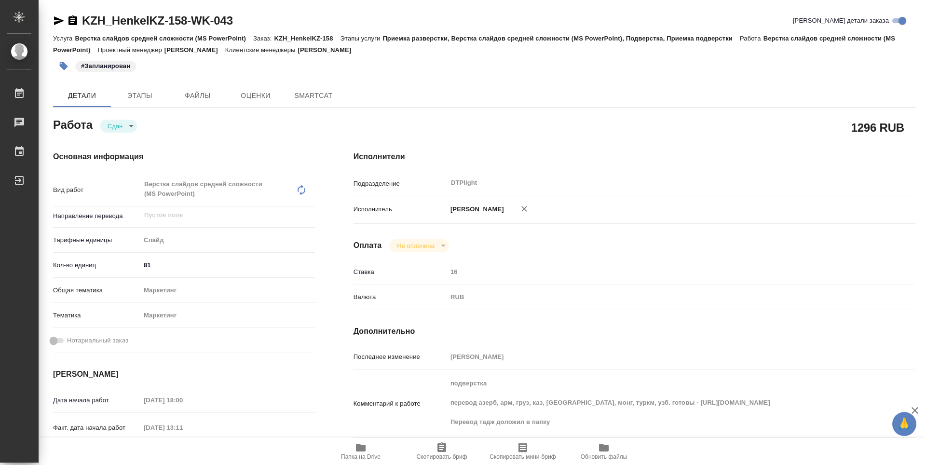
type textarea "x"
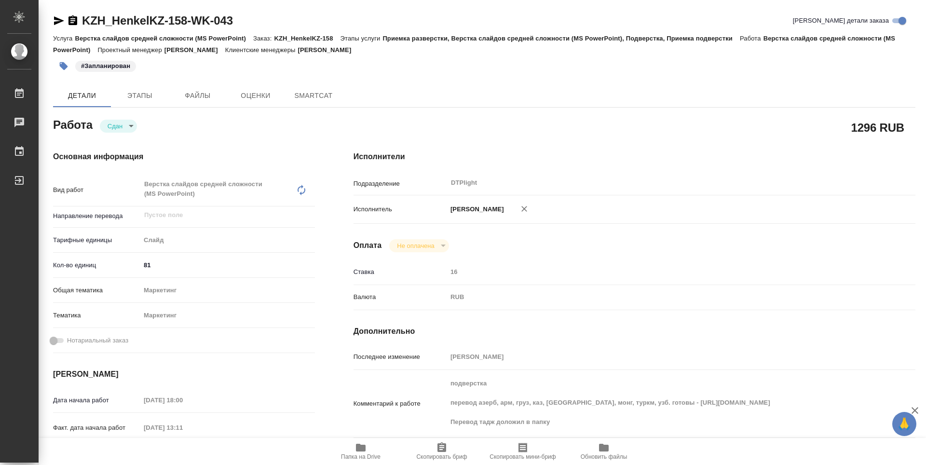
type textarea "x"
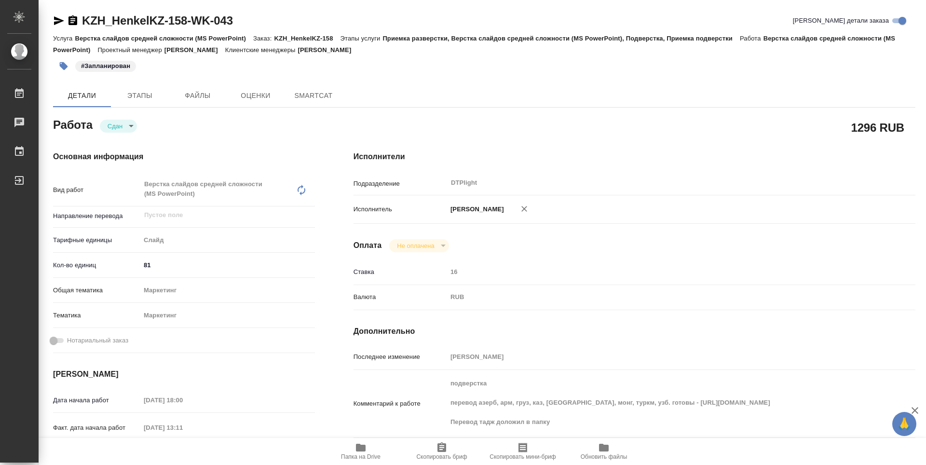
type textarea "x"
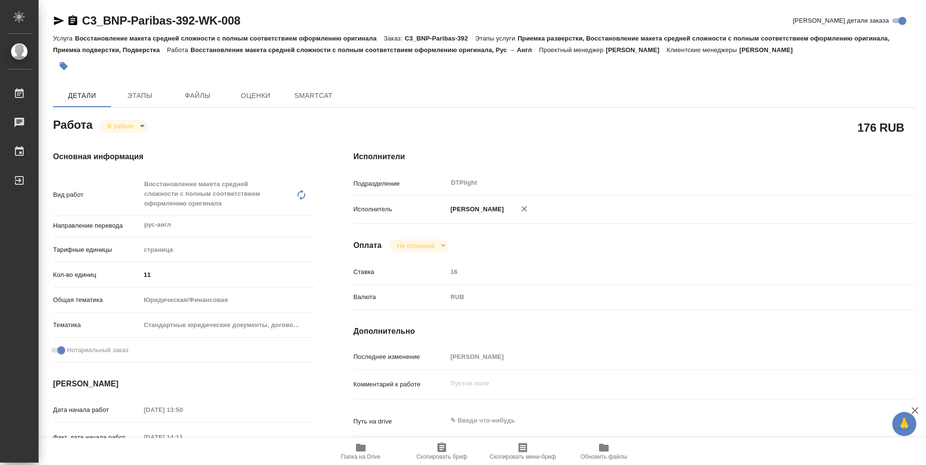
type textarea "x"
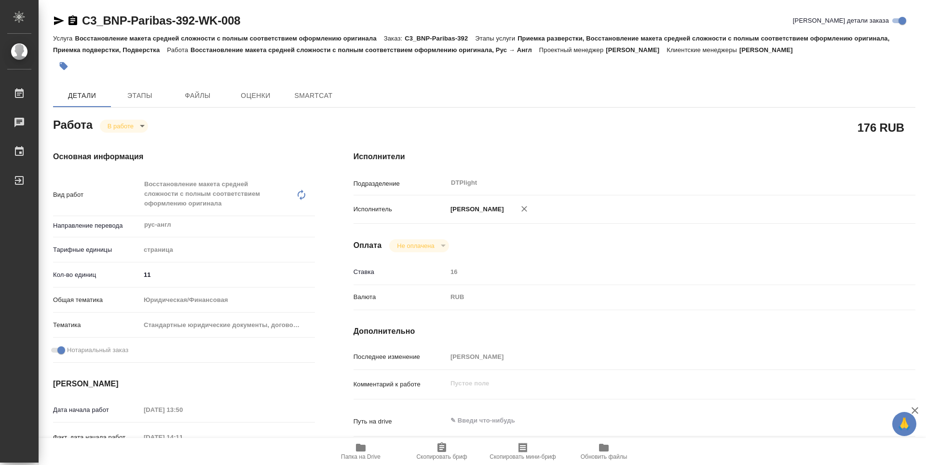
type textarea "x"
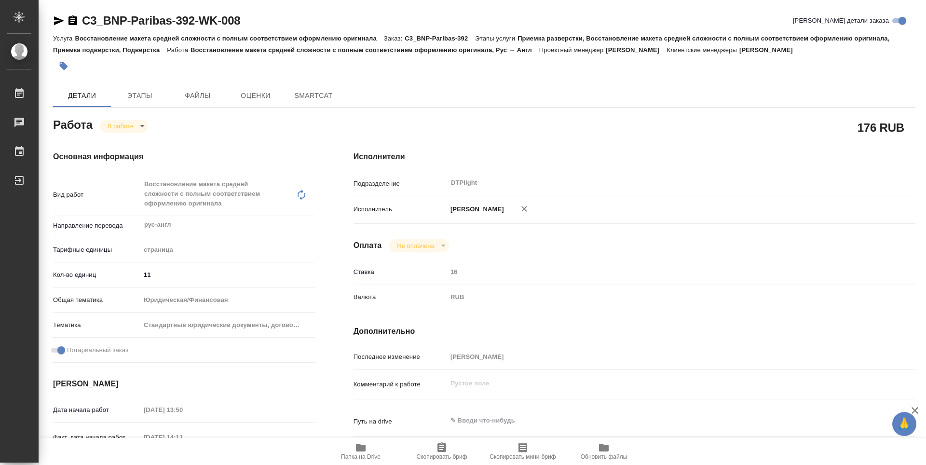
type textarea "x"
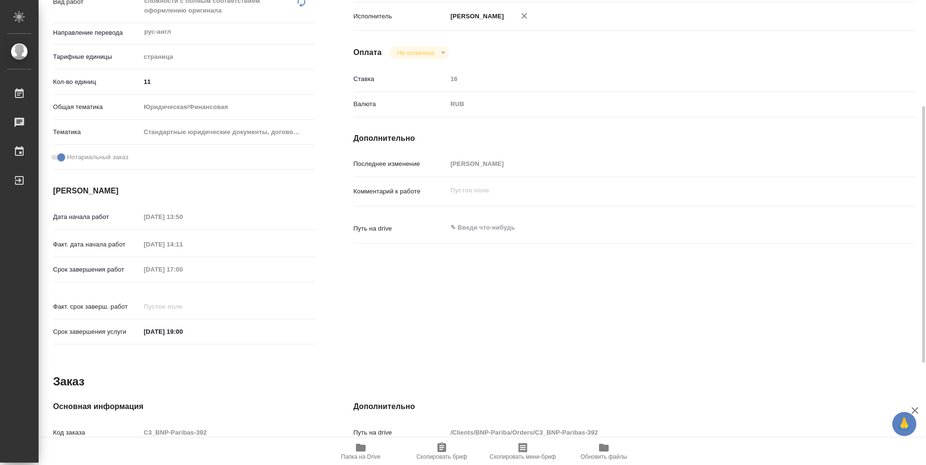
scroll to position [377, 0]
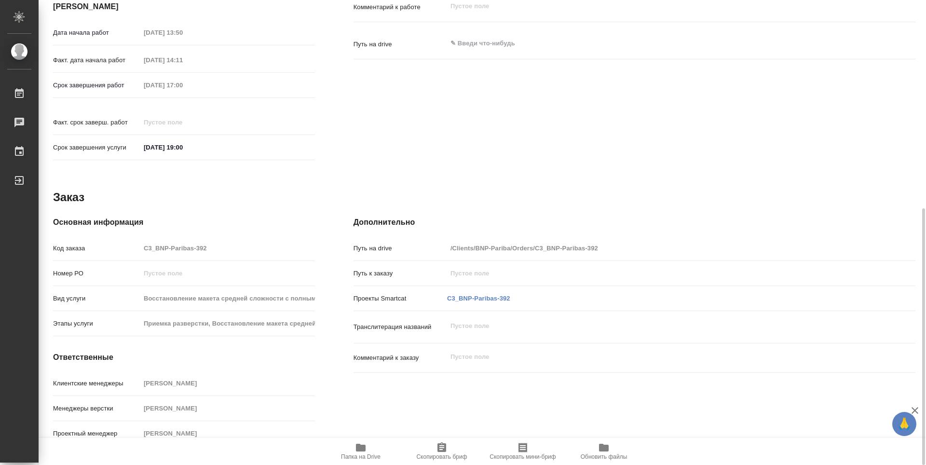
type textarea "x"
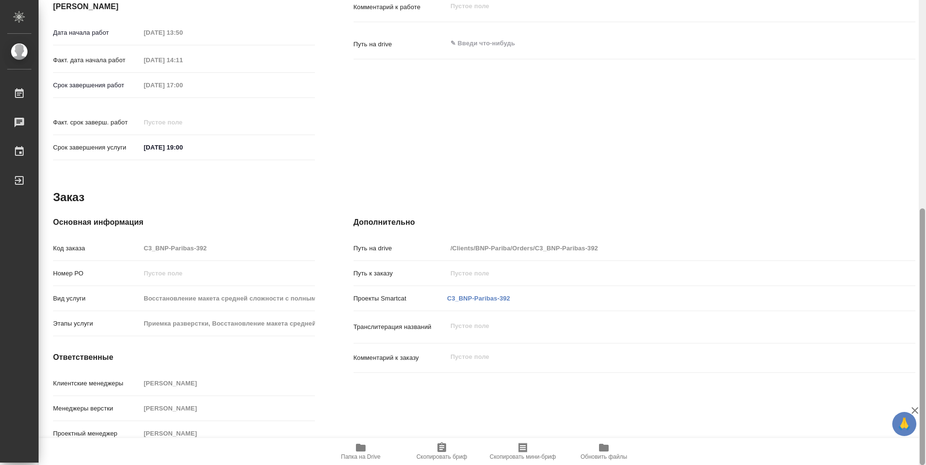
type textarea "x"
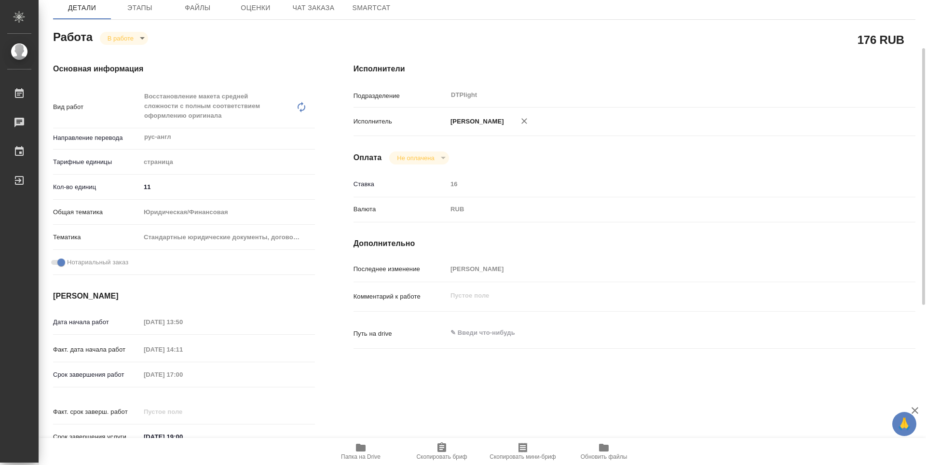
scroll to position [0, 0]
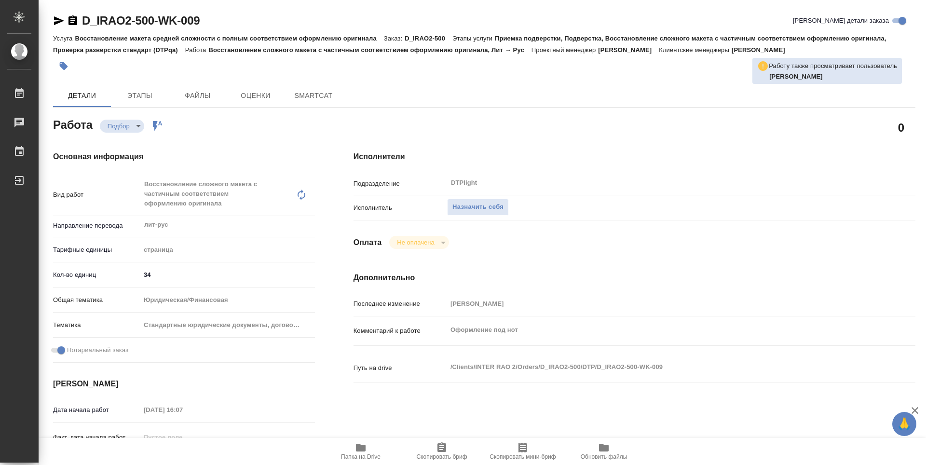
type textarea "x"
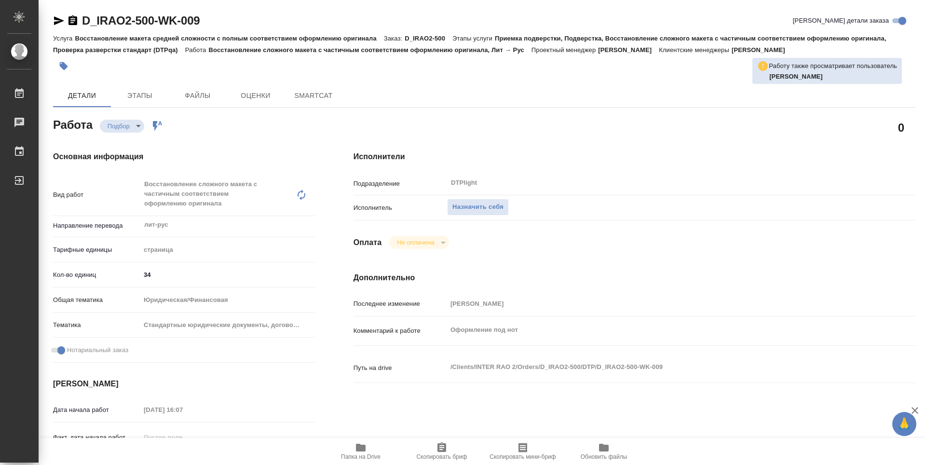
type textarea "x"
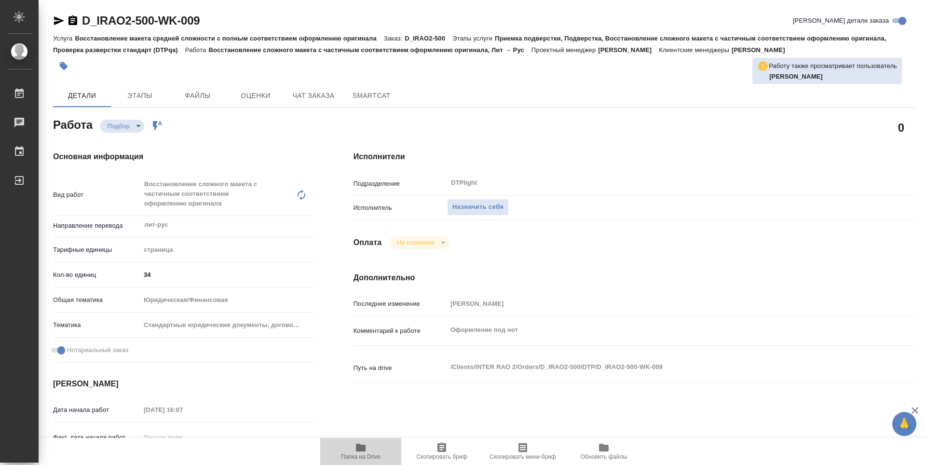
click at [351, 449] on span "Папка на Drive" at bounding box center [360, 451] width 69 height 18
type textarea "x"
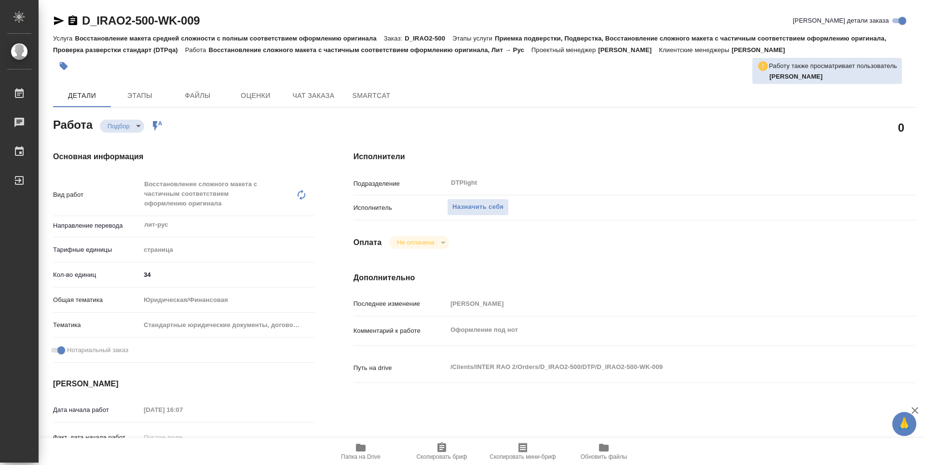
type textarea "x"
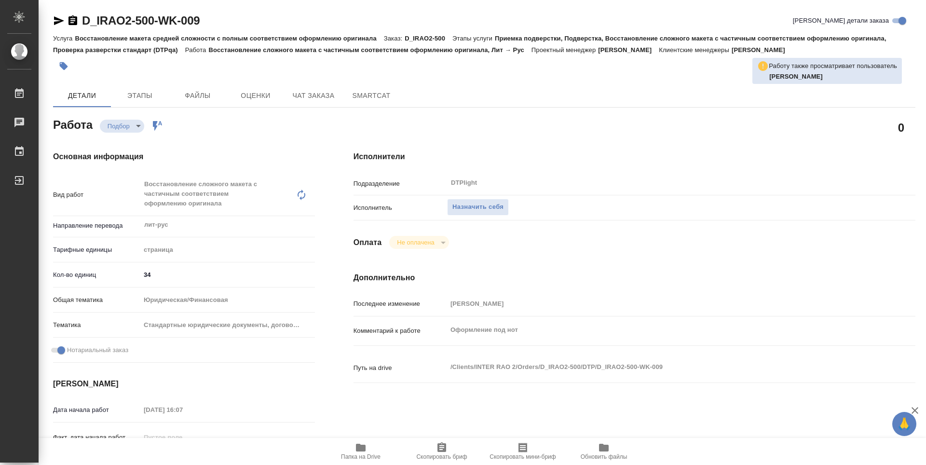
type textarea "x"
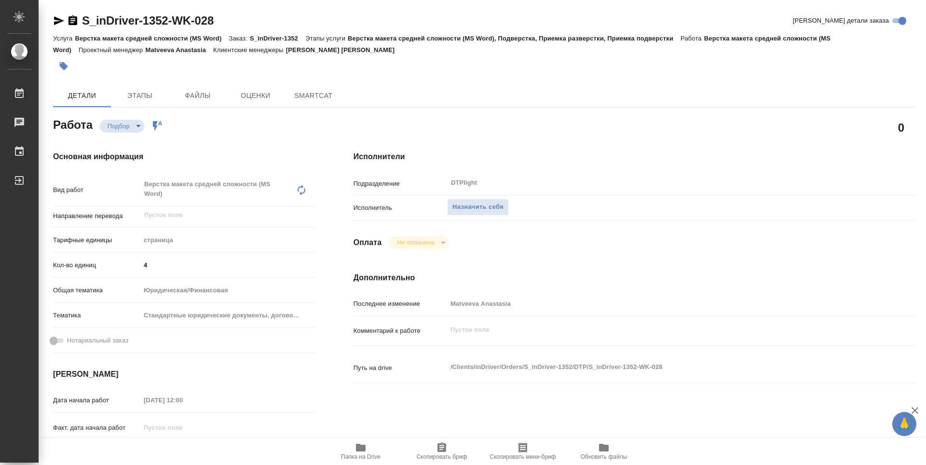
type textarea "x"
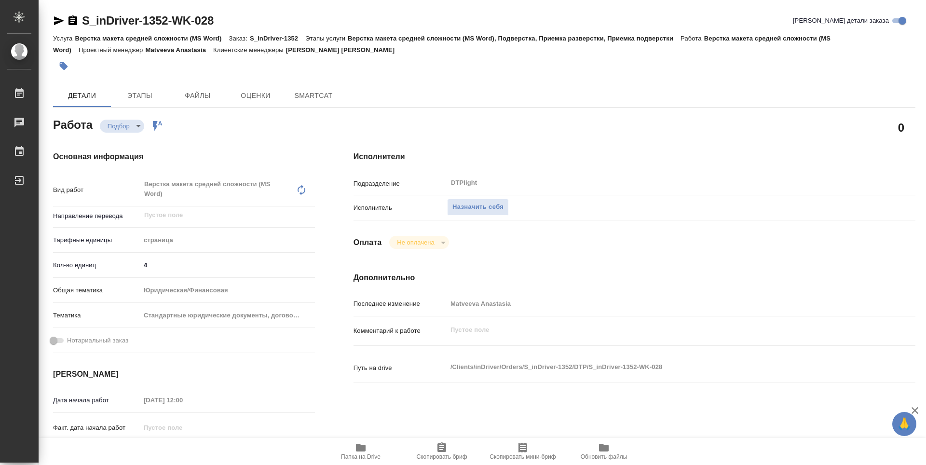
type textarea "x"
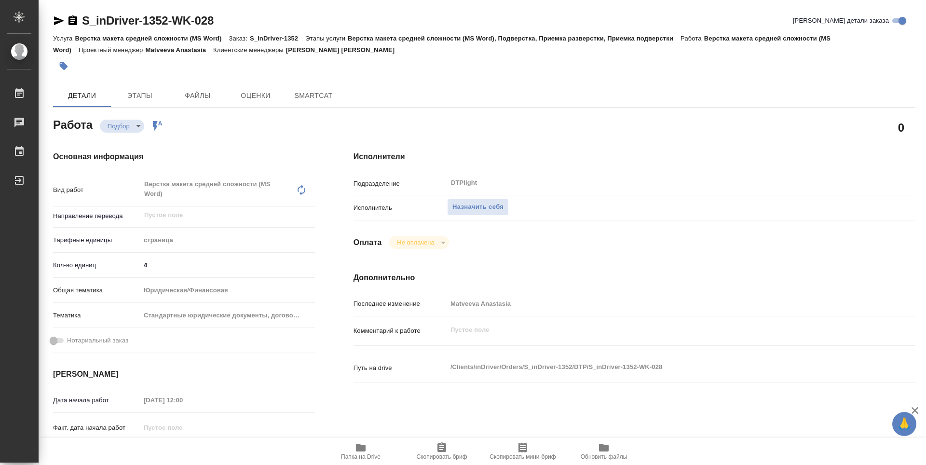
type textarea "x"
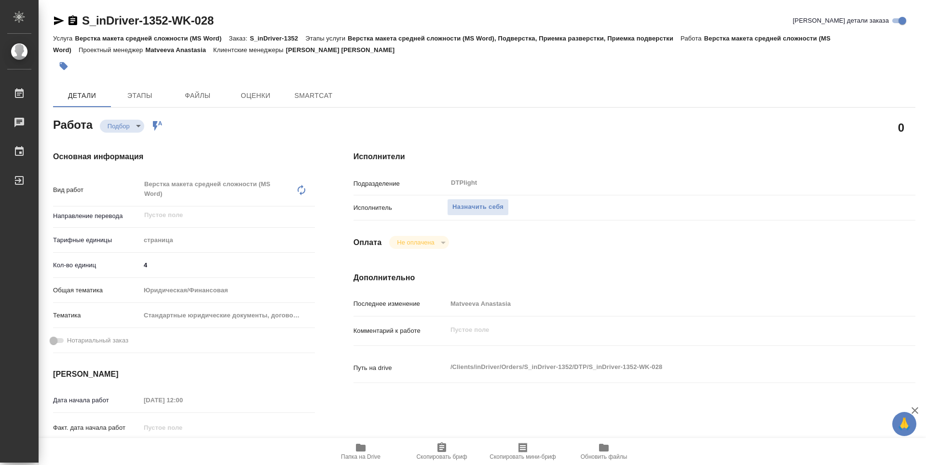
type textarea "x"
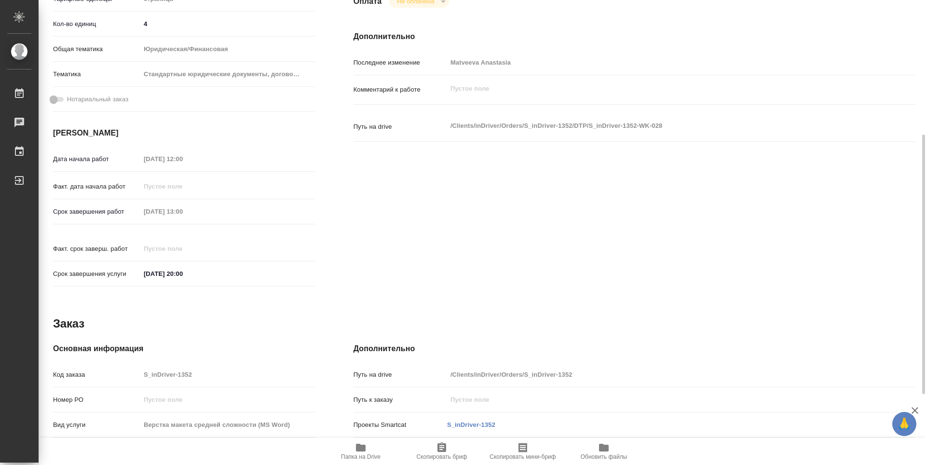
type textarea "x"
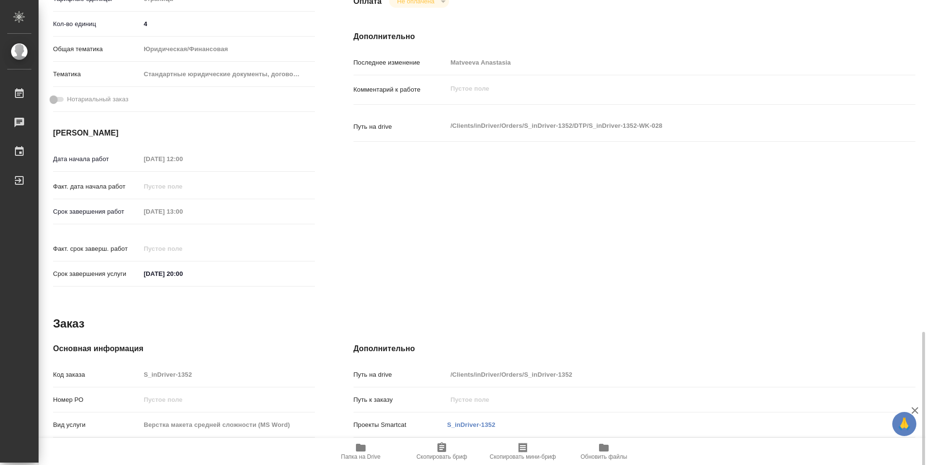
scroll to position [368, 0]
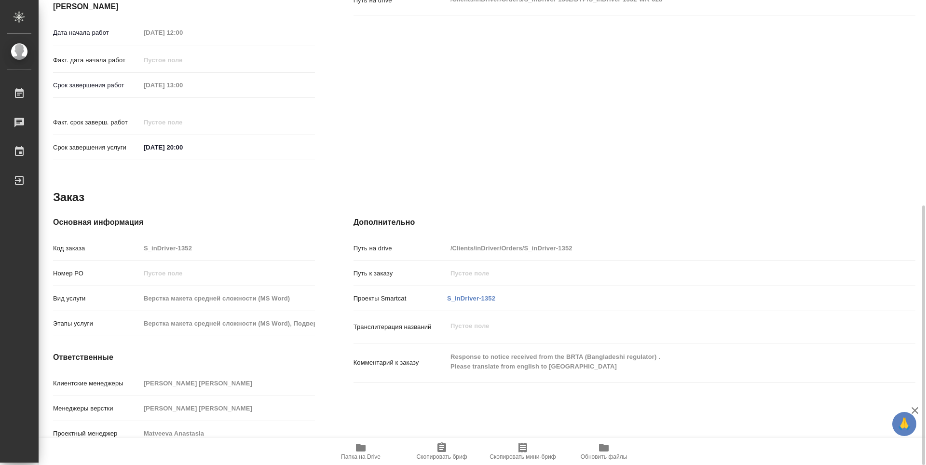
type textarea "x"
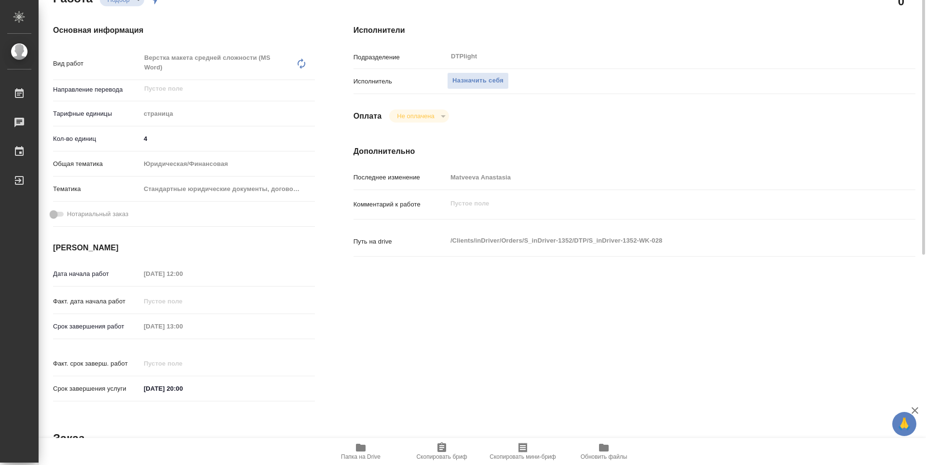
scroll to position [0, 0]
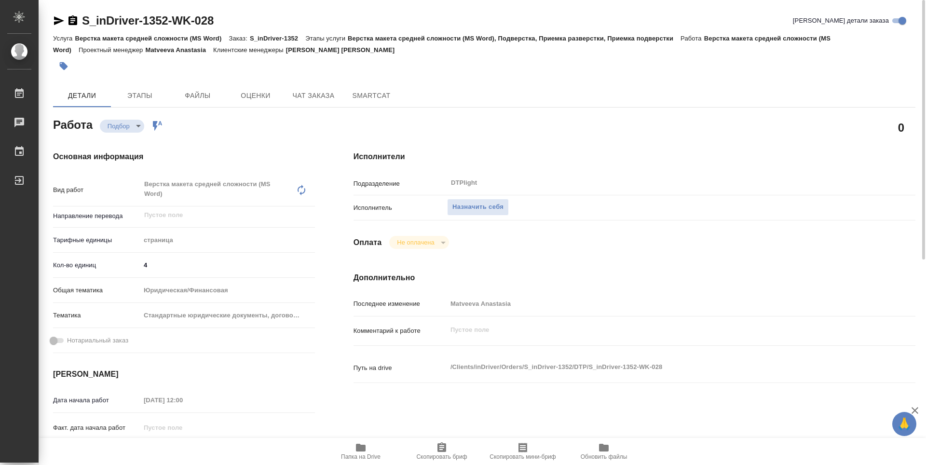
click at [366, 445] on icon "button" at bounding box center [361, 448] width 12 height 12
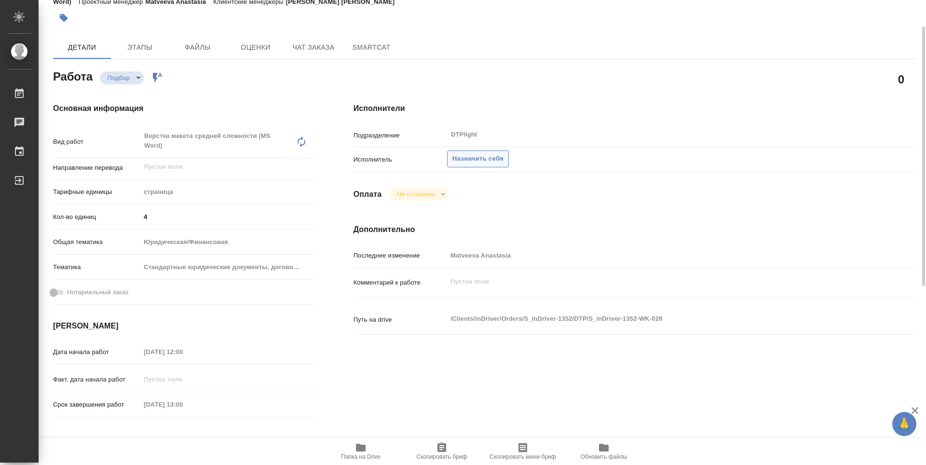
click at [482, 159] on span "Назначить себя" at bounding box center [477, 158] width 51 height 11
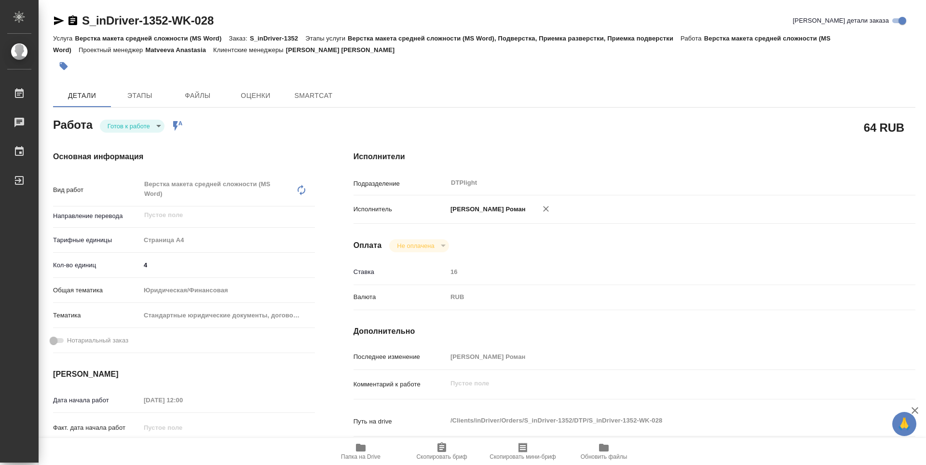
type textarea "x"
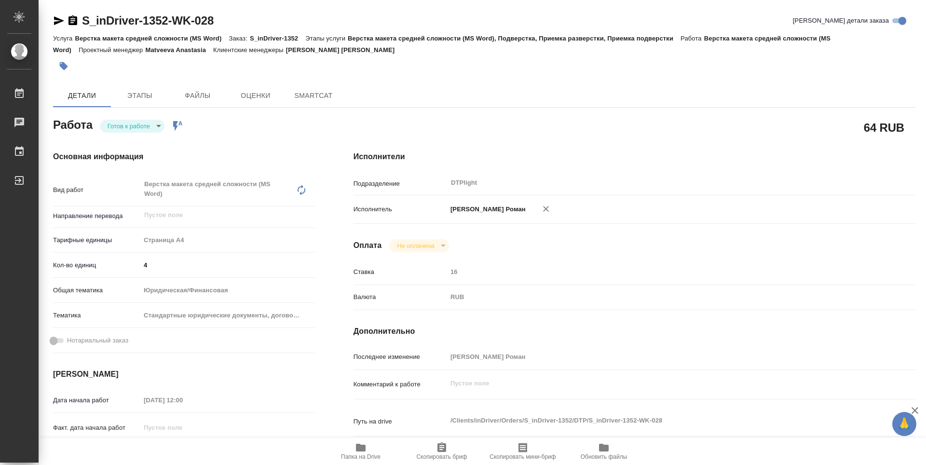
type textarea "x"
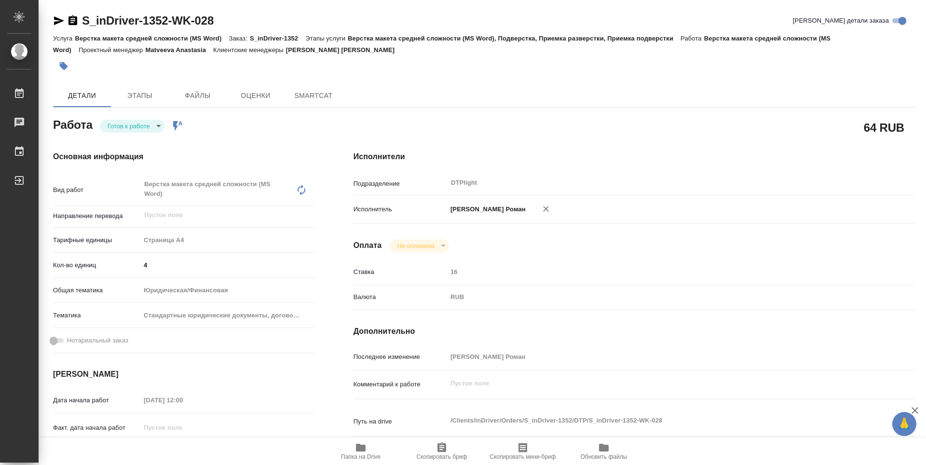
type textarea "x"
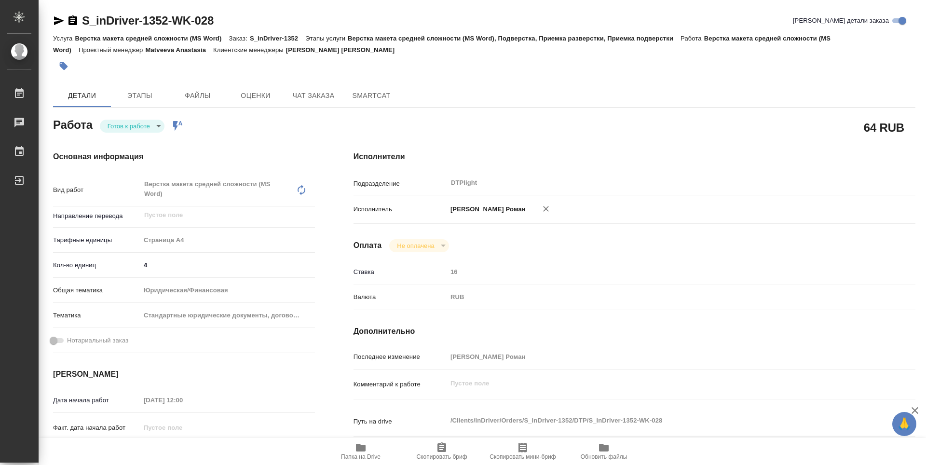
type textarea "x"
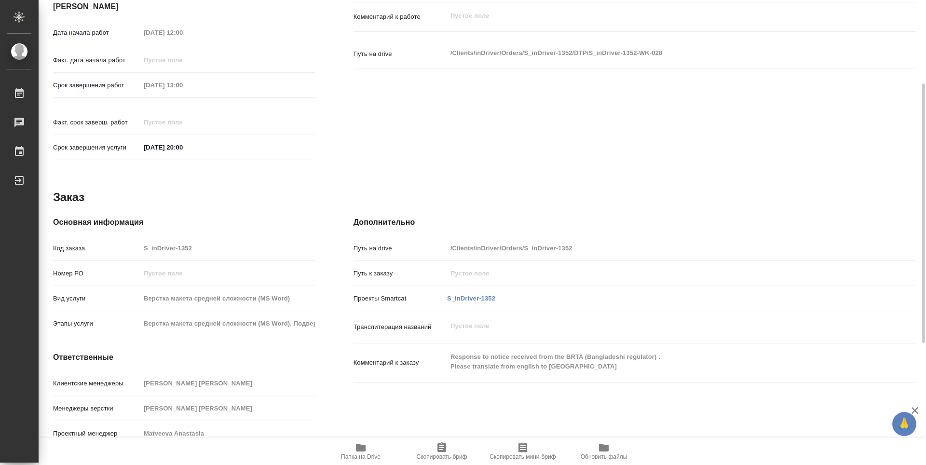
type textarea "x"
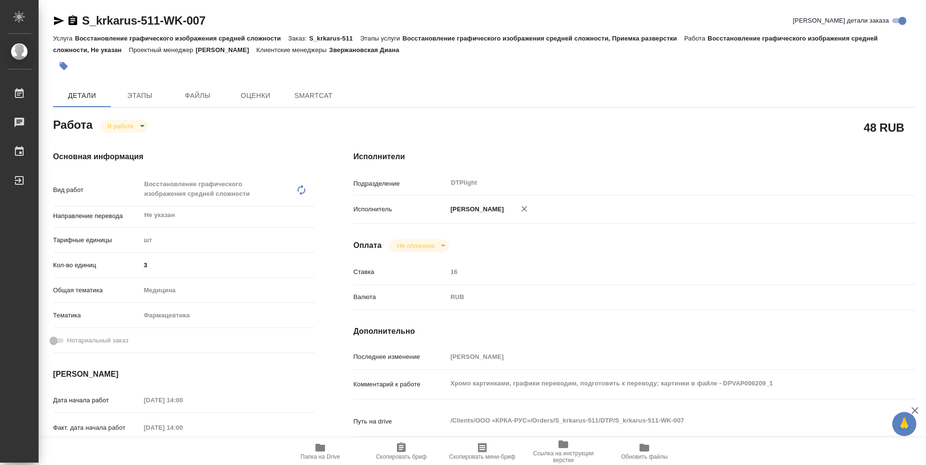
type textarea "x"
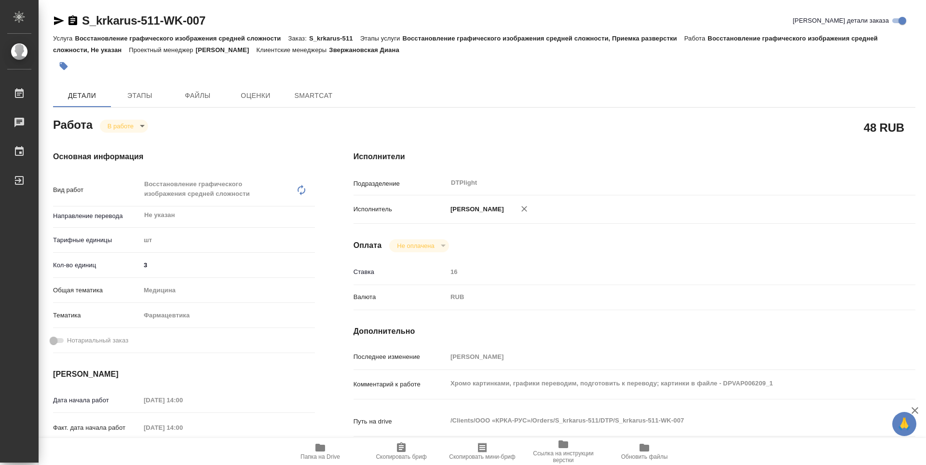
type textarea "x"
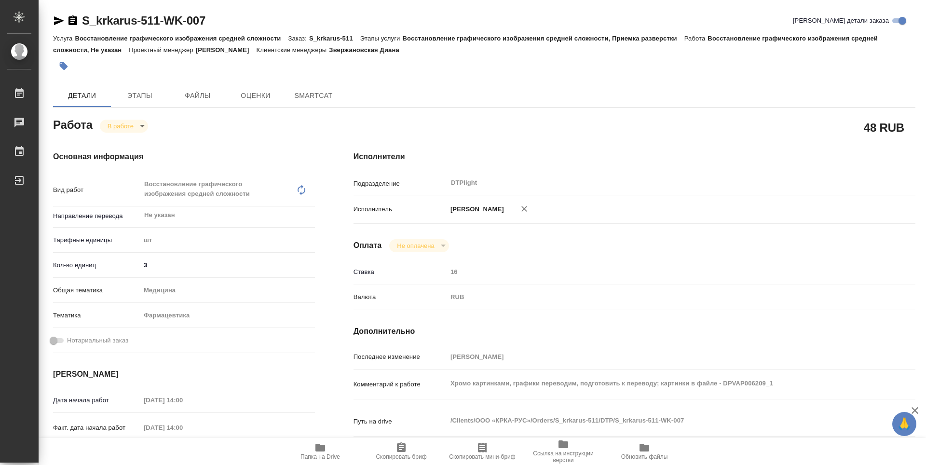
type textarea "x"
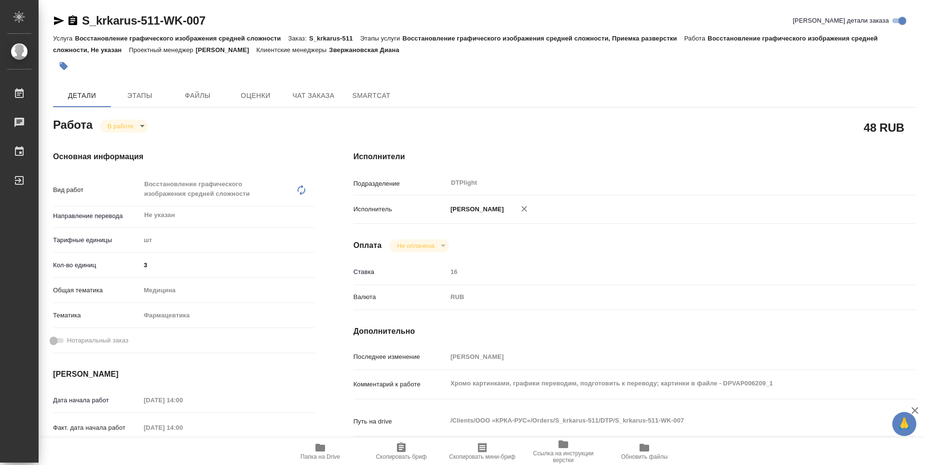
type textarea "x"
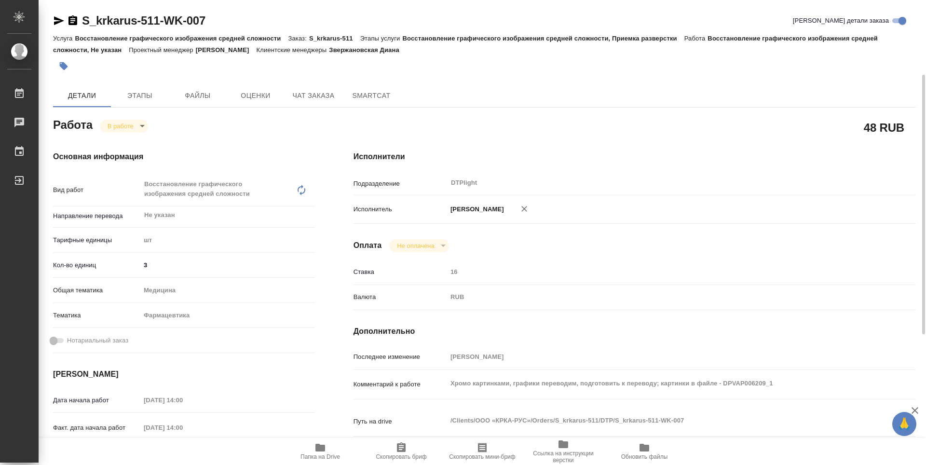
scroll to position [48, 0]
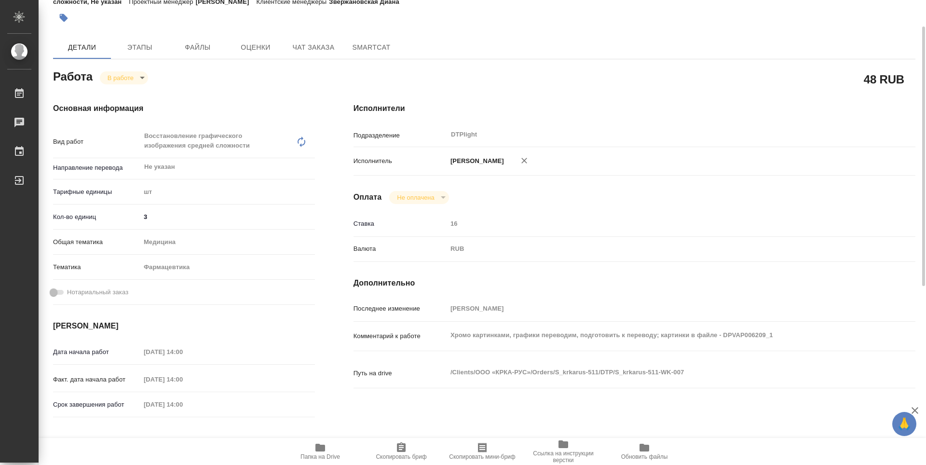
type textarea "x"
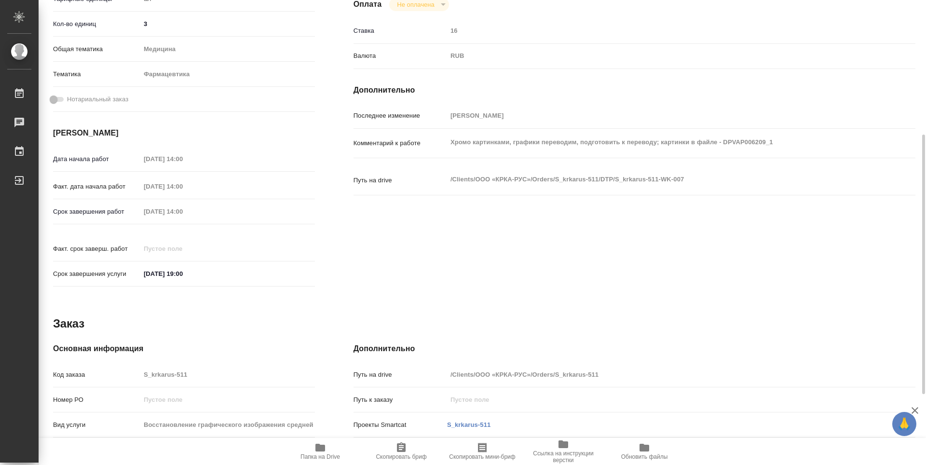
scroll to position [289, 0]
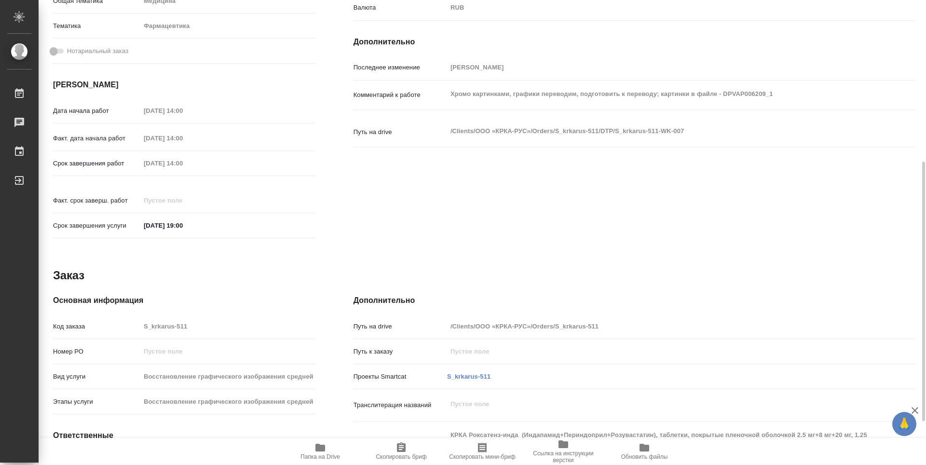
click at [560, 445] on icon "button" at bounding box center [564, 444] width 10 height 8
type textarea "x"
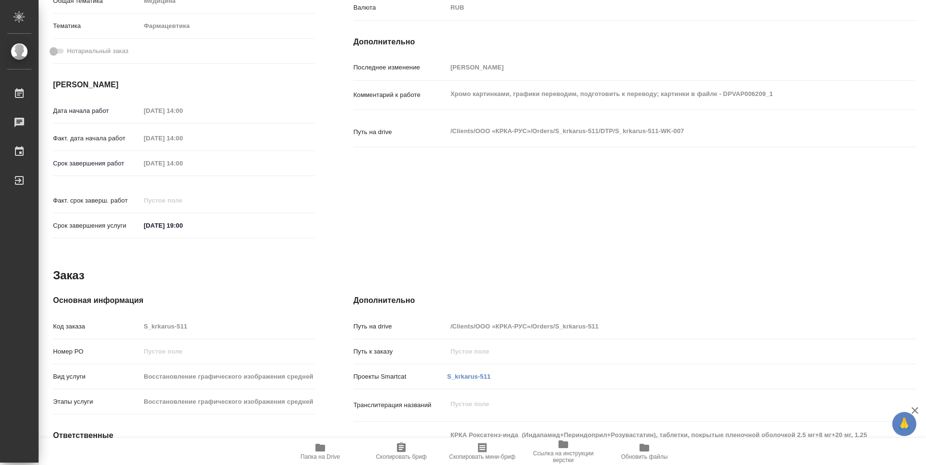
type textarea "x"
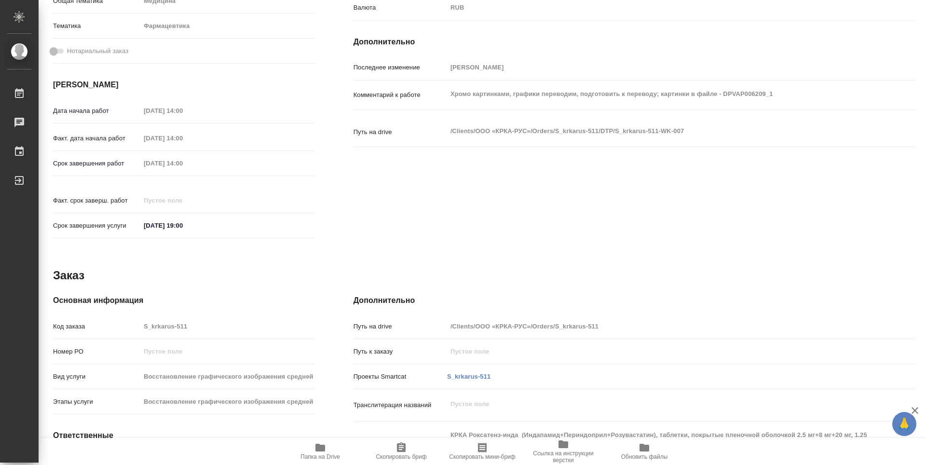
type textarea "x"
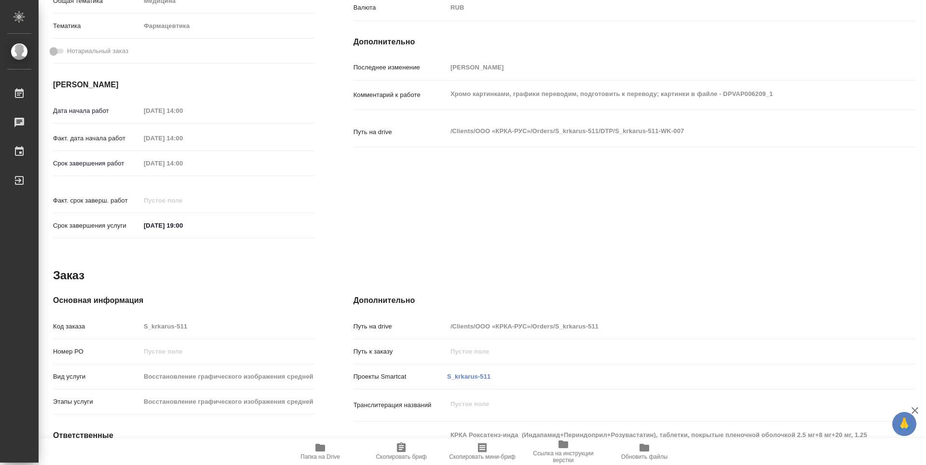
type textarea "x"
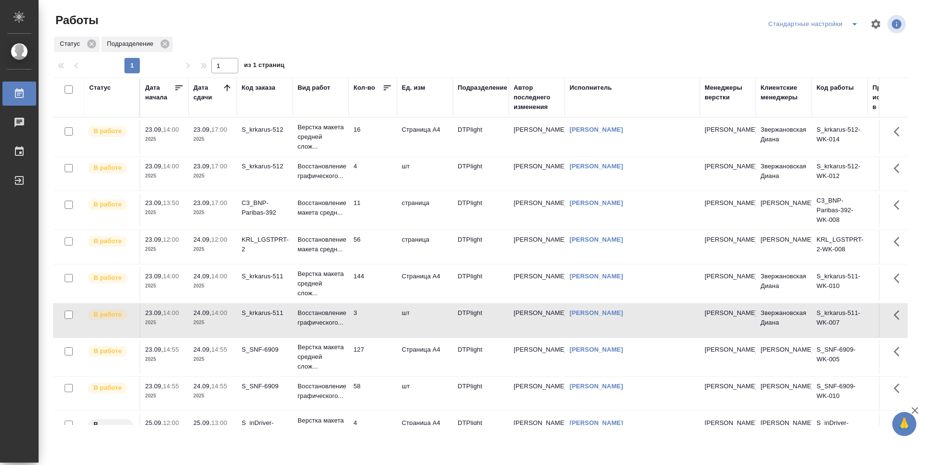
click at [379, 250] on td "56" at bounding box center [373, 247] width 48 height 34
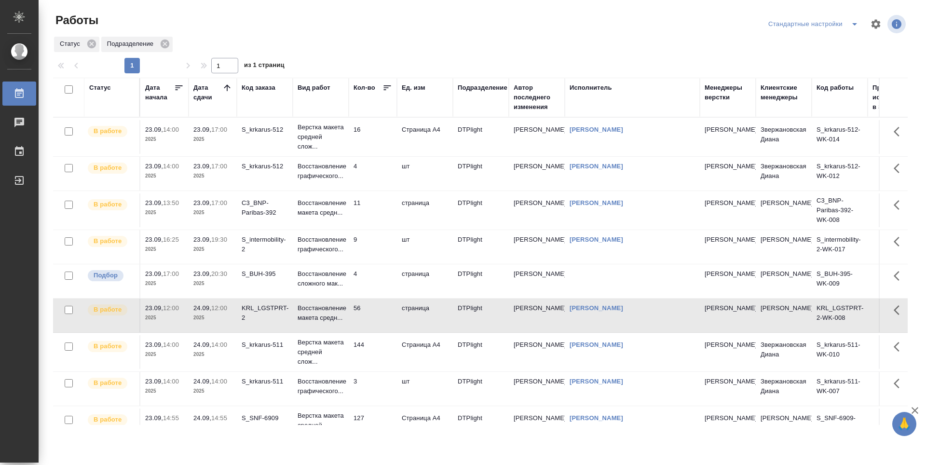
click at [375, 139] on td "16" at bounding box center [373, 137] width 48 height 34
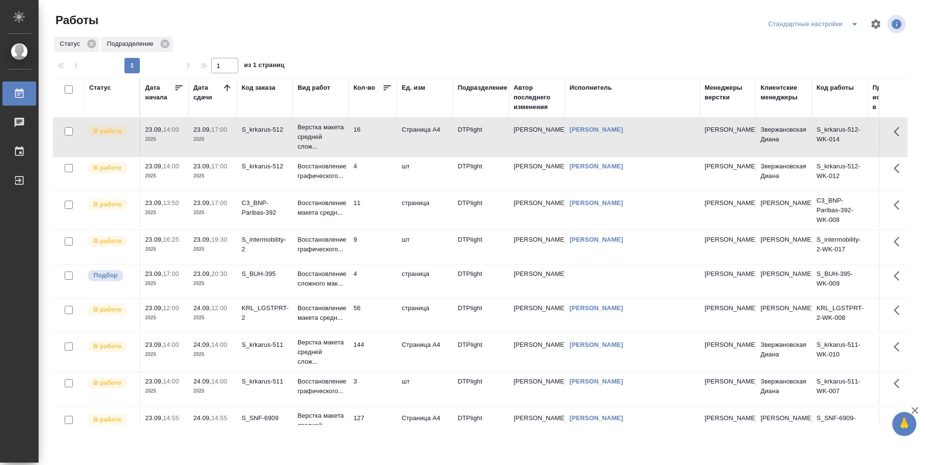
click at [375, 139] on td "16" at bounding box center [373, 137] width 48 height 34
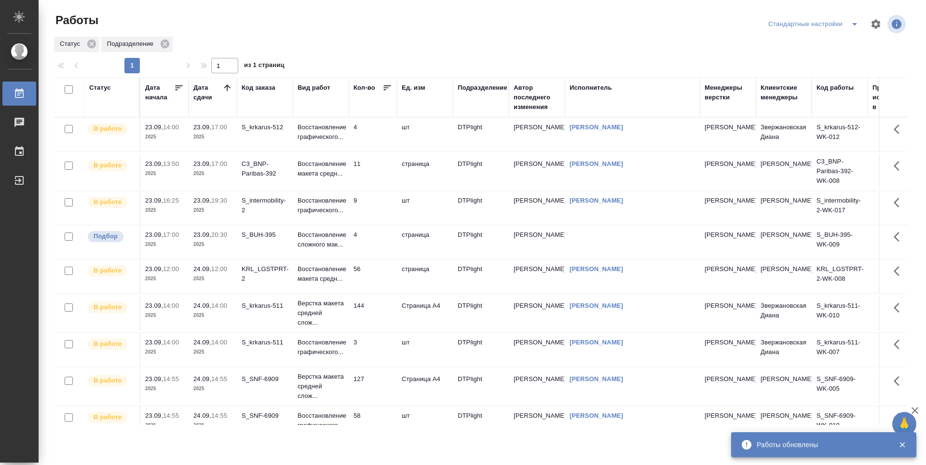
click at [372, 134] on td "4" at bounding box center [373, 135] width 48 height 34
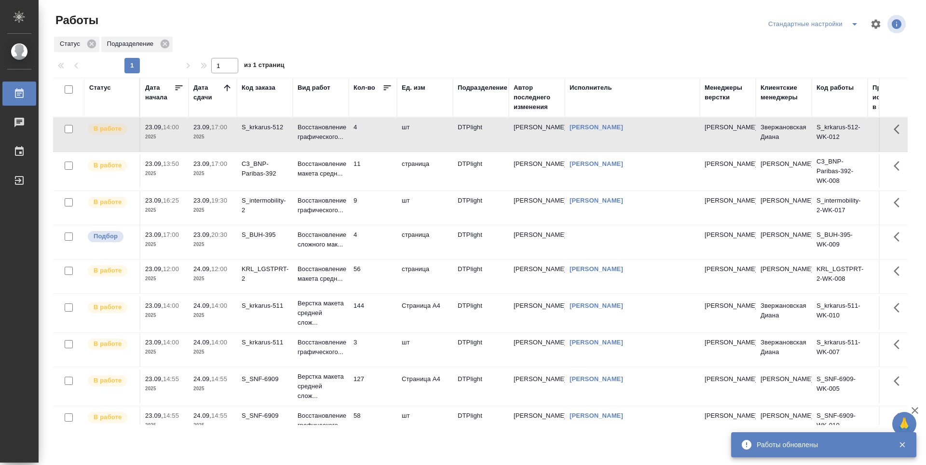
click at [372, 134] on td "4" at bounding box center [373, 135] width 48 height 34
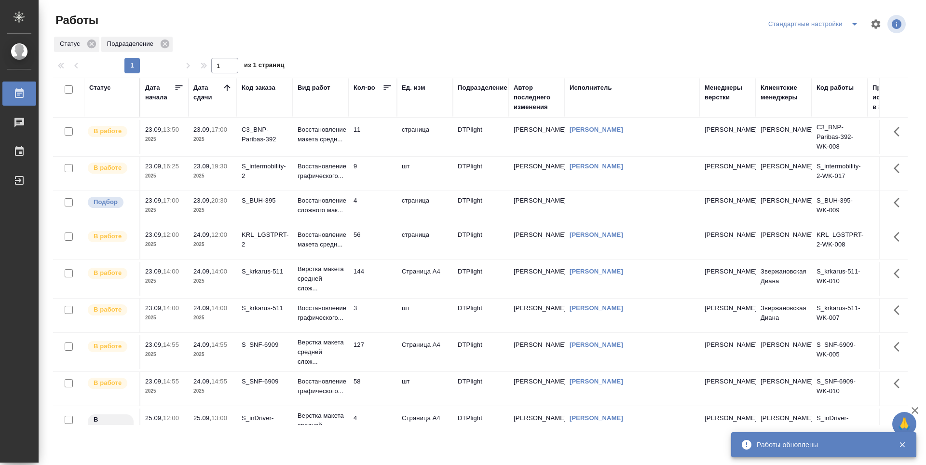
click at [377, 133] on td "11" at bounding box center [373, 137] width 48 height 34
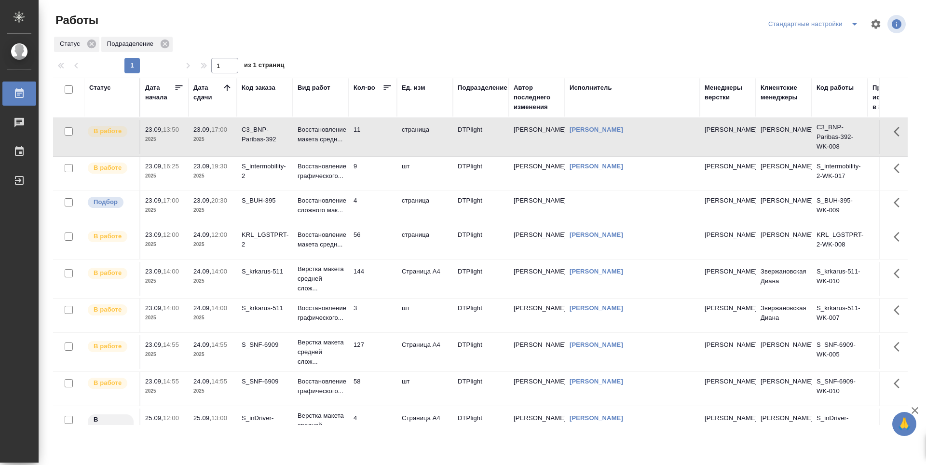
click at [377, 133] on td "11" at bounding box center [373, 137] width 48 height 34
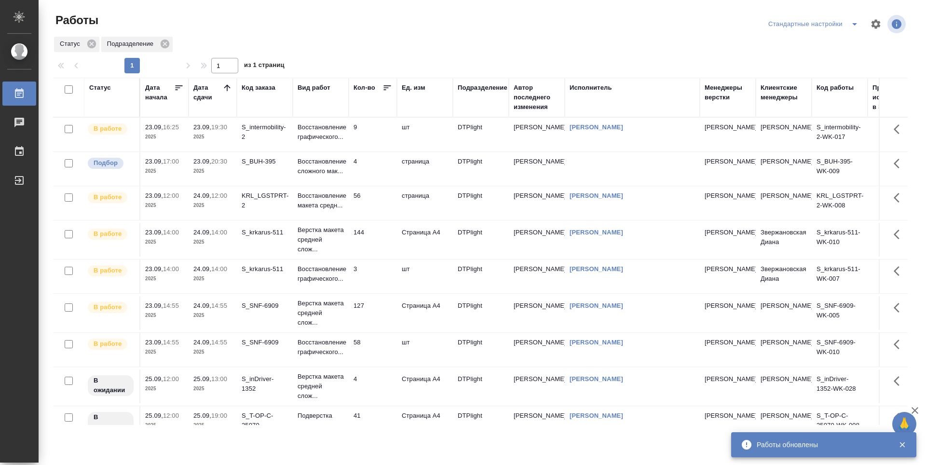
click at [366, 136] on td "9" at bounding box center [373, 135] width 48 height 34
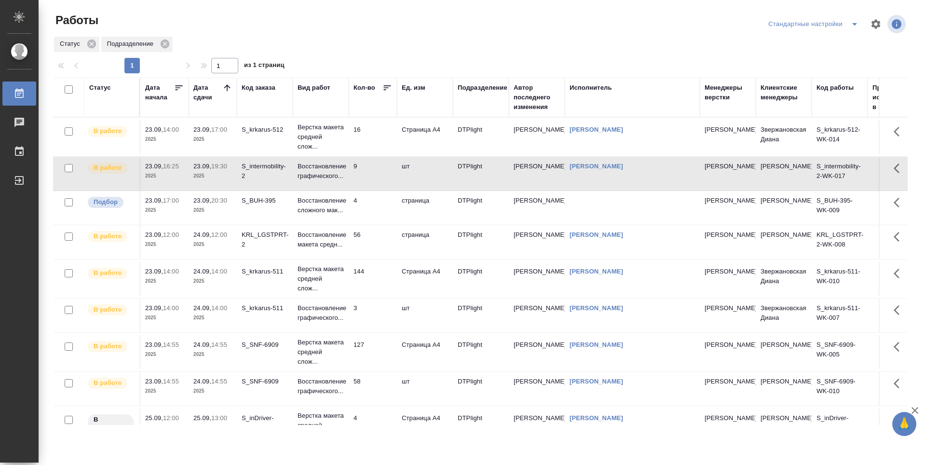
click at [226, 87] on icon at bounding box center [227, 88] width 10 height 10
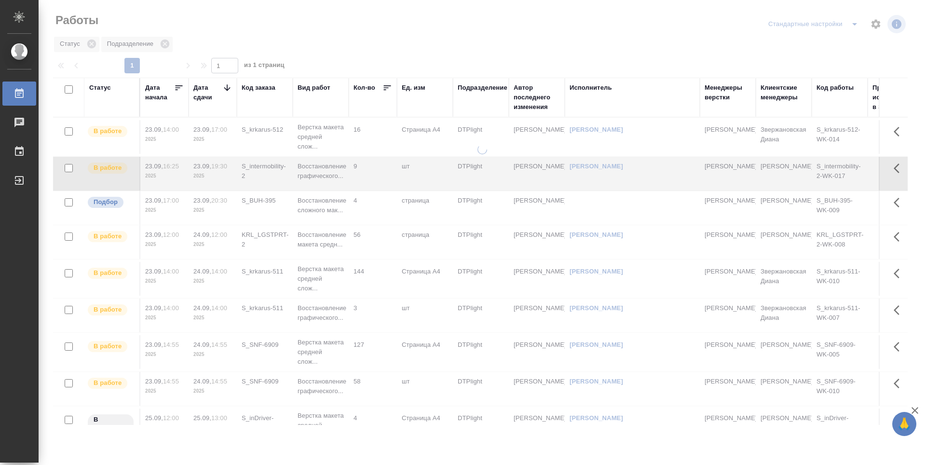
click at [227, 87] on icon at bounding box center [227, 88] width 10 height 10
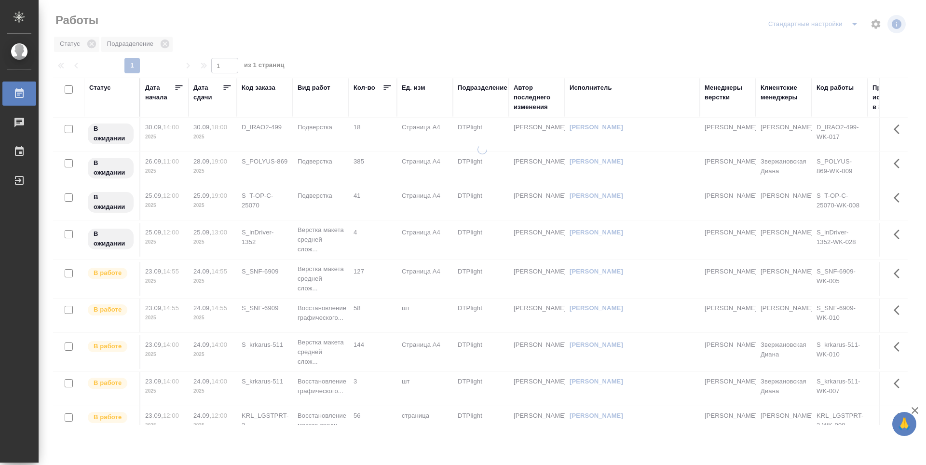
click at [227, 87] on icon at bounding box center [227, 88] width 10 height 10
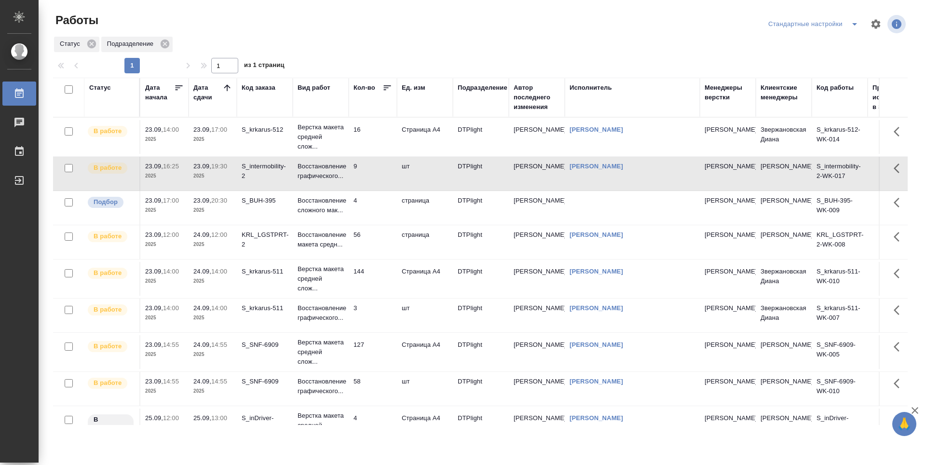
click at [366, 145] on td "16" at bounding box center [373, 137] width 48 height 34
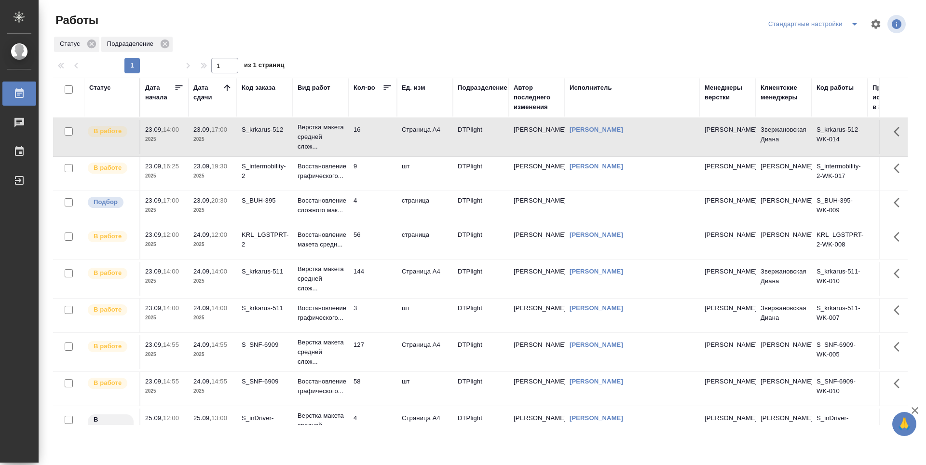
click at [366, 145] on td "16" at bounding box center [373, 137] width 48 height 34
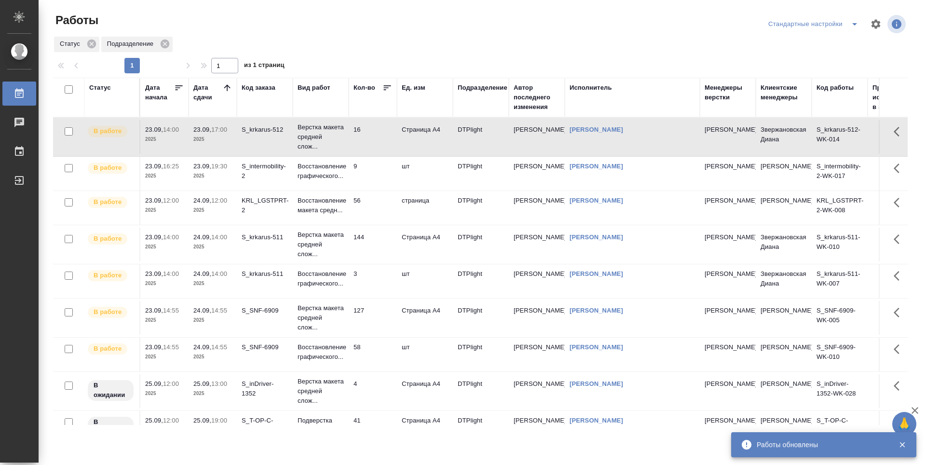
click at [380, 145] on td "16" at bounding box center [373, 137] width 48 height 34
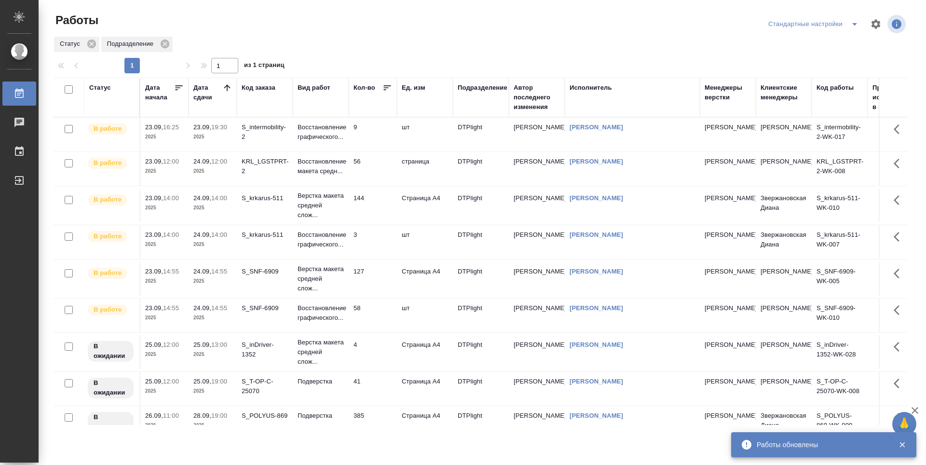
click at [375, 163] on td "56" at bounding box center [373, 169] width 48 height 34
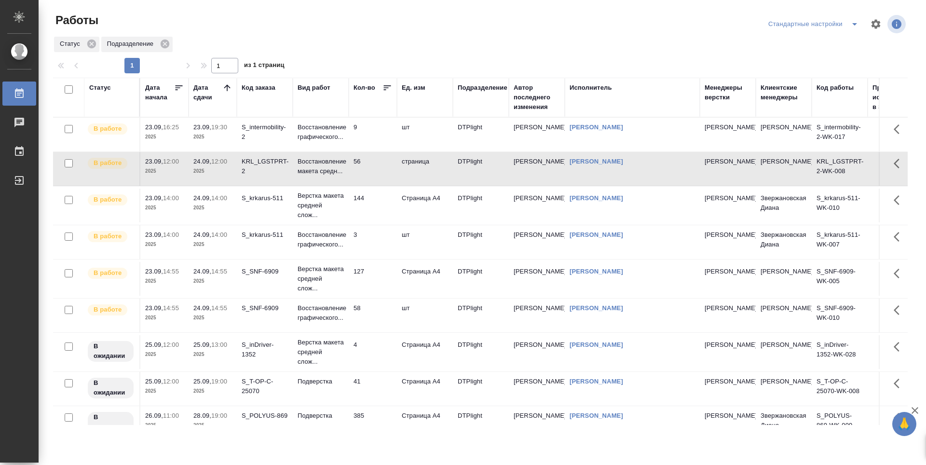
click at [378, 133] on td "9" at bounding box center [373, 135] width 48 height 34
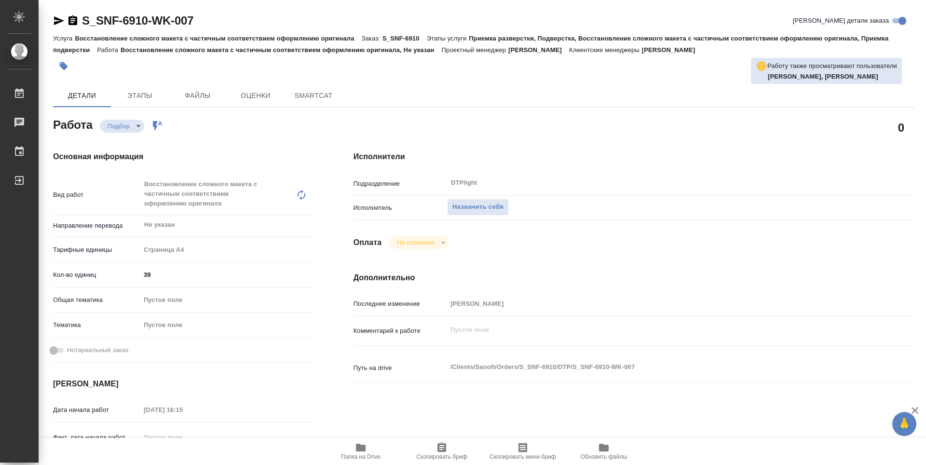
type textarea "x"
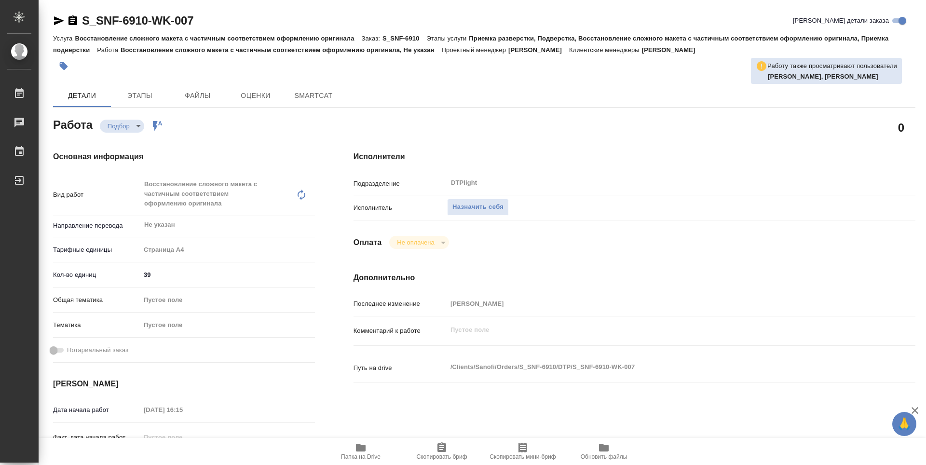
type textarea "x"
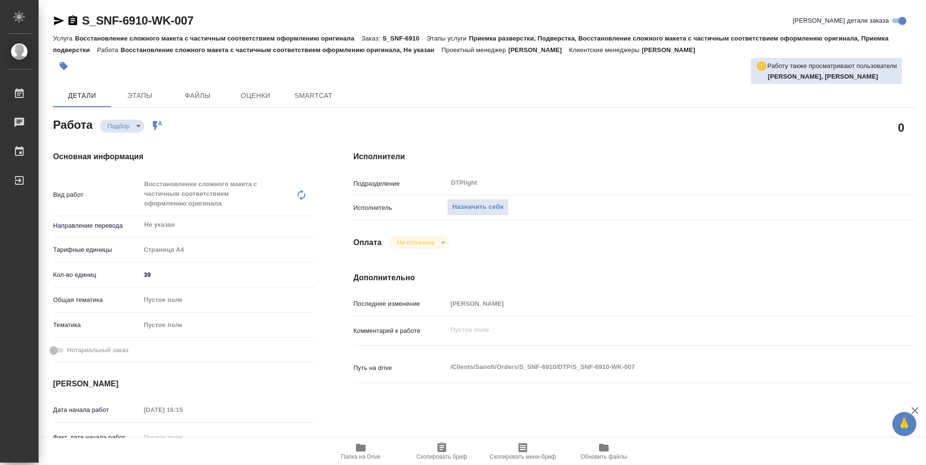
scroll to position [96, 0]
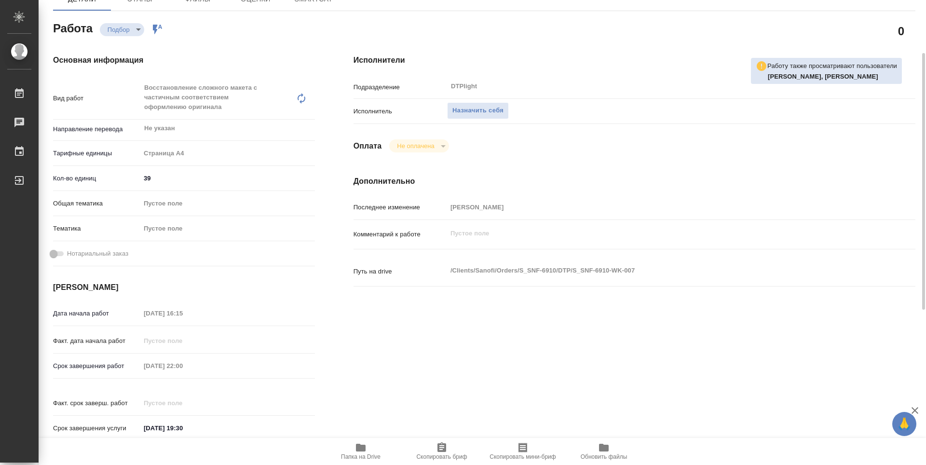
type textarea "x"
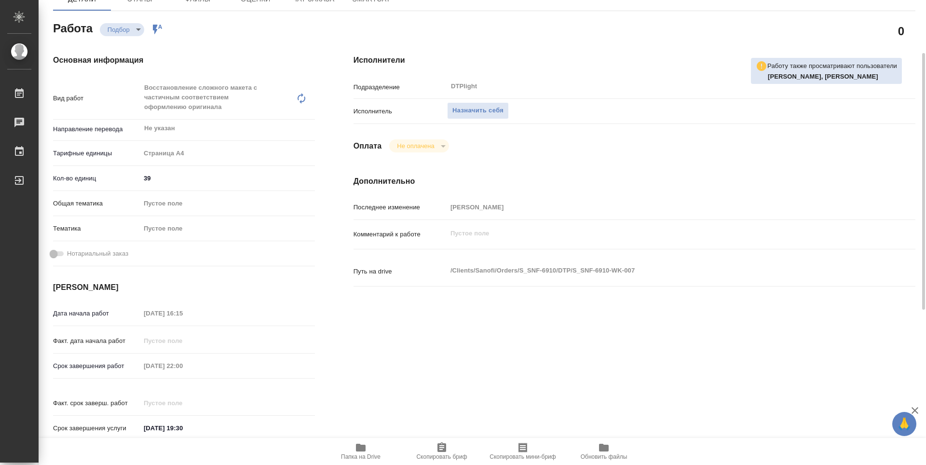
click at [374, 454] on span "Папка на Drive" at bounding box center [361, 456] width 40 height 7
type textarea "x"
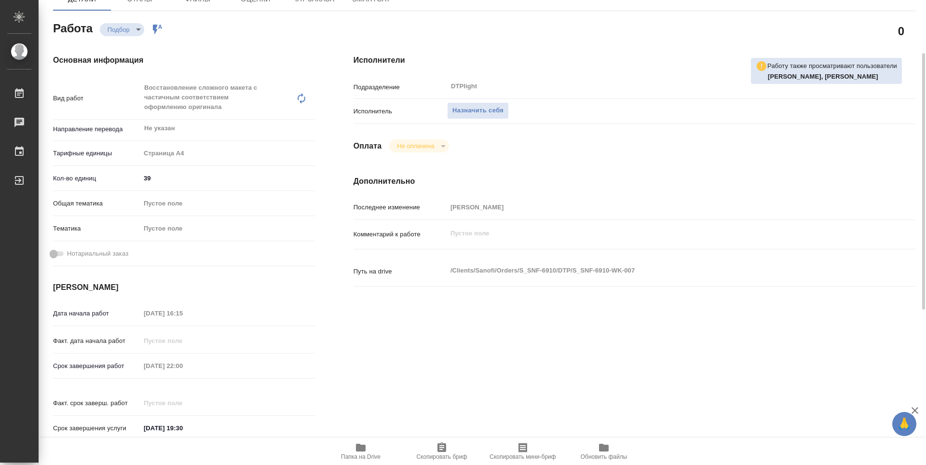
type textarea "x"
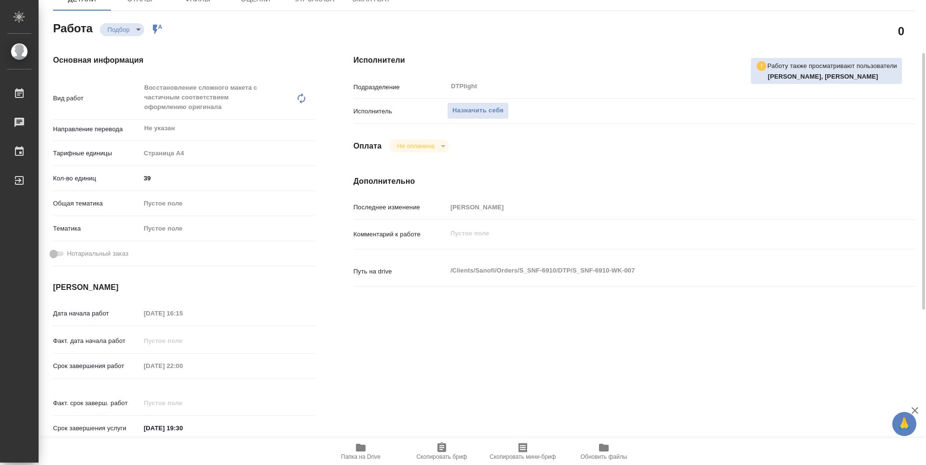
type textarea "x"
click at [501, 114] on span "Назначить себя" at bounding box center [477, 110] width 51 height 11
type textarea "x"
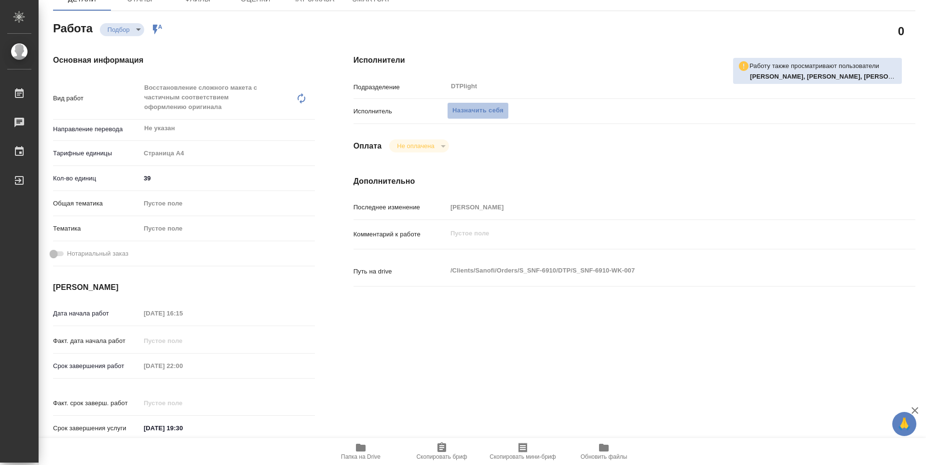
type textarea "x"
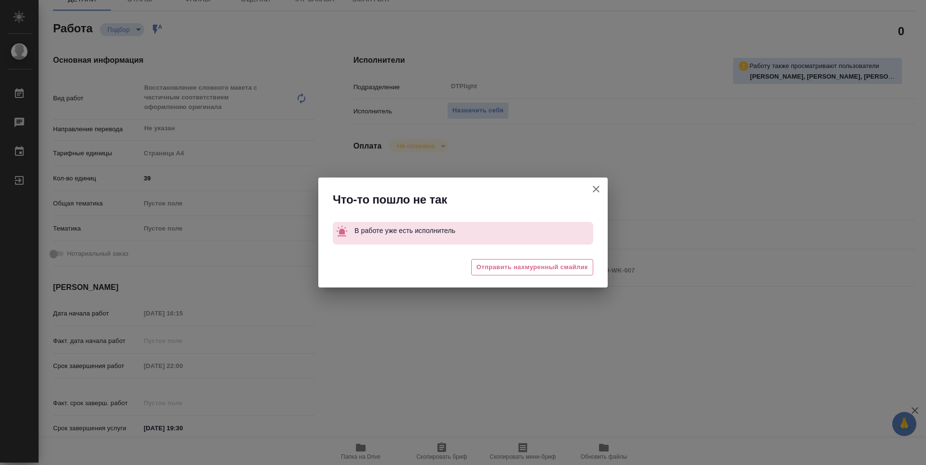
click at [600, 190] on icon "button" at bounding box center [596, 189] width 12 height 12
type textarea "x"
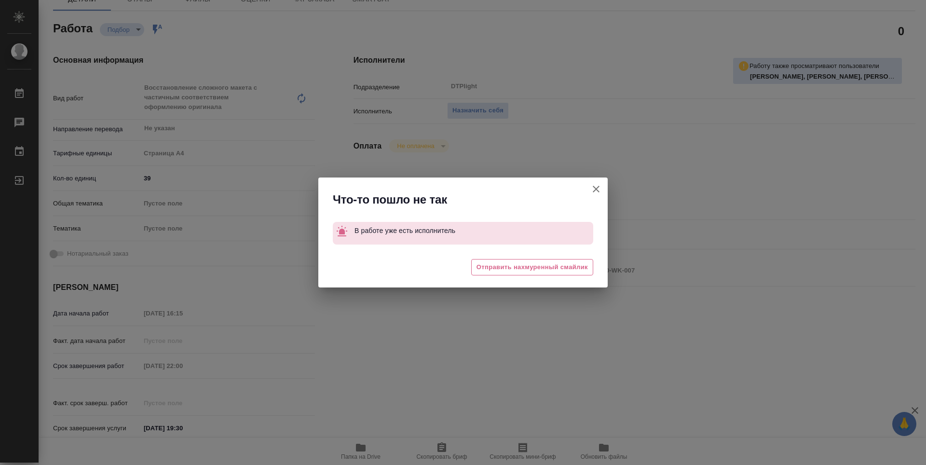
type textarea "x"
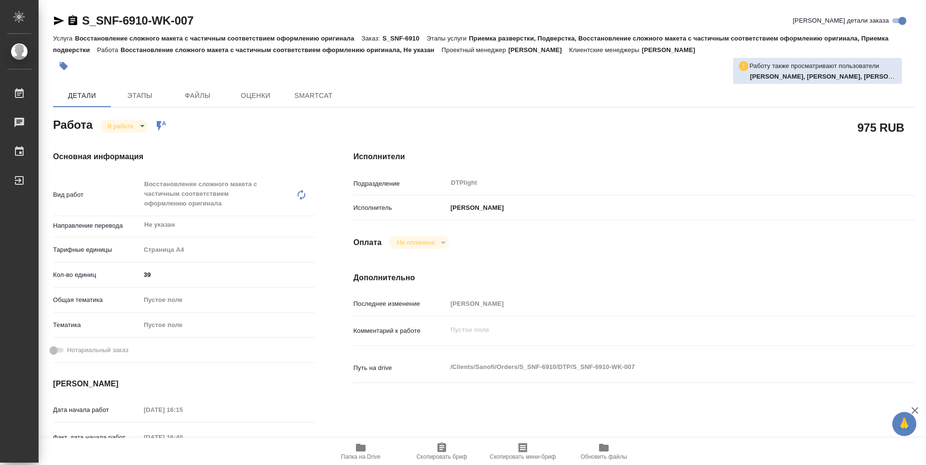
type textarea "x"
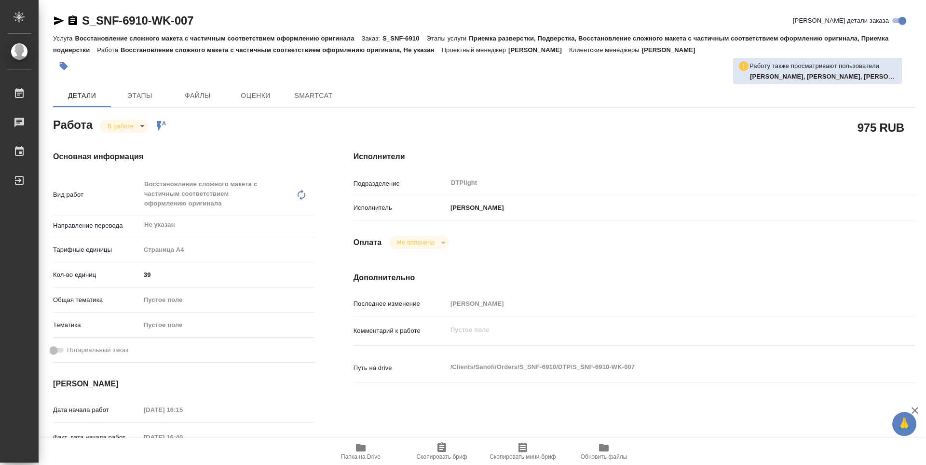
type textarea "x"
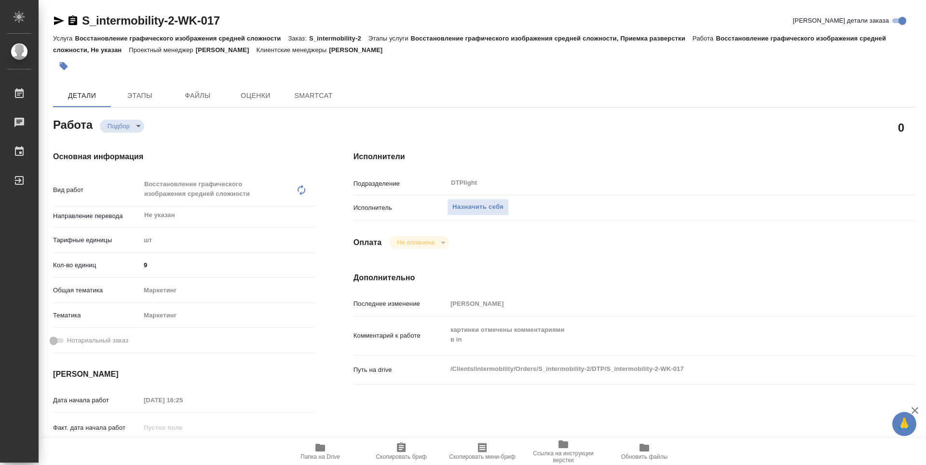
type textarea "x"
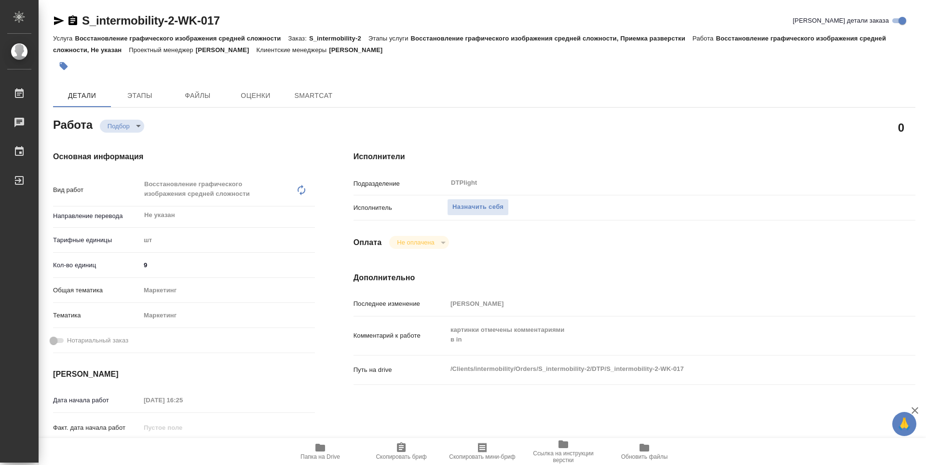
type textarea "x"
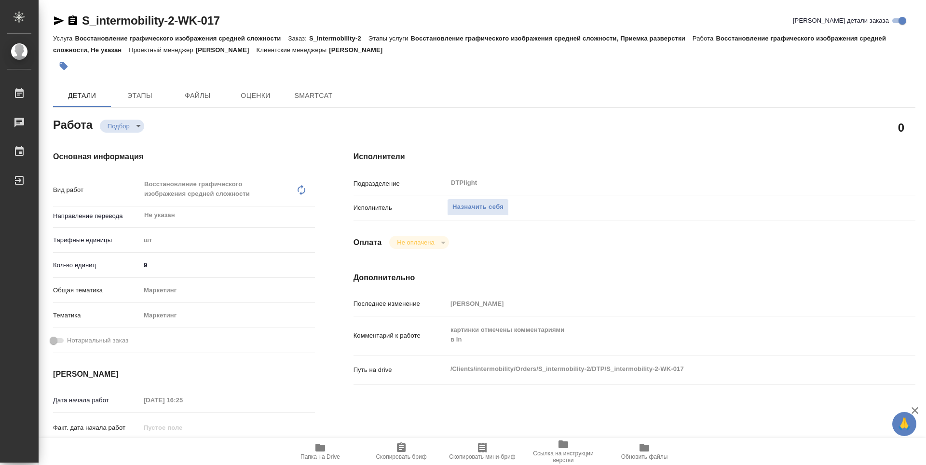
type textarea "x"
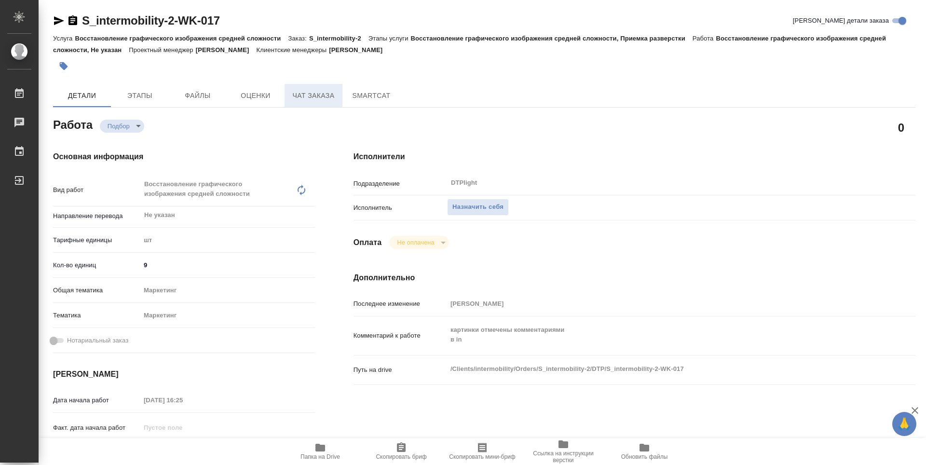
click at [321, 96] on span "Чат заказа" at bounding box center [313, 96] width 46 height 12
type textarea "x"
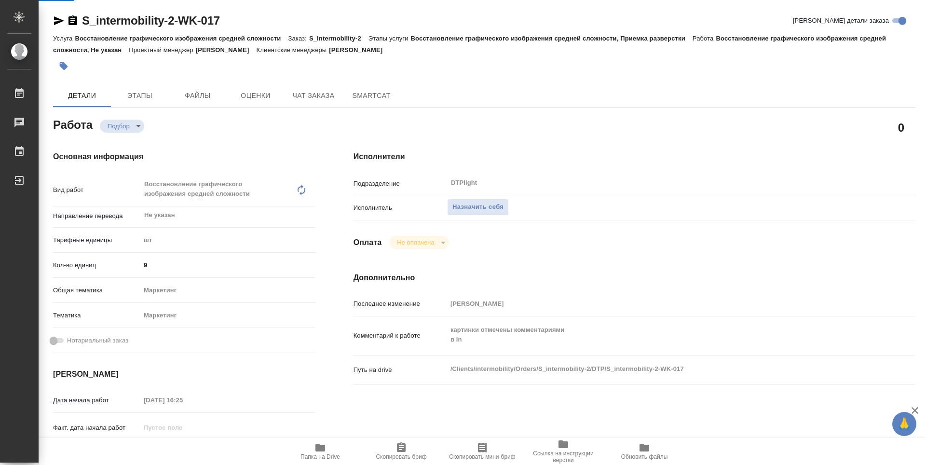
type textarea "x"
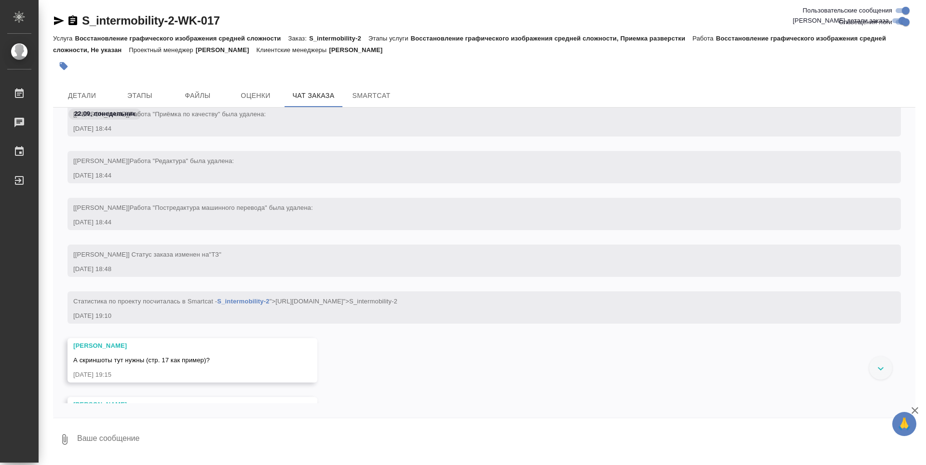
scroll to position [683, 0]
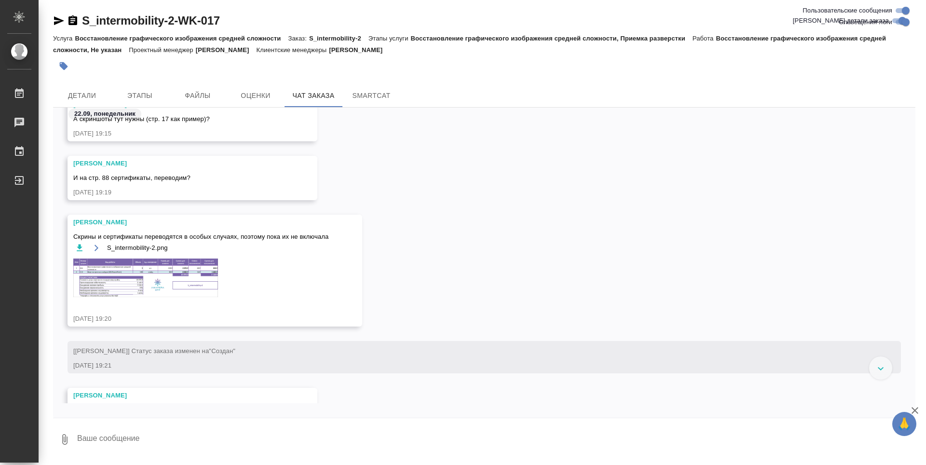
click at [205, 264] on img at bounding box center [145, 278] width 145 height 39
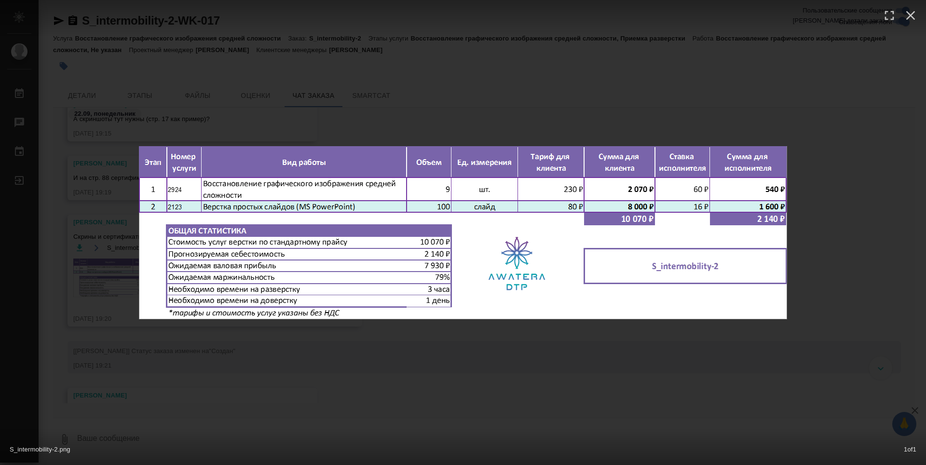
click at [296, 132] on div "S_intermobility-2.png 1 of 1" at bounding box center [463, 232] width 926 height 465
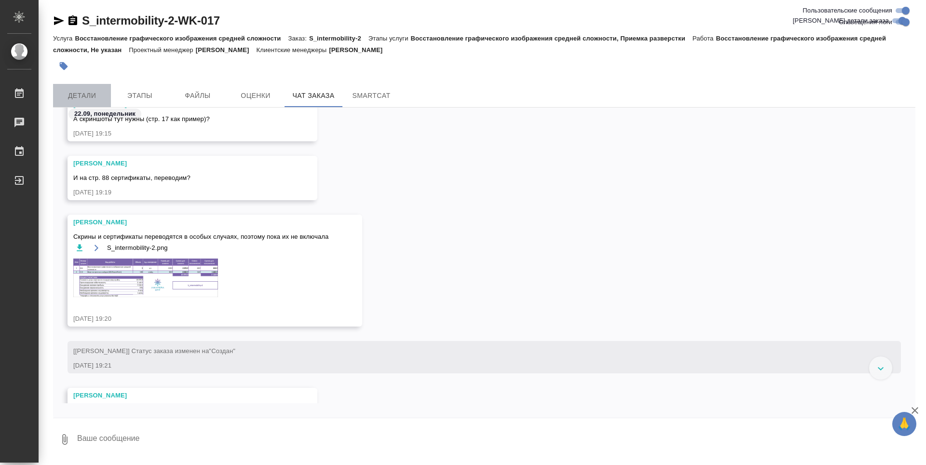
click at [102, 93] on span "Детали" at bounding box center [82, 96] width 46 height 12
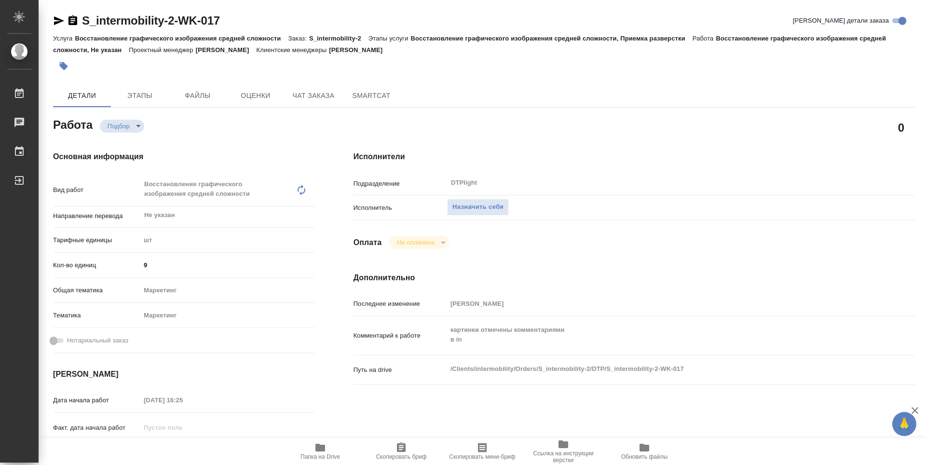
type textarea "x"
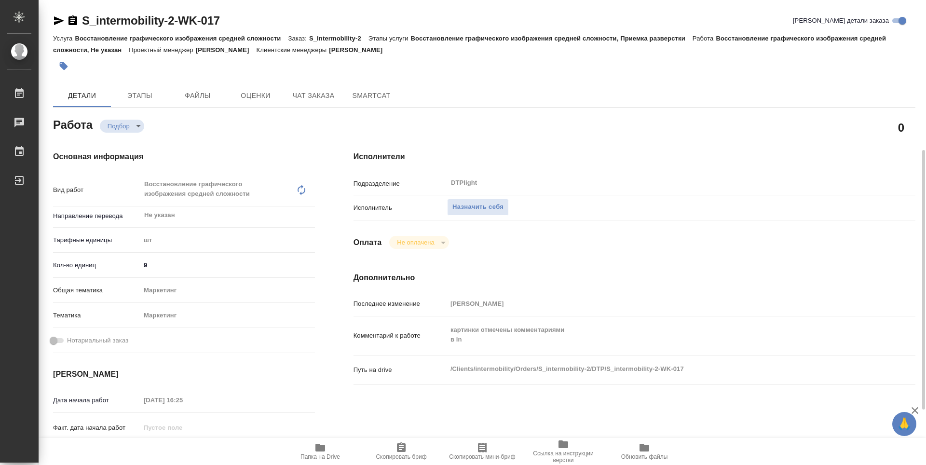
scroll to position [241, 0]
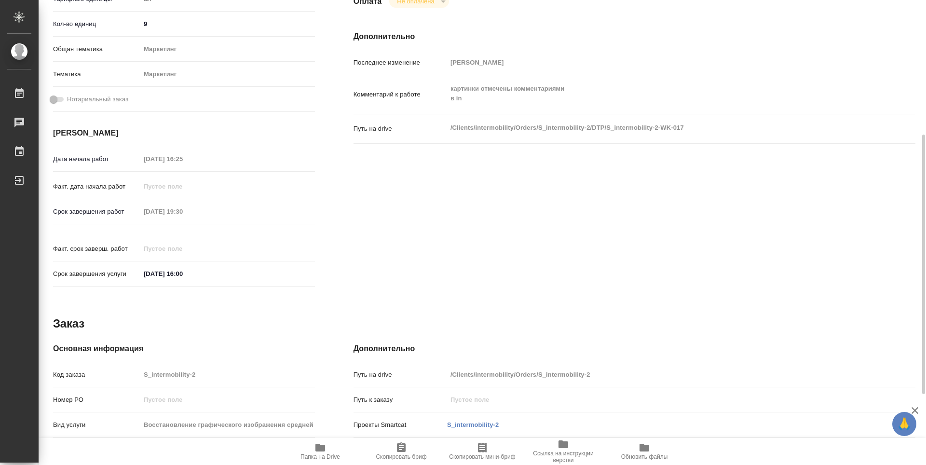
type textarea "x"
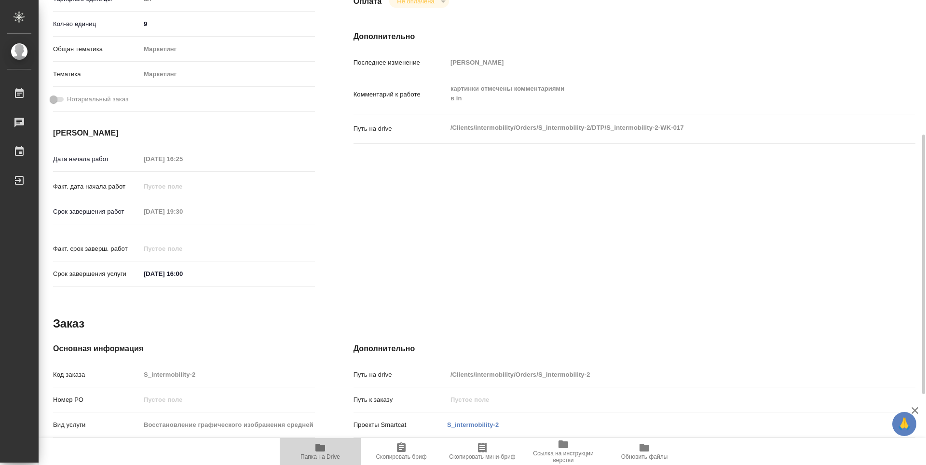
click at [317, 449] on icon "button" at bounding box center [320, 448] width 10 height 8
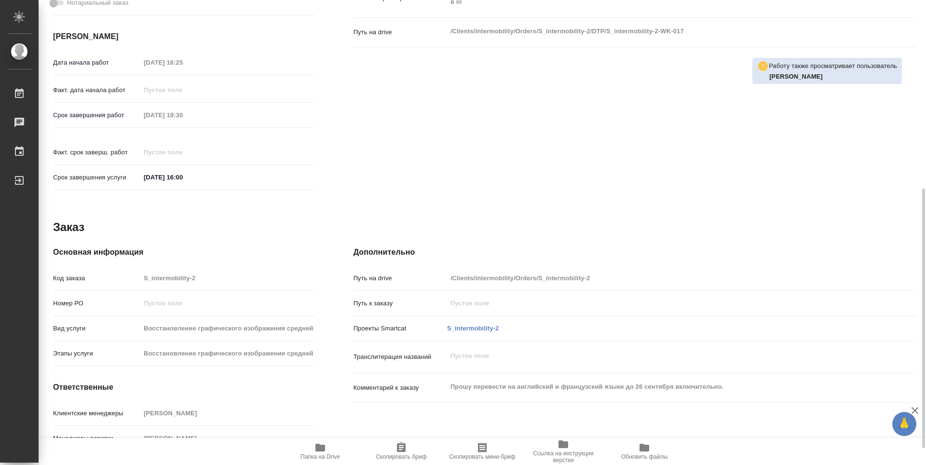
scroll to position [368, 0]
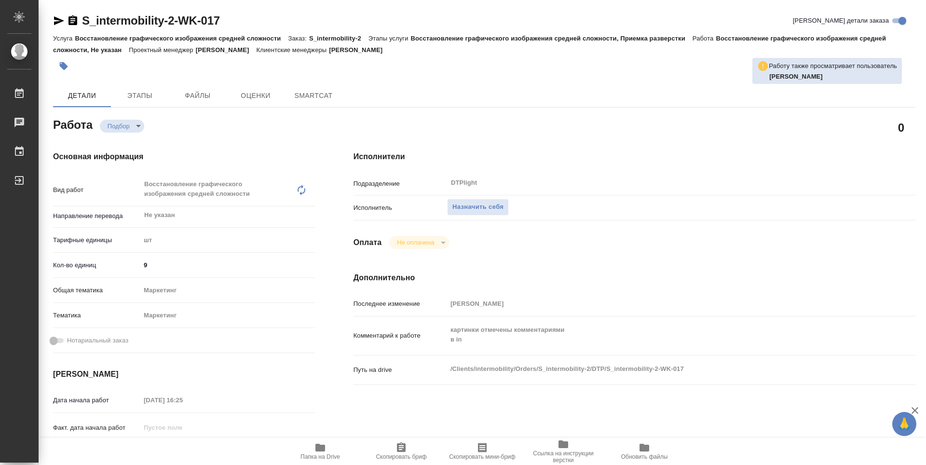
type textarea "x"
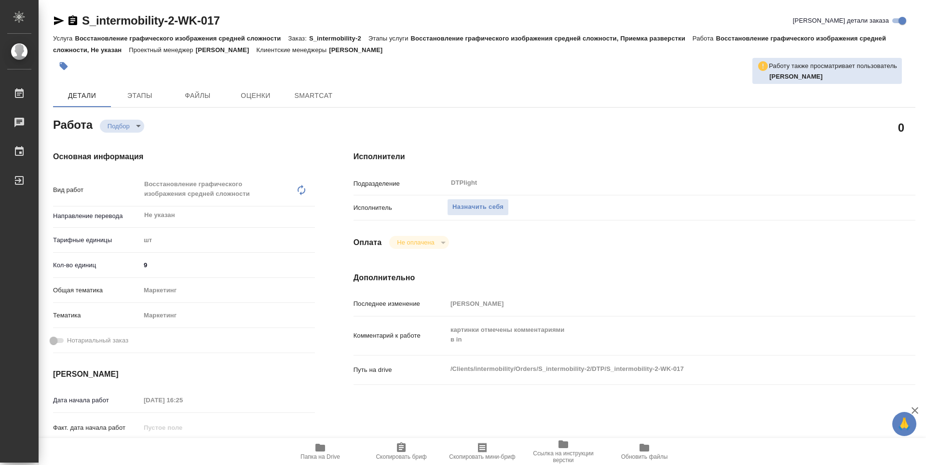
type textarea "x"
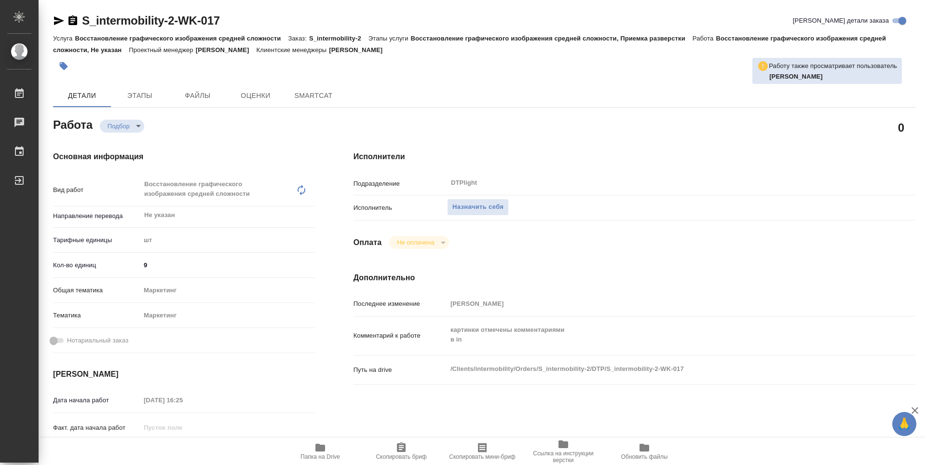
type textarea "x"
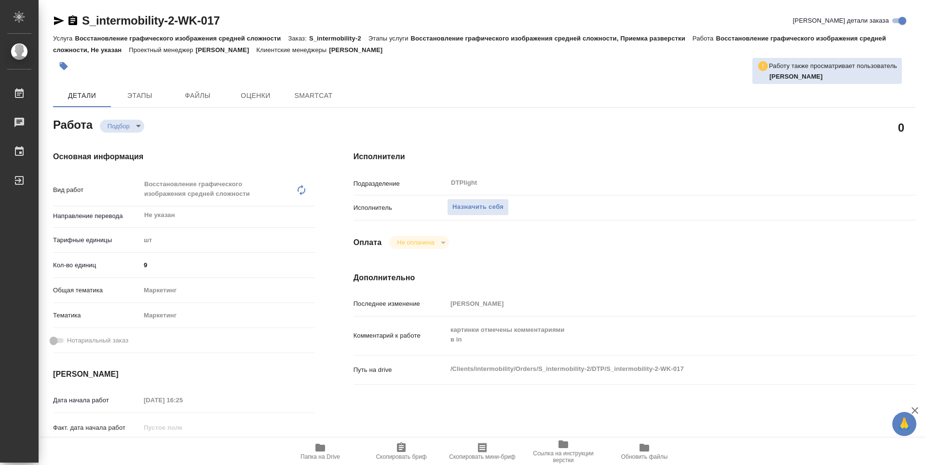
type textarea "x"
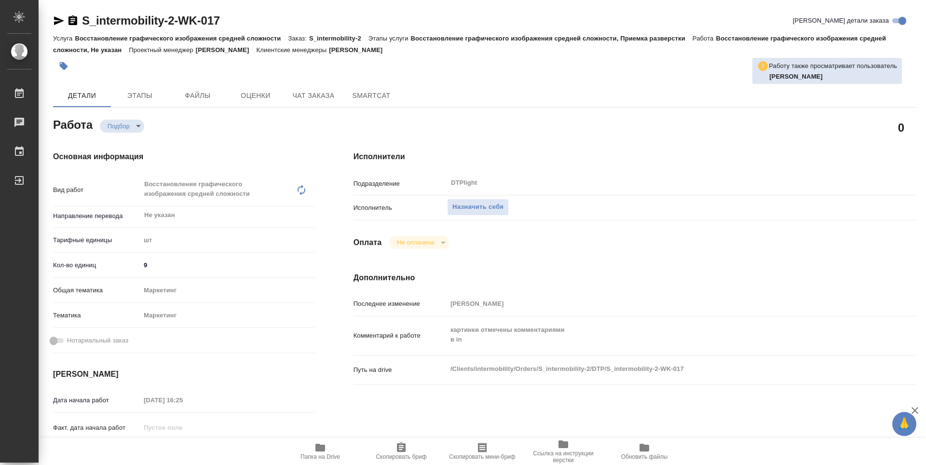
type textarea "x"
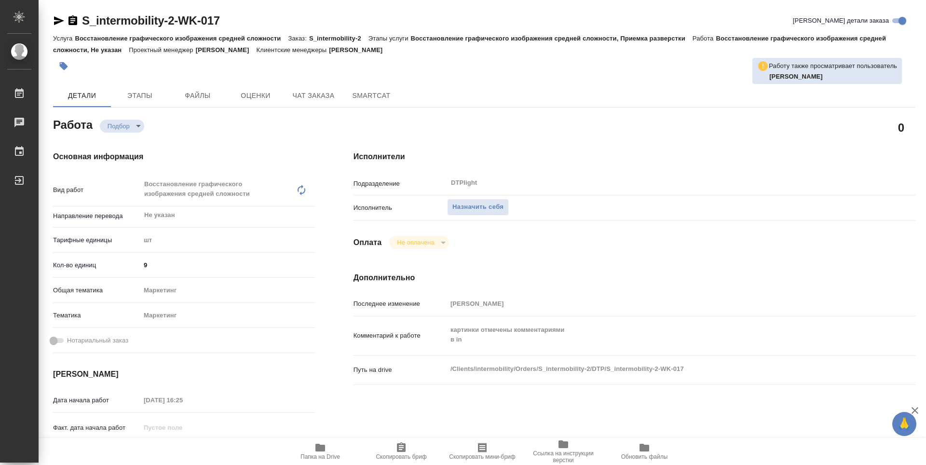
type textarea "x"
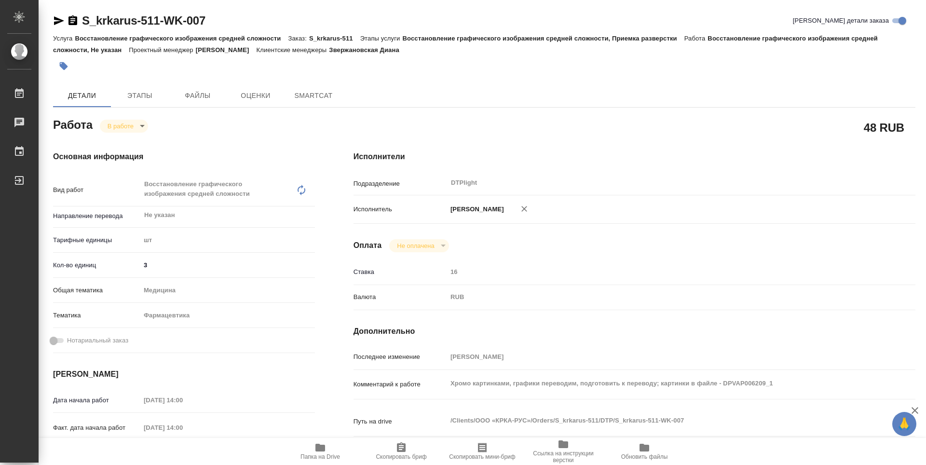
type textarea "x"
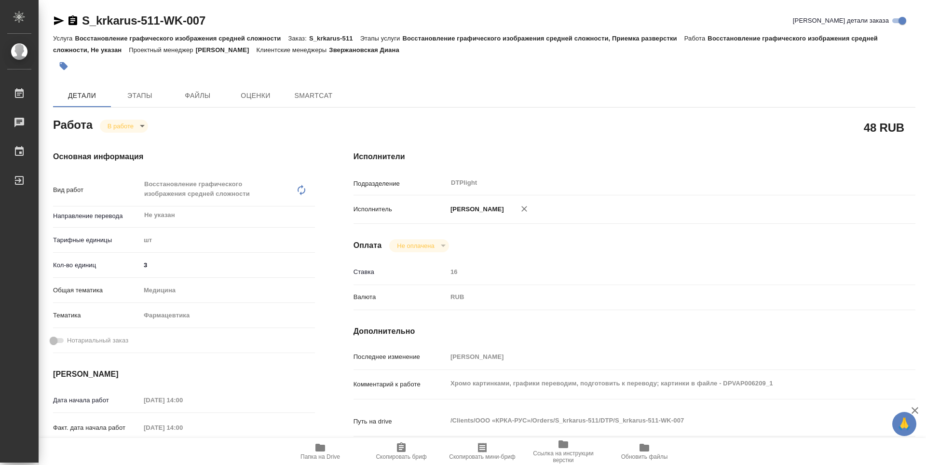
type textarea "x"
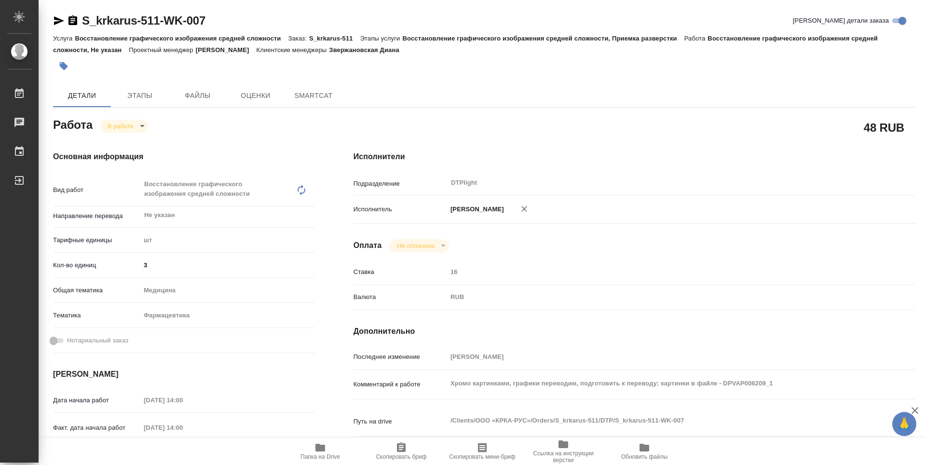
type textarea "x"
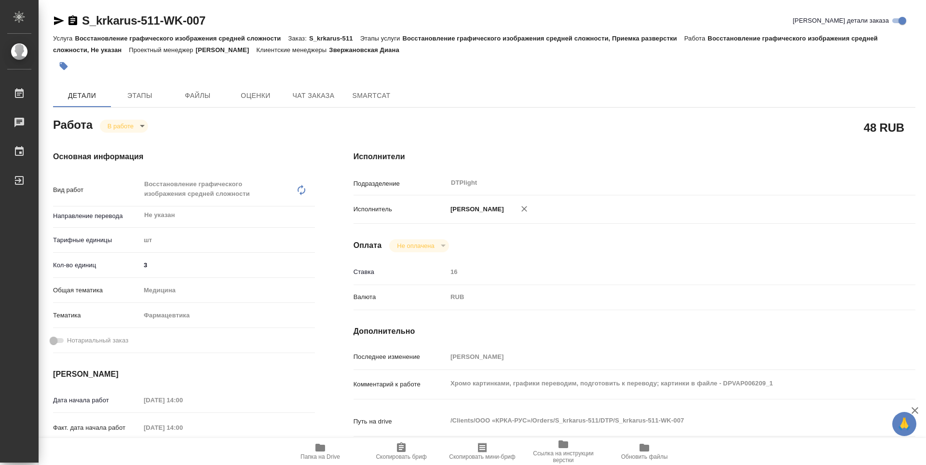
type textarea "x"
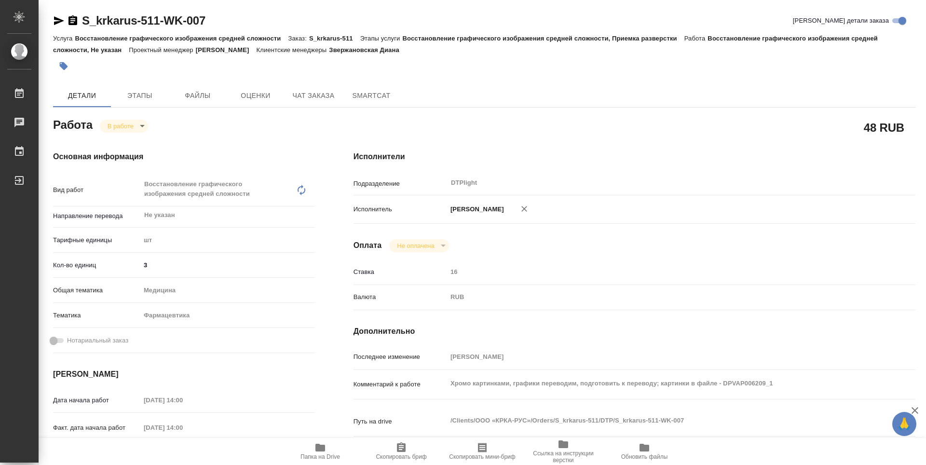
type textarea "x"
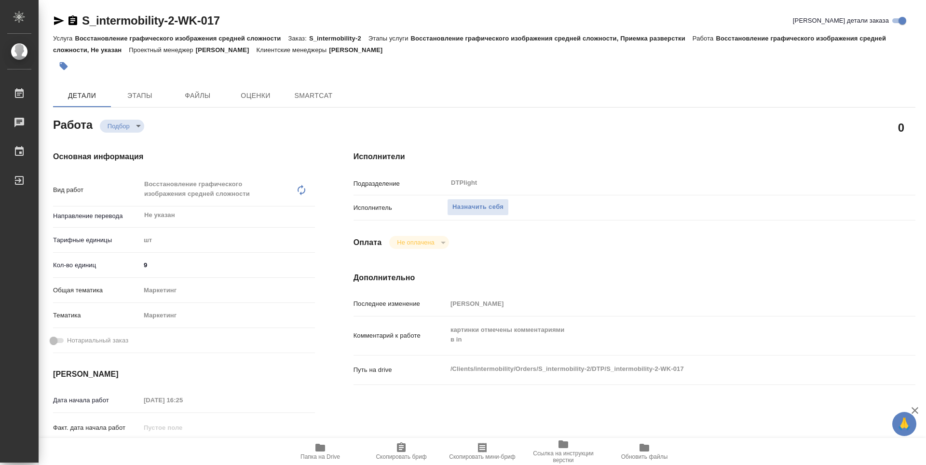
type textarea "x"
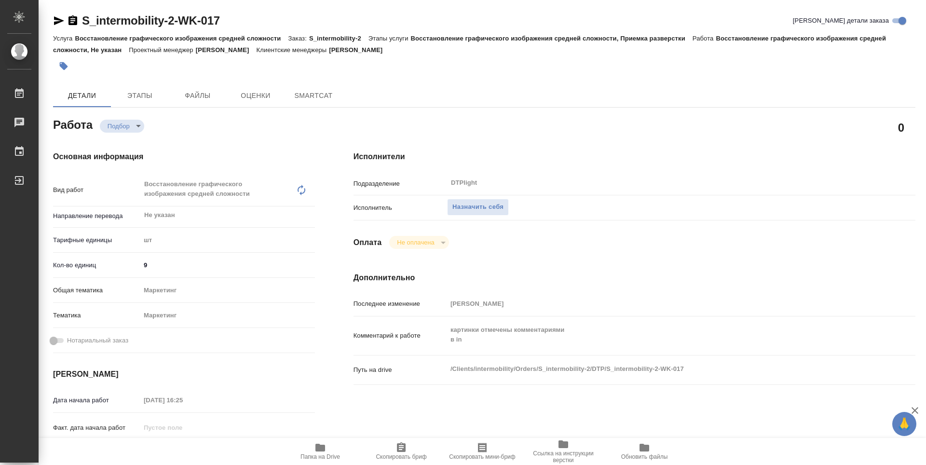
type textarea "x"
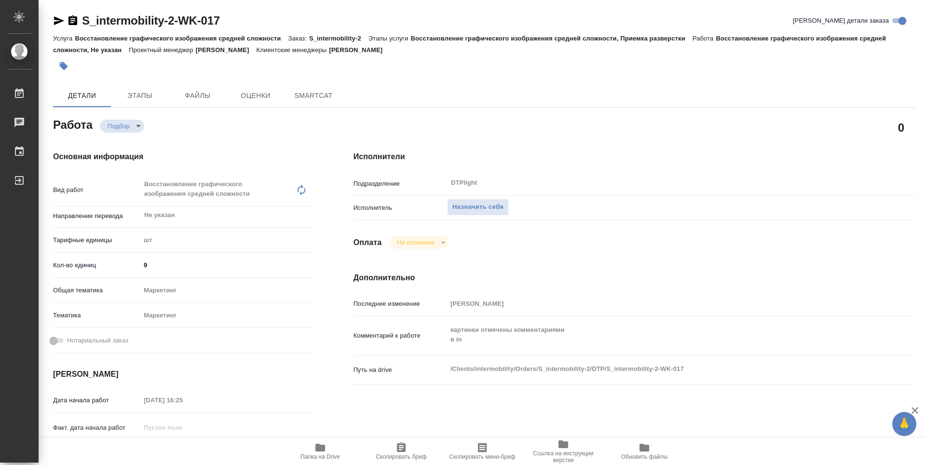
type textarea "x"
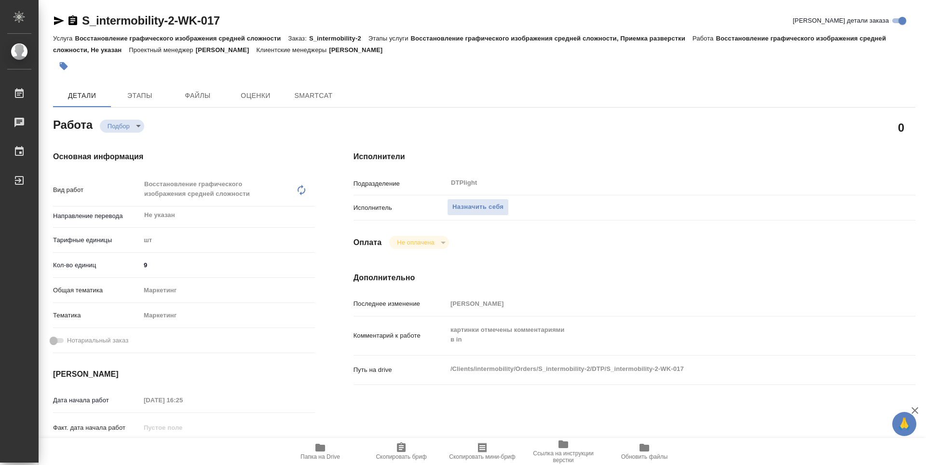
type textarea "x"
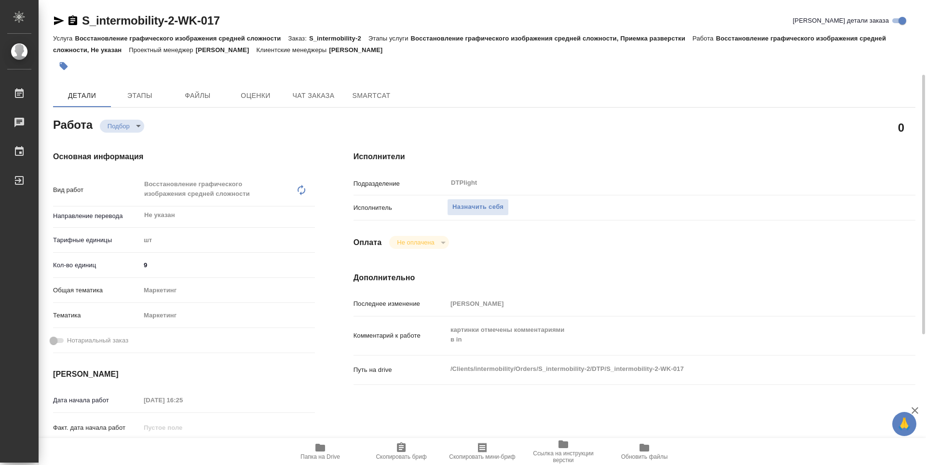
scroll to position [96, 0]
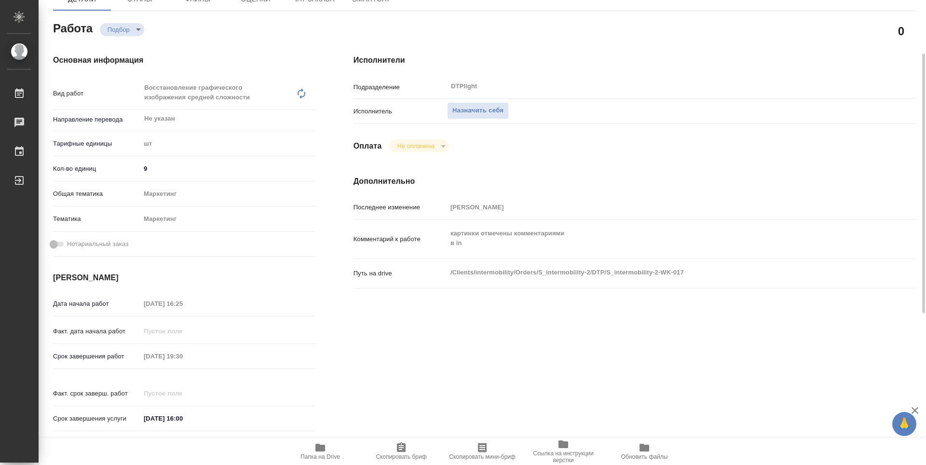
type textarea "x"
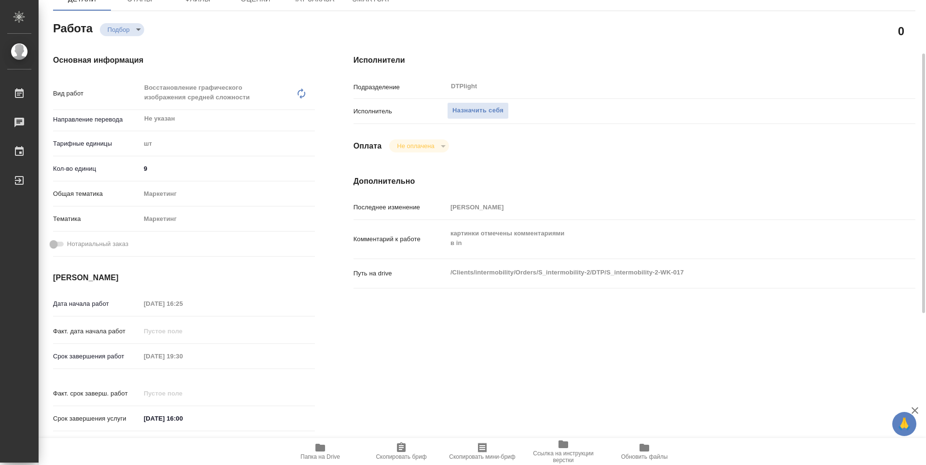
type textarea "x"
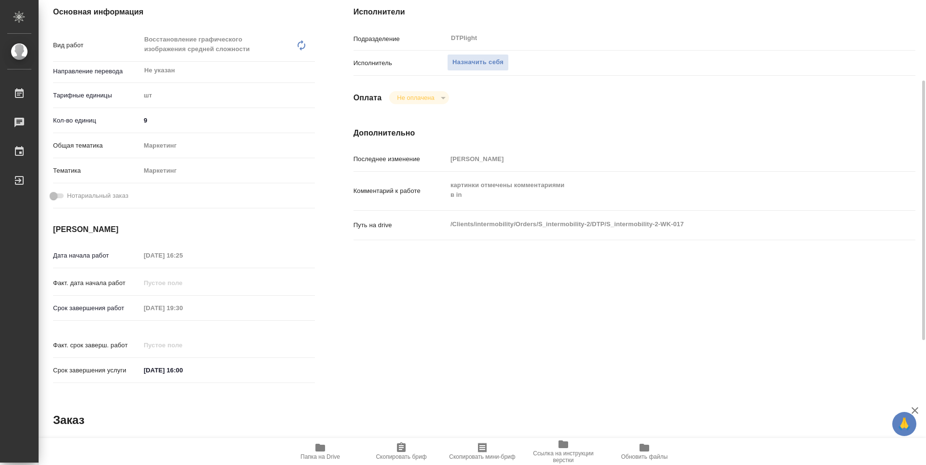
scroll to position [0, 0]
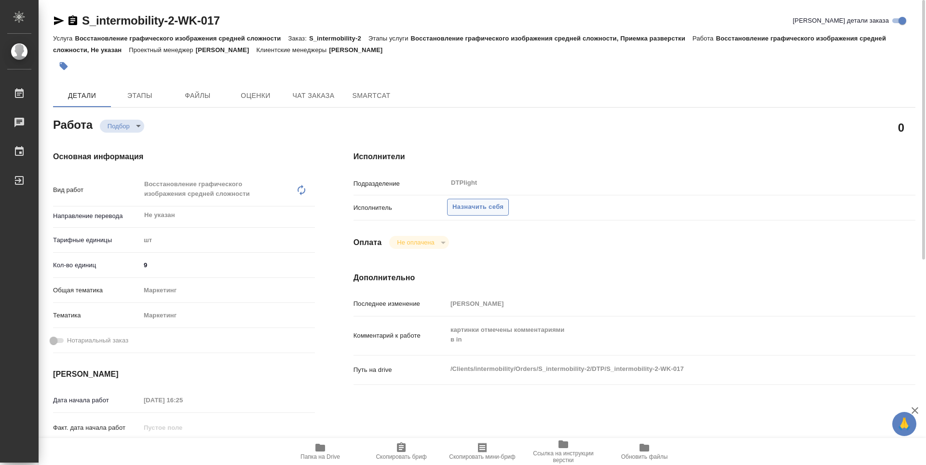
click at [481, 211] on span "Назначить себя" at bounding box center [477, 207] width 51 height 11
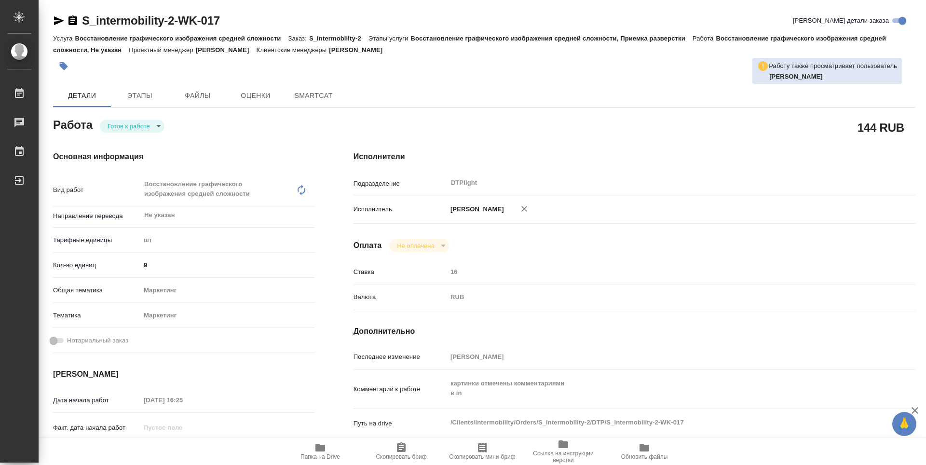
type textarea "x"
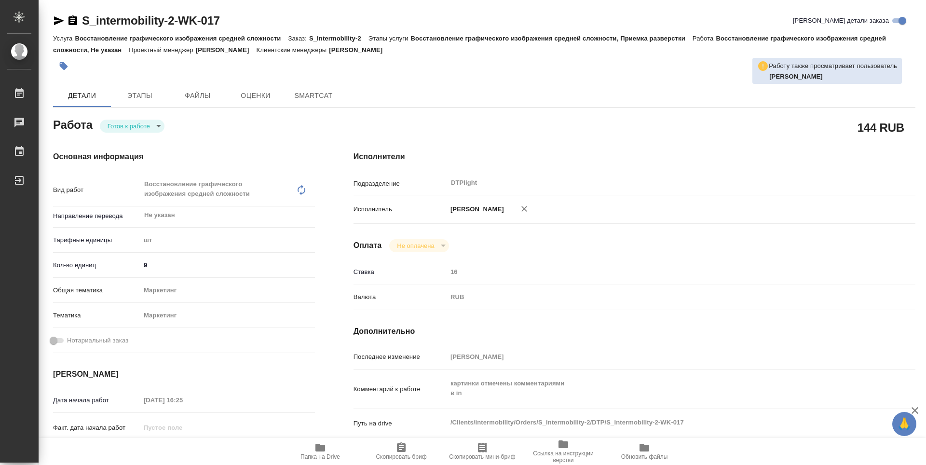
type textarea "x"
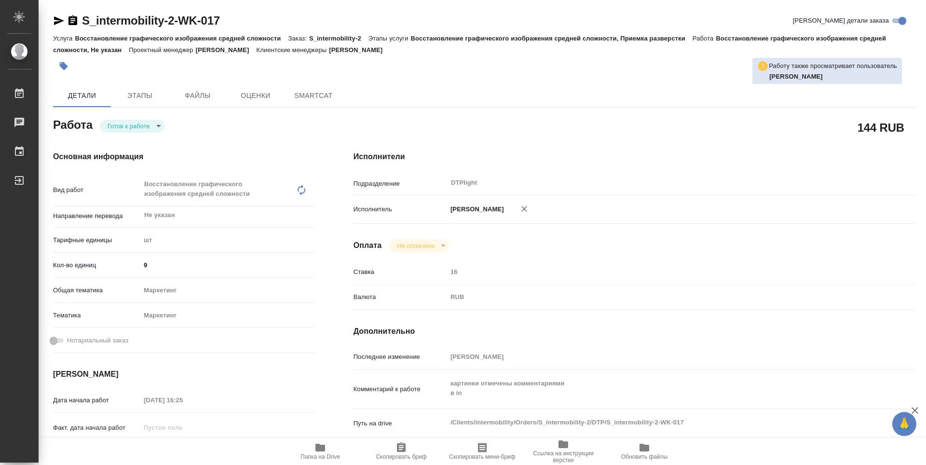
type textarea "x"
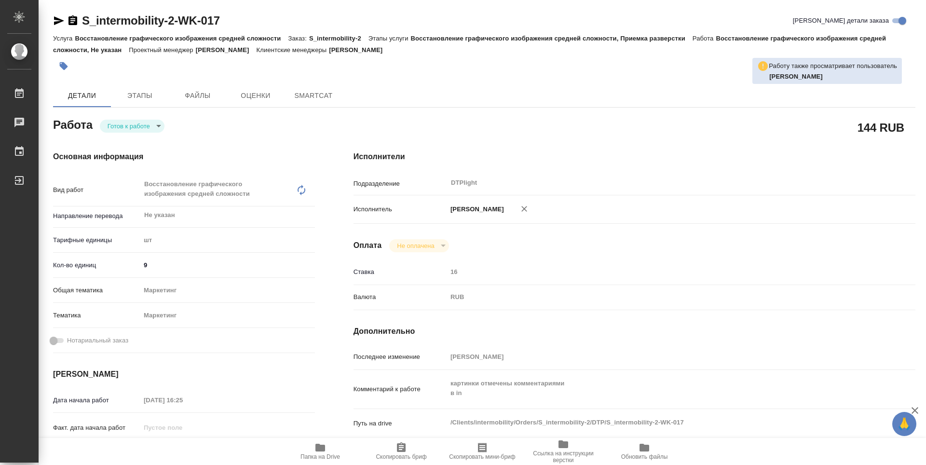
type textarea "x"
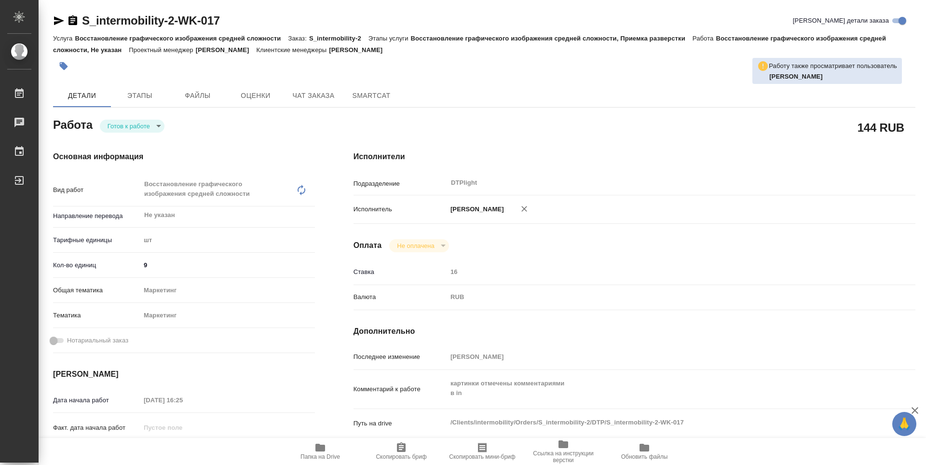
type textarea "x"
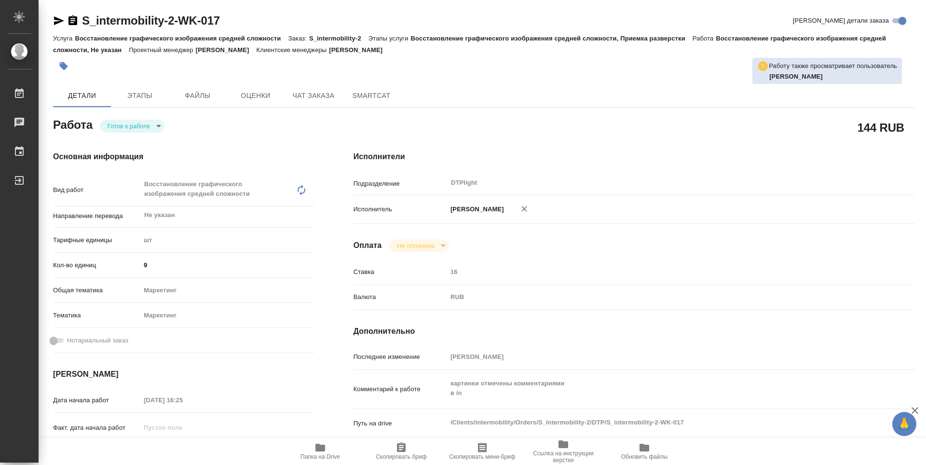
click at [160, 129] on body "🙏 .cls-1 fill:#fff; AWATERA Guselnikov Roman Работы Чаты График Выйти S_intermo…" at bounding box center [463, 232] width 926 height 465
click at [135, 127] on button "В работе" at bounding box center [124, 126] width 32 height 11
type textarea "x"
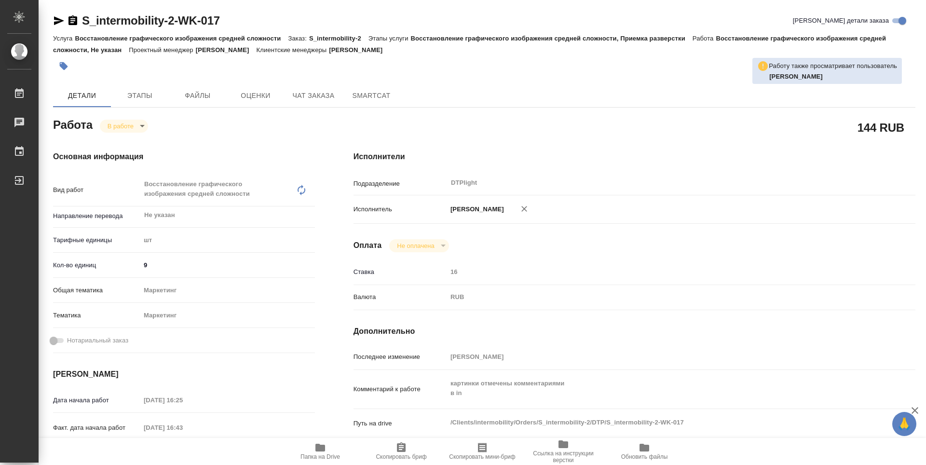
type textarea "x"
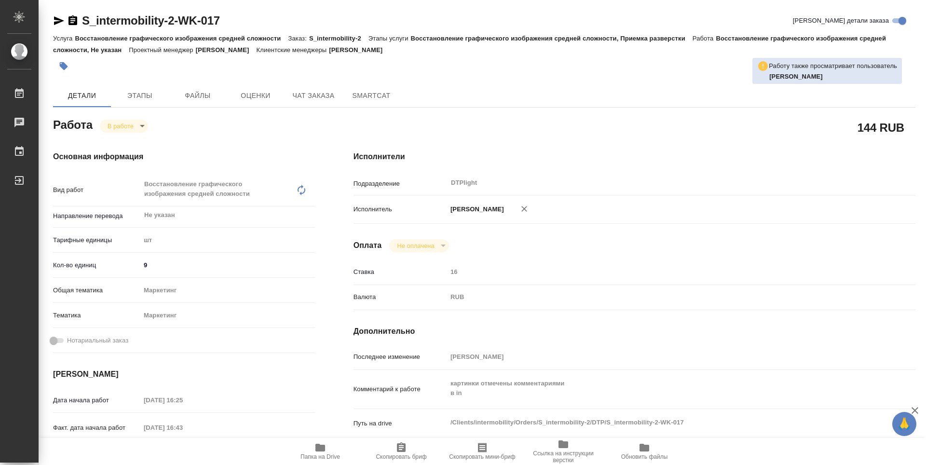
type textarea "x"
click at [69, 19] on icon "button" at bounding box center [72, 20] width 9 height 10
type textarea "x"
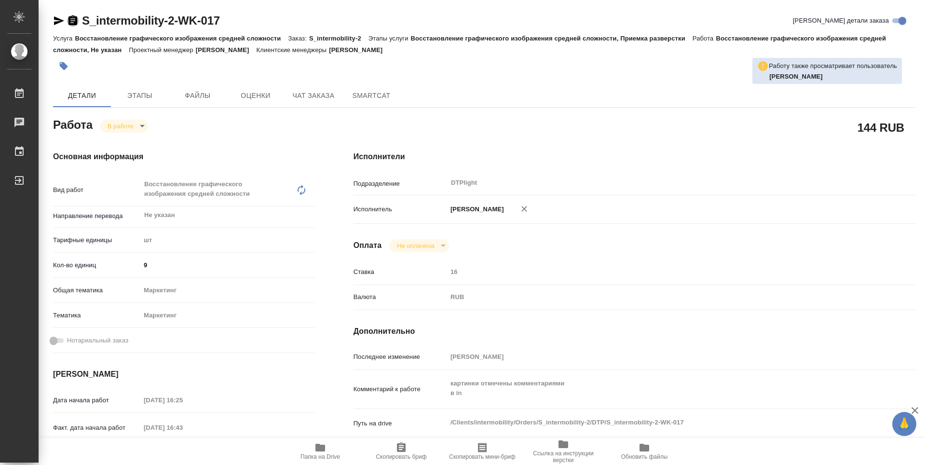
type textarea "x"
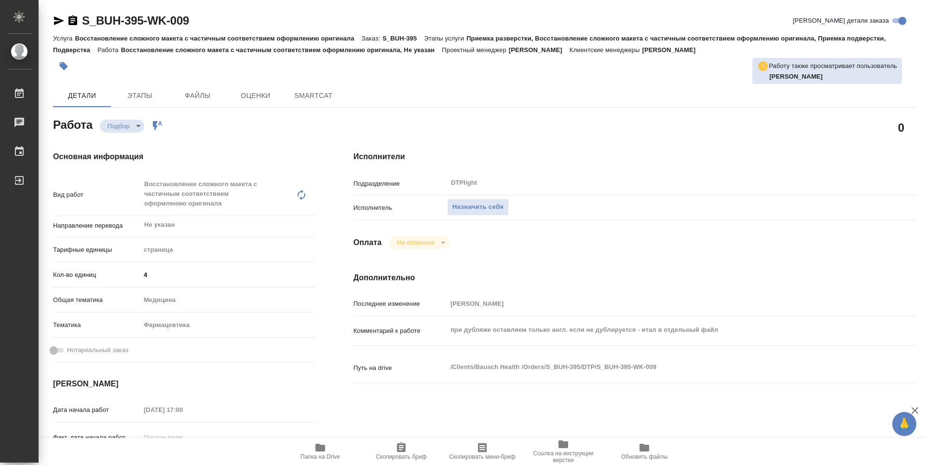
type textarea "x"
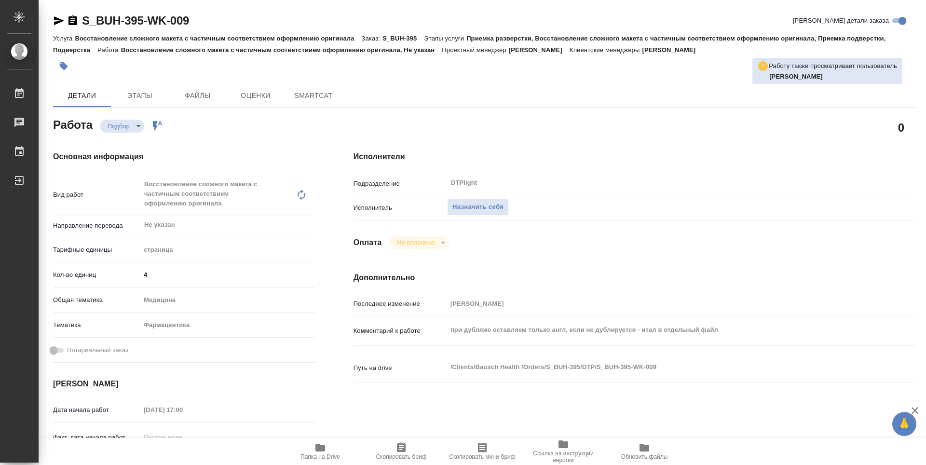
type textarea "x"
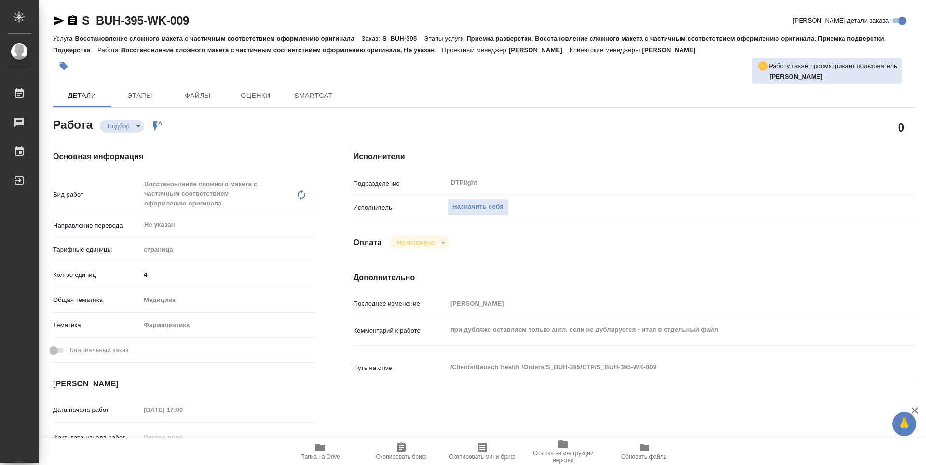
type textarea "x"
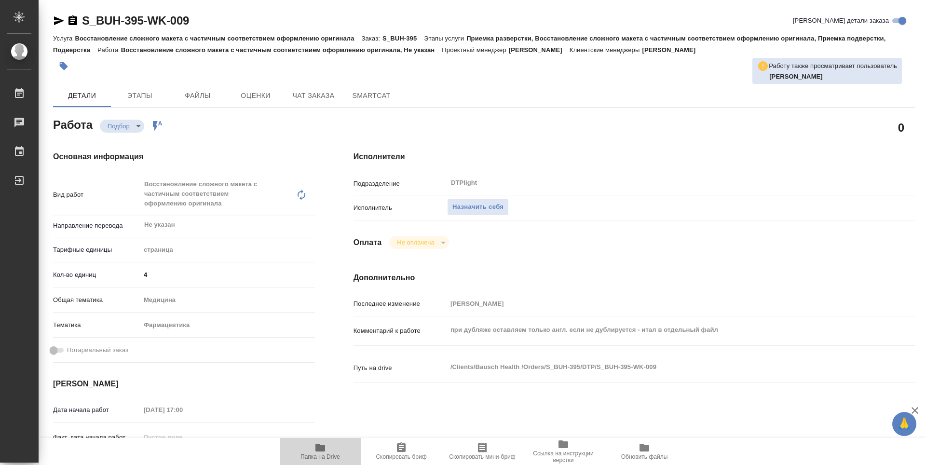
click at [320, 459] on span "Папка на Drive" at bounding box center [320, 456] width 40 height 7
type textarea "x"
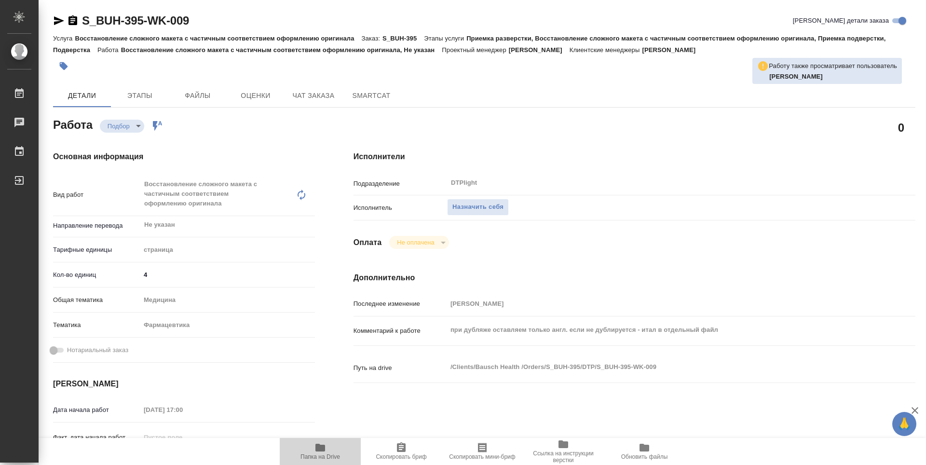
type textarea "x"
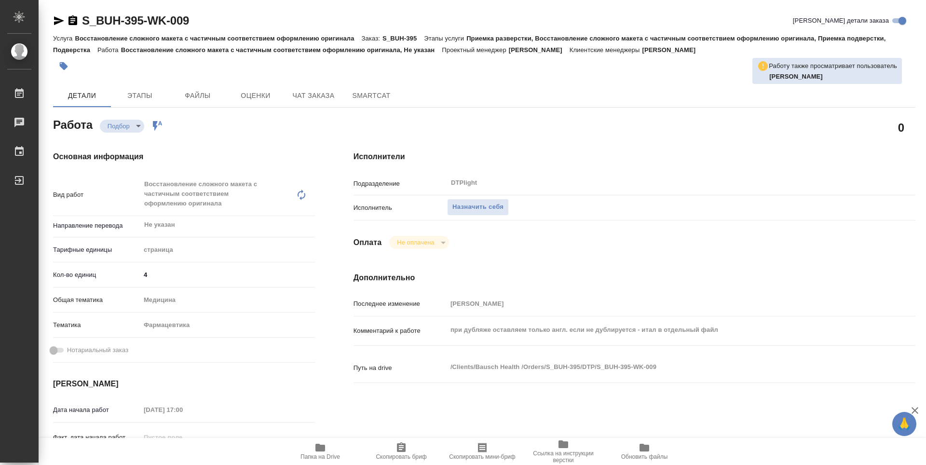
type textarea "x"
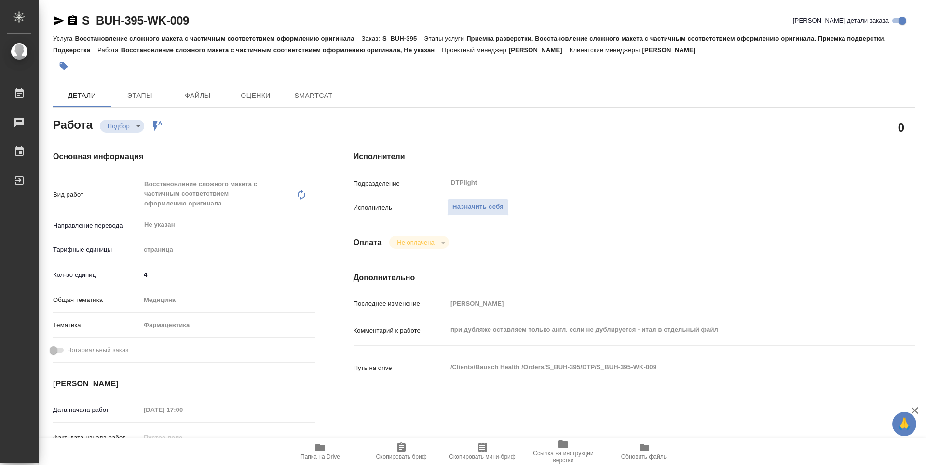
type textarea "x"
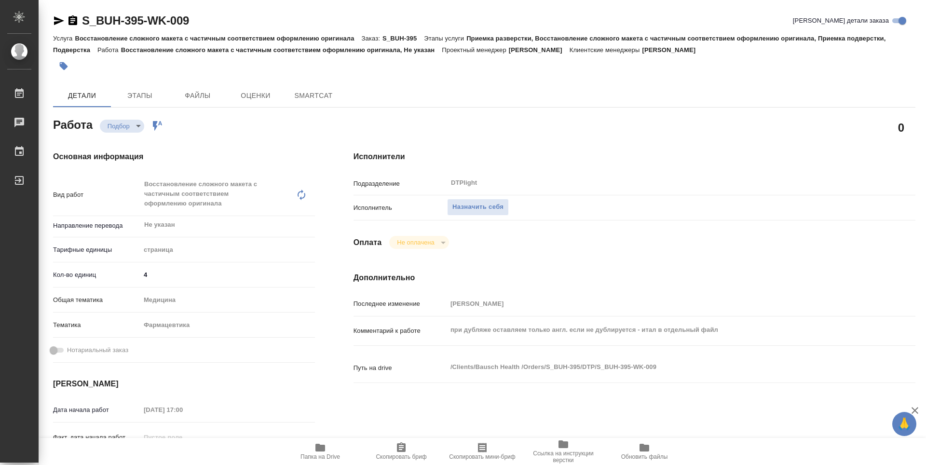
type textarea "x"
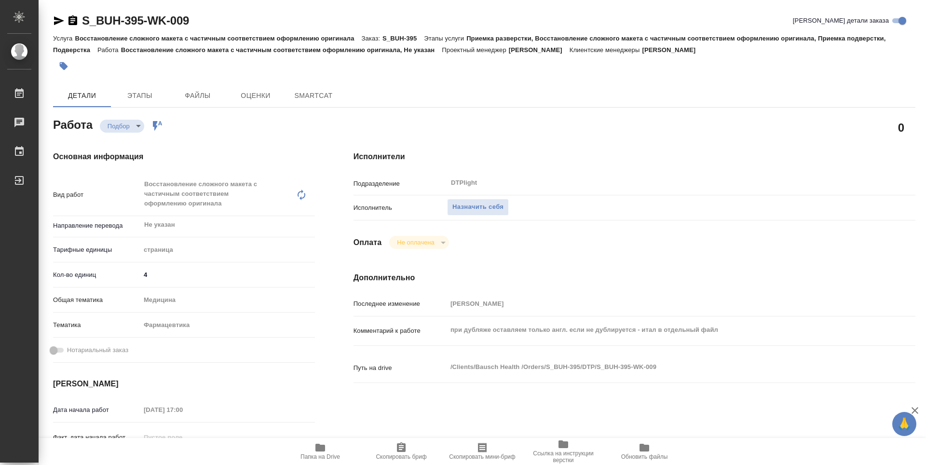
type textarea "x"
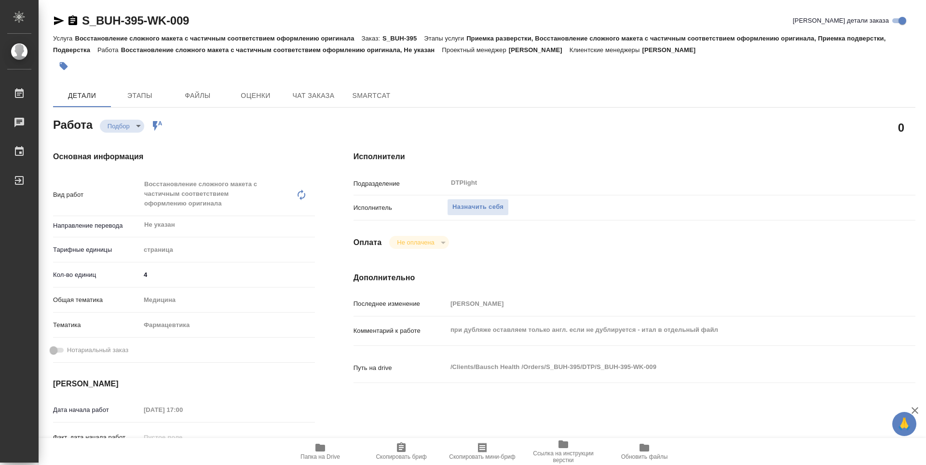
type textarea "x"
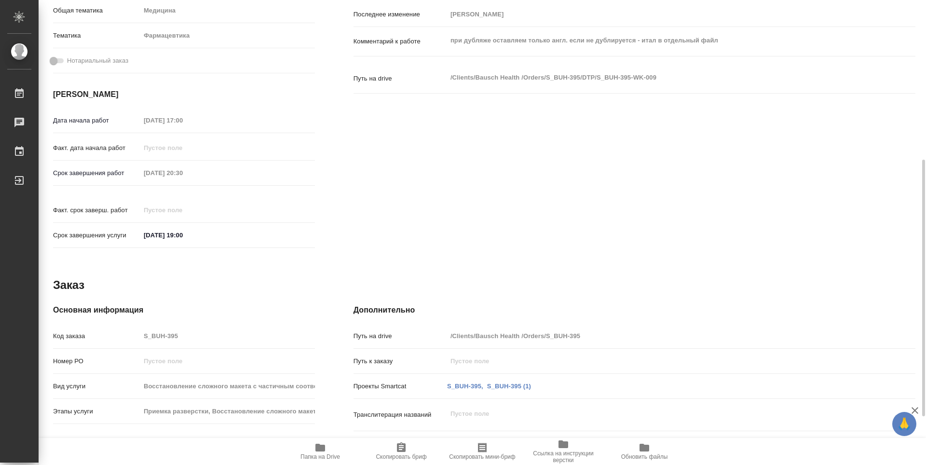
scroll to position [377, 0]
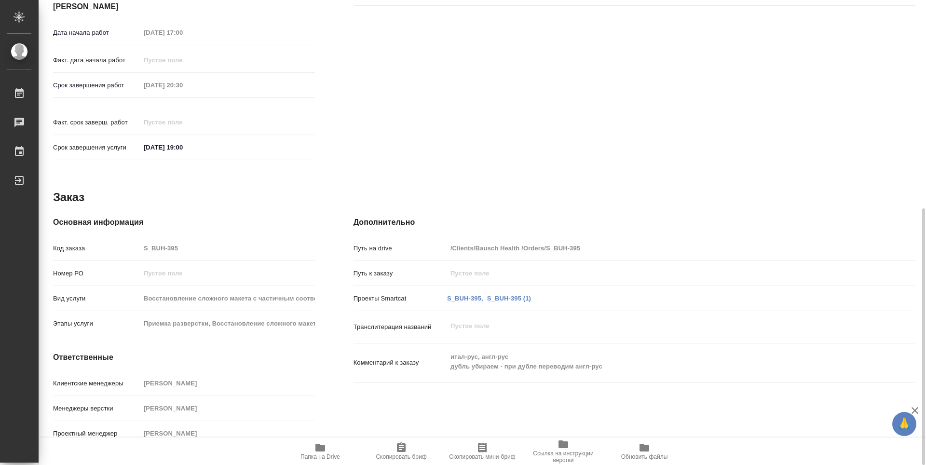
type textarea "x"
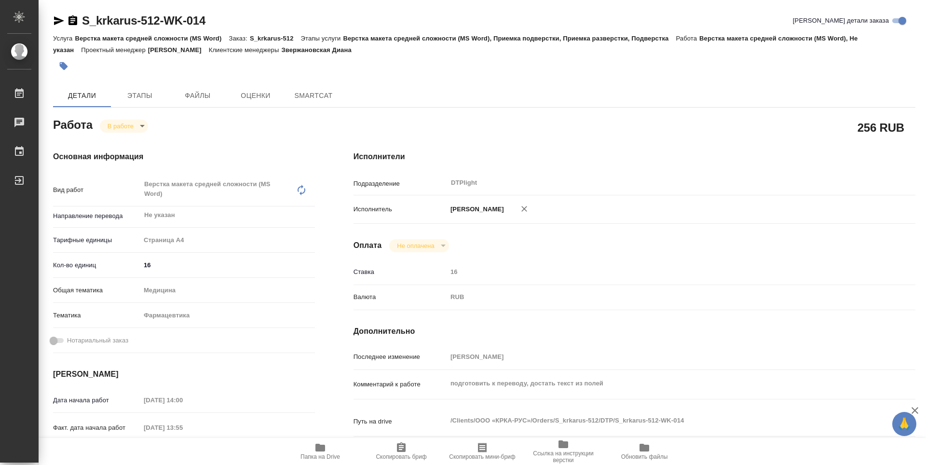
type textarea "x"
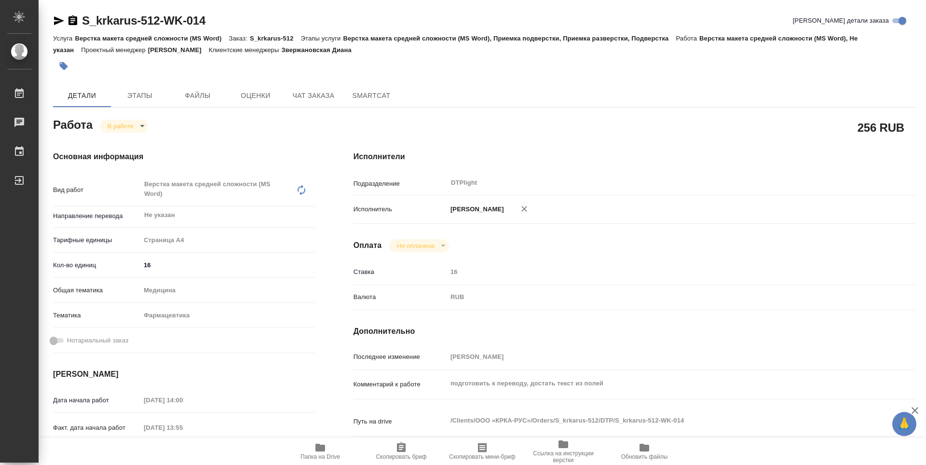
type textarea "x"
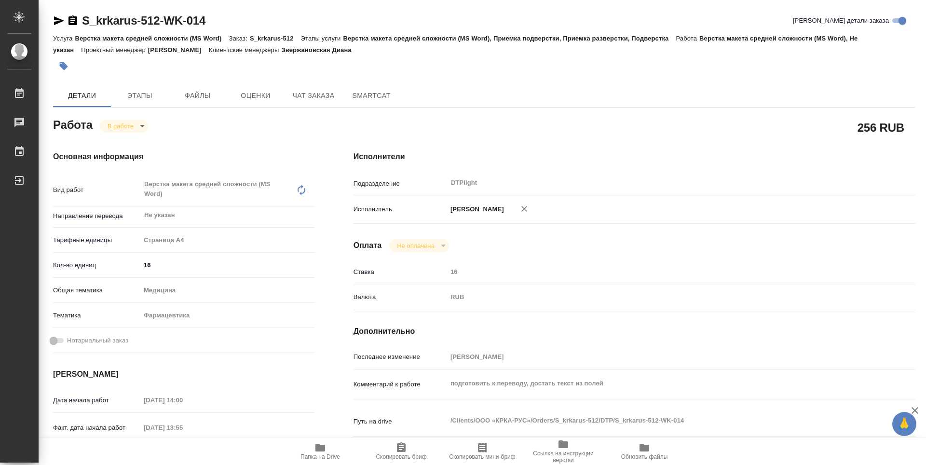
type textarea "x"
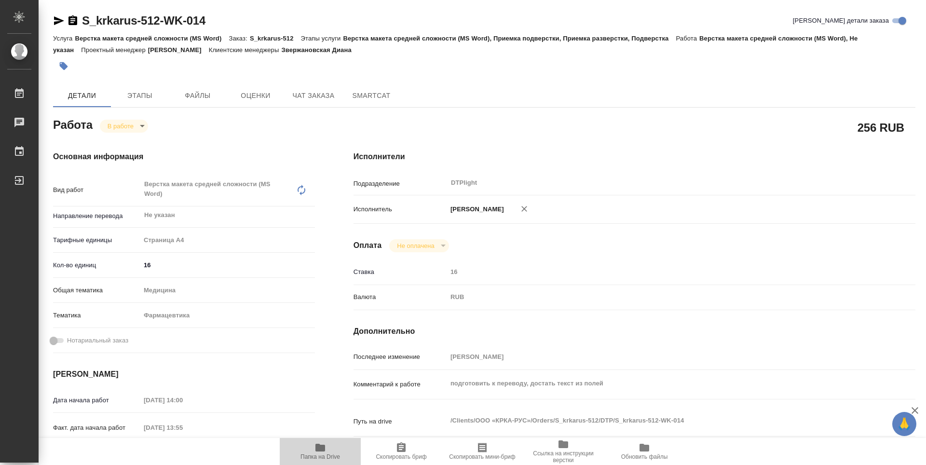
drag, startPoint x: 327, startPoint y: 452, endPoint x: 302, endPoint y: 376, distance: 80.2
click at [327, 452] on span "Папка на Drive" at bounding box center [320, 451] width 69 height 18
click at [138, 125] on body "🙏 .cls-1 fill:#fff; AWATERA Guselnikov Roman Работы 0 Чаты График Выйти S_krkar…" at bounding box center [463, 232] width 926 height 465
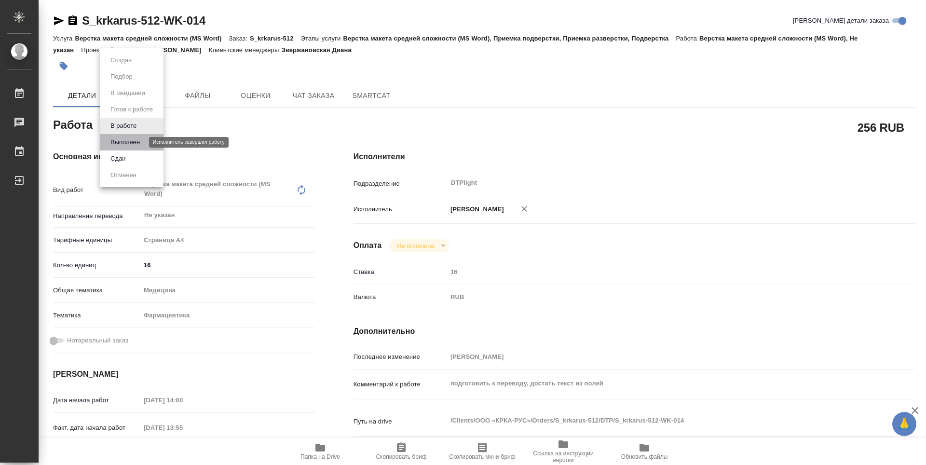
click at [142, 140] on button "Выполнен" at bounding box center [125, 142] width 35 height 11
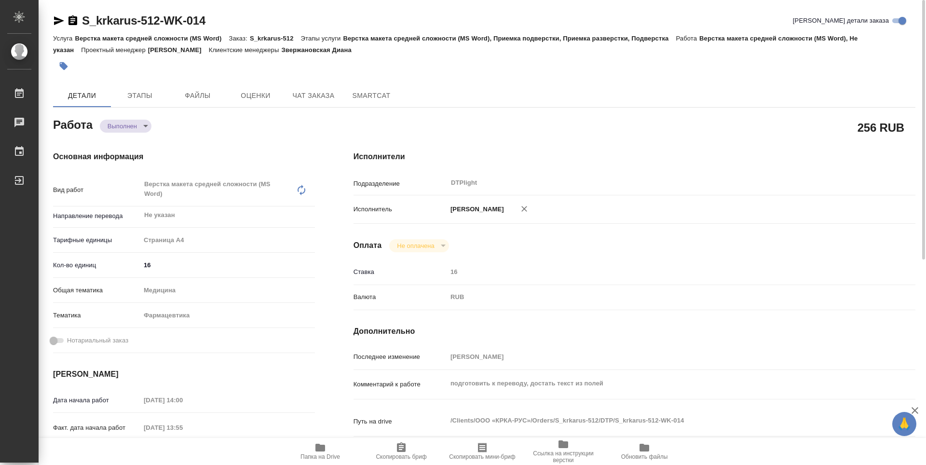
type textarea "x"
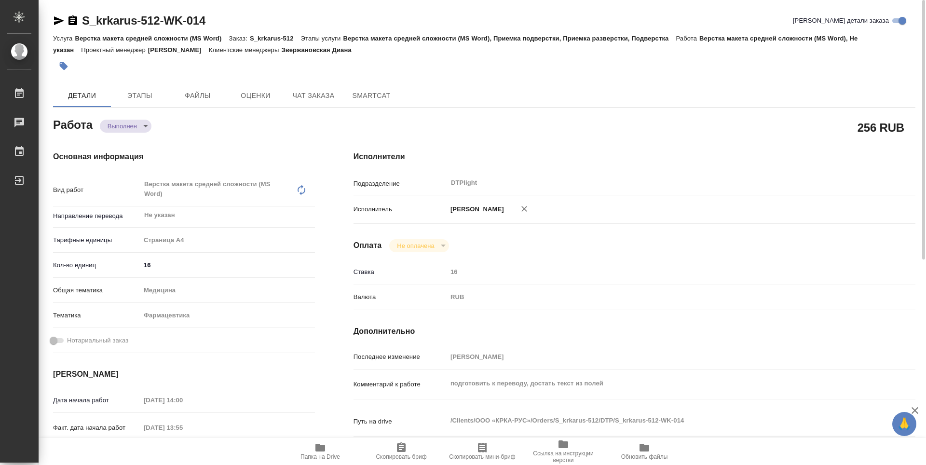
type textarea "x"
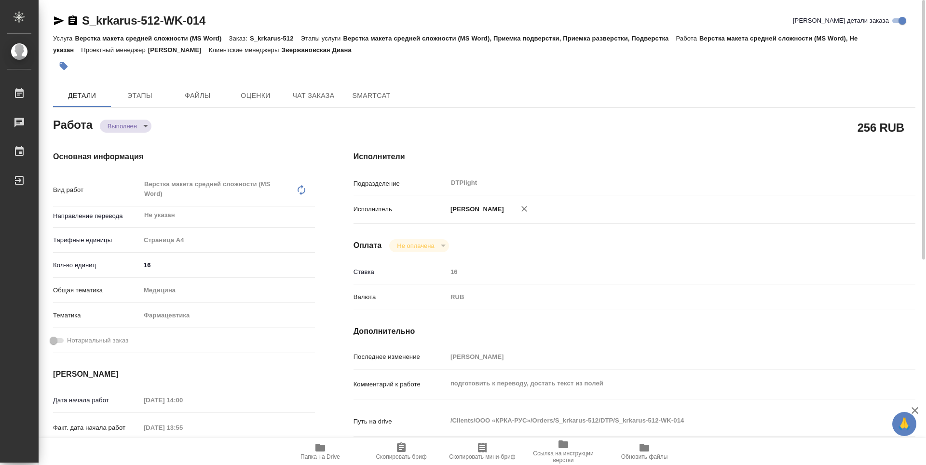
type textarea "x"
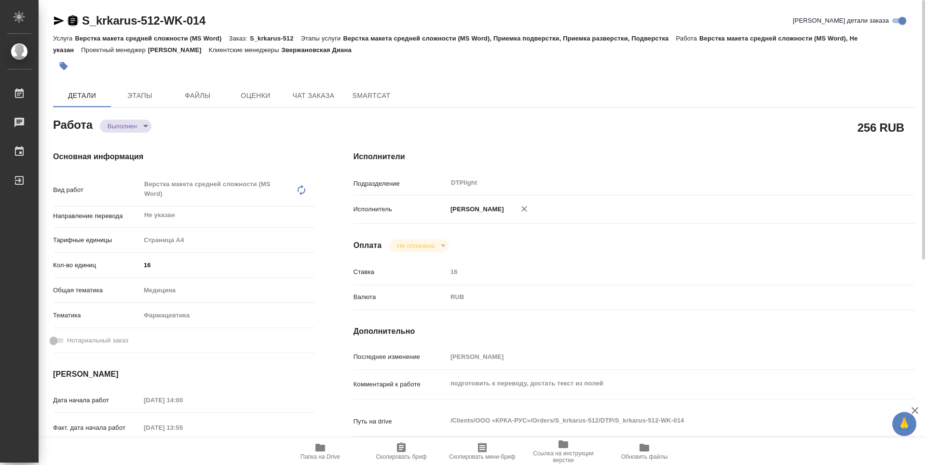
click at [72, 20] on icon "button" at bounding box center [72, 20] width 9 height 10
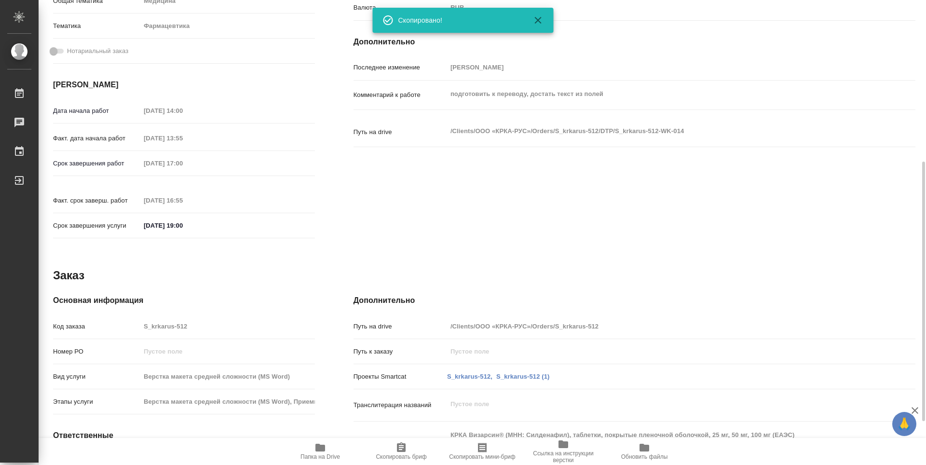
type textarea "x"
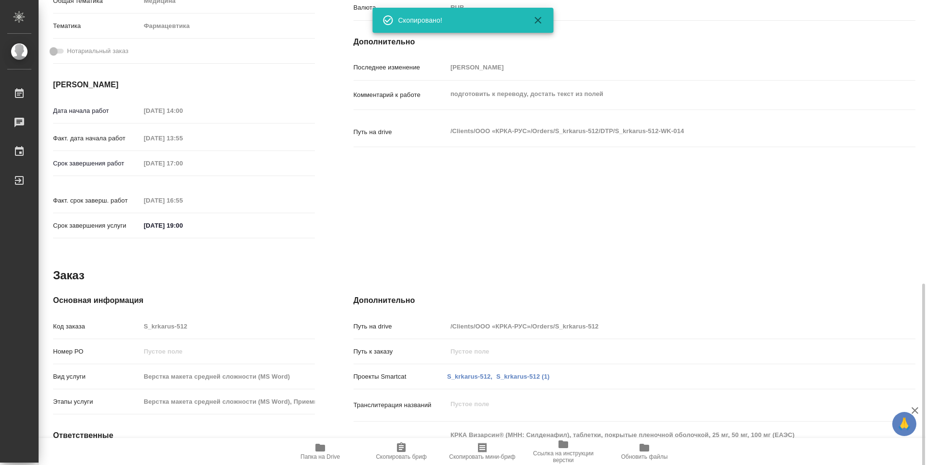
scroll to position [368, 0]
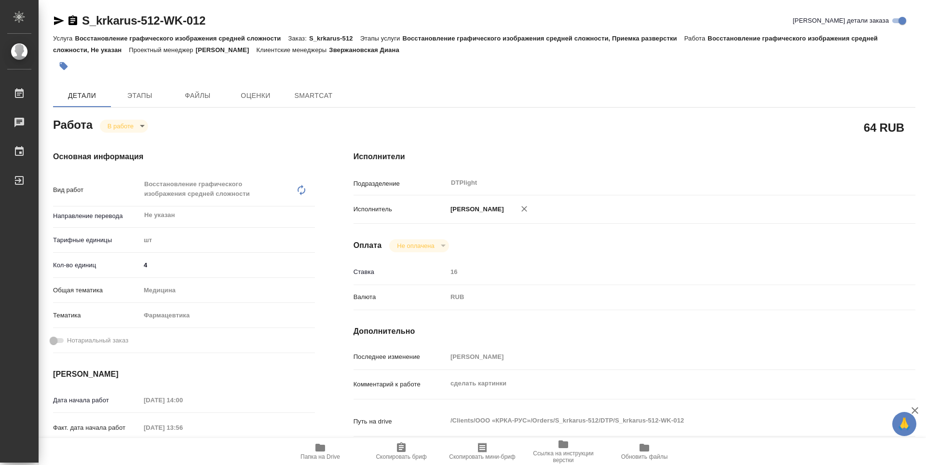
type textarea "x"
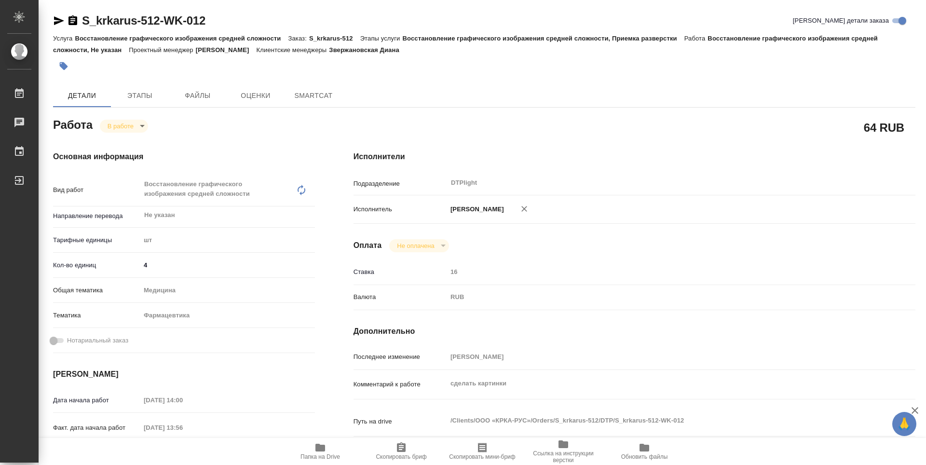
type textarea "x"
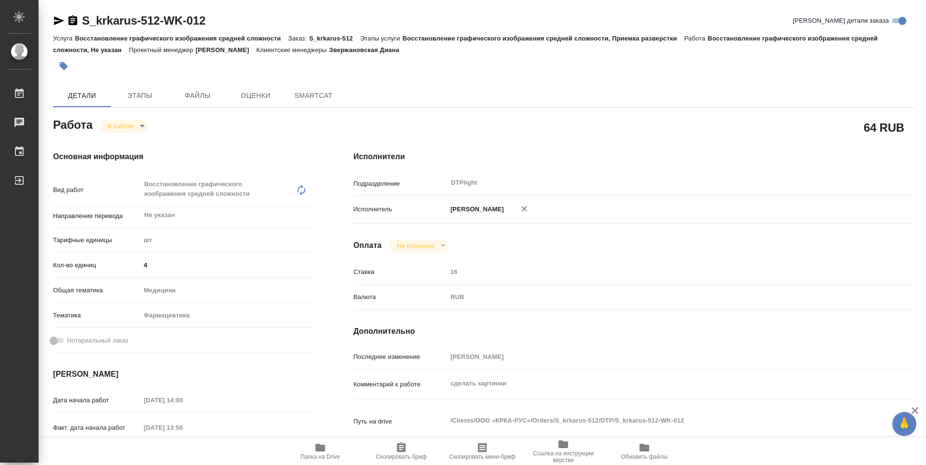
type textarea "x"
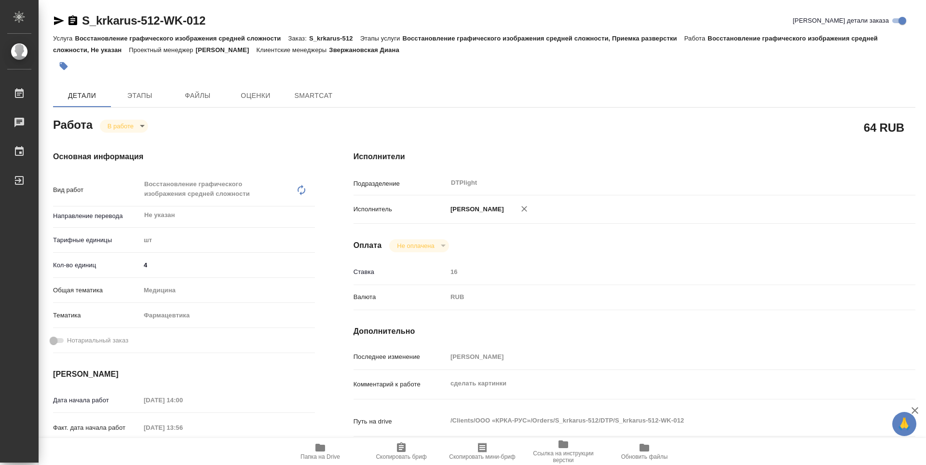
type textarea "x"
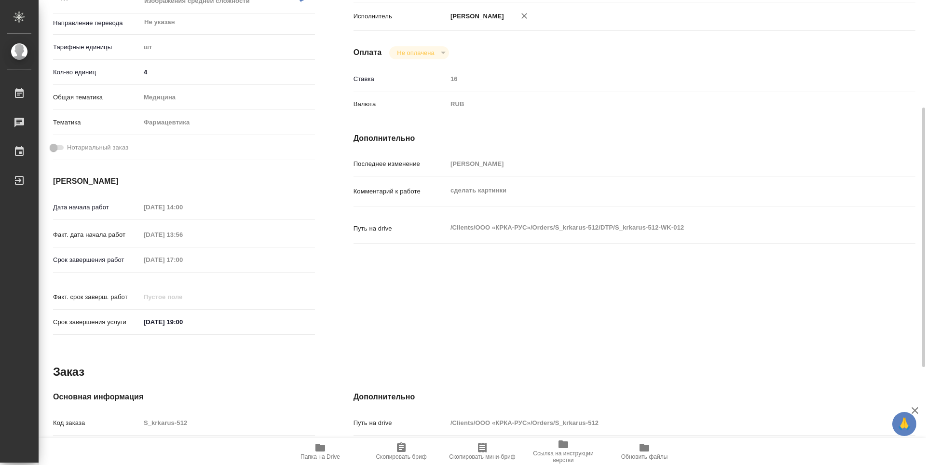
scroll to position [368, 0]
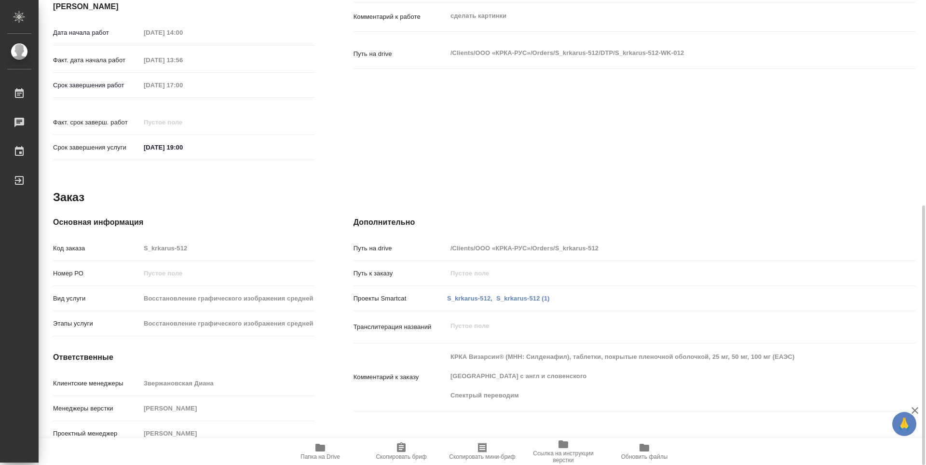
type textarea "x"
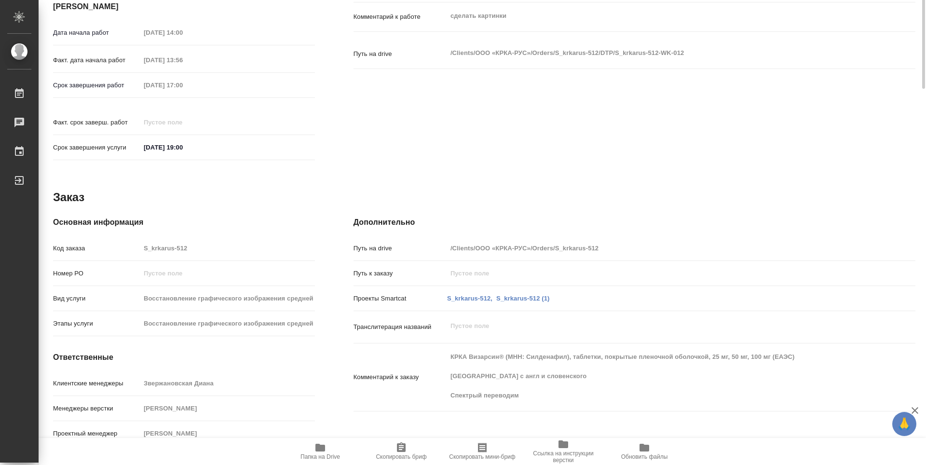
scroll to position [78, 0]
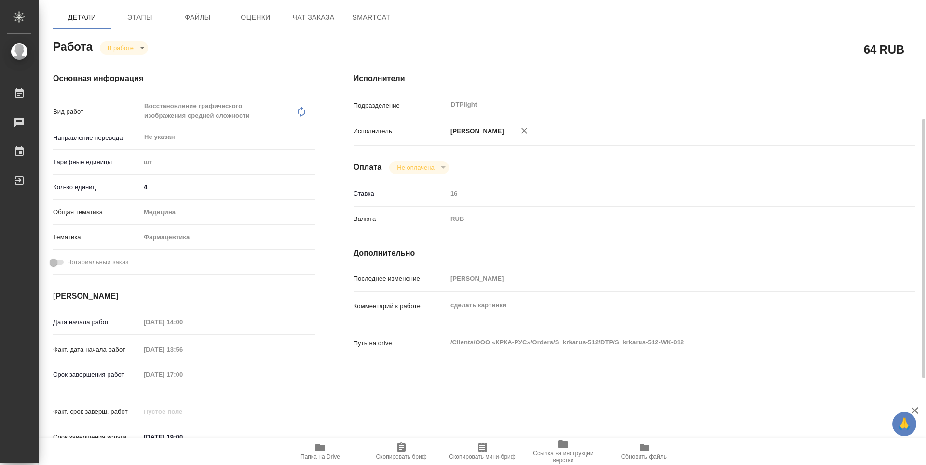
type textarea "x"
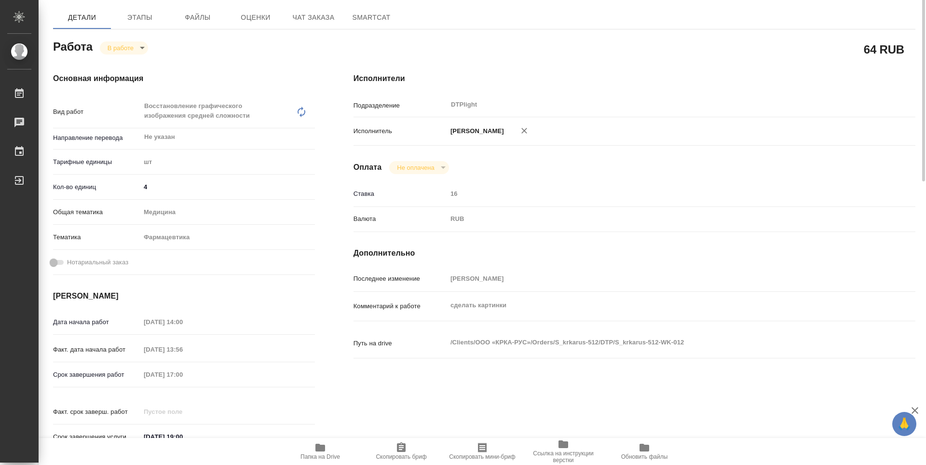
scroll to position [0, 0]
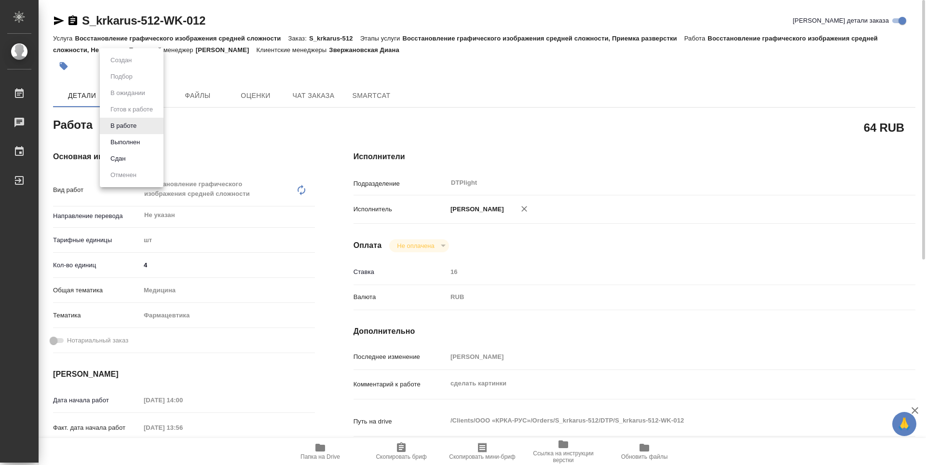
click at [140, 124] on body "🙏 .cls-1 fill:#fff; AWATERA Guselnikov Roman Работы Чаты График Выйти S_krkarus…" at bounding box center [463, 232] width 926 height 465
click at [124, 137] on button "Выполнен" at bounding box center [125, 142] width 35 height 11
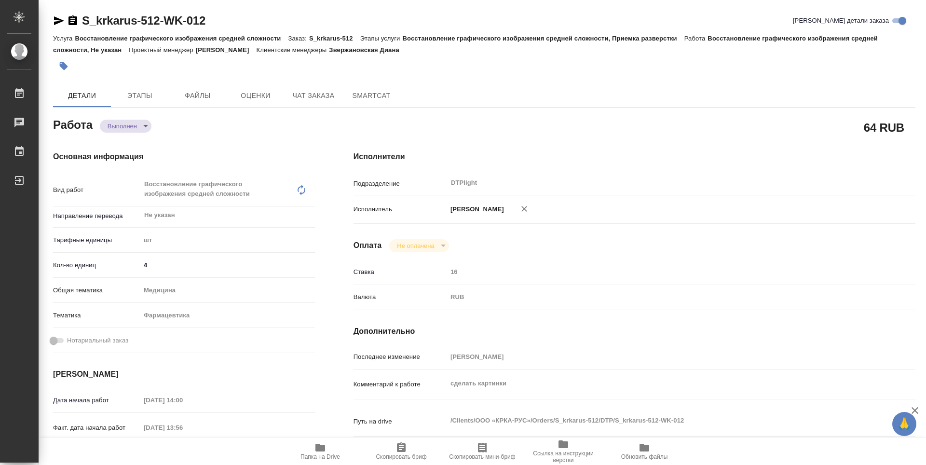
type textarea "x"
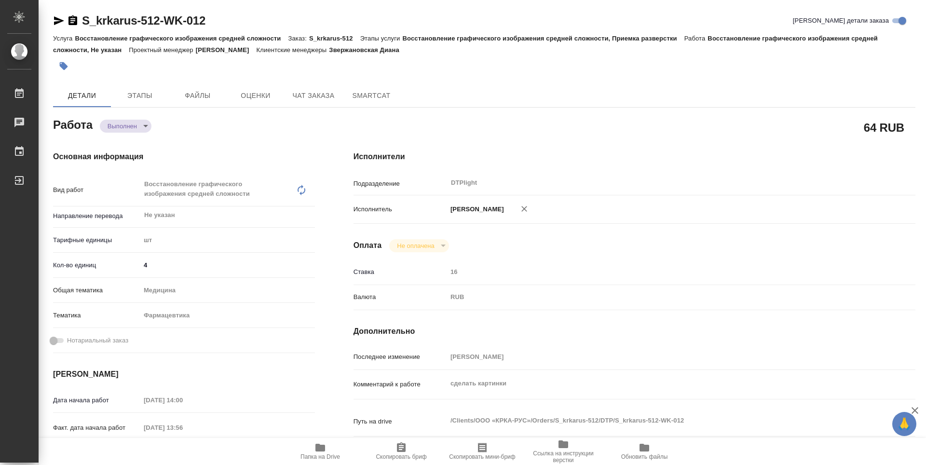
type textarea "x"
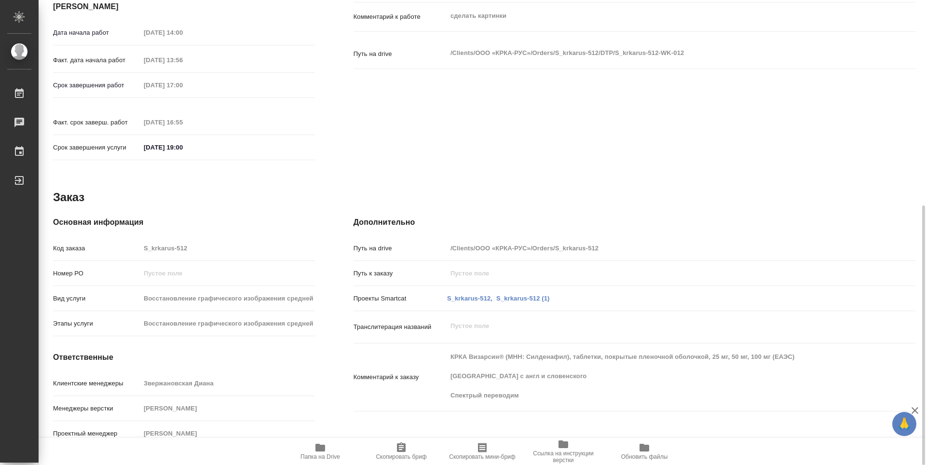
type textarea "x"
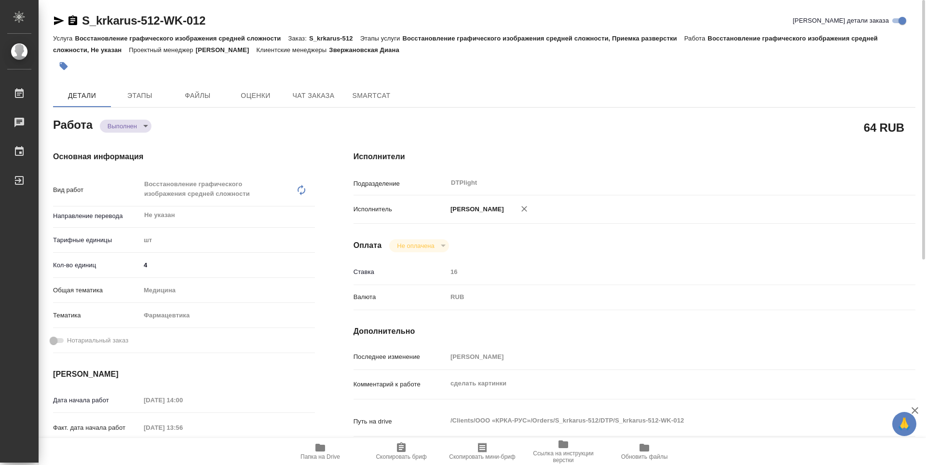
click at [71, 20] on icon "button" at bounding box center [72, 20] width 9 height 10
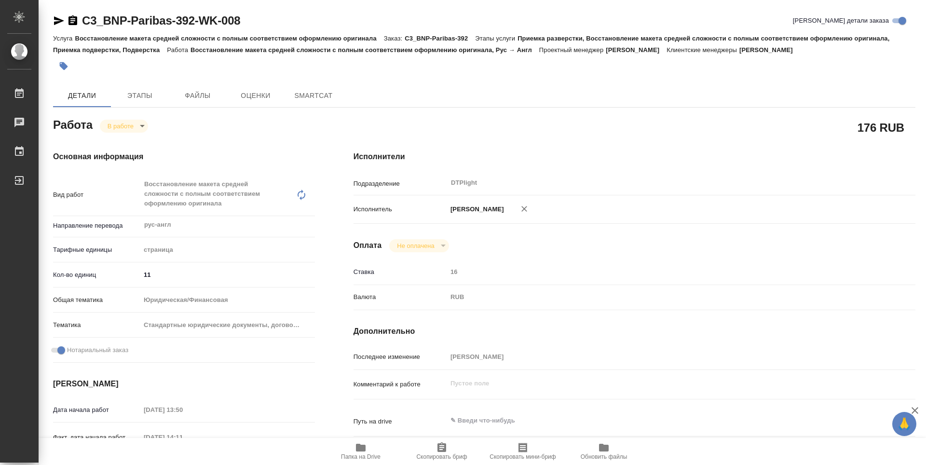
type textarea "x"
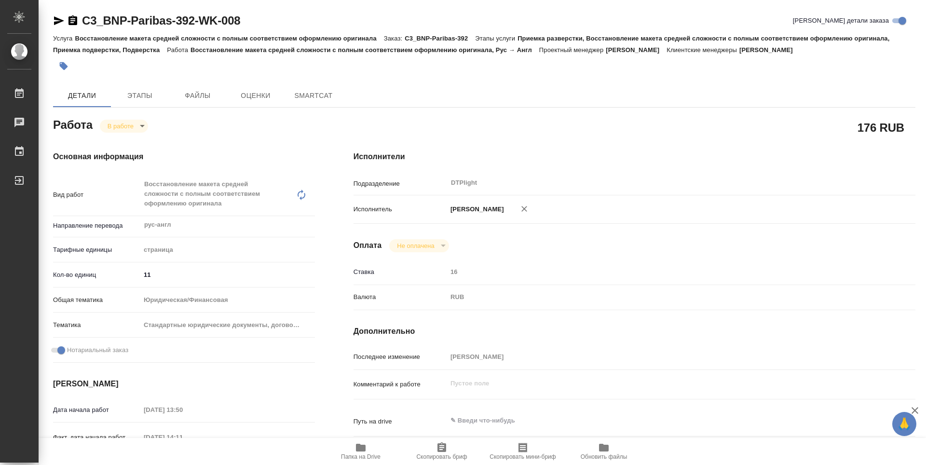
type textarea "x"
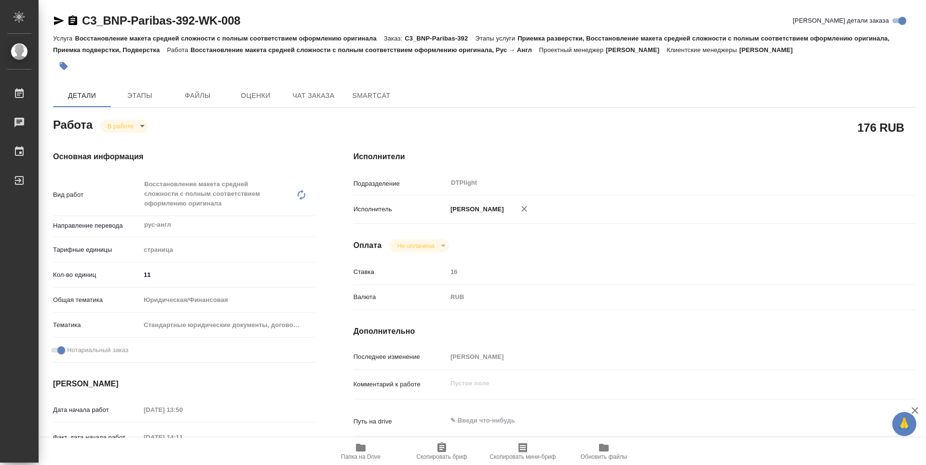
type textarea "x"
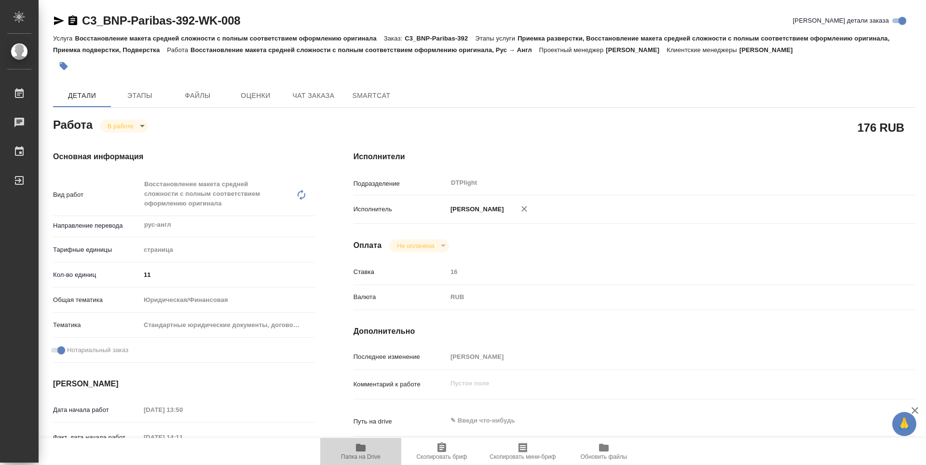
click at [354, 451] on span "Папка на Drive" at bounding box center [360, 451] width 69 height 18
type textarea "x"
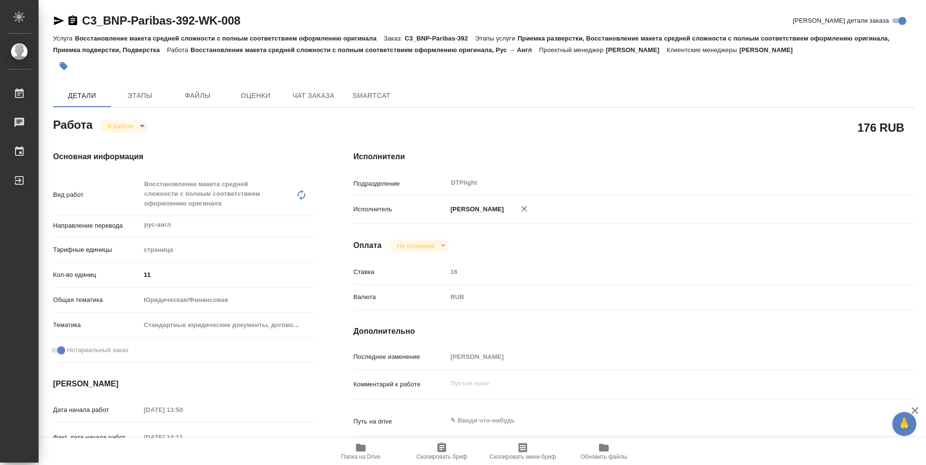
type textarea "x"
click at [147, 123] on body "🙏 .cls-1 fill:#fff; AWATERA Guselnikov Roman Работы 0 Чаты График Выйти C3_BNP-…" at bounding box center [463, 232] width 926 height 465
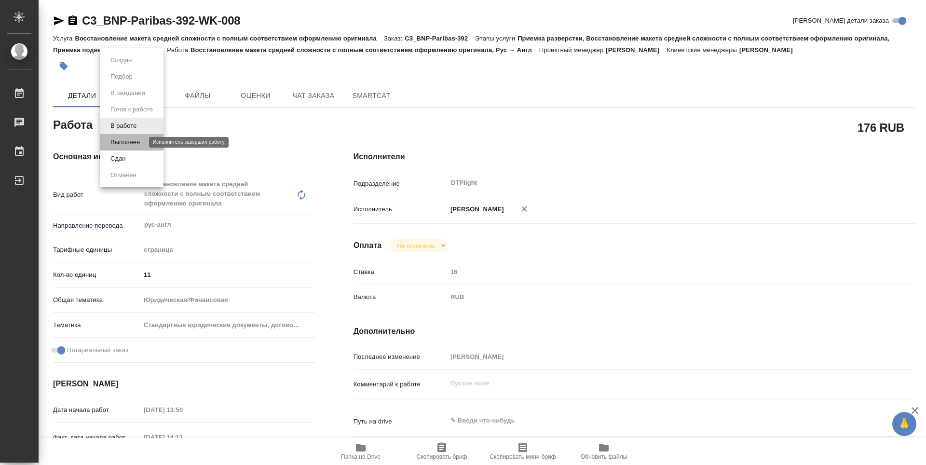
click at [136, 142] on button "Выполнен" at bounding box center [125, 142] width 35 height 11
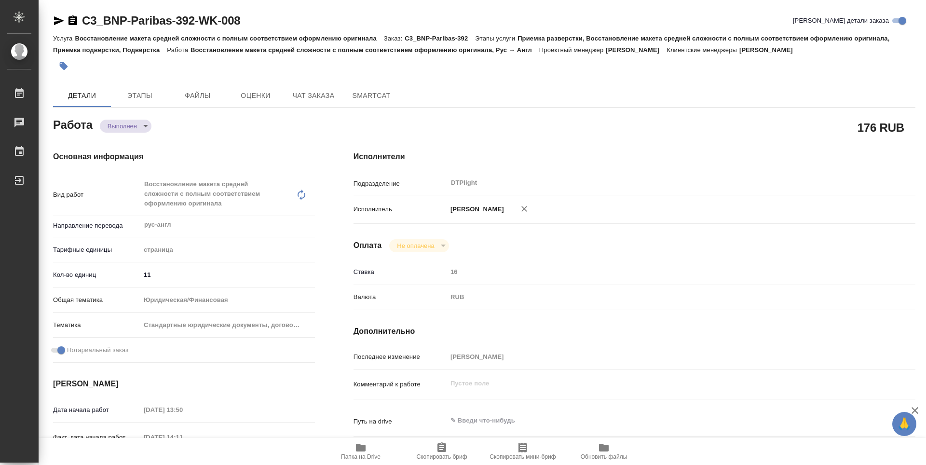
type textarea "x"
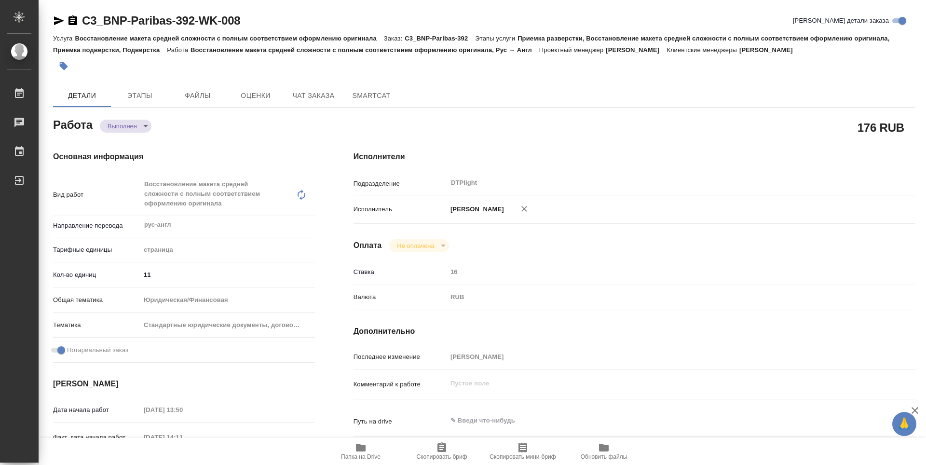
type textarea "x"
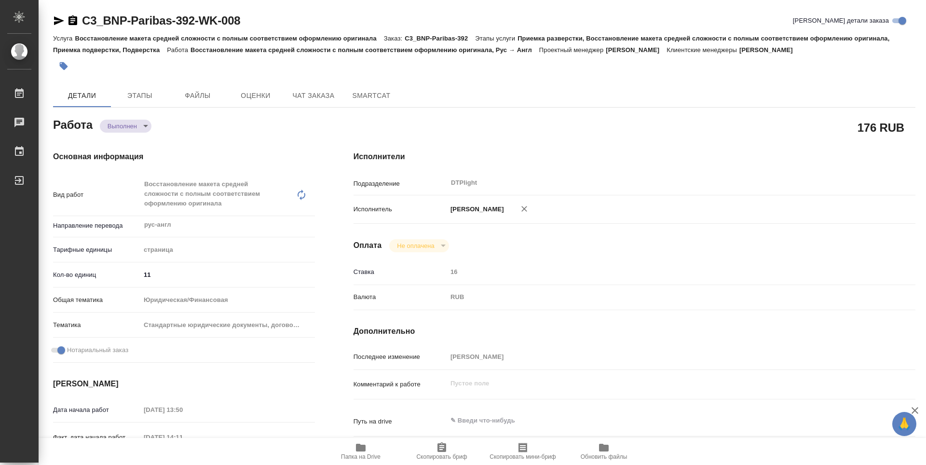
type textarea "x"
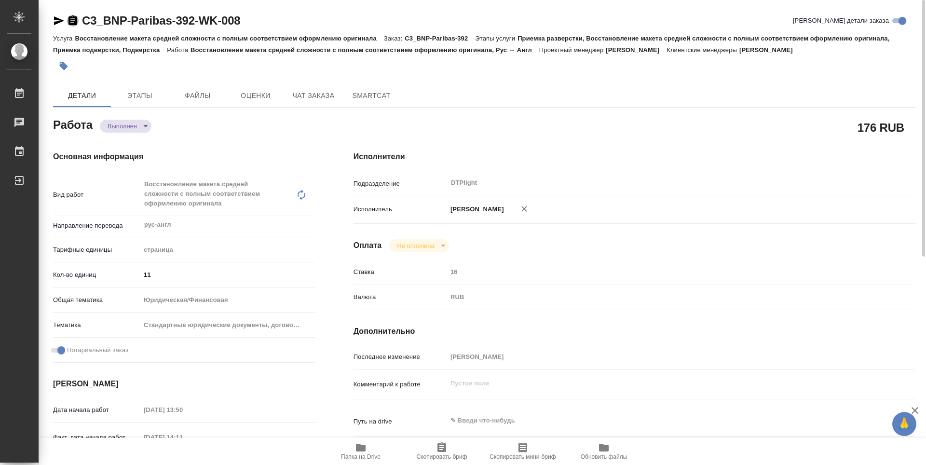
click at [73, 23] on icon "button" at bounding box center [72, 20] width 9 height 10
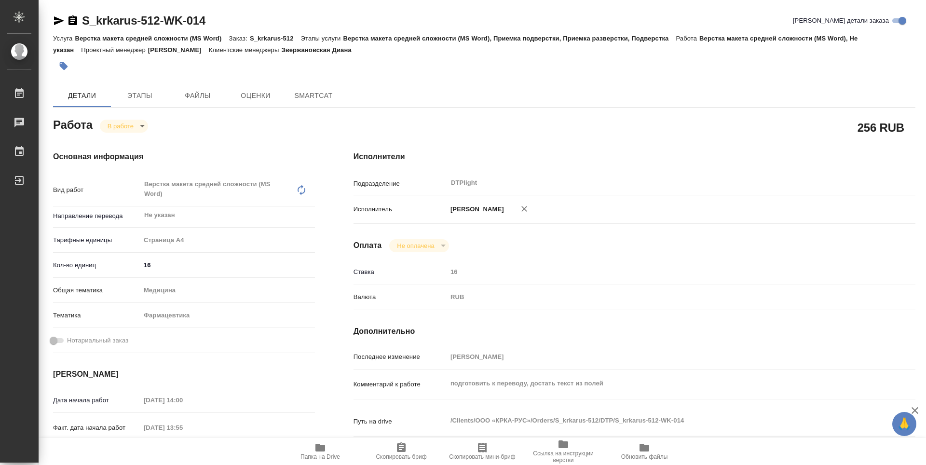
type textarea "x"
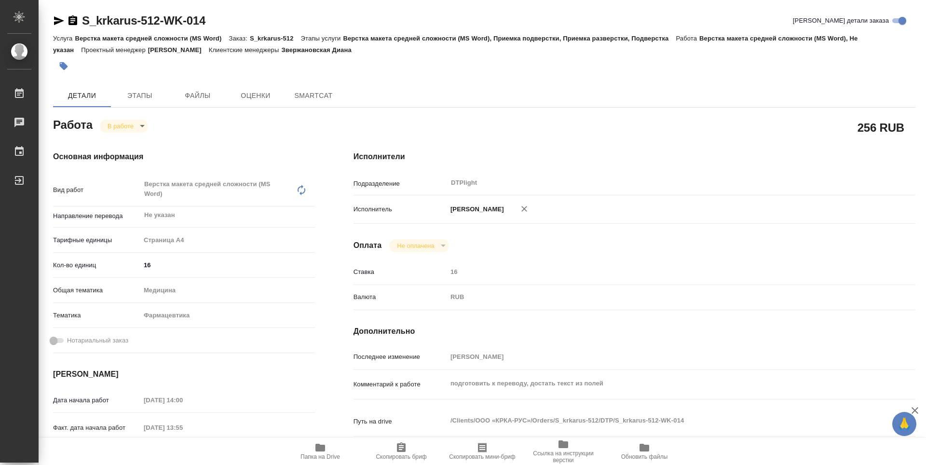
type textarea "x"
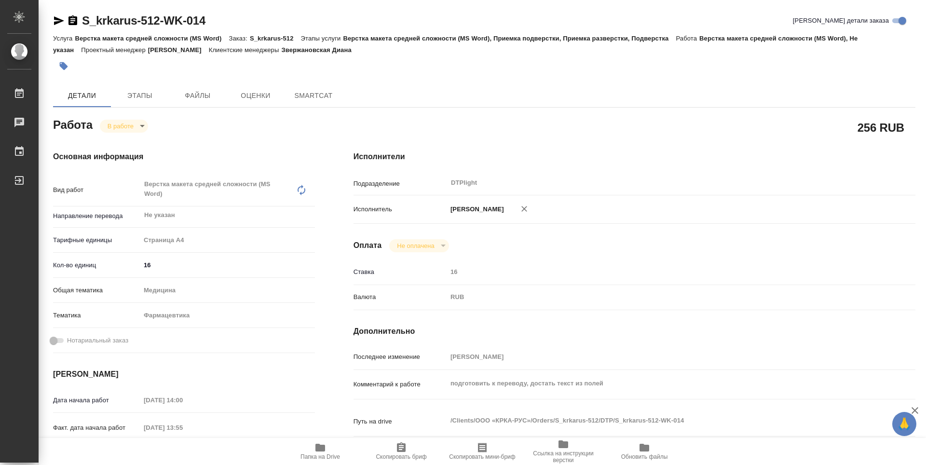
type textarea "x"
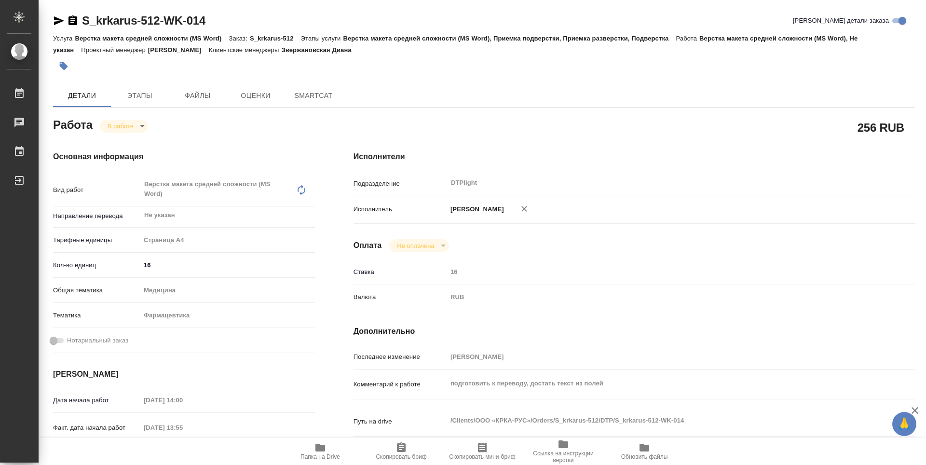
type textarea "x"
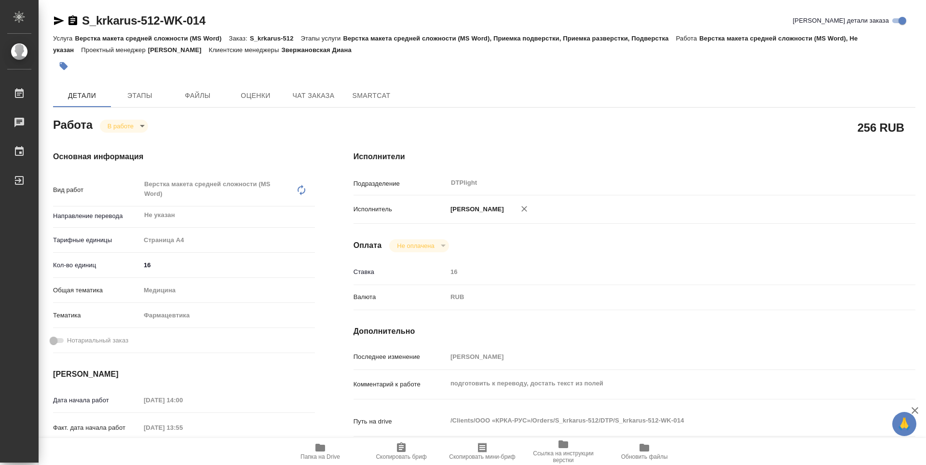
type textarea "x"
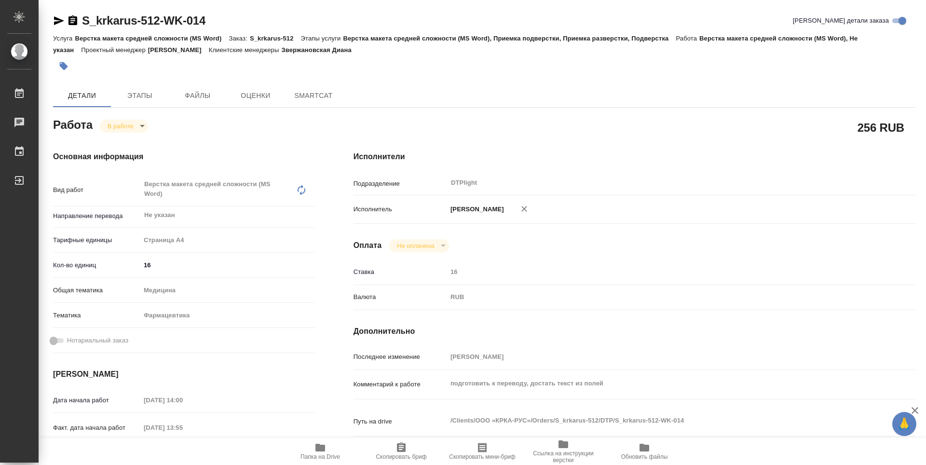
type textarea "x"
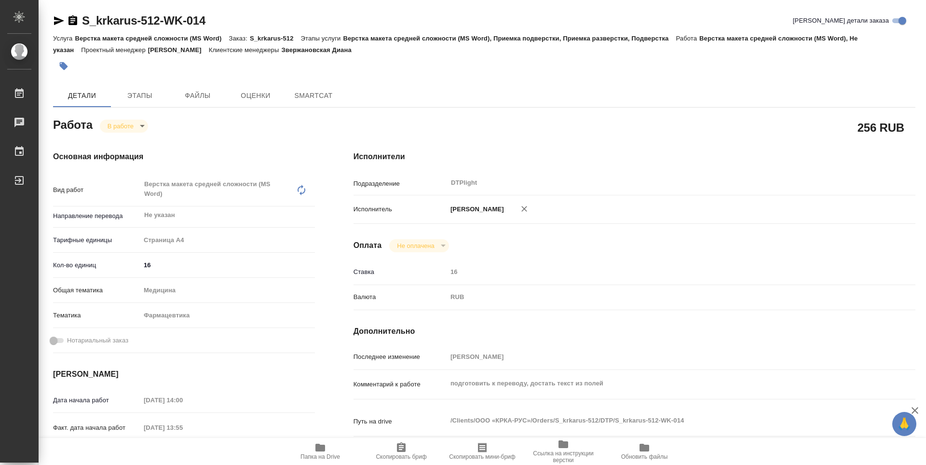
type textarea "x"
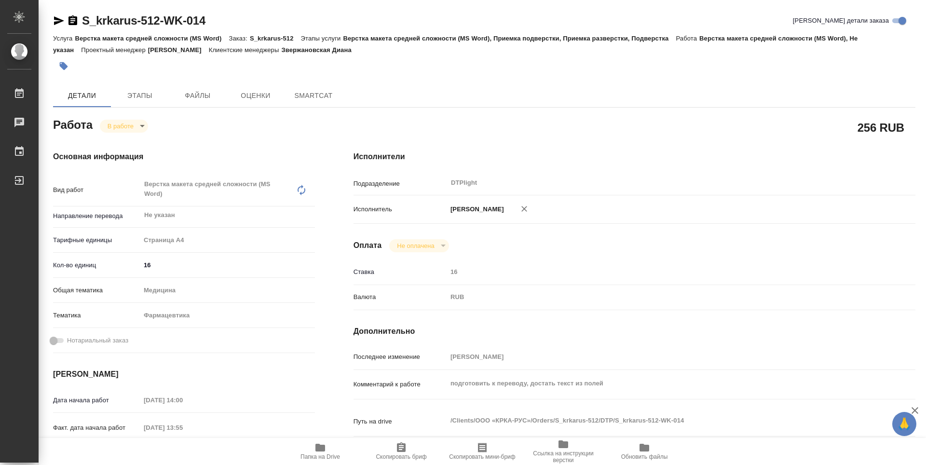
type textarea "x"
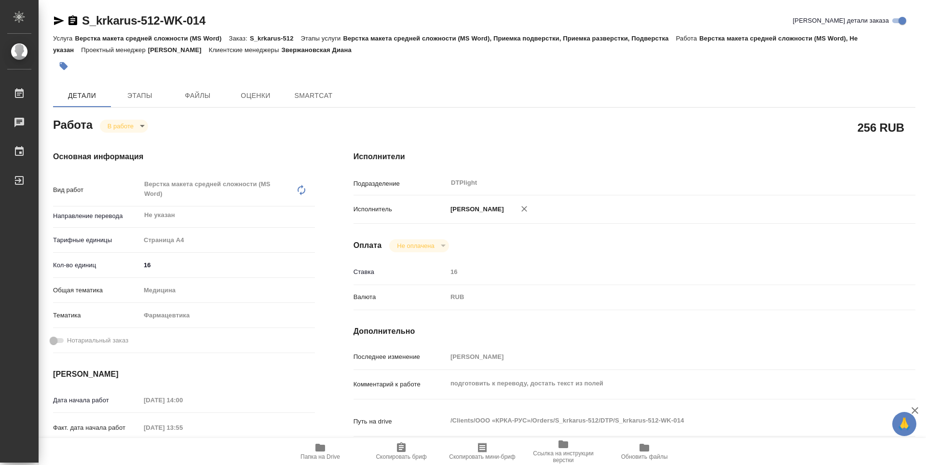
type textarea "x"
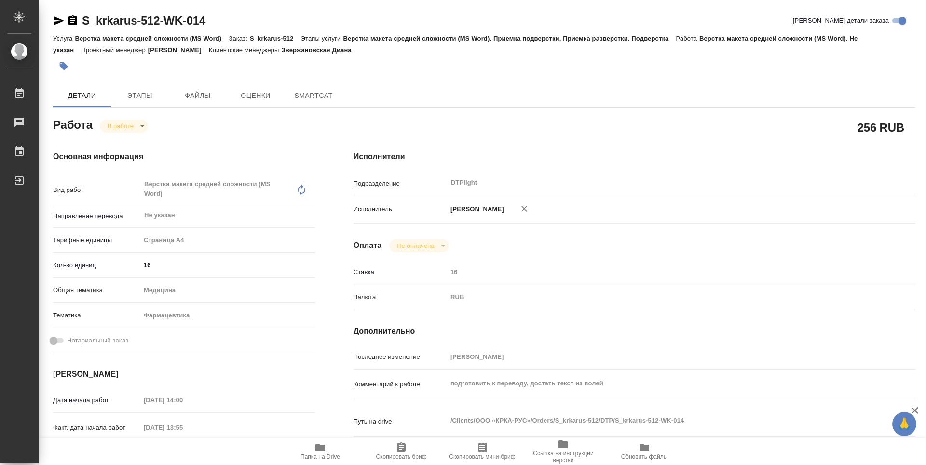
type textarea "x"
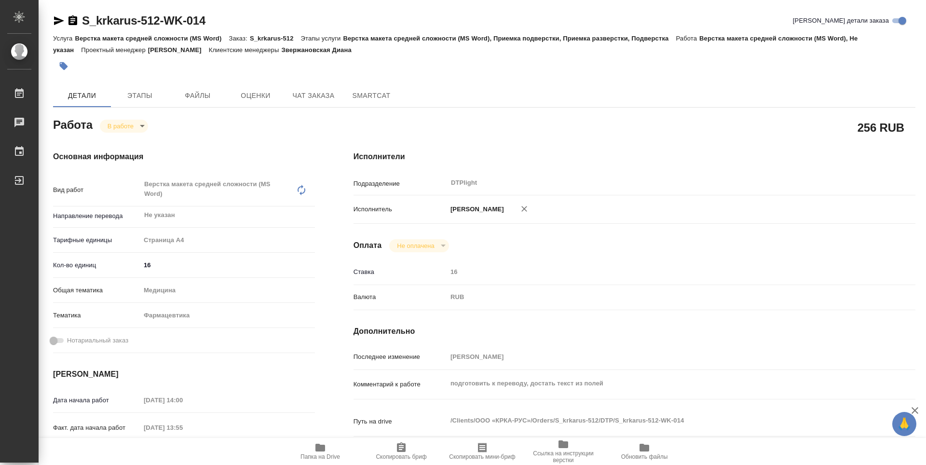
click at [318, 448] on icon "button" at bounding box center [320, 448] width 10 height 8
type textarea "x"
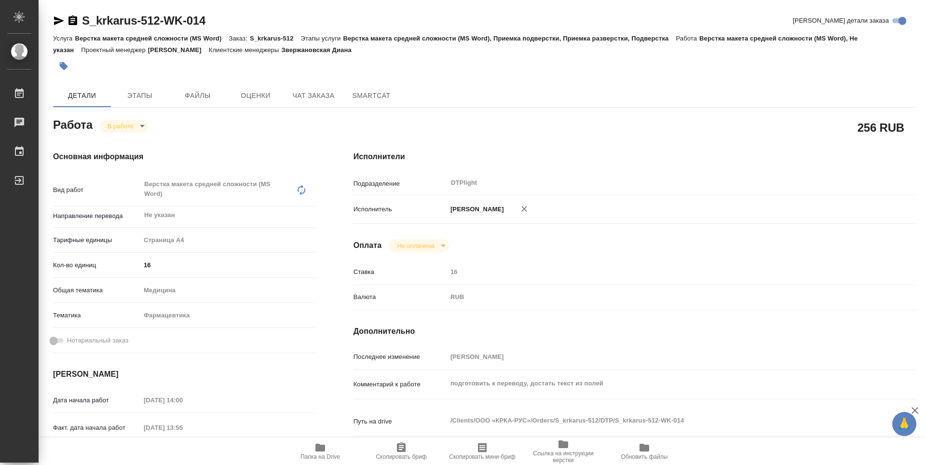
type textarea "x"
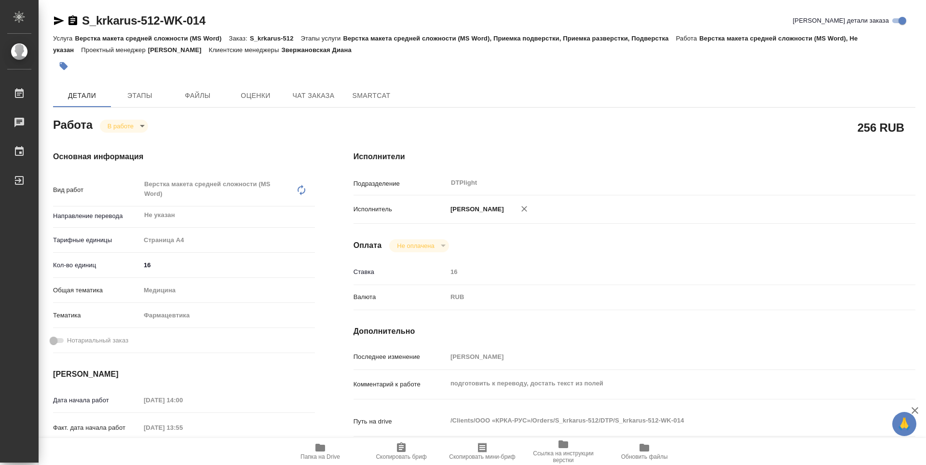
type textarea "x"
click at [137, 124] on body "🙏 .cls-1 fill:#fff; AWATERA Guselnikov Roman Работы 0 Чаты График Выйти S_krkar…" at bounding box center [463, 232] width 926 height 465
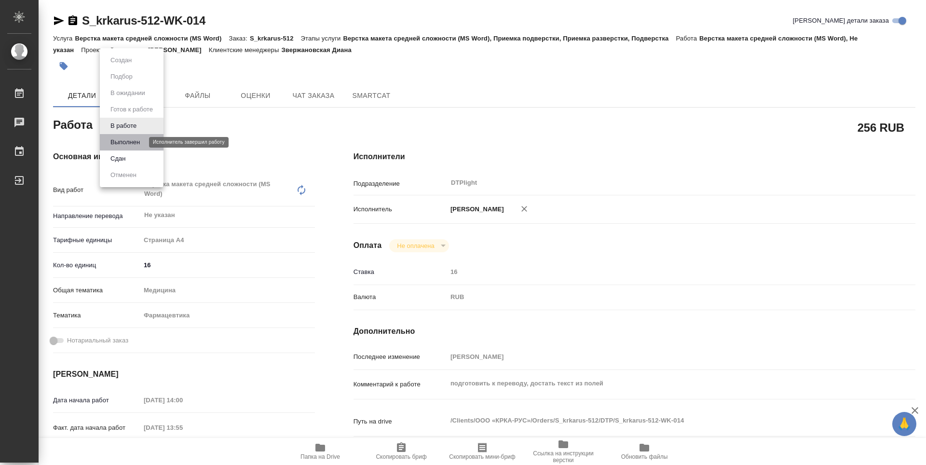
click at [128, 144] on button "Выполнен" at bounding box center [125, 142] width 35 height 11
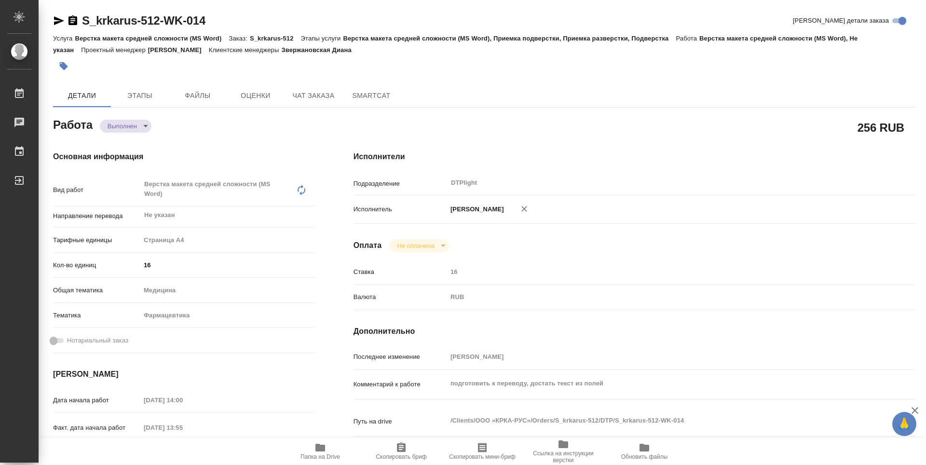
type textarea "x"
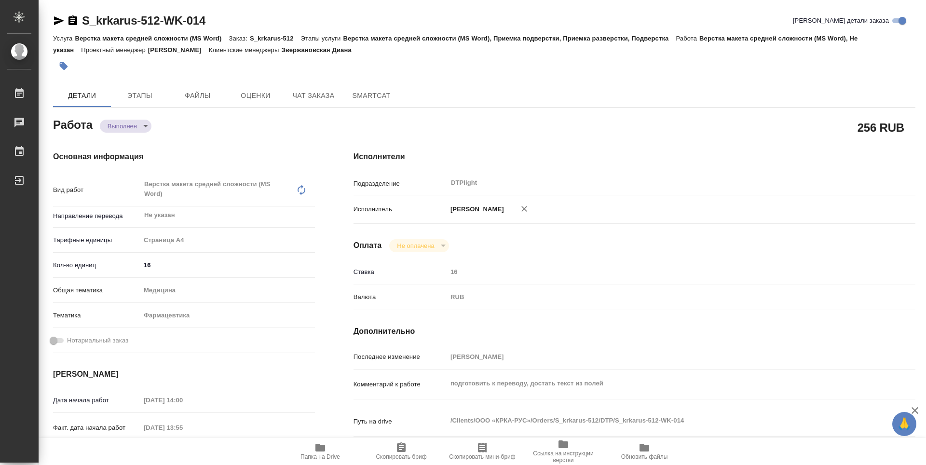
type textarea "x"
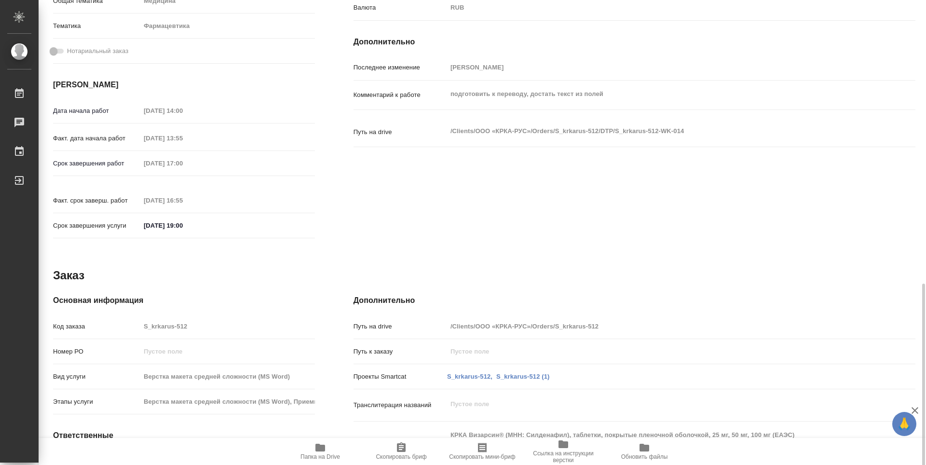
scroll to position [368, 0]
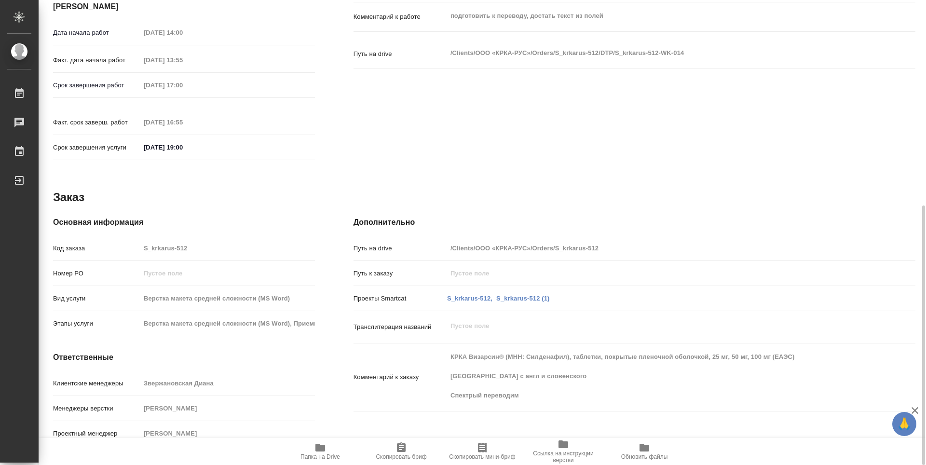
type textarea "x"
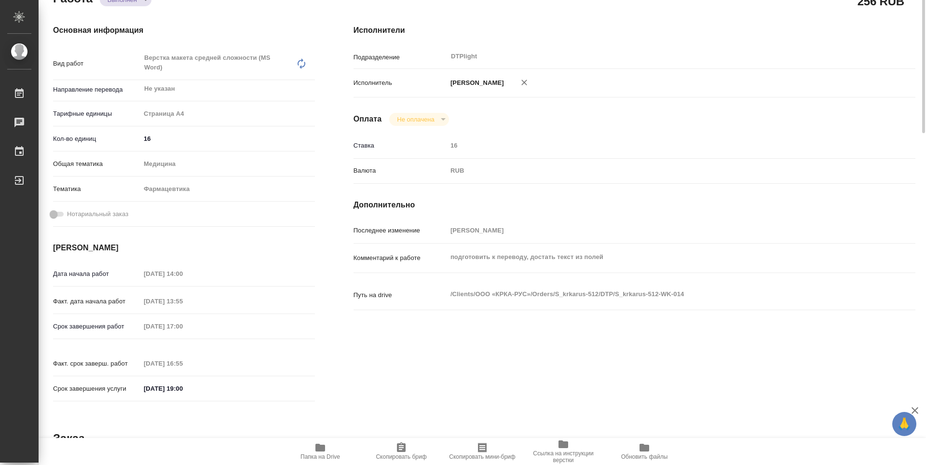
scroll to position [0, 0]
